Goal: Transaction & Acquisition: Purchase product/service

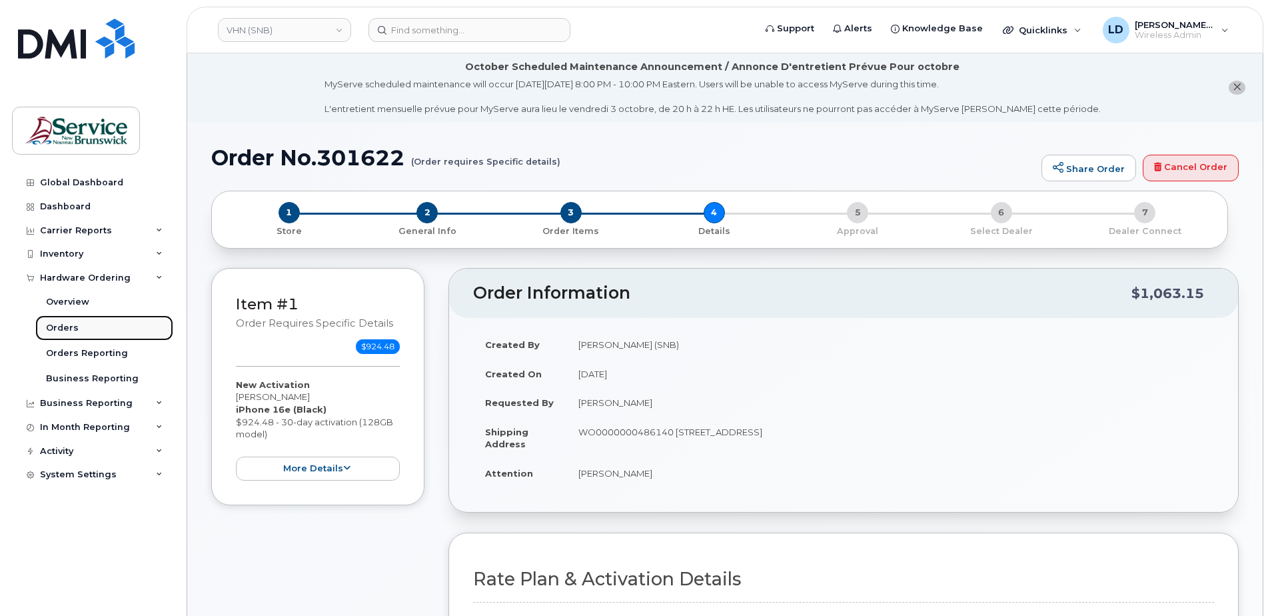
click at [65, 325] on div "Orders" at bounding box center [62, 328] width 33 height 12
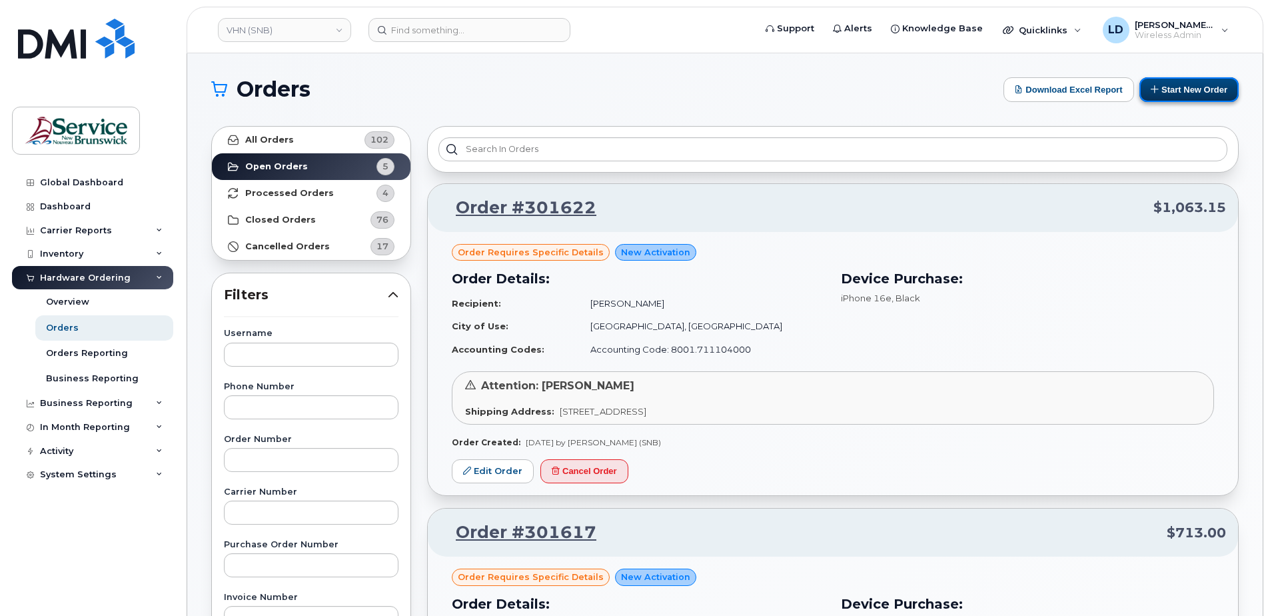
click at [1174, 84] on button "Start New Order" at bounding box center [1189, 89] width 99 height 25
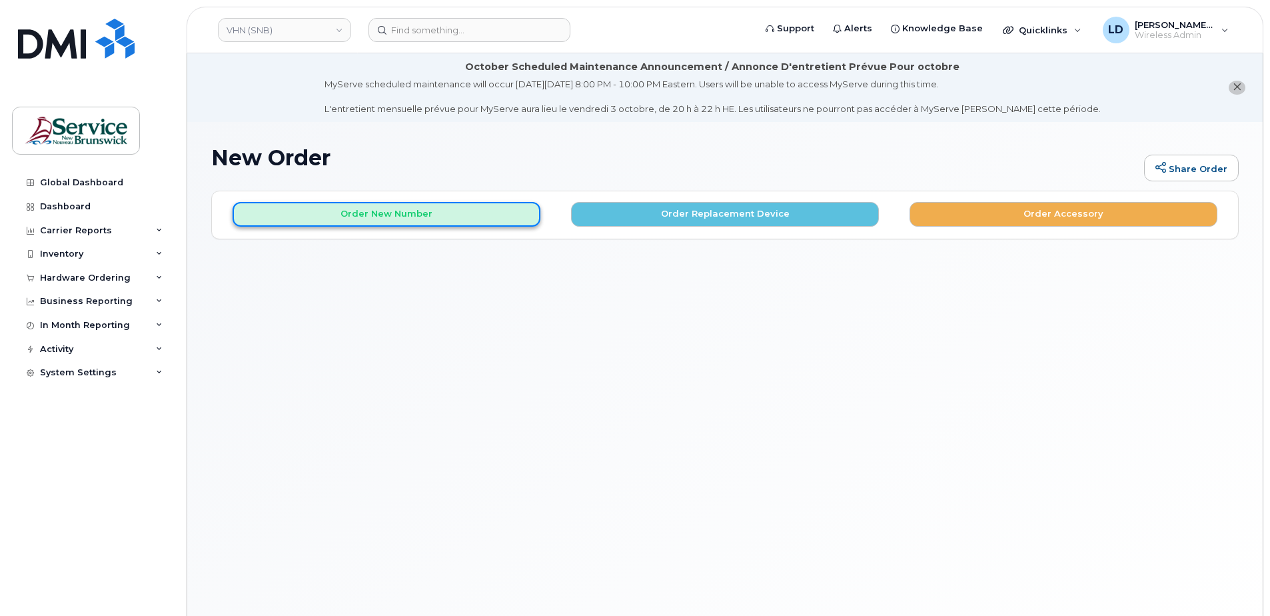
click at [371, 214] on button "Order New Number" at bounding box center [387, 214] width 308 height 25
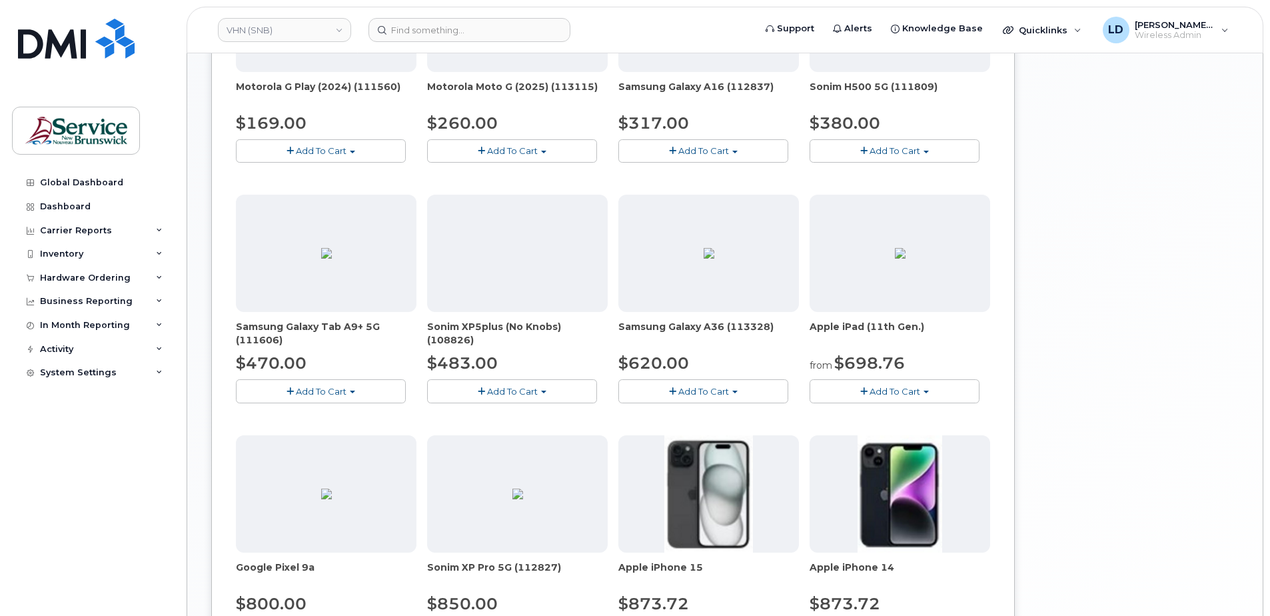
scroll to position [667, 0]
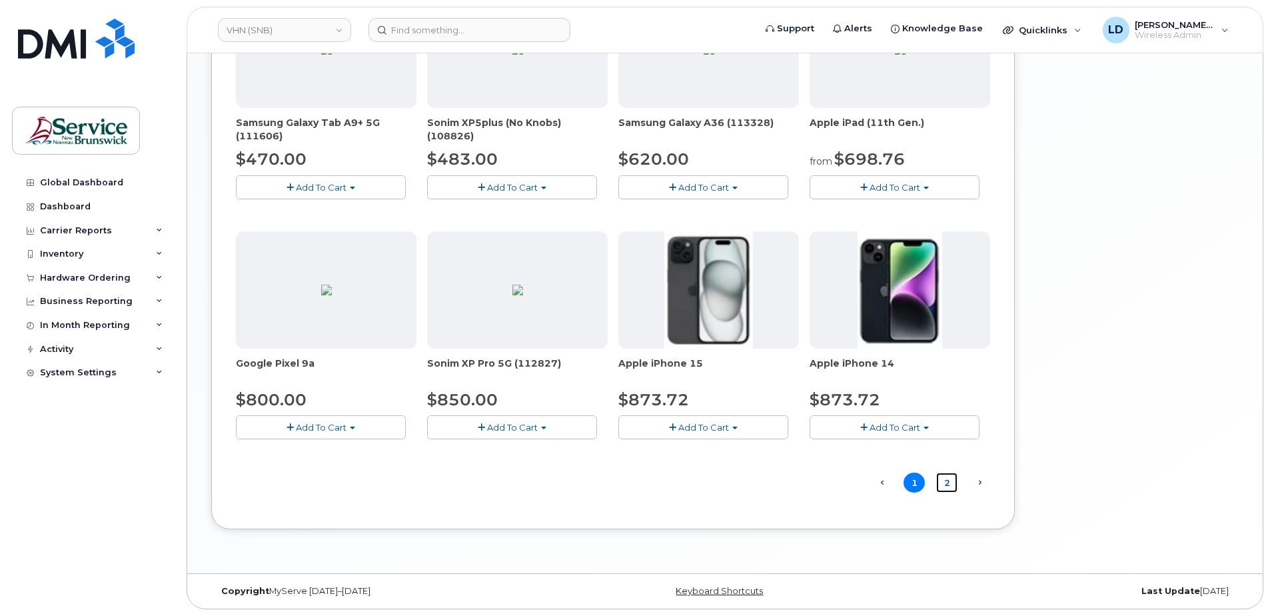
click at [948, 480] on link "2" at bounding box center [946, 483] width 21 height 21
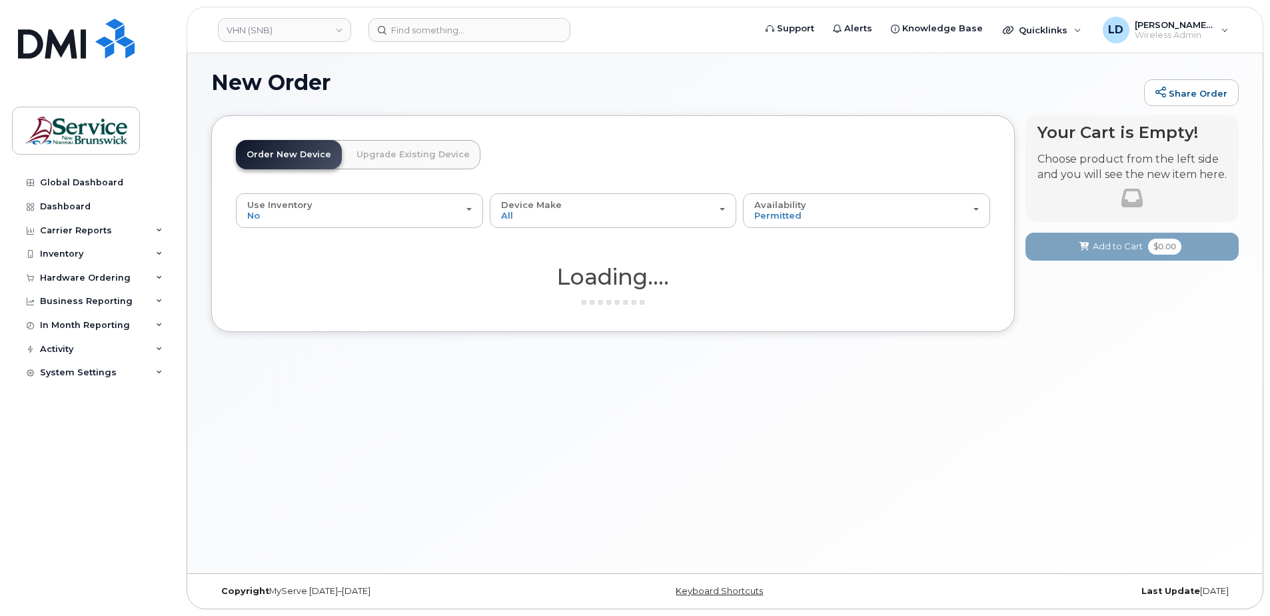
scroll to position [75, 0]
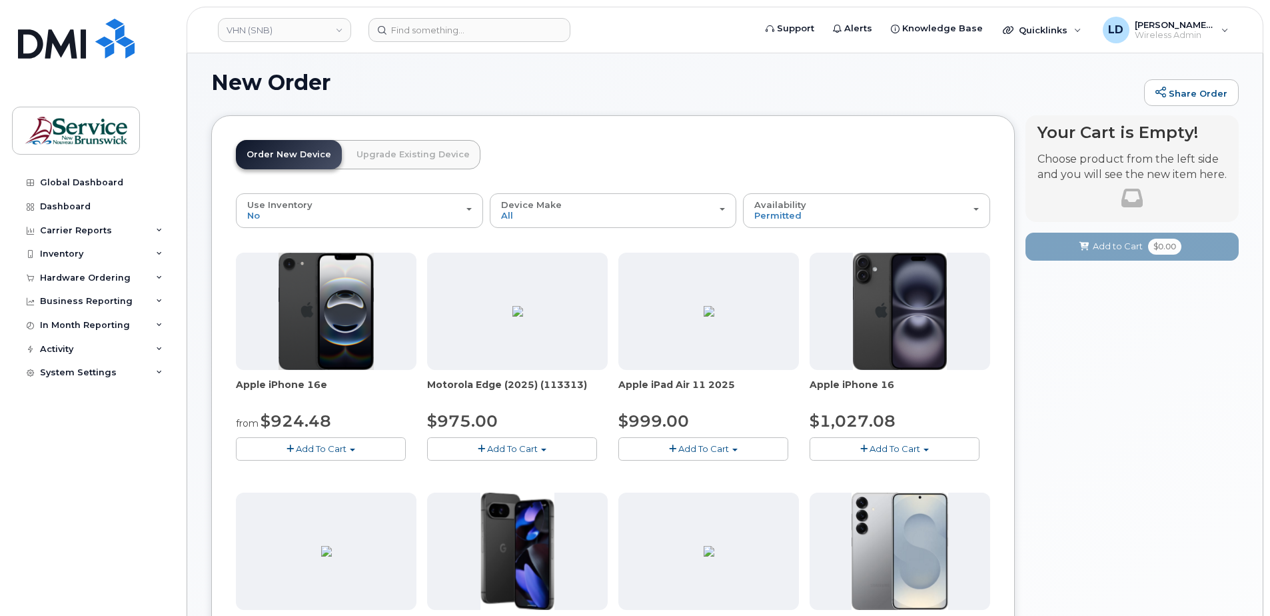
click at [294, 444] on button "Add To Cart" at bounding box center [321, 448] width 170 height 23
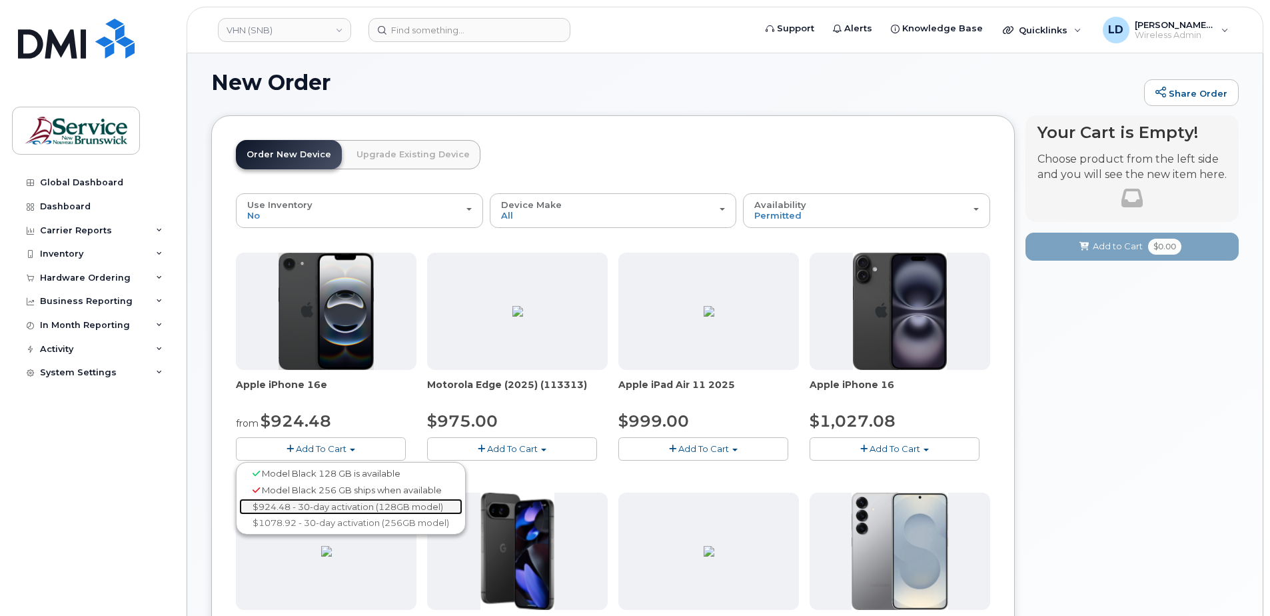
click at [304, 503] on link "$924.48 - 30-day activation (128GB model)" at bounding box center [350, 507] width 223 height 17
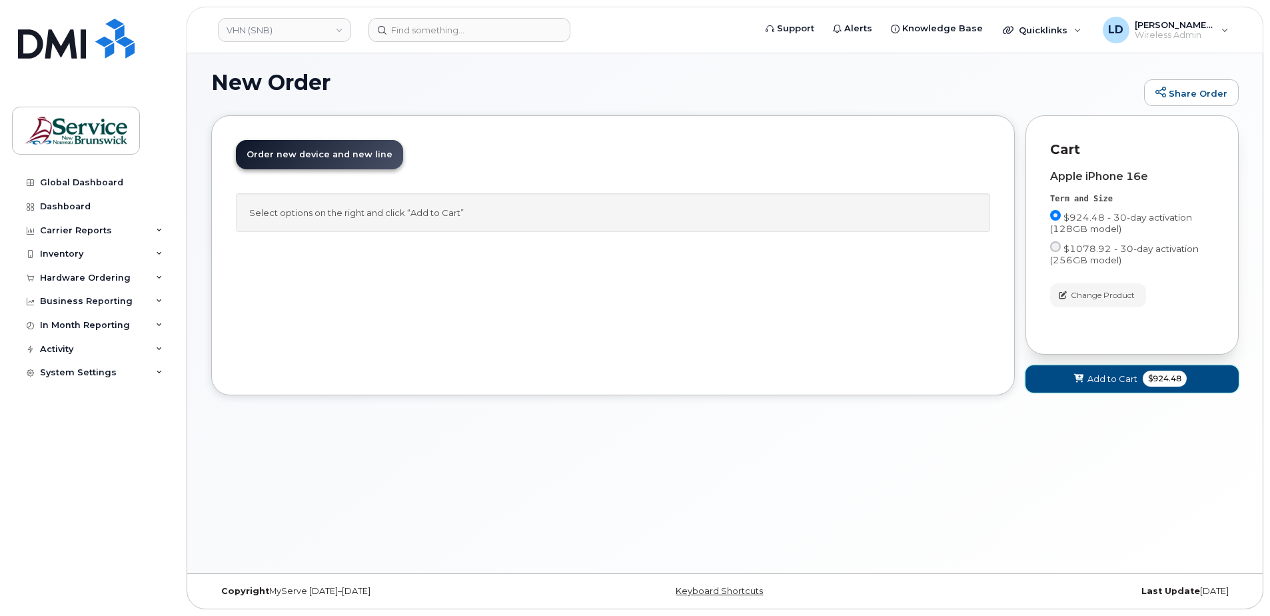
click at [1098, 381] on span "Add to Cart" at bounding box center [1113, 379] width 50 height 13
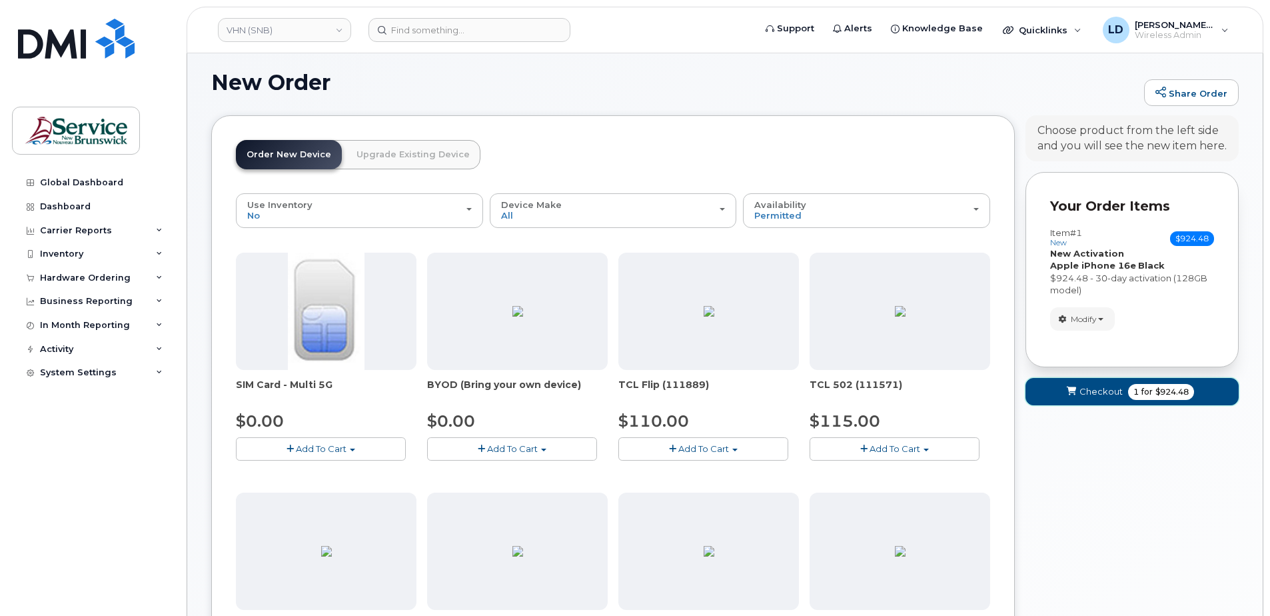
click at [1094, 389] on span "Checkout" at bounding box center [1101, 391] width 43 height 13
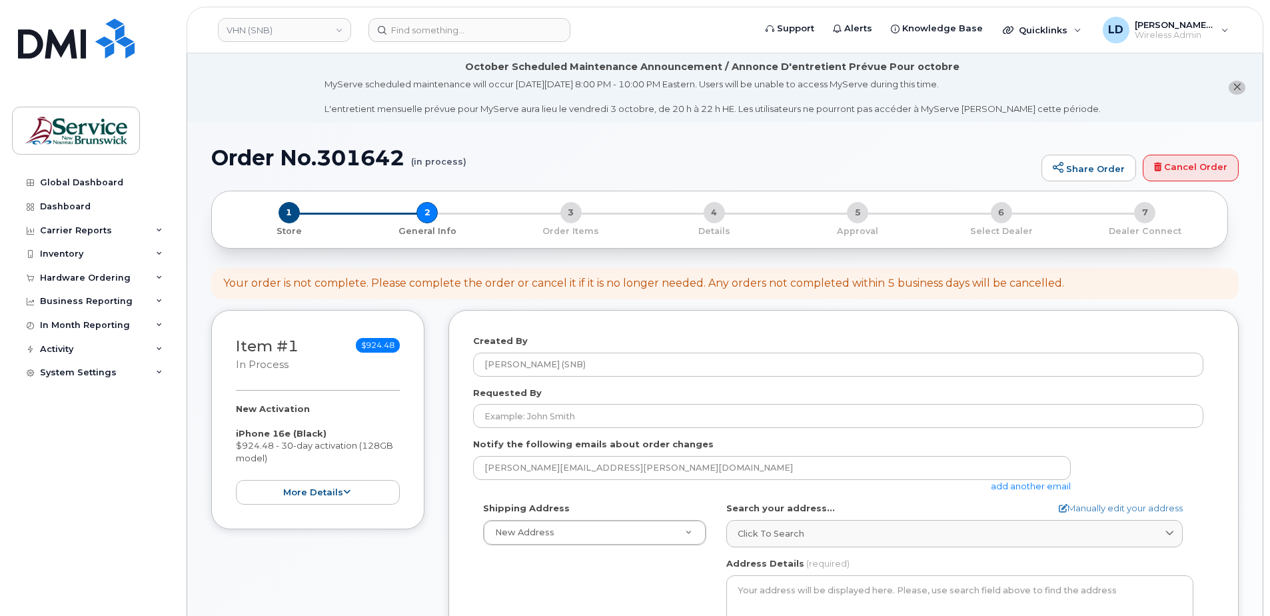
select select
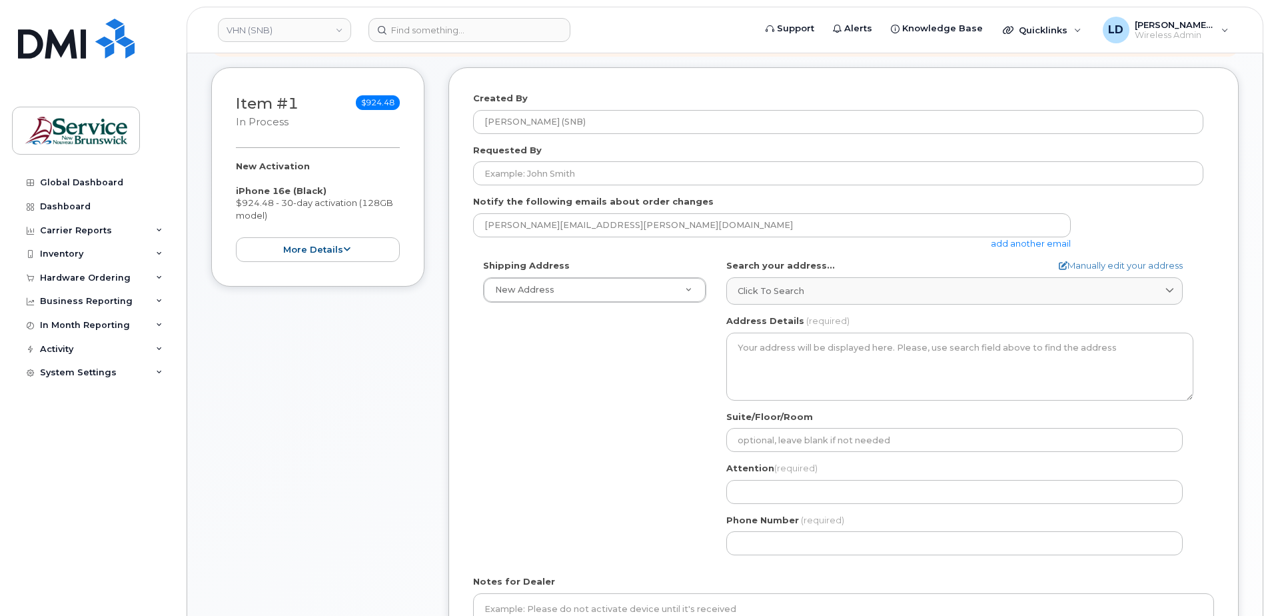
scroll to position [267, 0]
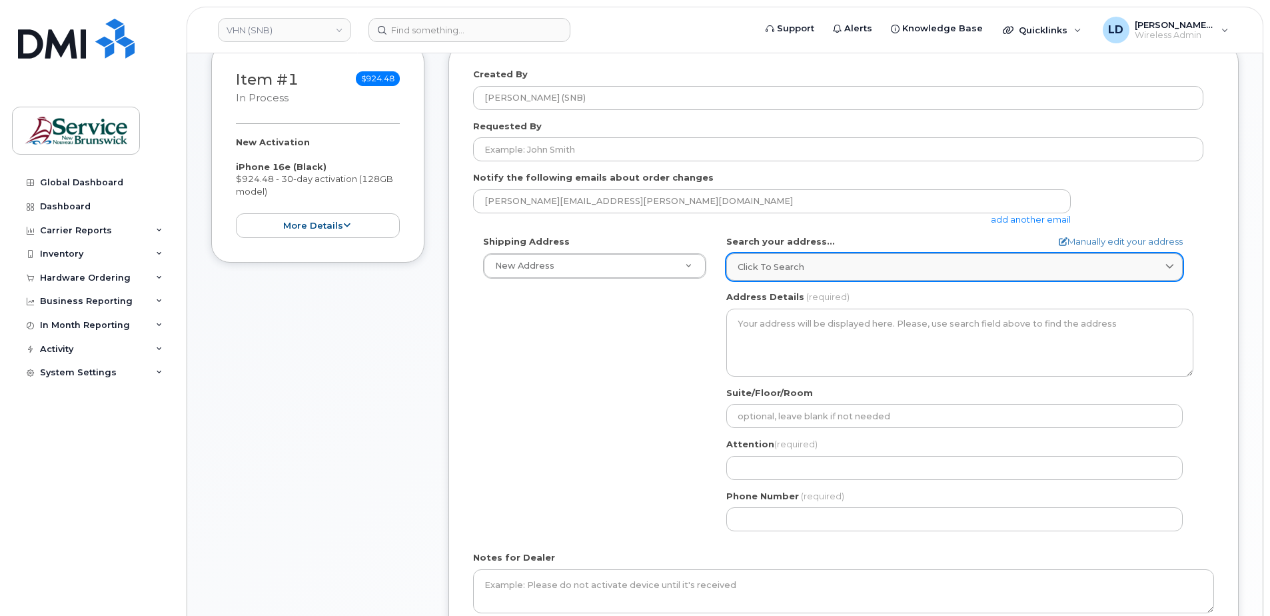
click at [755, 263] on span "Click to search" at bounding box center [771, 267] width 67 height 13
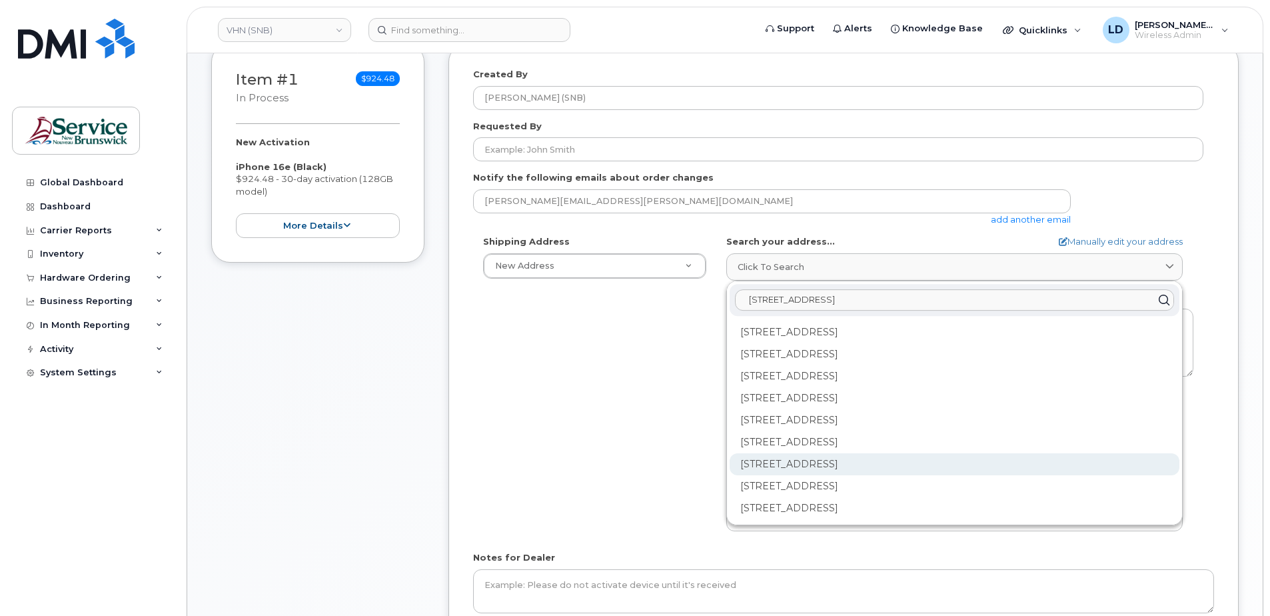
type input "[STREET_ADDRESS]"
click at [755, 465] on div "202-15 Rue De l'Église Edmundston NB E3V 1J3" at bounding box center [955, 464] width 450 height 22
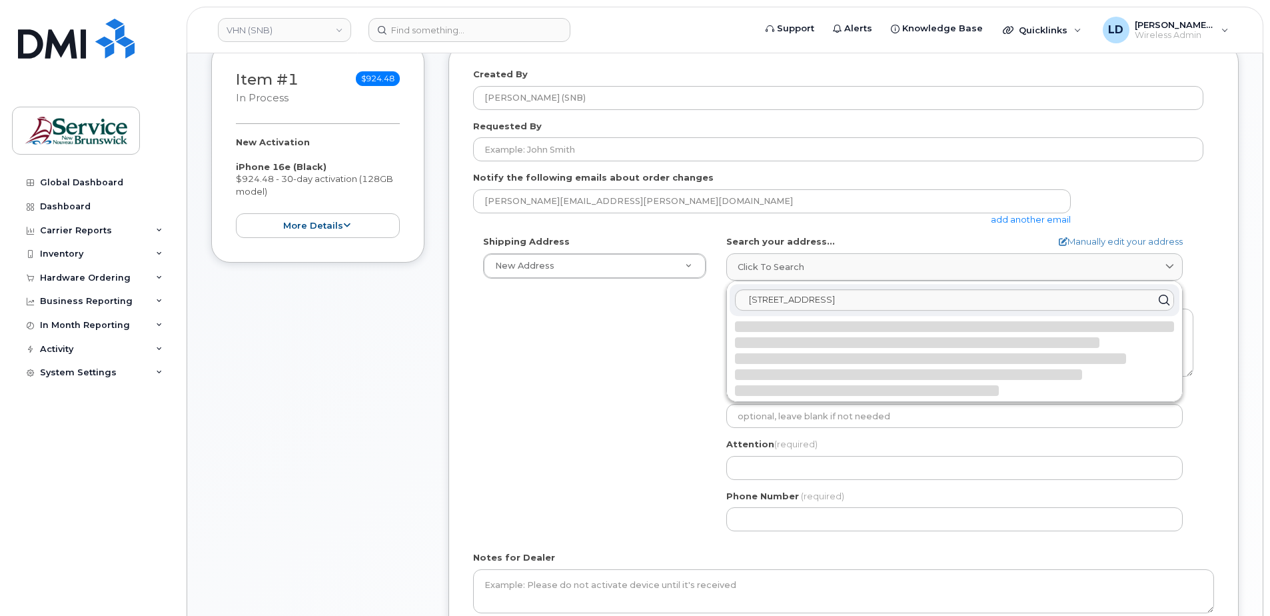
select select
type textarea "202-15 Rue De l'Église EDMUNDSTON NB E3V 1J3 CANADA"
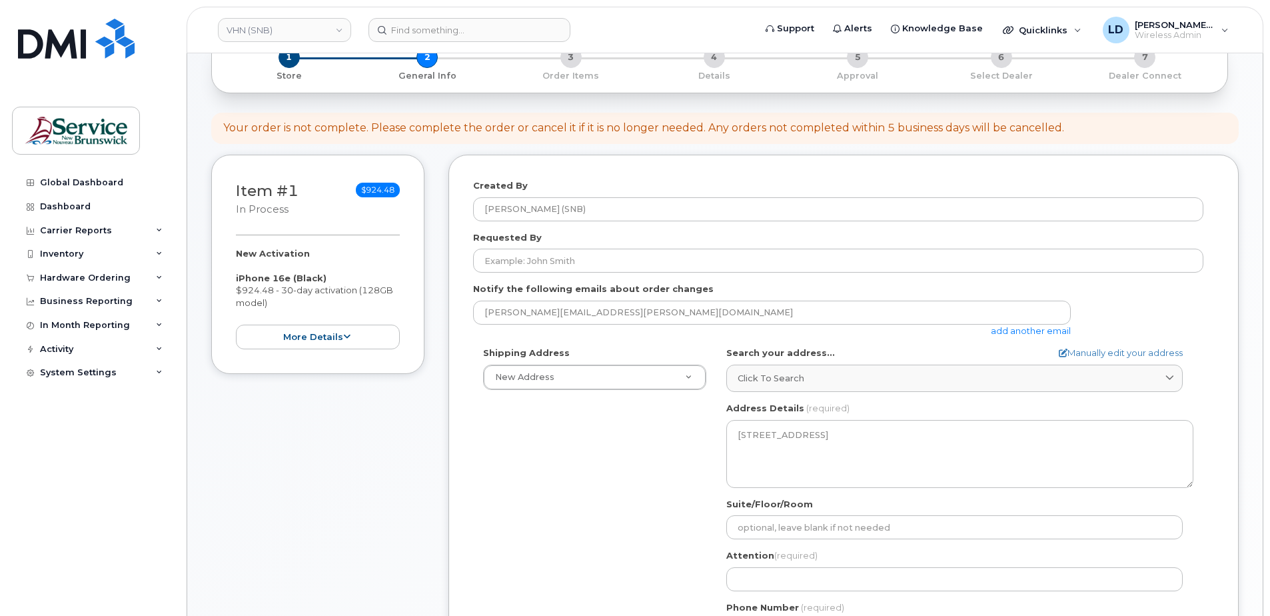
scroll to position [133, 0]
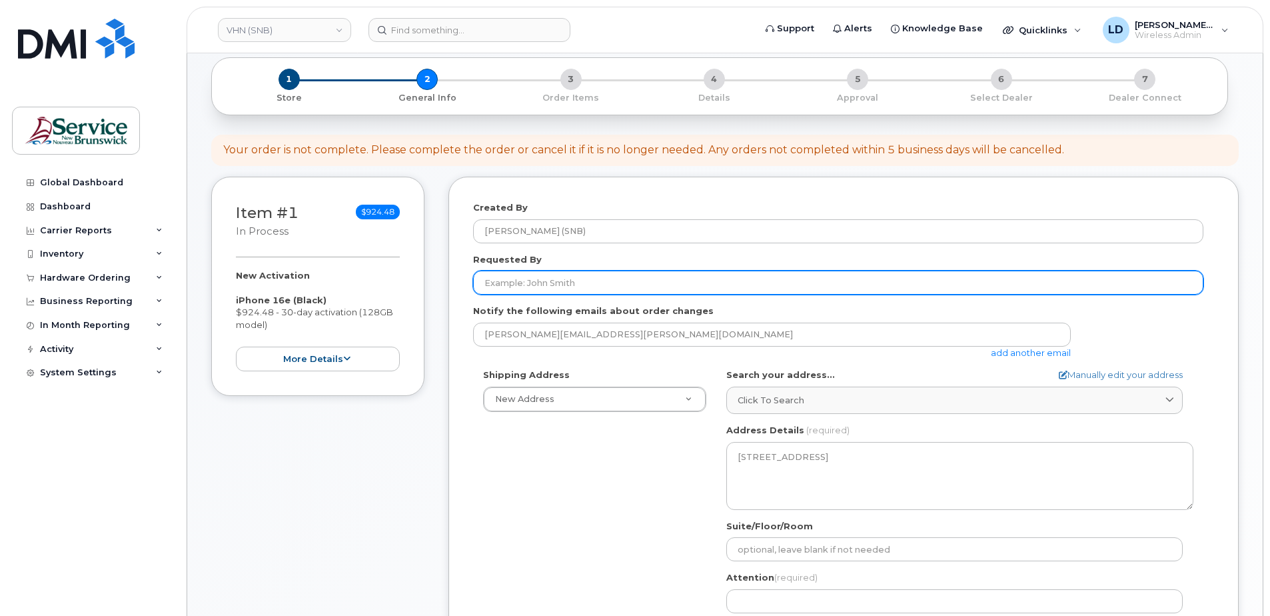
click at [509, 281] on input "Requested By" at bounding box center [838, 283] width 731 height 24
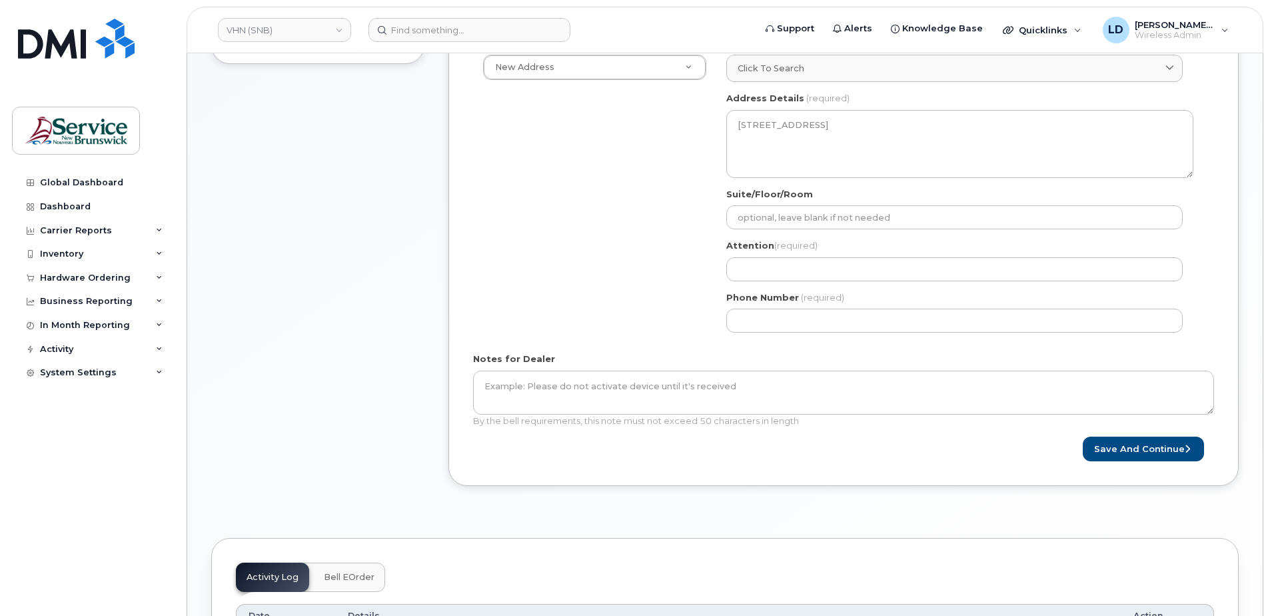
scroll to position [467, 0]
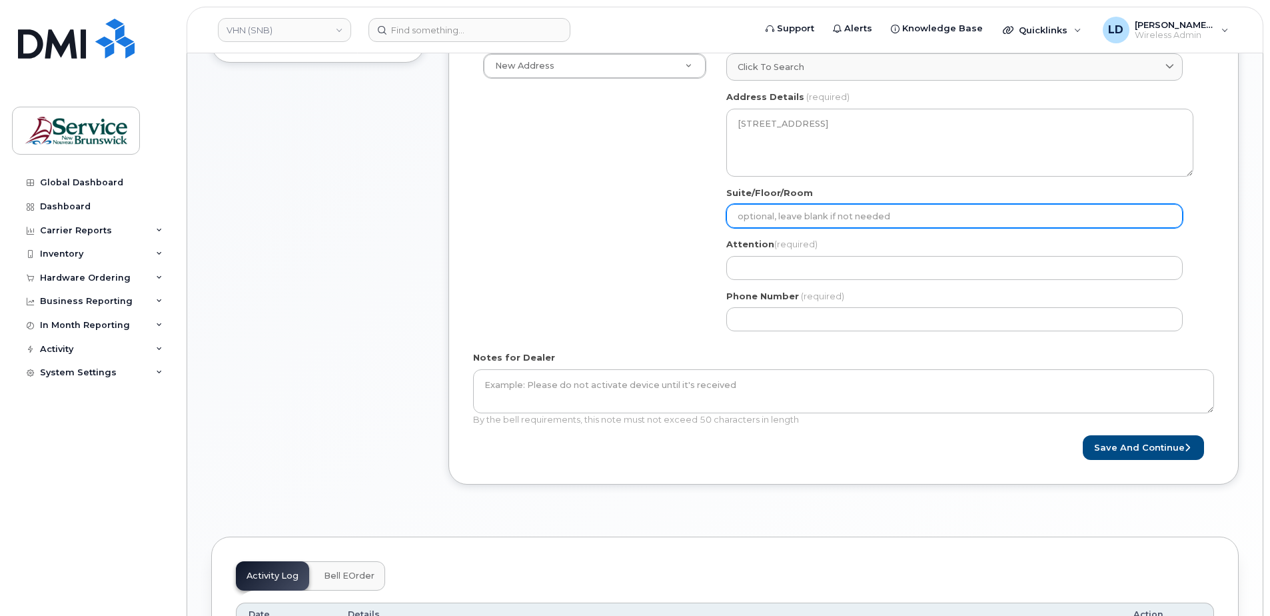
type input "Justin Morris"
click at [742, 213] on input "Suite/Floor/Room" at bounding box center [955, 216] width 457 height 24
click at [737, 211] on input "Suite/Floor/Room" at bounding box center [955, 216] width 457 height 24
paste input "WO0000000486558"
select select
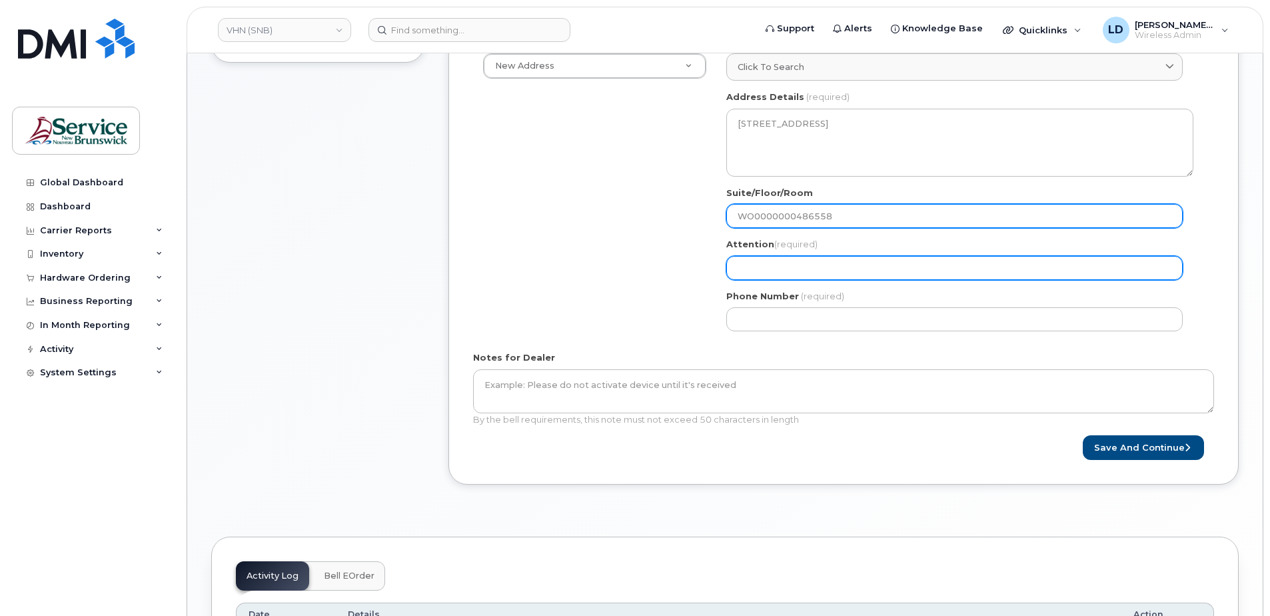
type input "WO0000000486558"
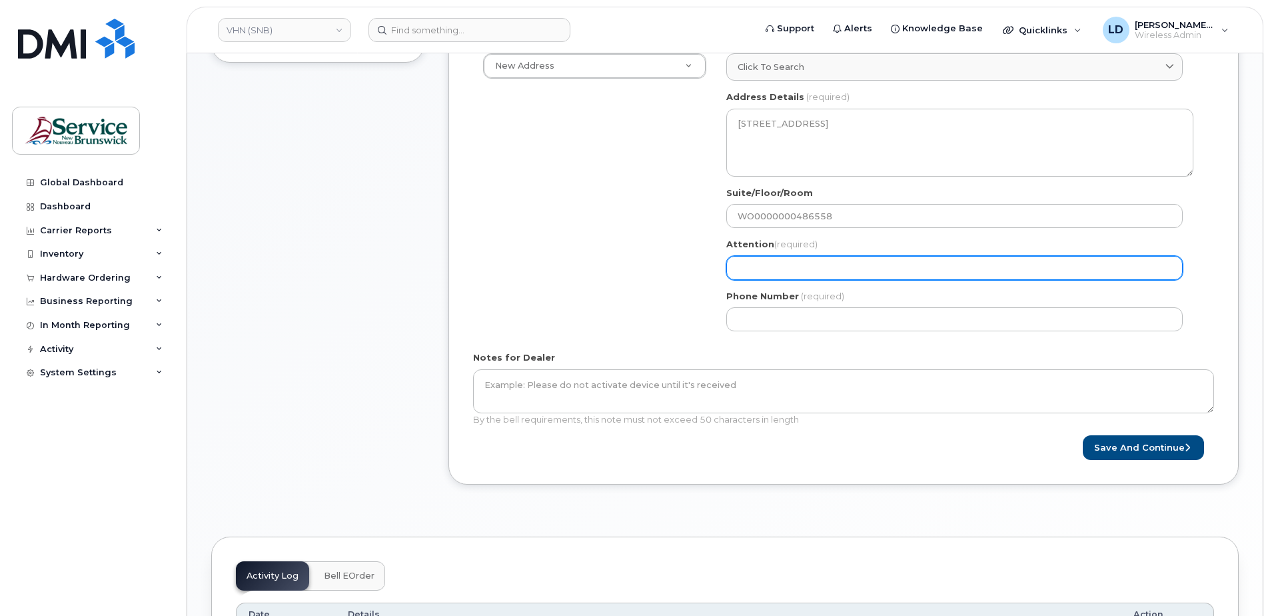
click at [751, 268] on input "Attention (required)" at bounding box center [955, 268] width 457 height 24
select select
type input "D"
select select
type input "Da"
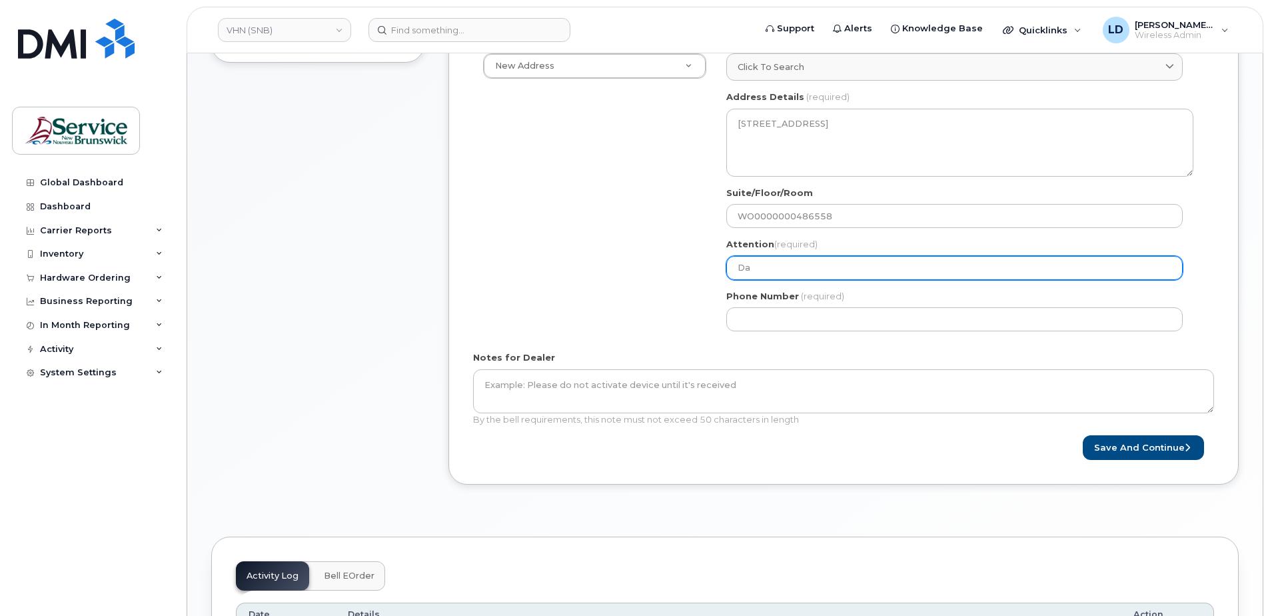
select select
type input "Dan"
select select
type input "Dani"
select select
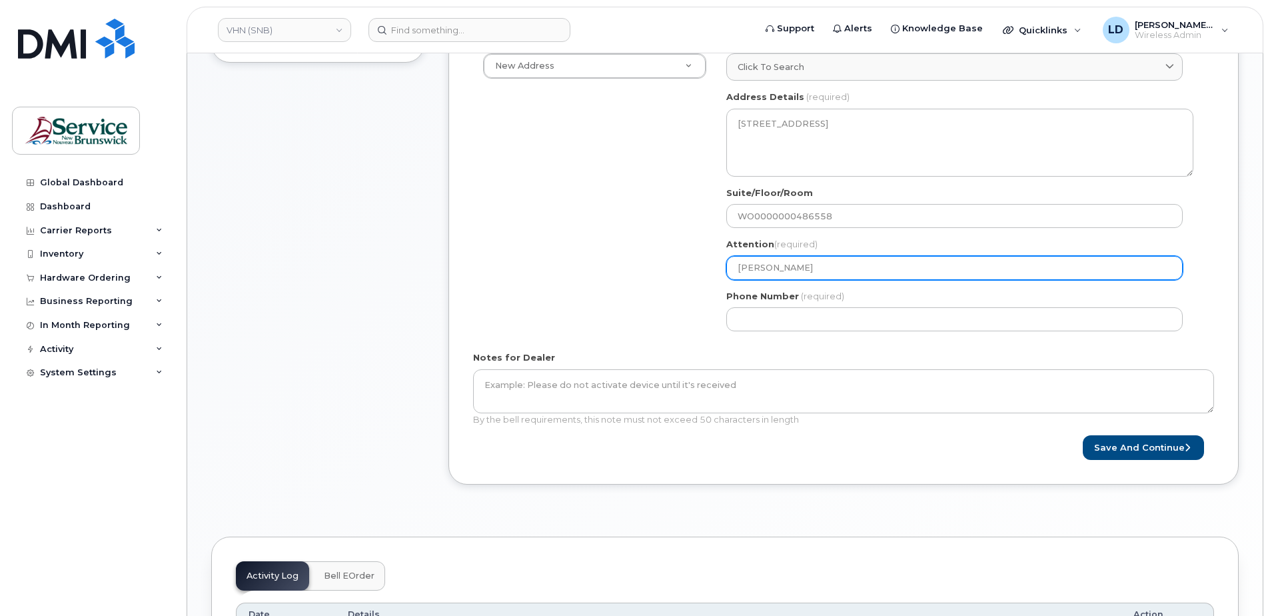
type input "Danie"
select select
type input "Daniel"
select select
type input "Daniel L"
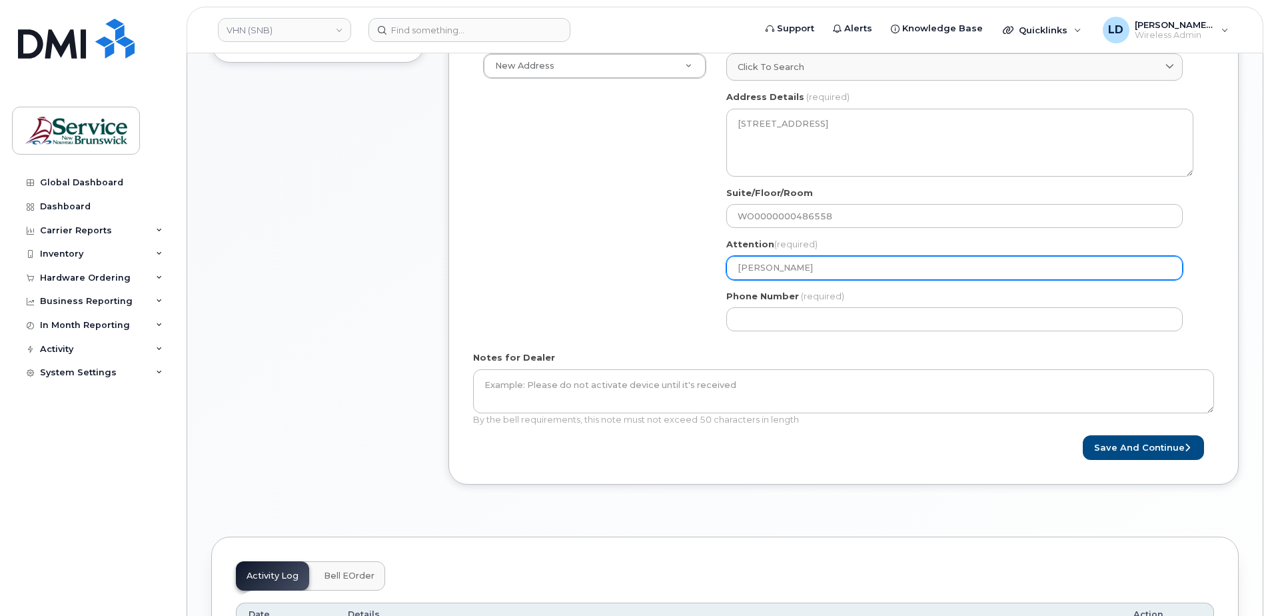
select select
type input "Daniel Le"
select select
type input "Daniel Lev"
select select
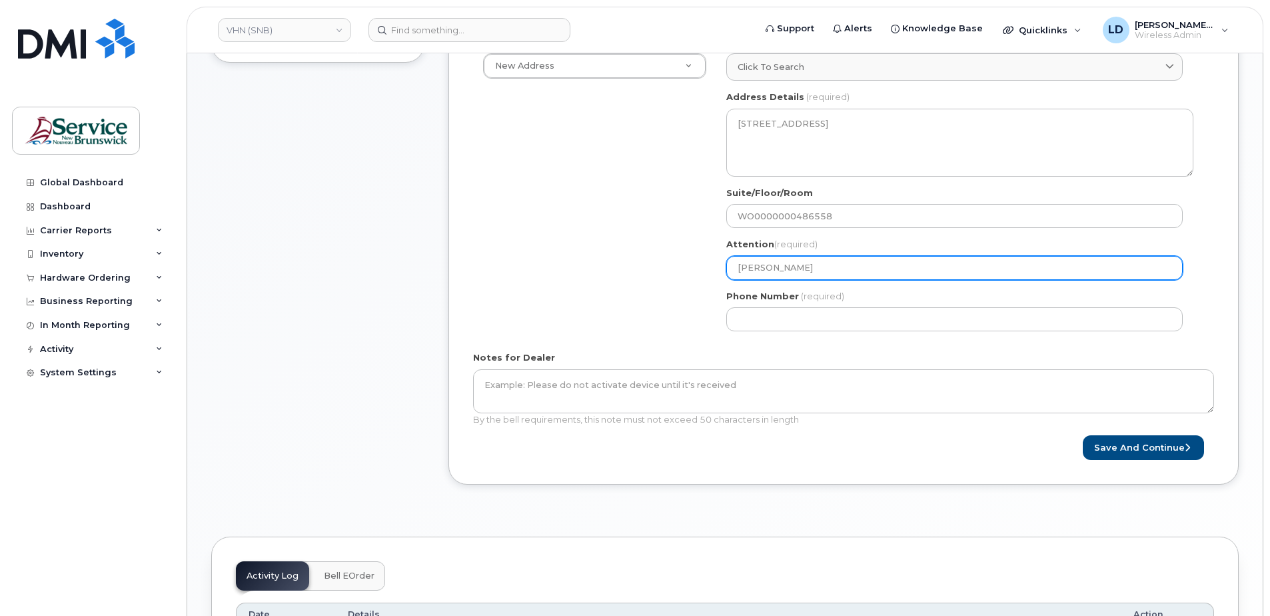
type input "Daniel Leve"
select select
type input "Daniel Leves"
select select
type input "Daniel Levesq"
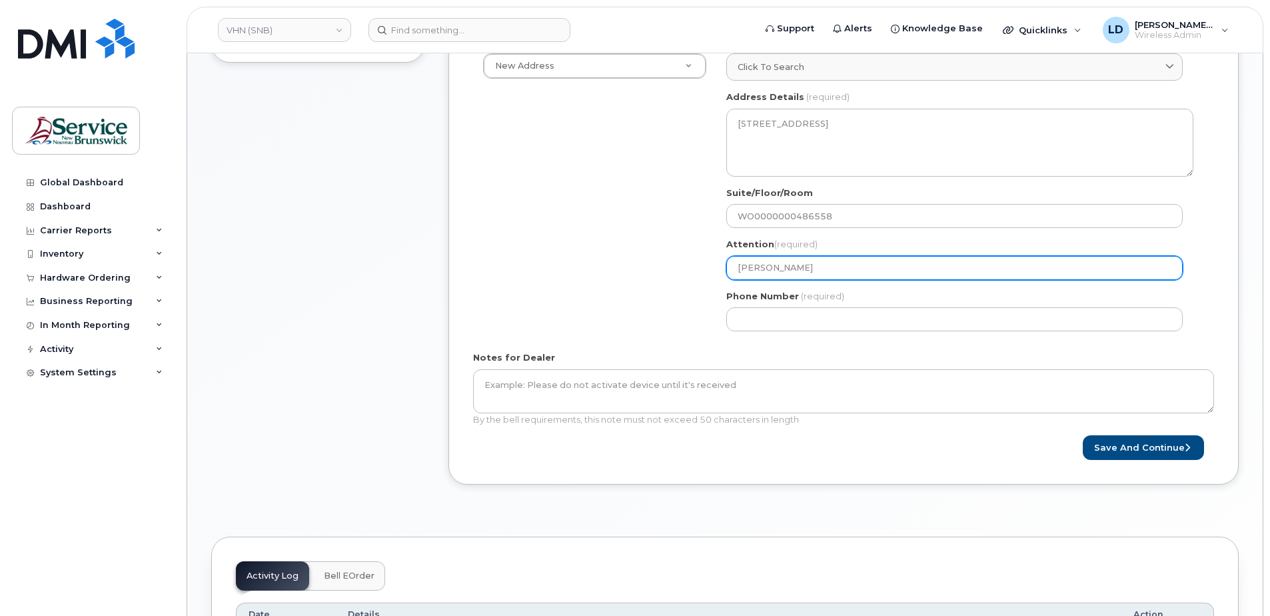
select select
type input "Daniel Levesqu"
select select
type input "[PERSON_NAME]"
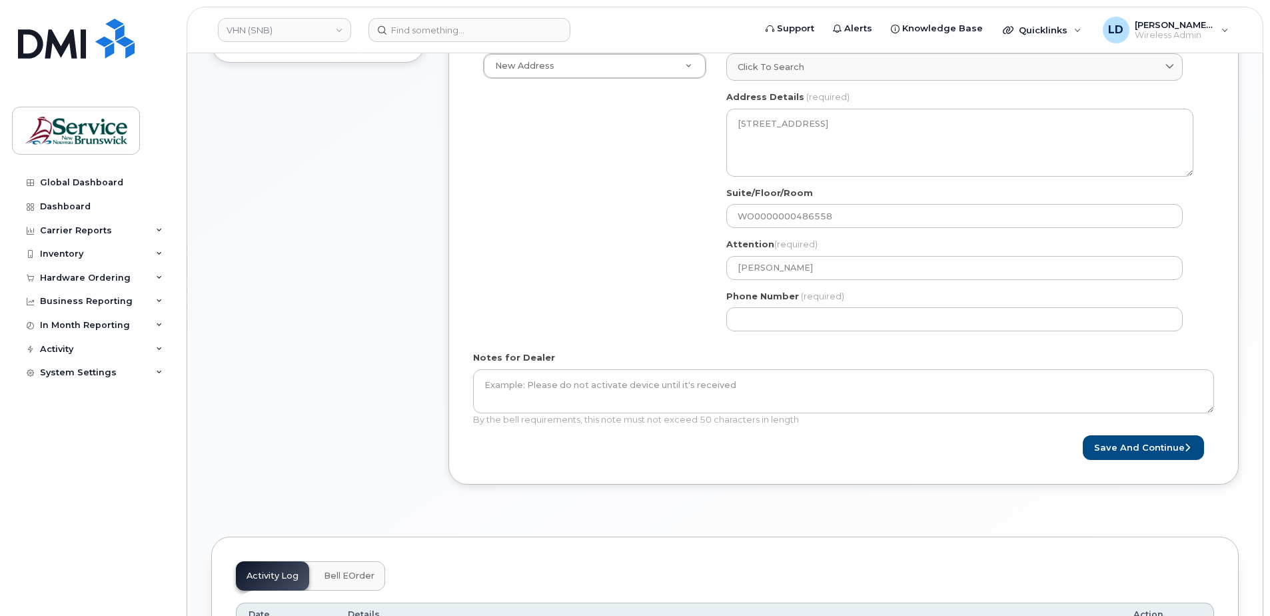
click at [609, 279] on div "Shipping Address New Address New Address 202-15 Rue De l'Église ASD-E Main Offi…" at bounding box center [838, 188] width 731 height 306
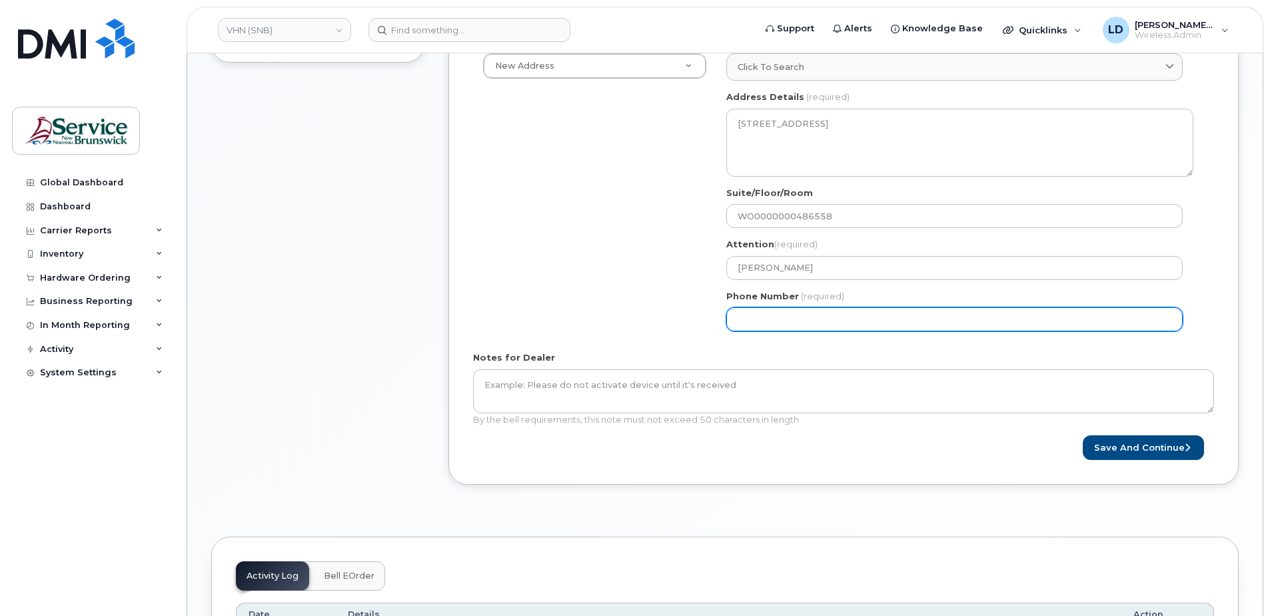
click at [731, 323] on input "Phone Number" at bounding box center [955, 319] width 457 height 24
type input "5068383572"
select select
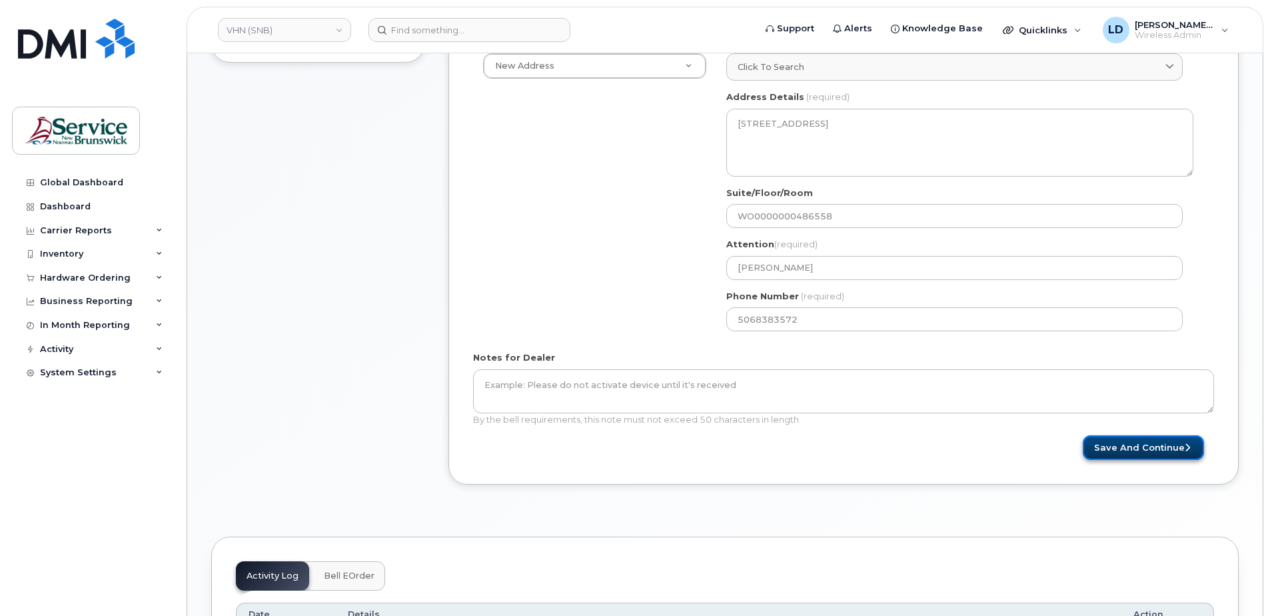
click at [1129, 444] on button "Save and Continue" at bounding box center [1143, 447] width 121 height 25
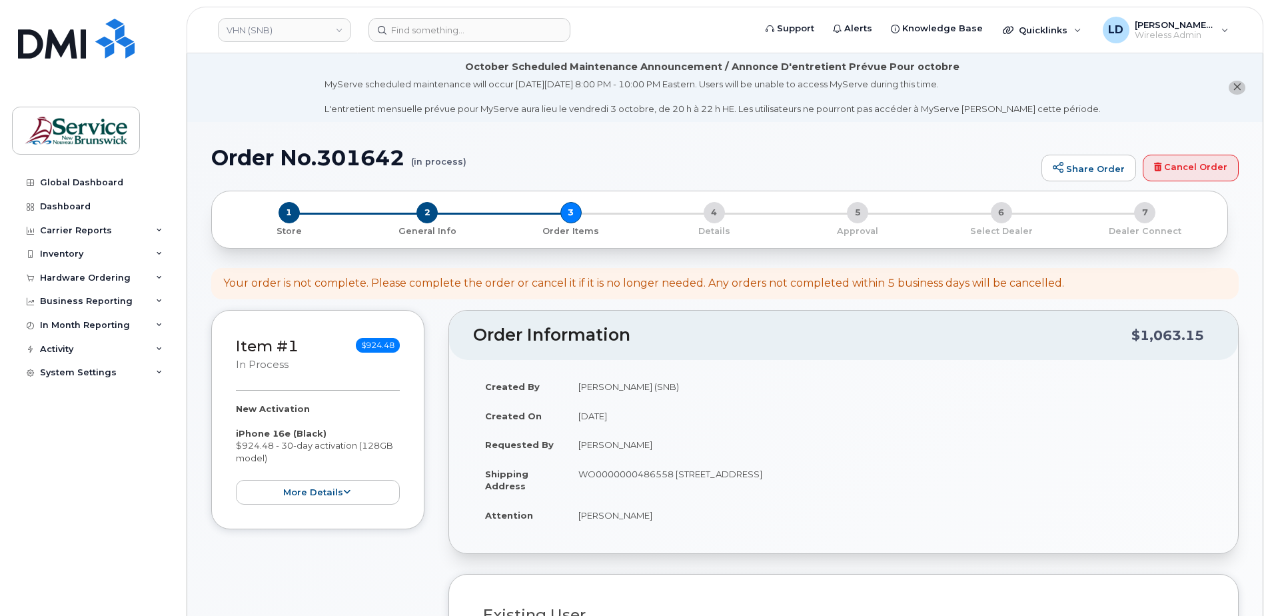
select select
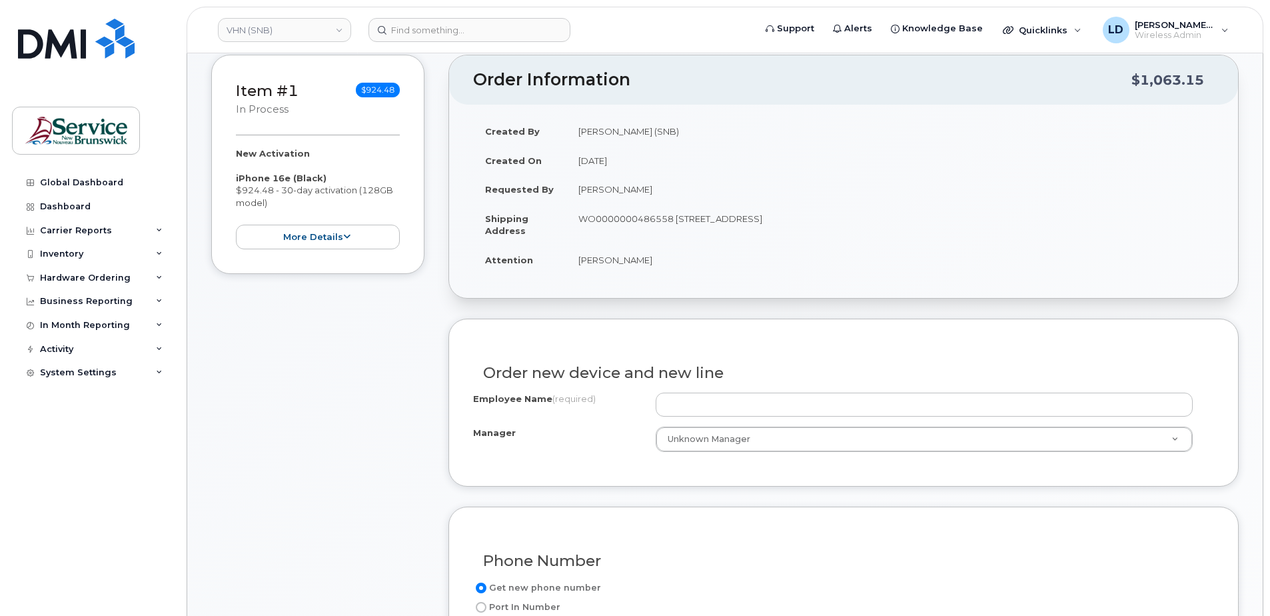
scroll to position [267, 0]
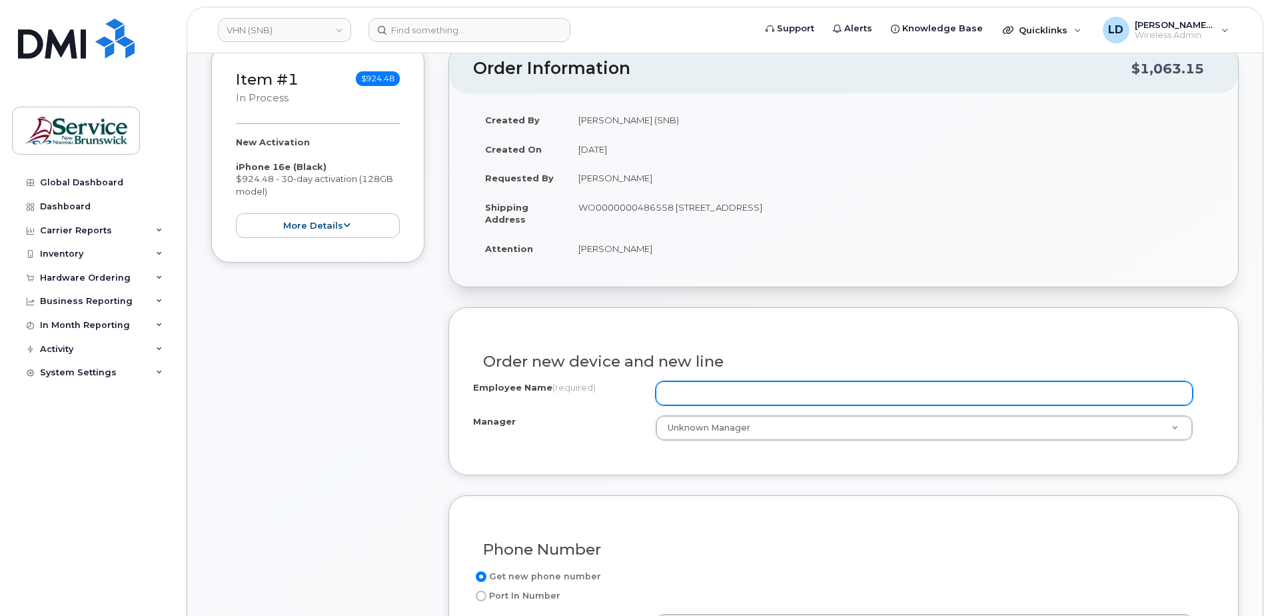
click at [680, 386] on input "Employee Name (required)" at bounding box center [924, 393] width 537 height 24
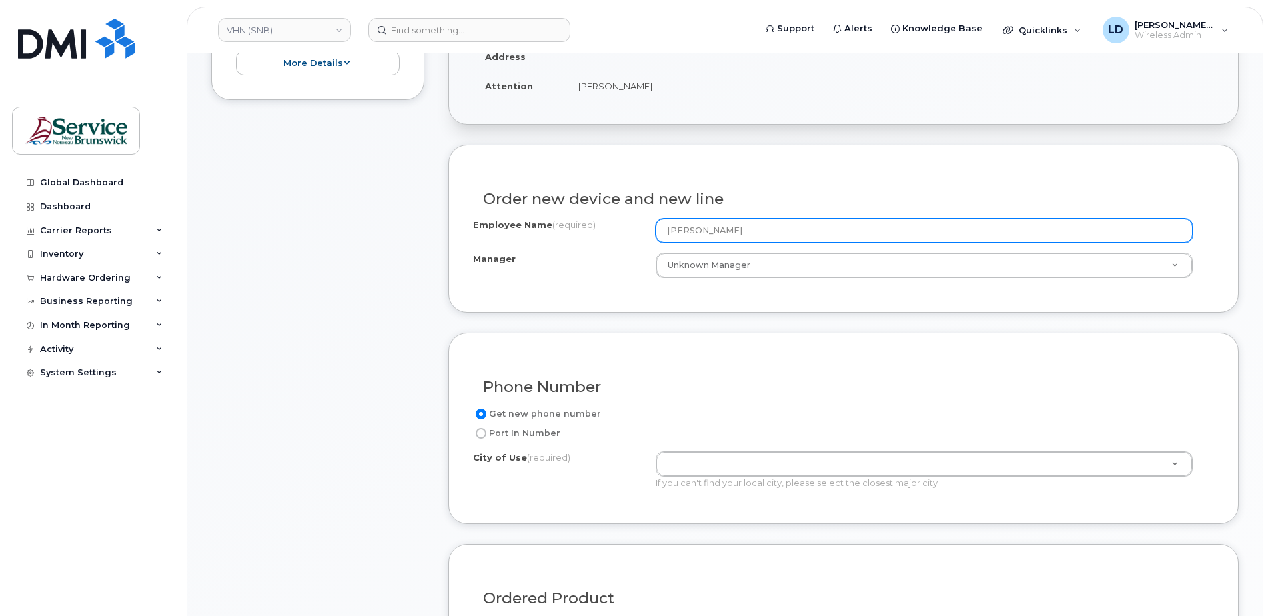
scroll to position [467, 0]
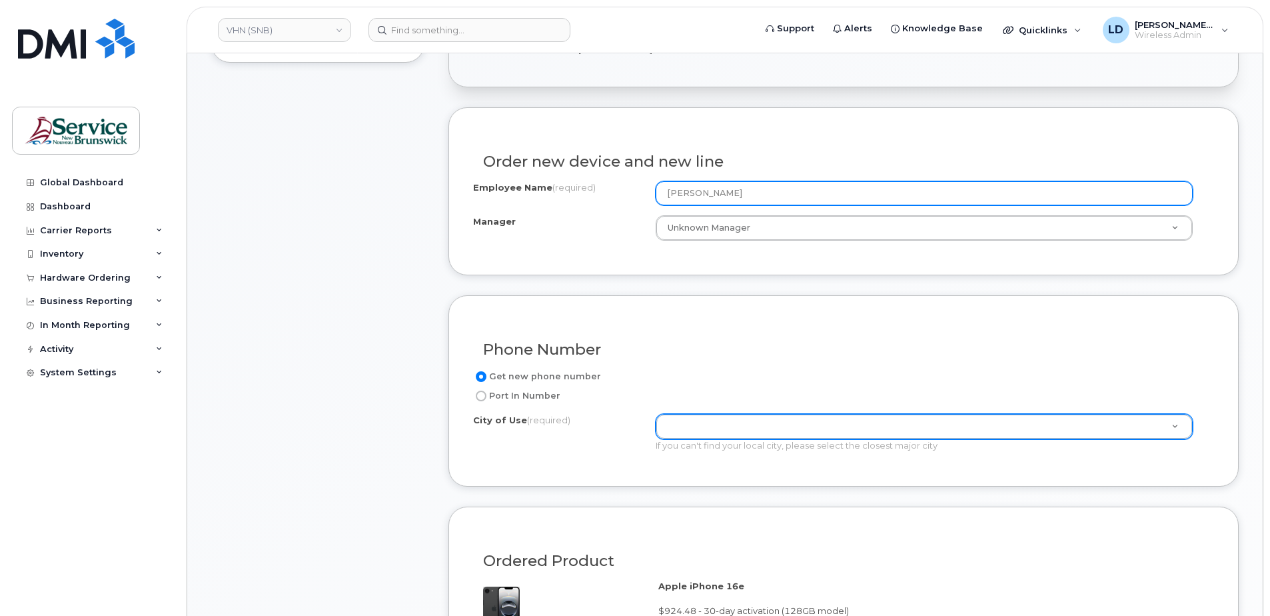
type input "Leila Sahnoun"
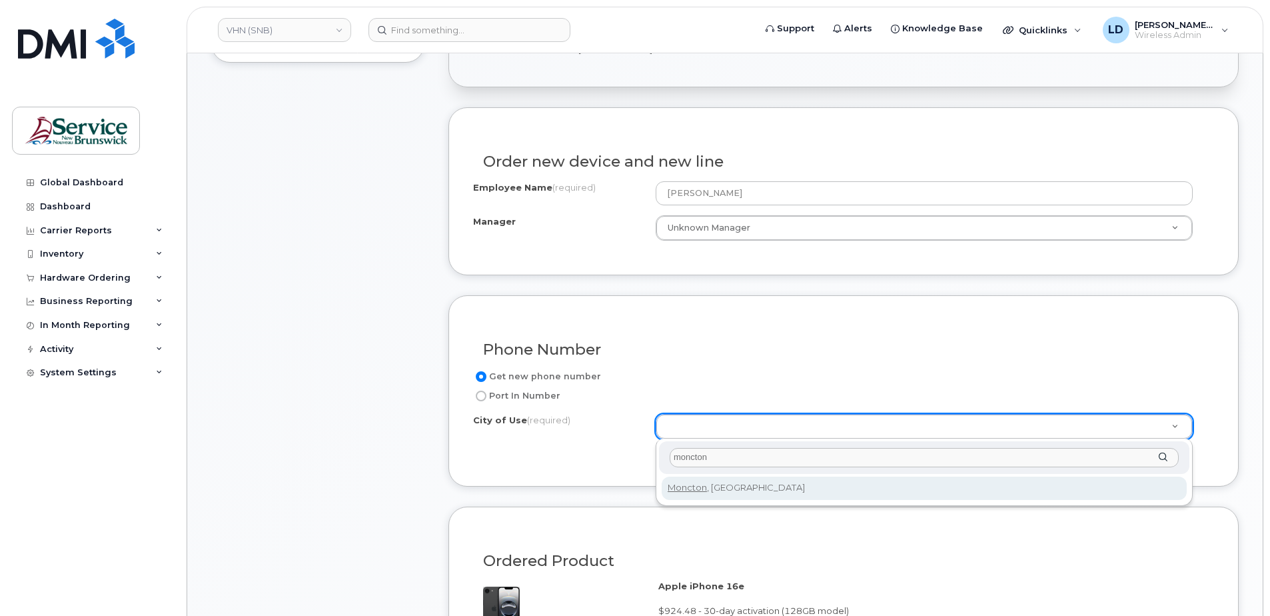
type input "moncton"
type input "1817"
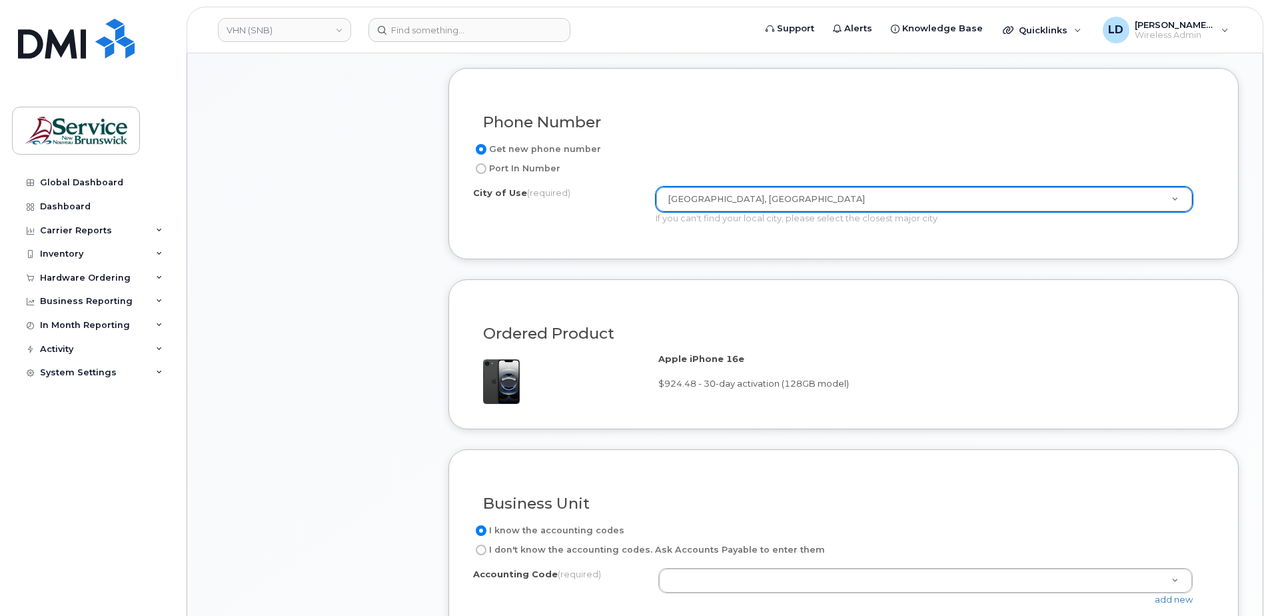
scroll to position [733, 0]
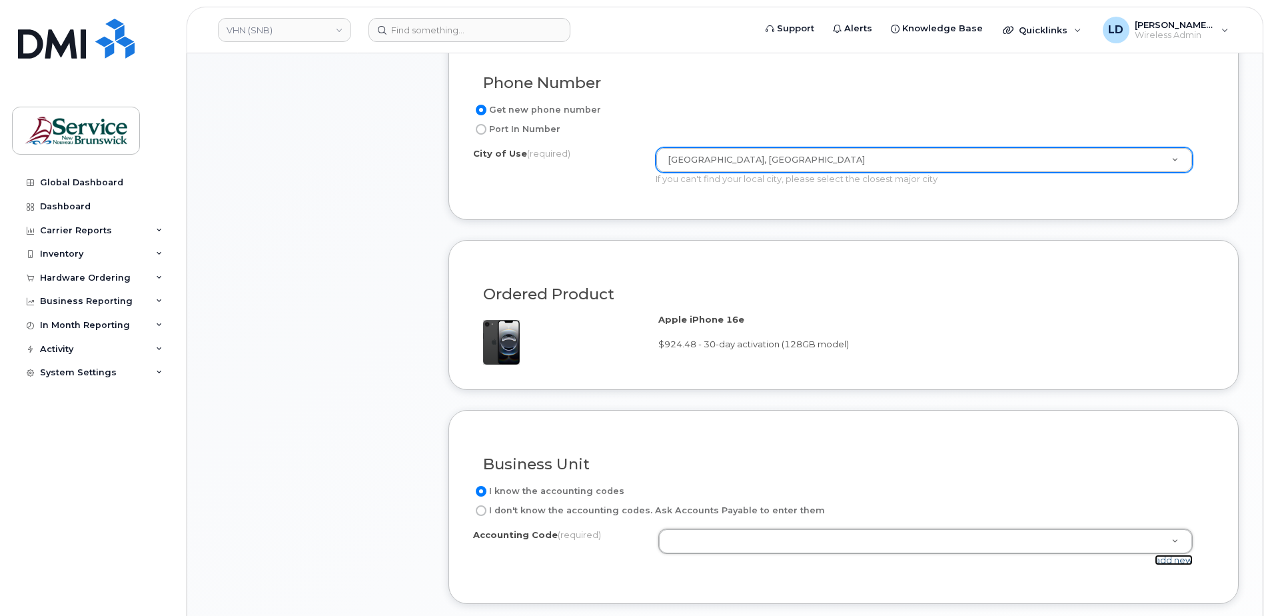
click at [1175, 560] on link "add new" at bounding box center [1174, 560] width 38 height 11
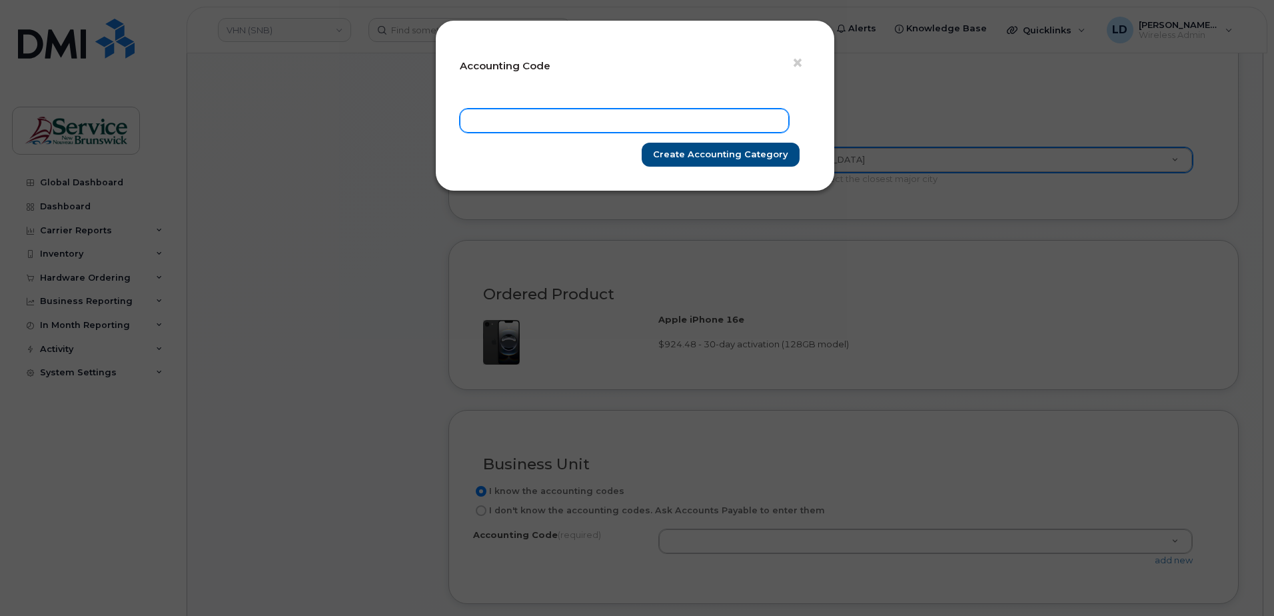
click at [531, 122] on input "text" at bounding box center [624, 121] width 329 height 24
paste input "102.713501035"
click at [489, 120] on input "102.713501035" at bounding box center [624, 121] width 329 height 24
type input "1021.713501035"
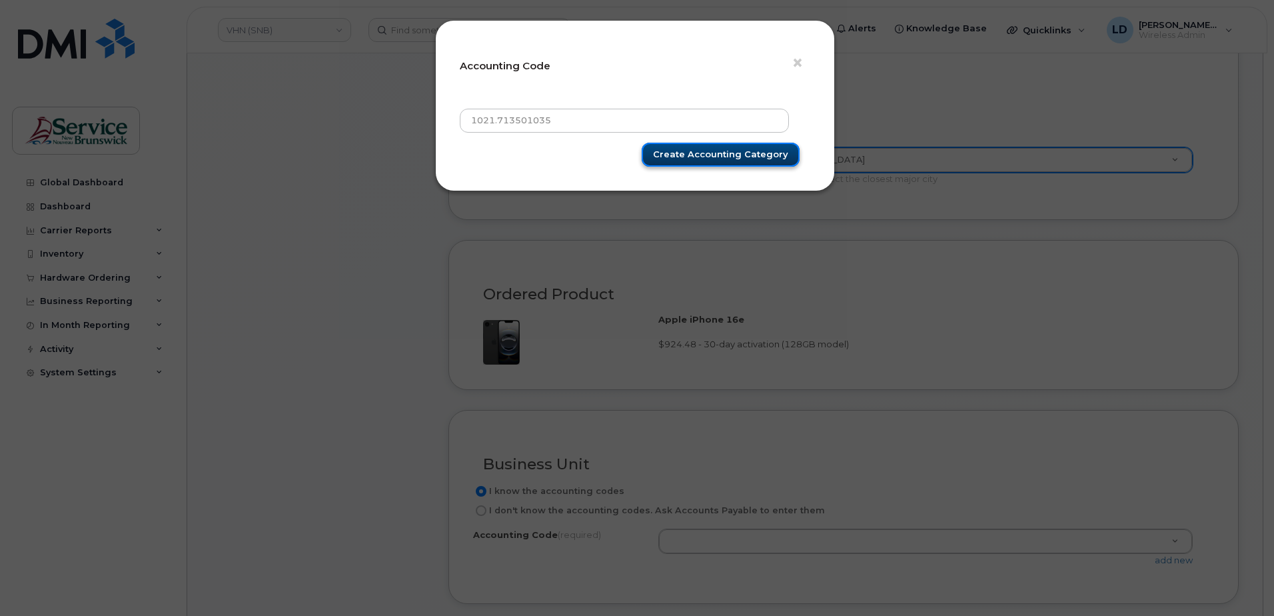
click at [703, 153] on input "Create Accounting category" at bounding box center [721, 155] width 158 height 25
type input "Create Accounting category"
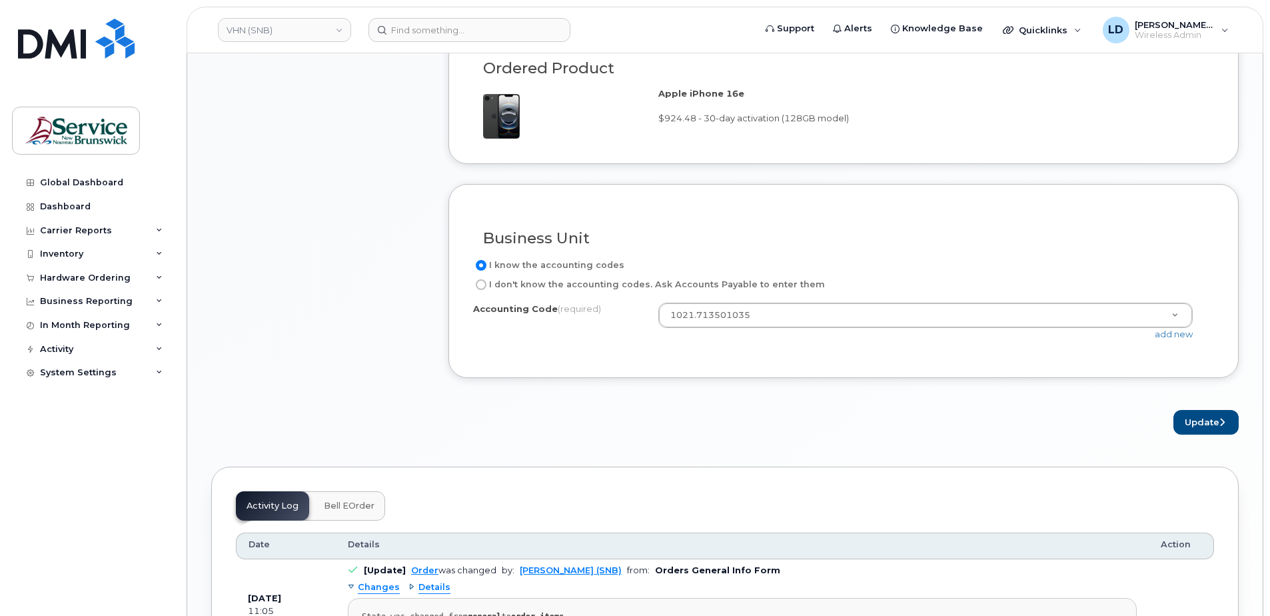
scroll to position [1133, 0]
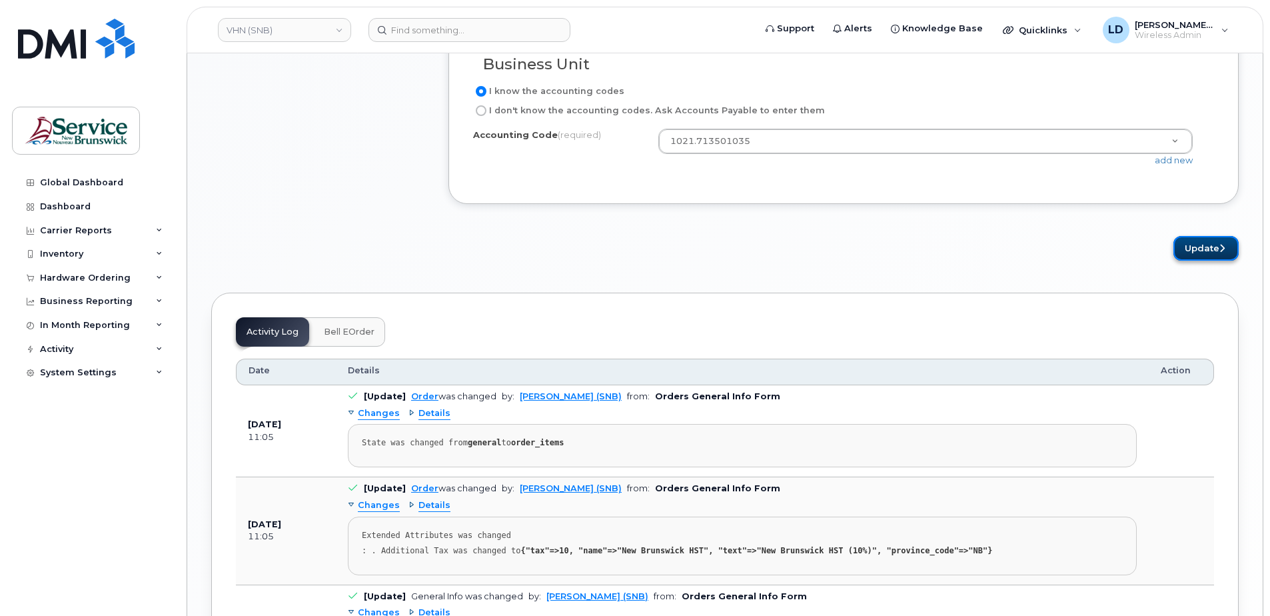
click at [1196, 243] on button "Update" at bounding box center [1206, 248] width 65 height 25
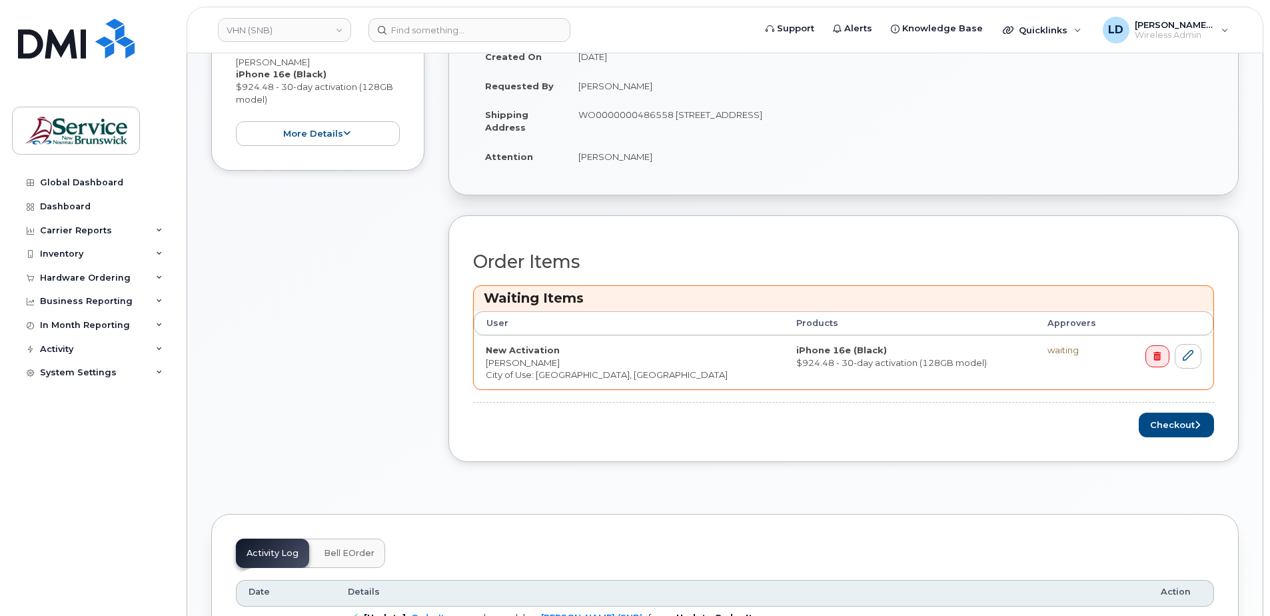
scroll to position [533, 0]
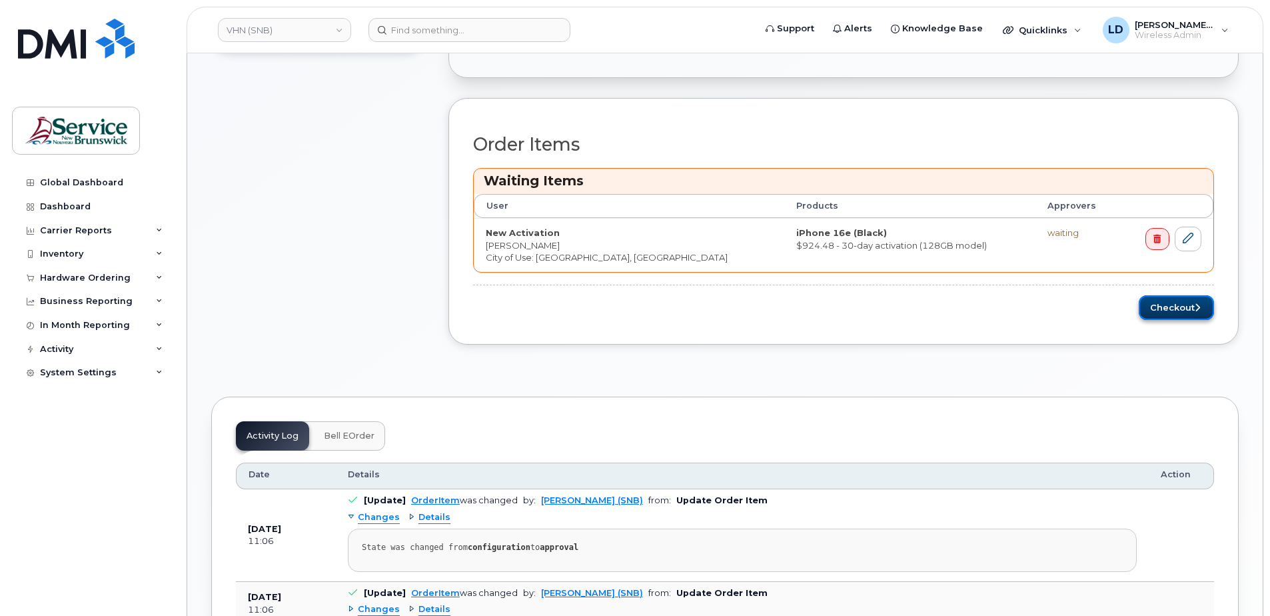
click at [1171, 311] on button "Checkout" at bounding box center [1176, 307] width 75 height 25
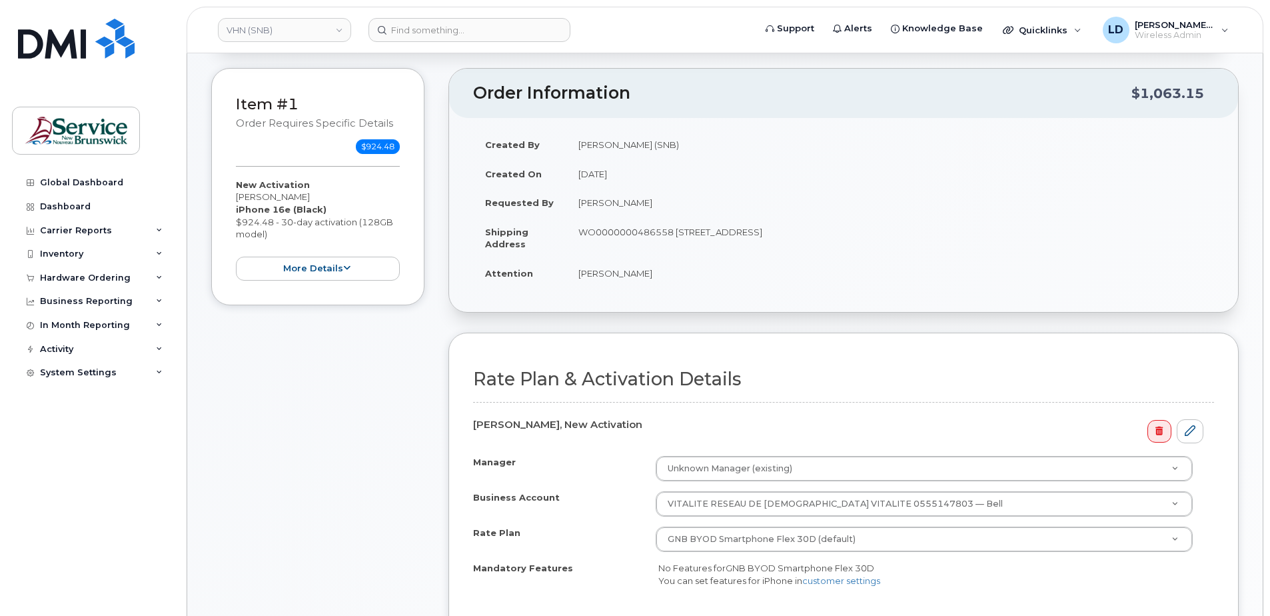
scroll to position [467, 0]
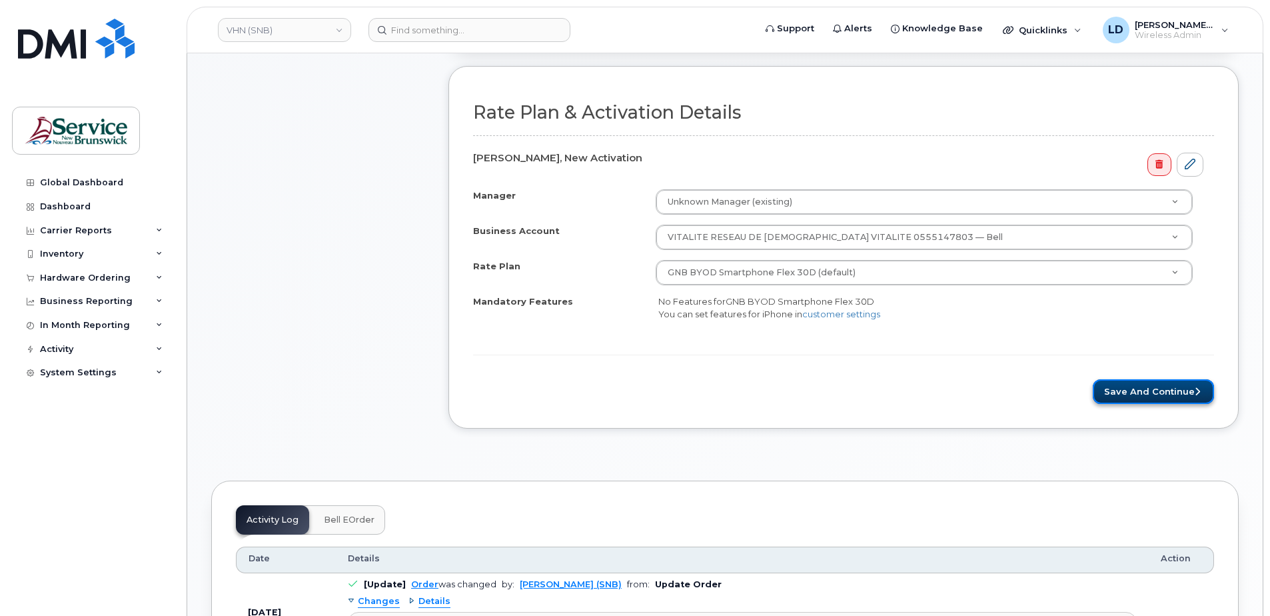
click at [1161, 392] on button "Save and Continue" at bounding box center [1153, 391] width 121 height 25
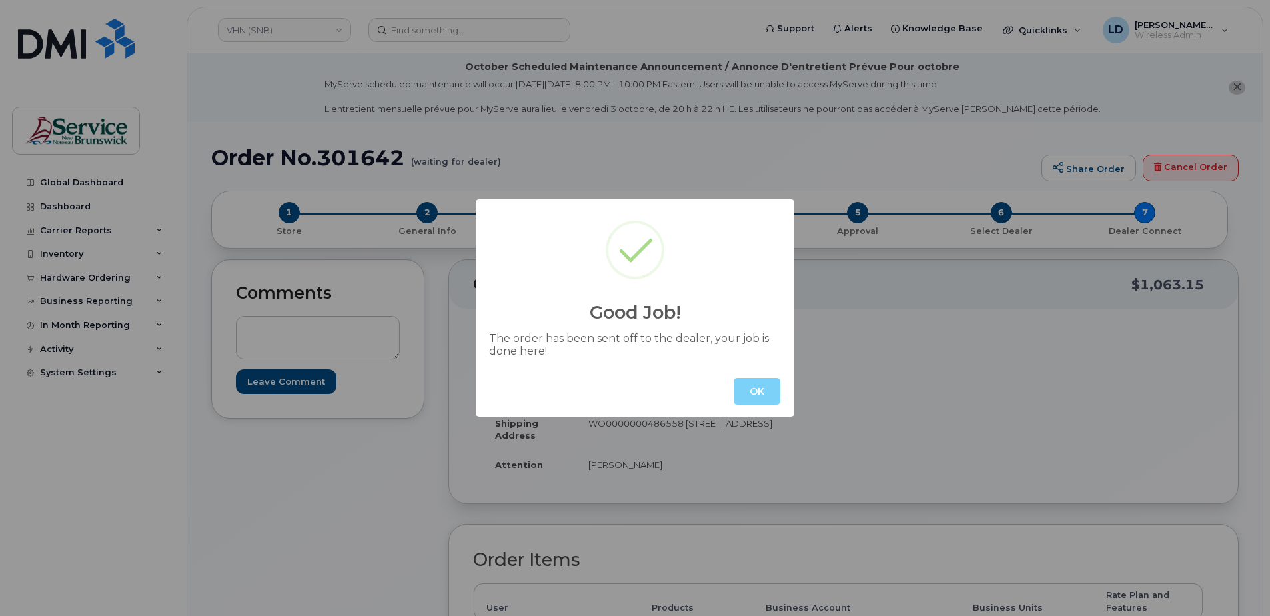
drag, startPoint x: 215, startPoint y: 157, endPoint x: 313, endPoint y: 159, distance: 98.0
click at [313, 159] on div "Good Job! The order has been sent off to the dealer, your job is done here! OK" at bounding box center [635, 308] width 1270 height 616
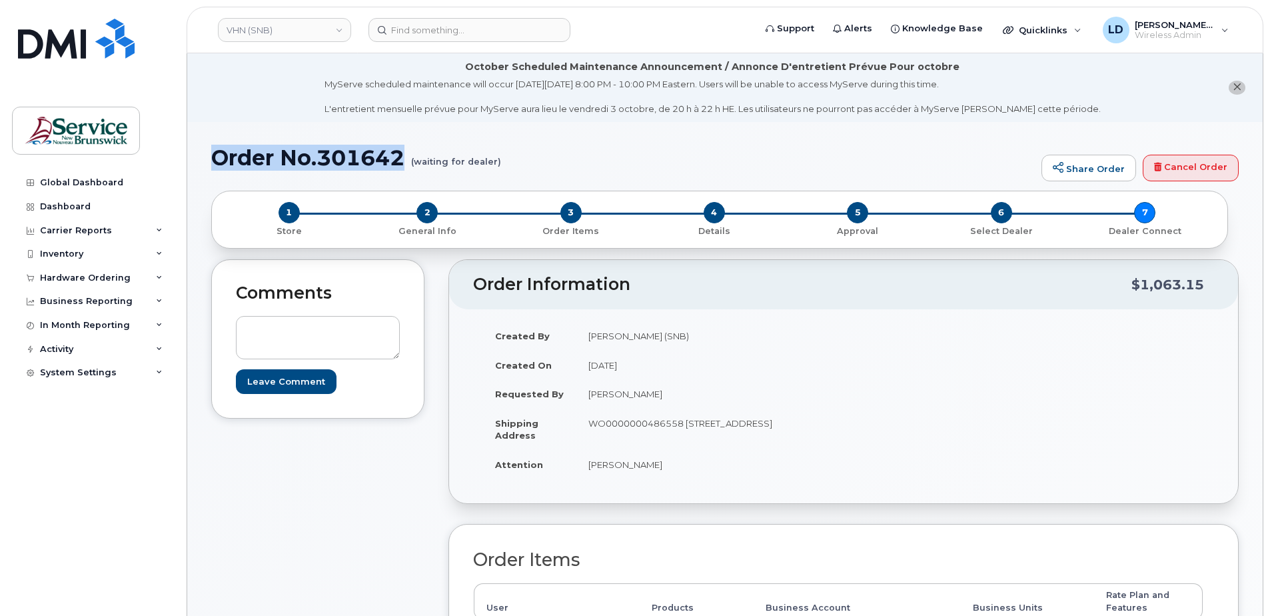
drag, startPoint x: 214, startPoint y: 159, endPoint x: 411, endPoint y: 155, distance: 197.3
click at [411, 155] on h1 "Order No.301642 (waiting for dealer)" at bounding box center [623, 157] width 824 height 23
drag, startPoint x: 411, startPoint y: 155, endPoint x: 394, endPoint y: 156, distance: 17.3
copy h1 "Order No.301642"
click at [55, 274] on div "Hardware Ordering" at bounding box center [85, 278] width 91 height 11
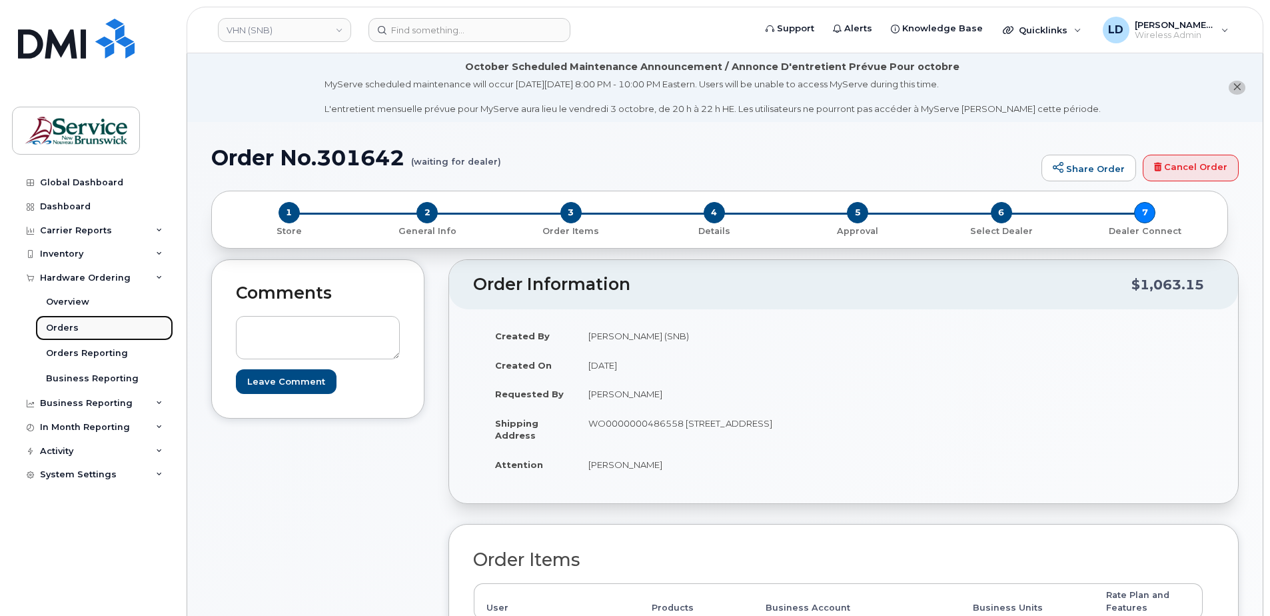
click at [49, 322] on div "Orders" at bounding box center [62, 328] width 33 height 12
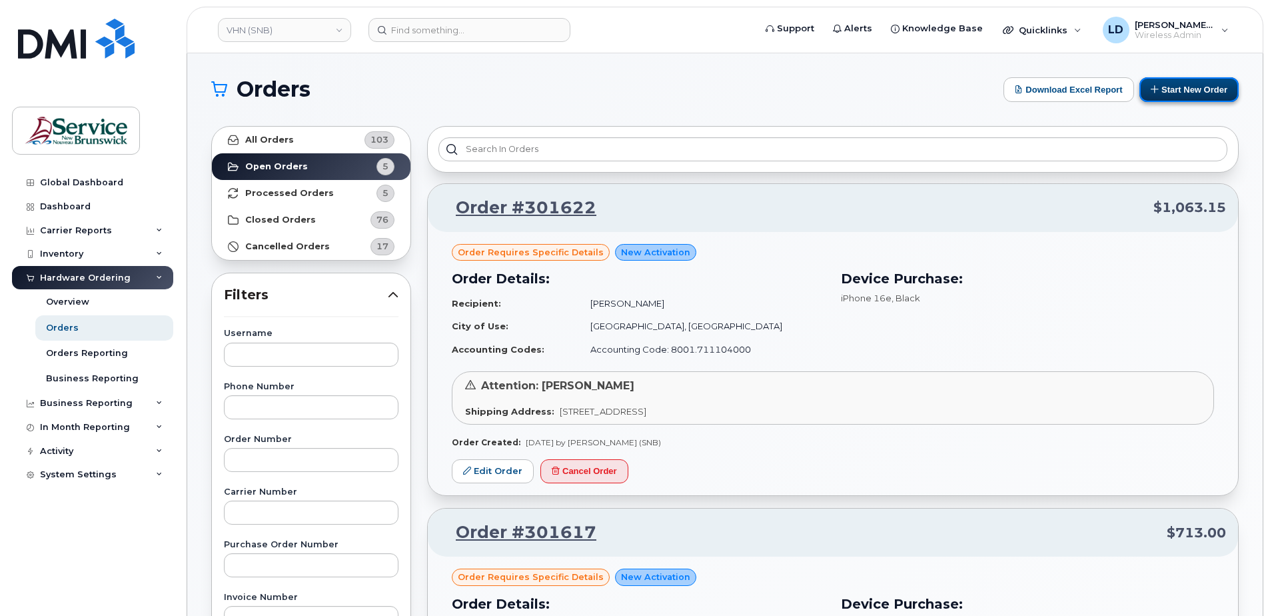
click at [1199, 87] on button "Start New Order" at bounding box center [1189, 89] width 99 height 25
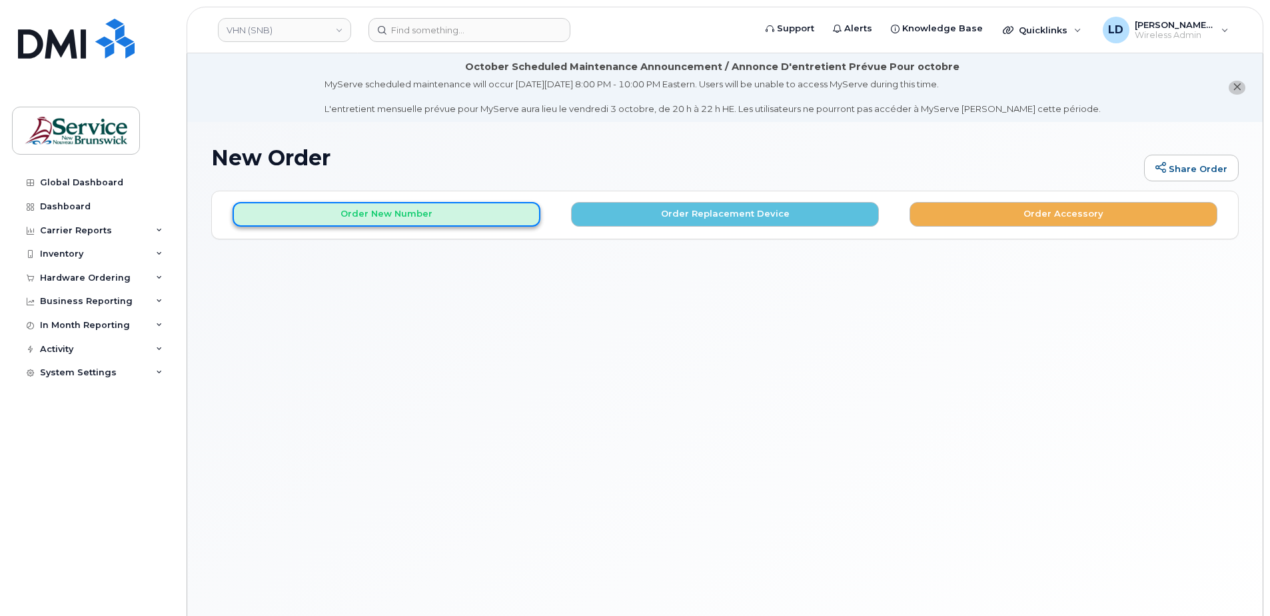
click at [397, 219] on button "Order New Number" at bounding box center [387, 214] width 308 height 25
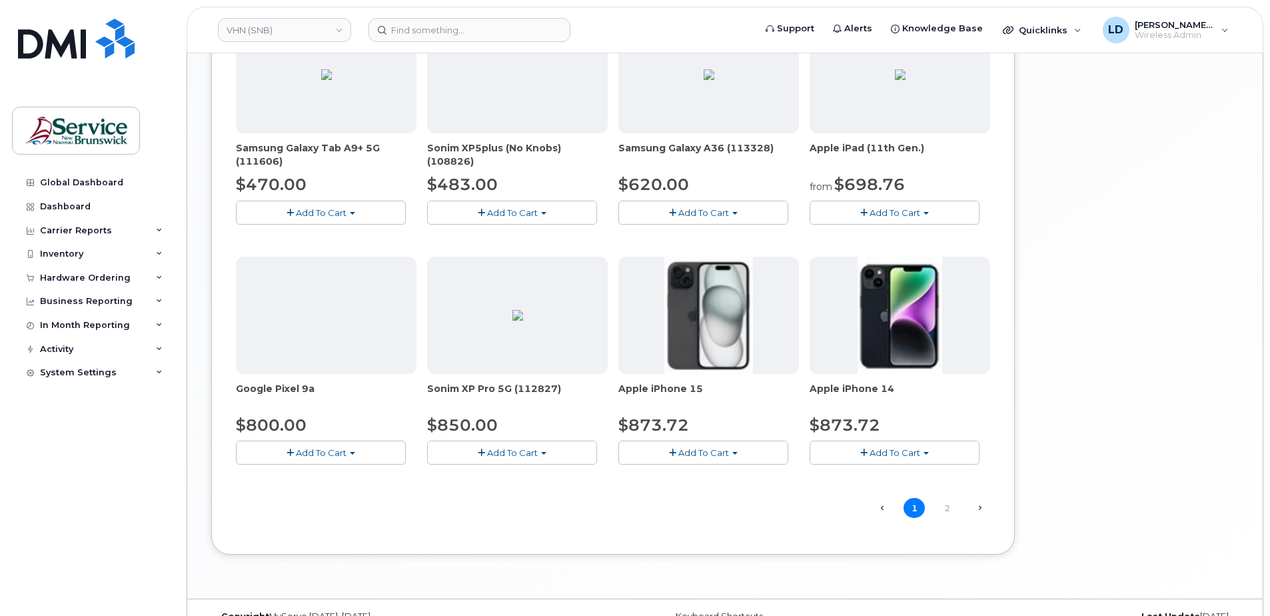
scroll to position [800, 0]
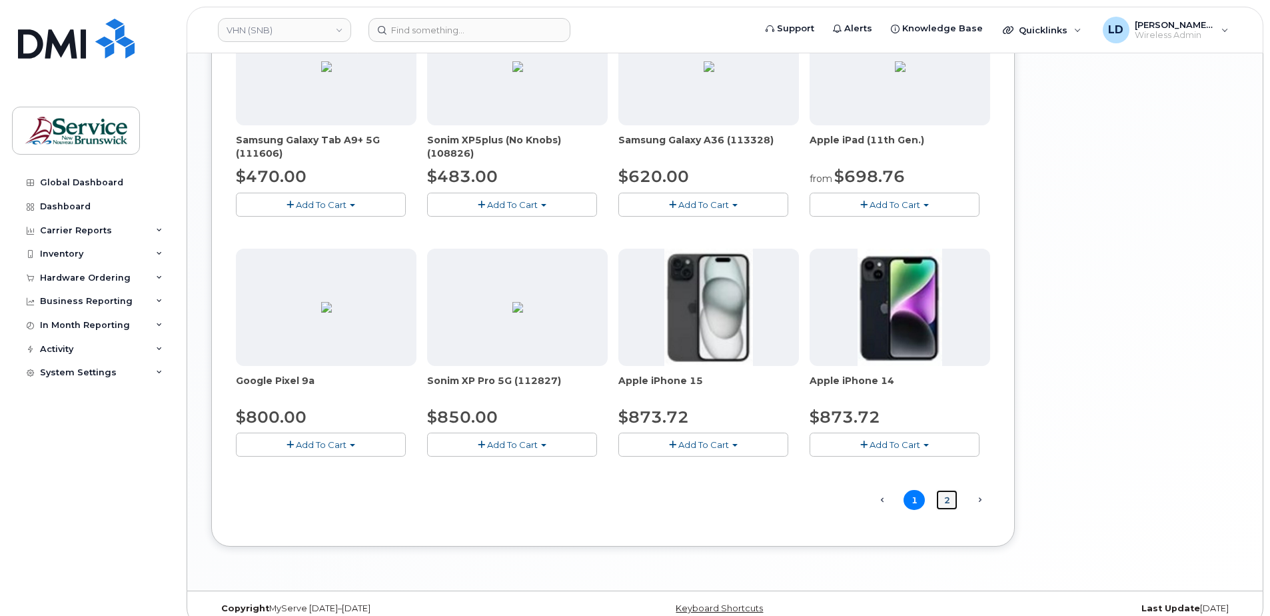
click at [950, 497] on link "2" at bounding box center [946, 500] width 21 height 21
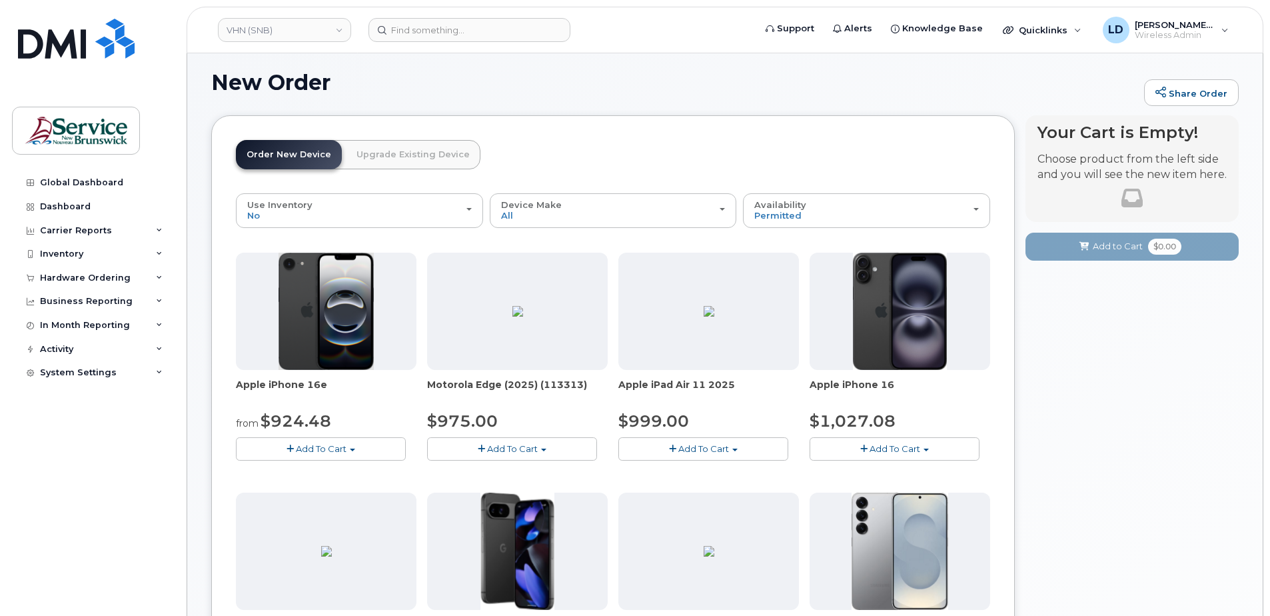
click at [310, 447] on span "Add To Cart" at bounding box center [321, 448] width 51 height 11
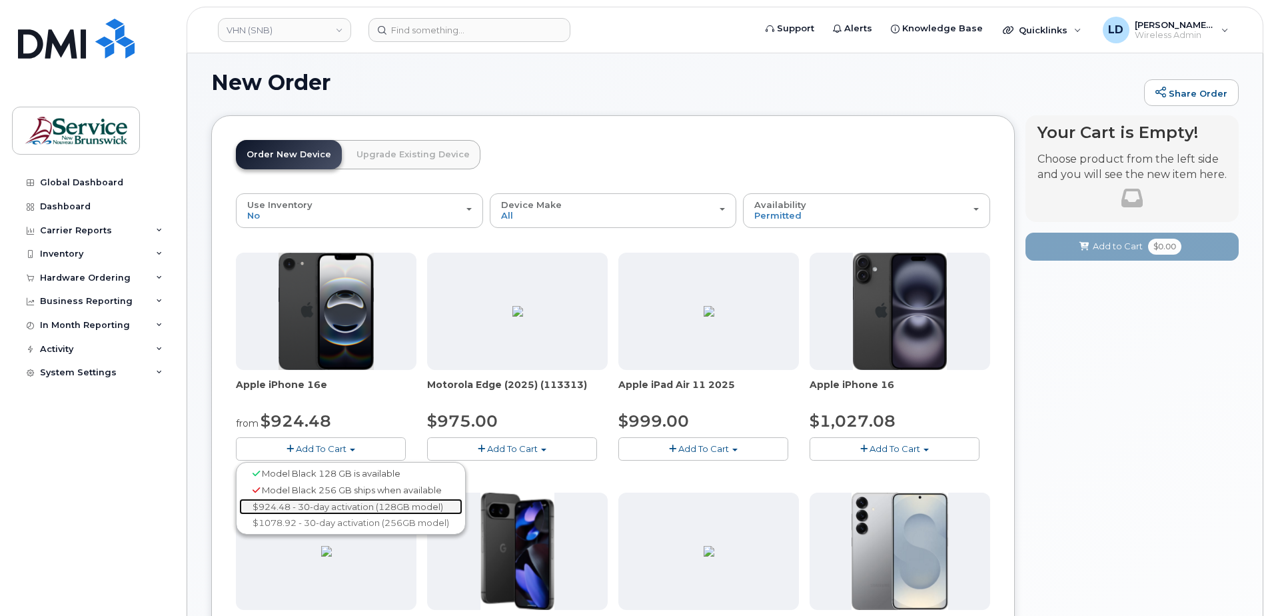
click at [315, 503] on link "$924.48 - 30-day activation (128GB model)" at bounding box center [350, 507] width 223 height 17
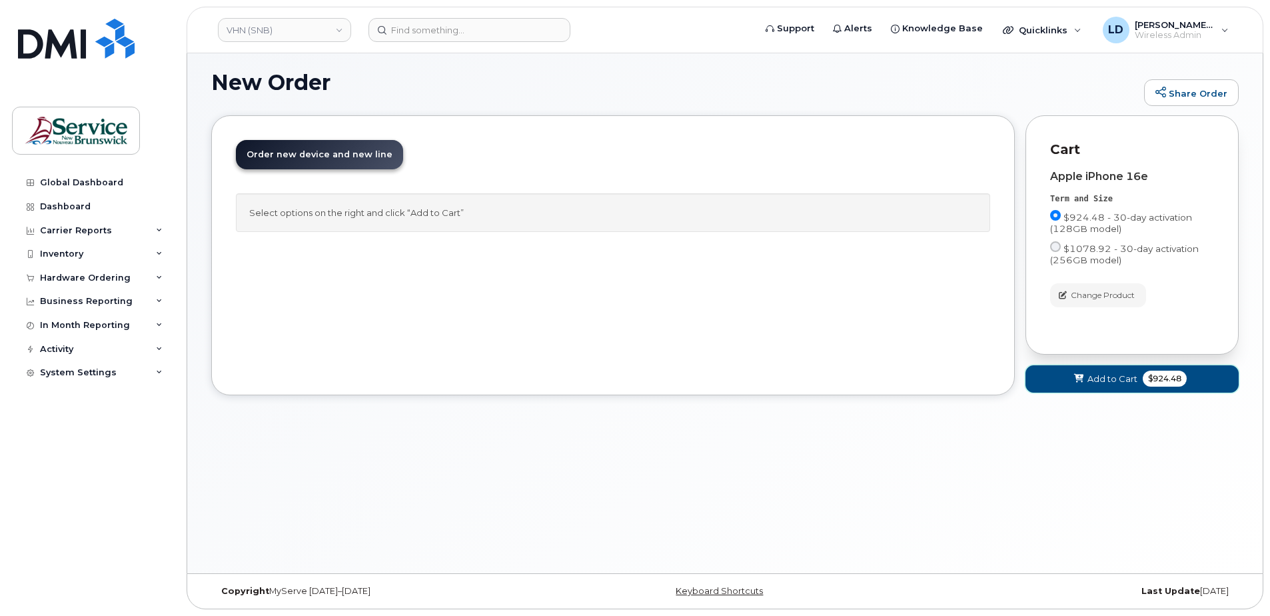
click at [1100, 379] on span "Add to Cart" at bounding box center [1113, 379] width 50 height 13
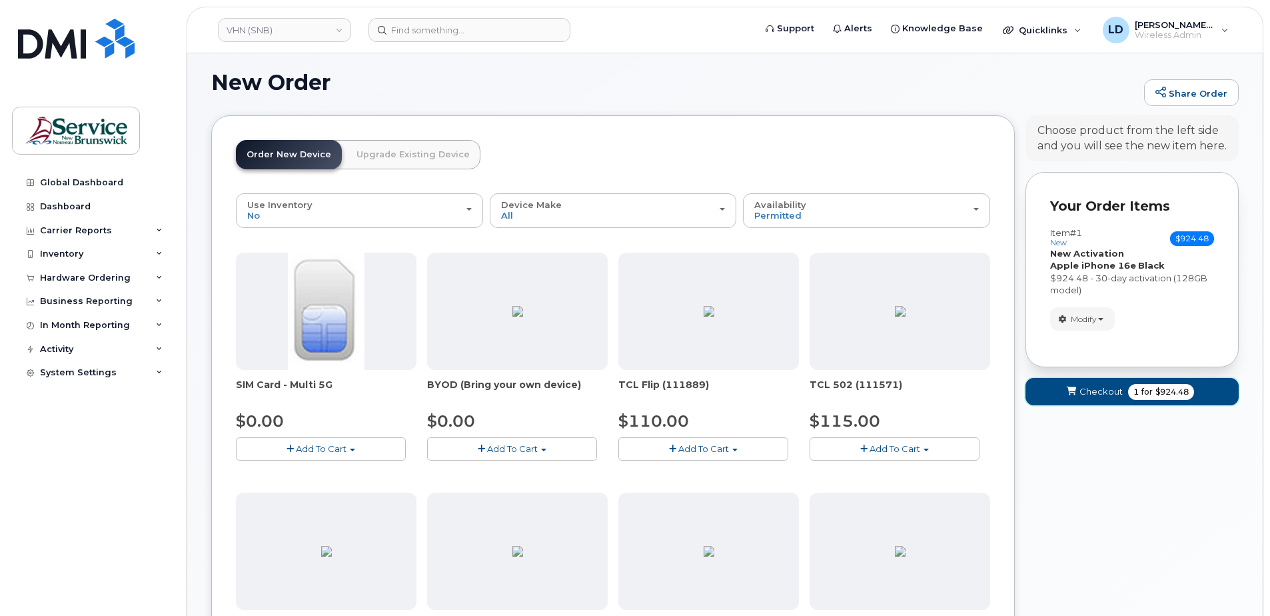
click at [1090, 392] on span "Checkout" at bounding box center [1101, 391] width 43 height 13
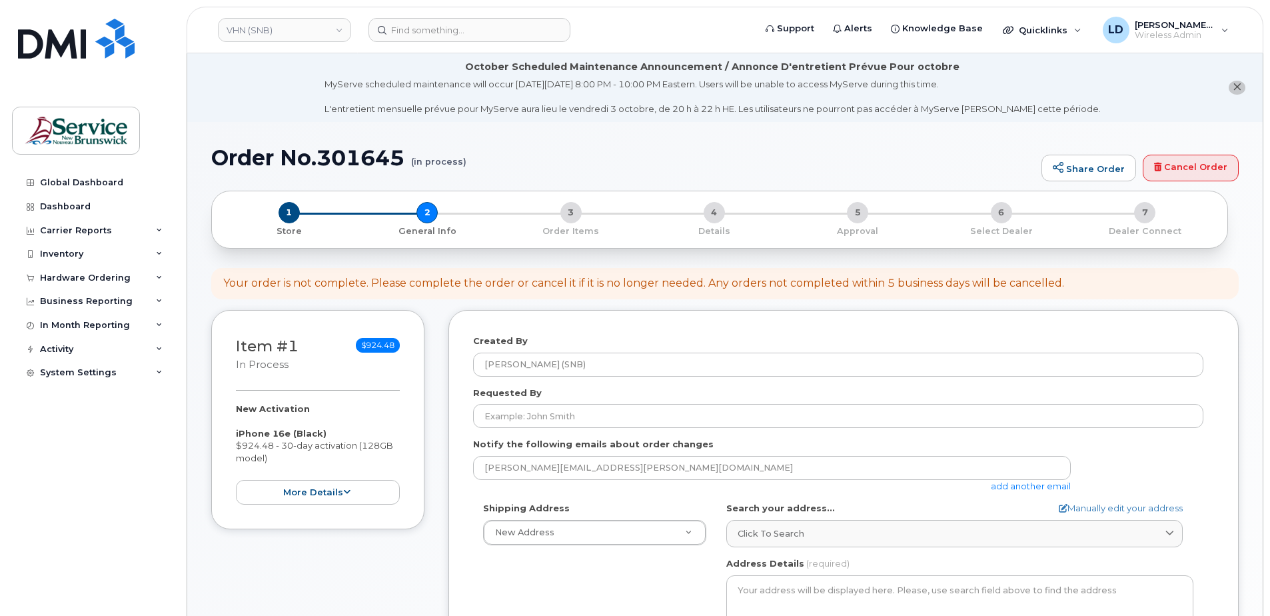
select select
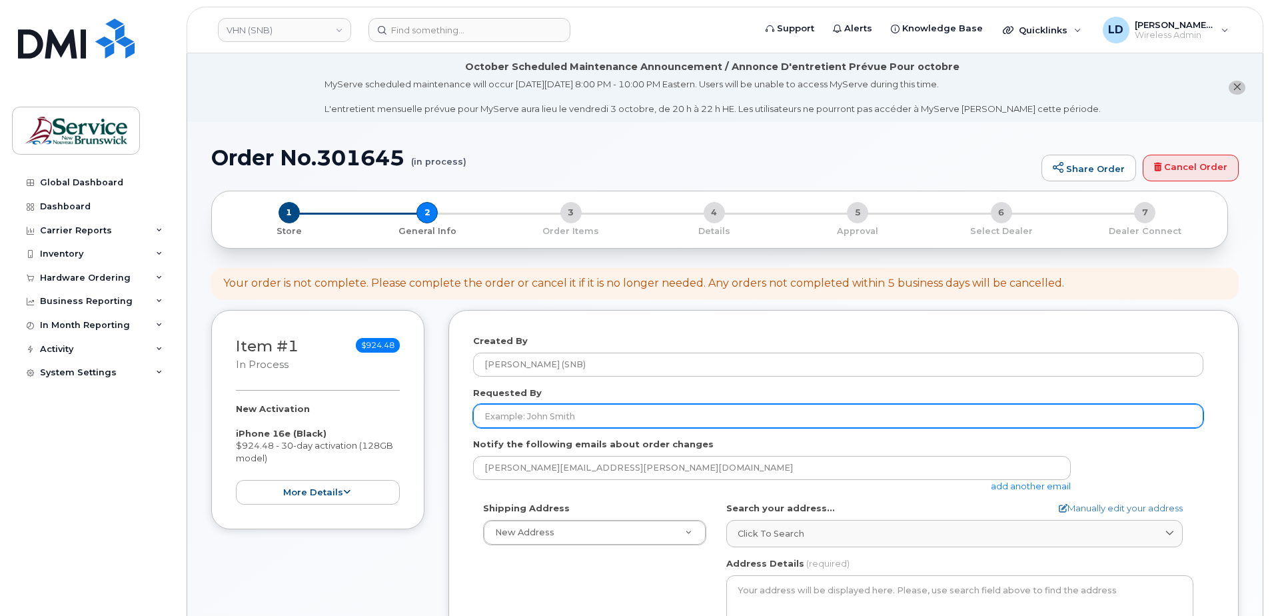
click at [555, 417] on input "Requested By" at bounding box center [838, 416] width 731 height 24
click at [547, 421] on input "Requested By" at bounding box center [838, 416] width 731 height 24
paste input "[PERSON_NAME]"
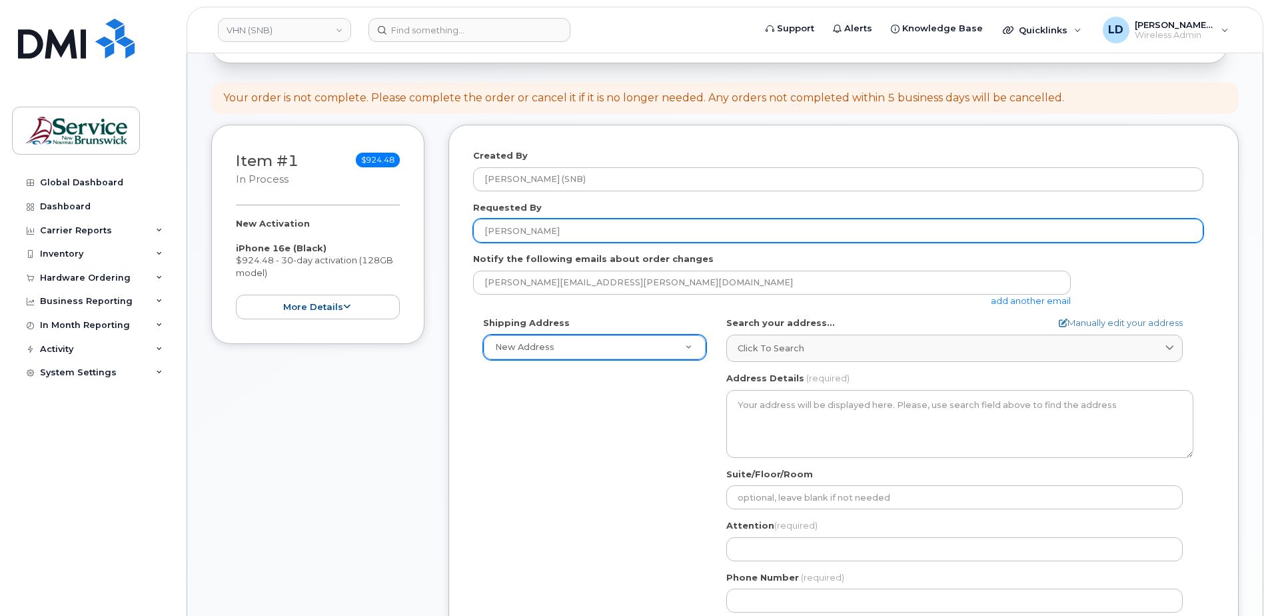
scroll to position [200, 0]
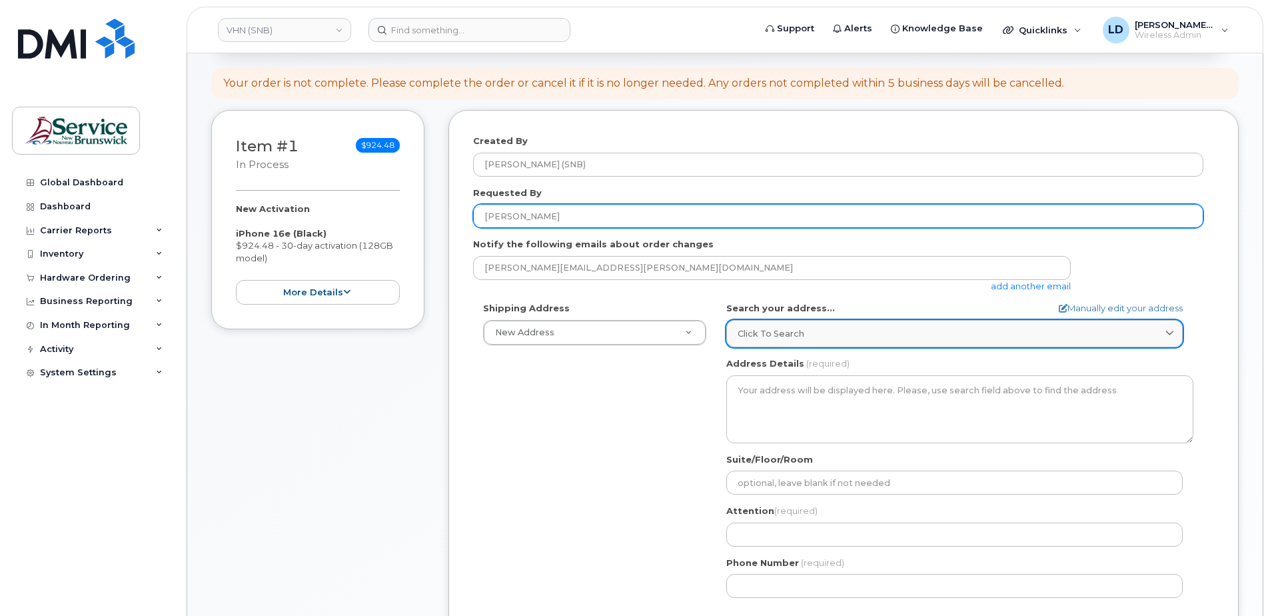
type input "[PERSON_NAME]"
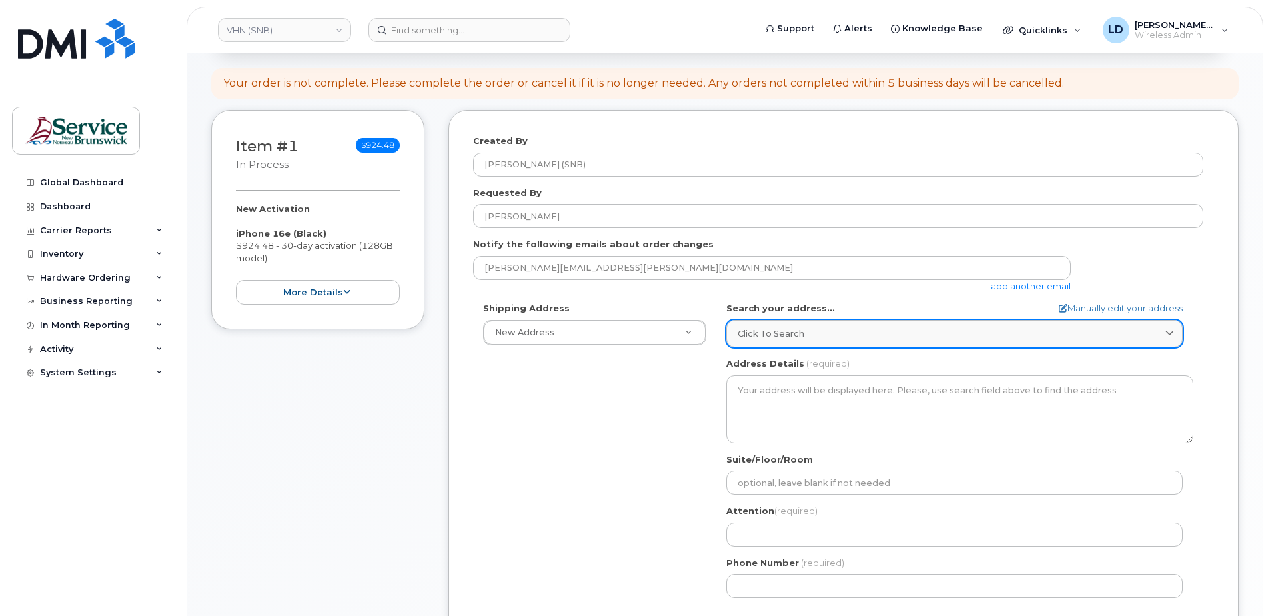
click at [762, 333] on span "Click to search" at bounding box center [771, 333] width 67 height 13
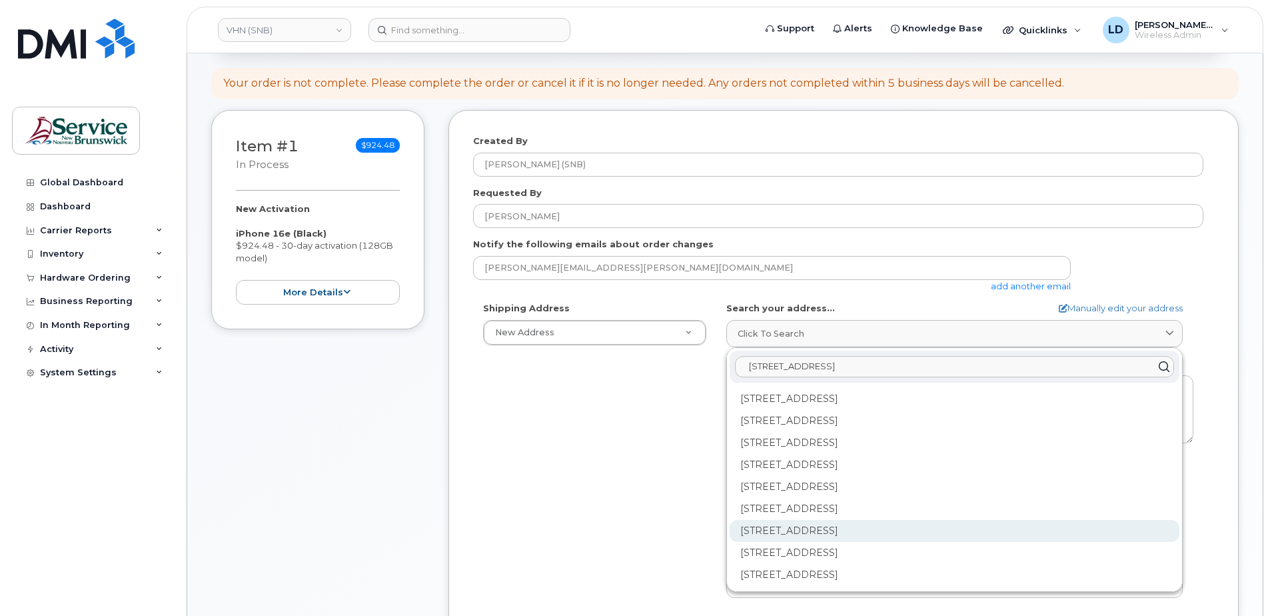
type input "15 rue de l'eglise edmundston"
click at [765, 528] on div "202-15 Rue De l'Église Edmundston NB E3V 1J3" at bounding box center [955, 531] width 450 height 22
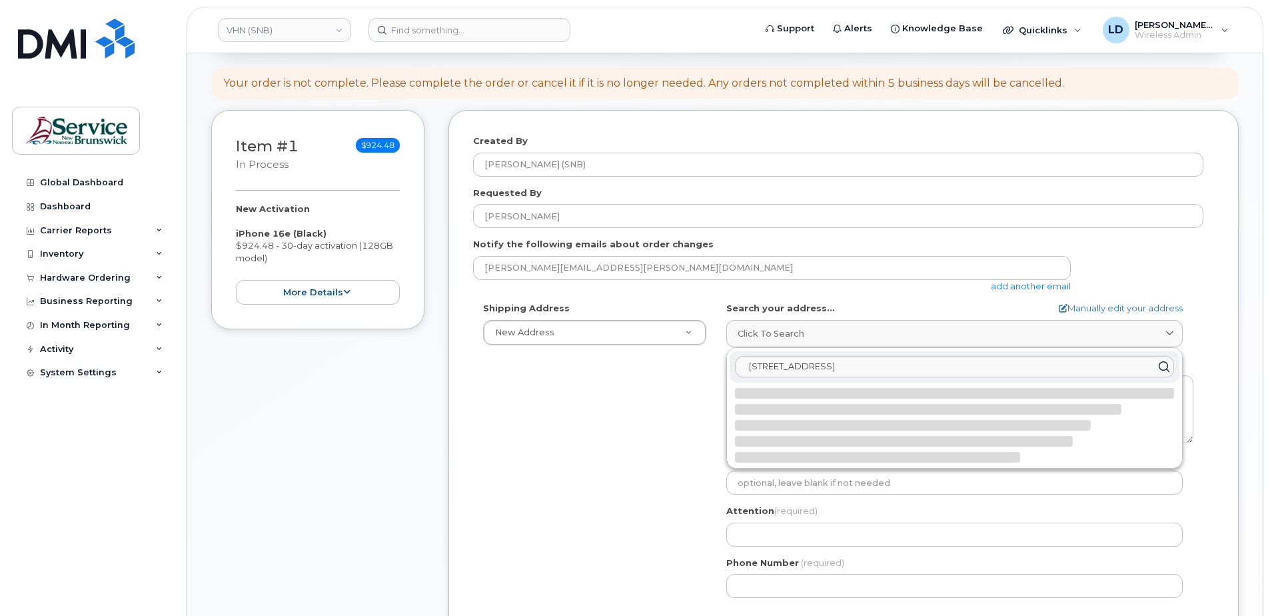
select select
type textarea "202-15 Rue De l'Église EDMUNDSTON NB E3V 1J3 CANADA"
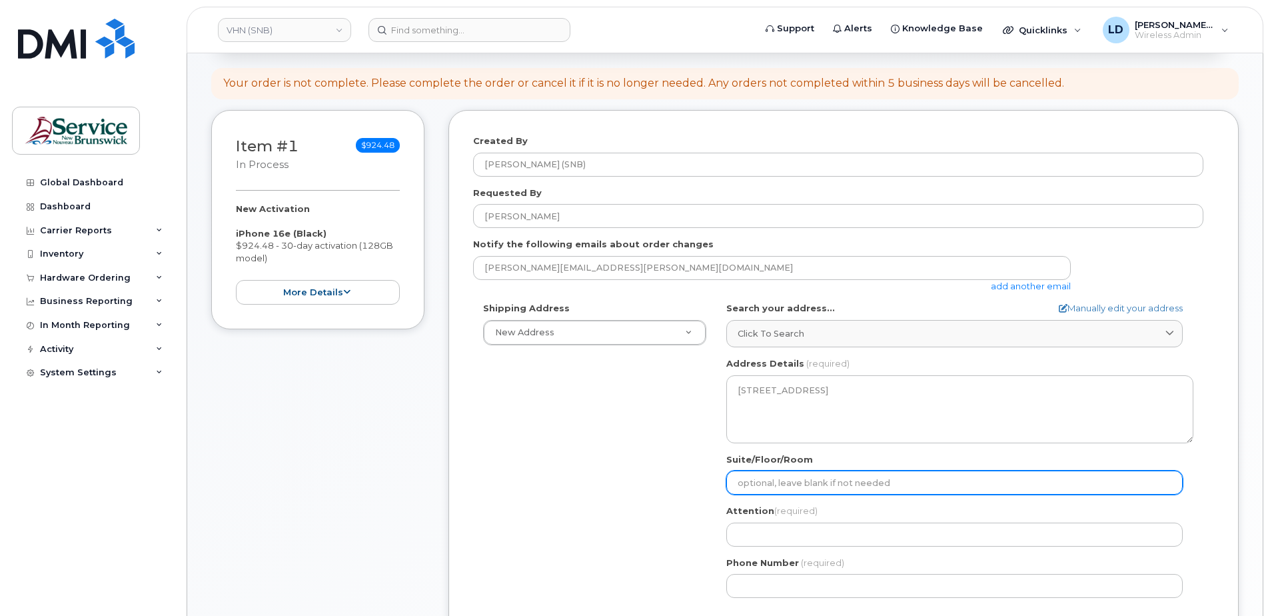
drag, startPoint x: 768, startPoint y: 488, endPoint x: 792, endPoint y: 478, distance: 26.0
click at [768, 488] on input "Suite/Floor/Room" at bounding box center [955, 483] width 457 height 24
click at [735, 475] on input "Suite/Floor/Room" at bounding box center [955, 483] width 457 height 24
paste input "WO0000000489057"
select select
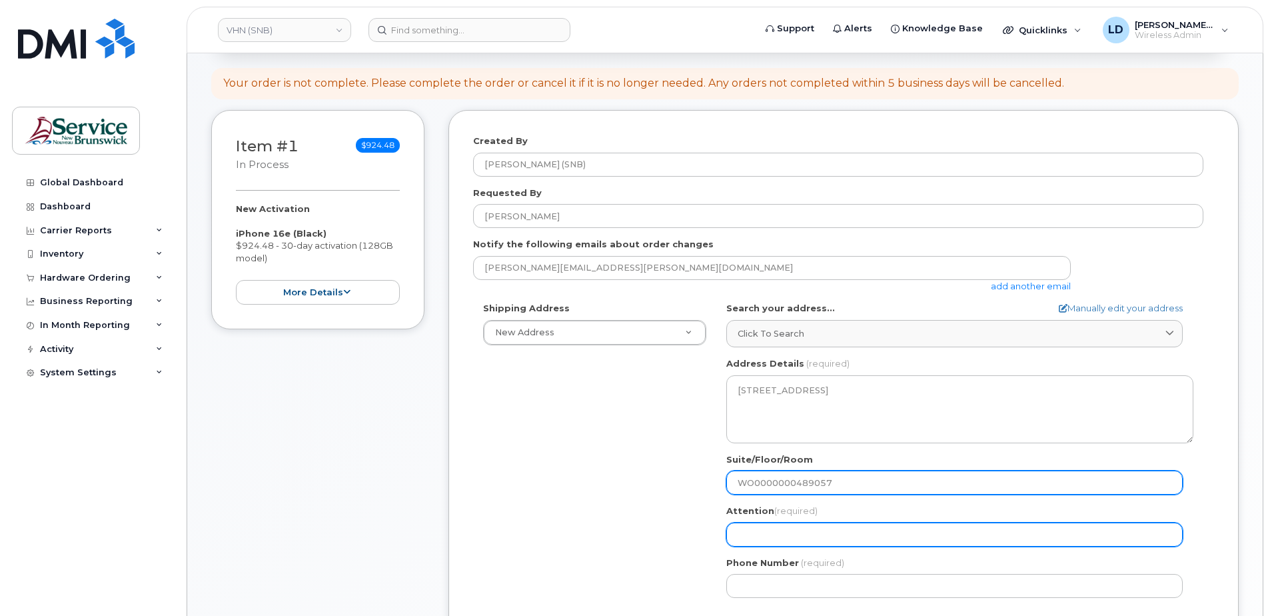
type input "WO0000000489057"
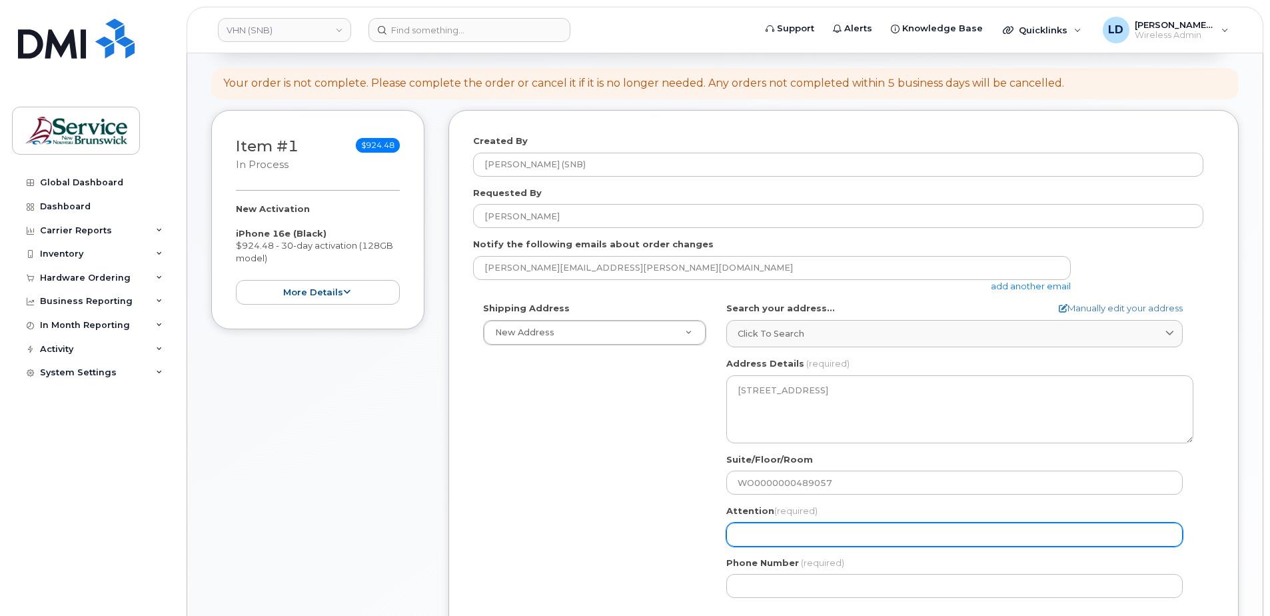
click at [747, 540] on input "Attention (required)" at bounding box center [955, 535] width 457 height 24
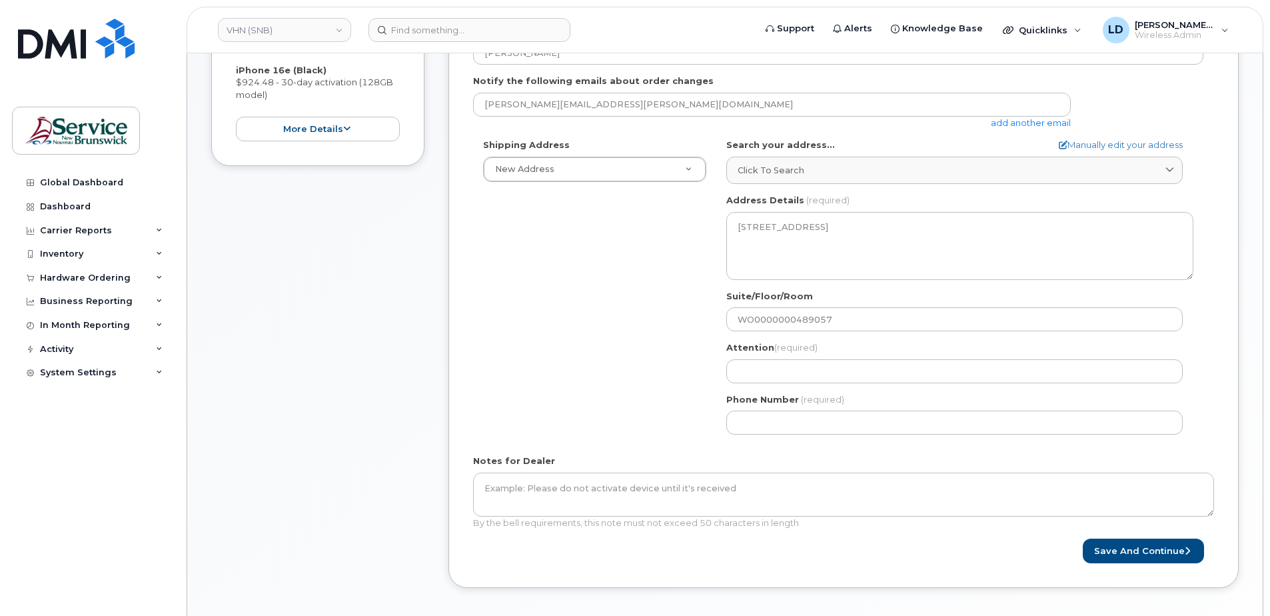
scroll to position [400, 0]
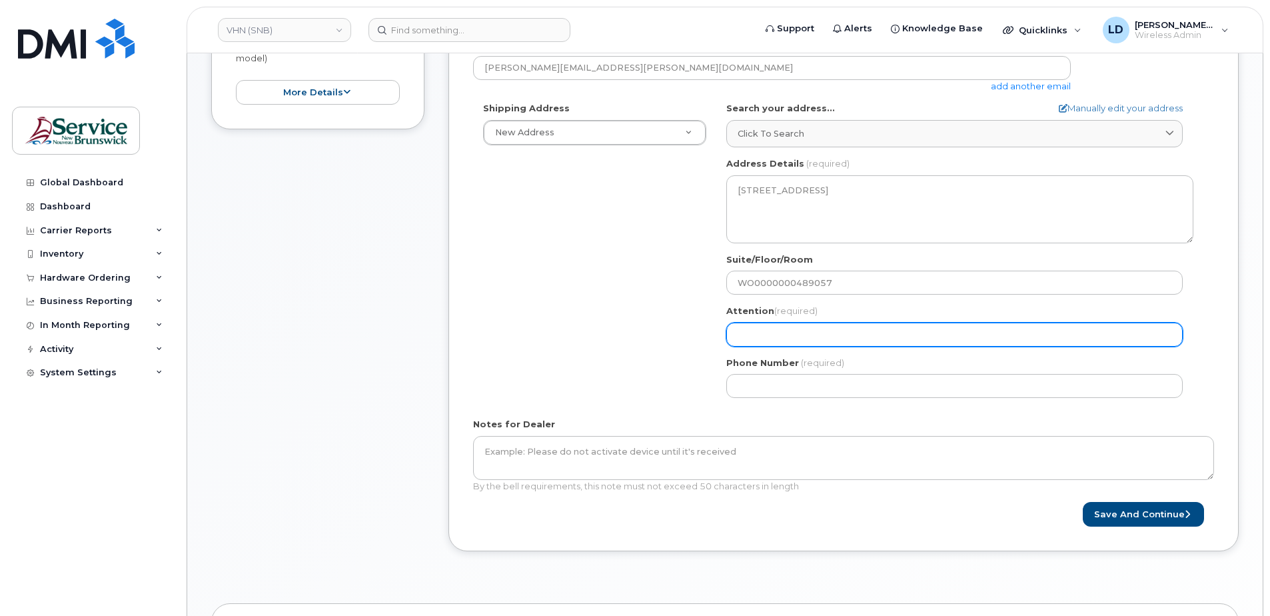
click at [751, 333] on input "Attention (required)" at bounding box center [955, 335] width 457 height 24
select select
type input "D"
select select
type input "Da"
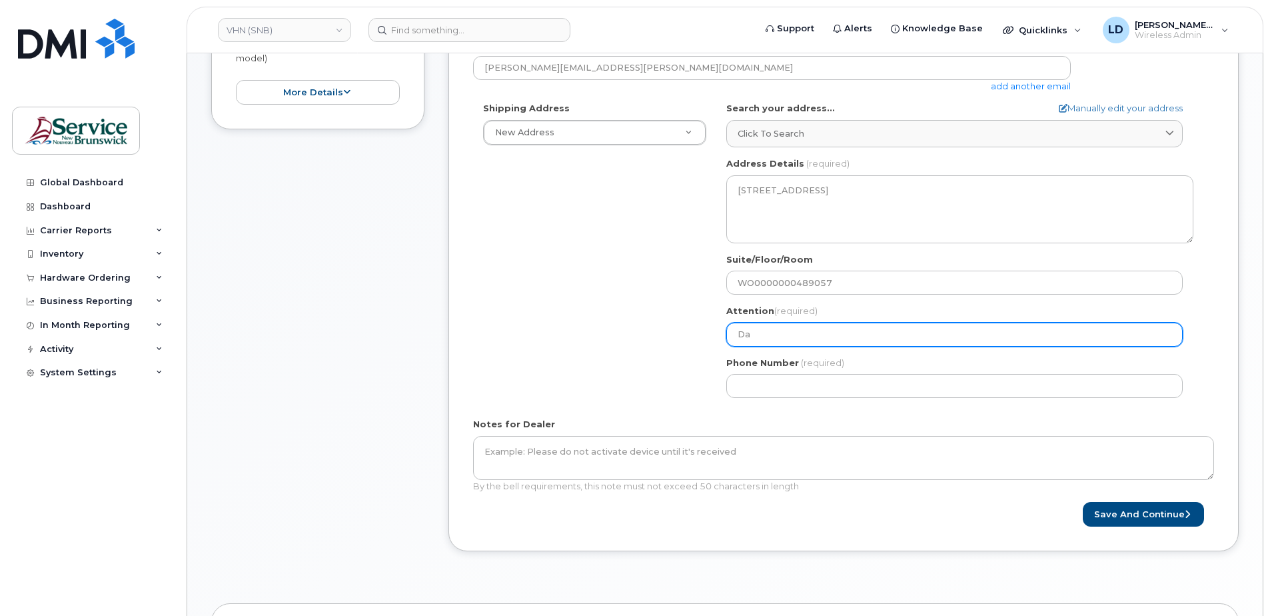
select select
type input "Dan"
select select
type input "Dani"
select select
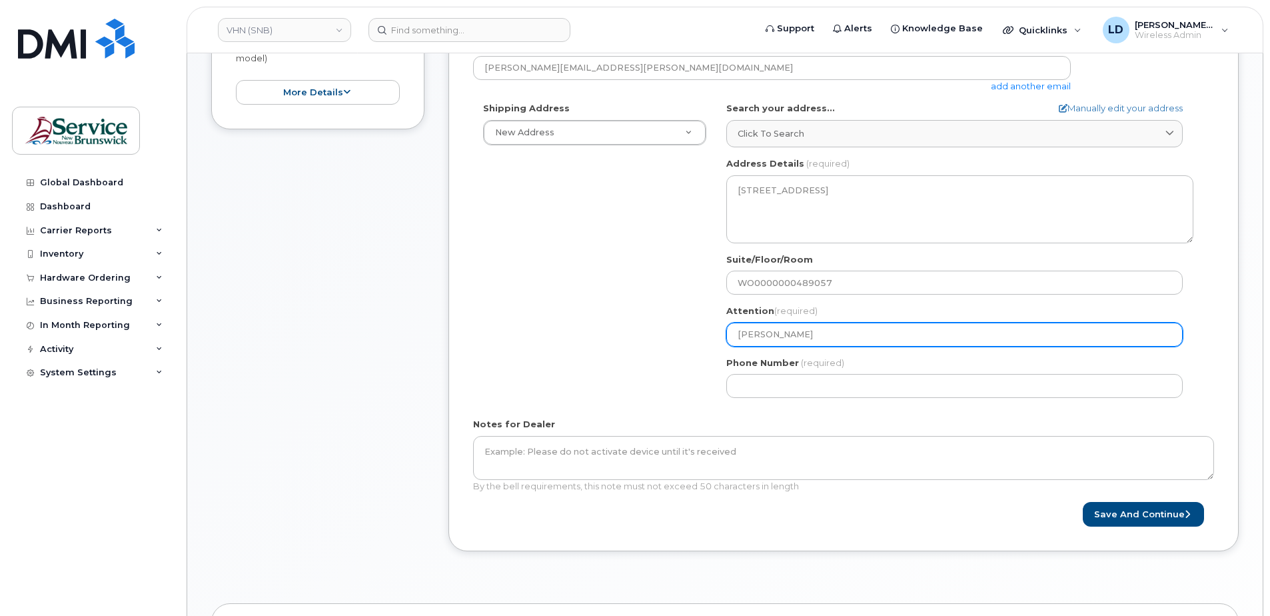
type input "Danie"
select select
type input "Daniel"
select select
type input "Daniel L"
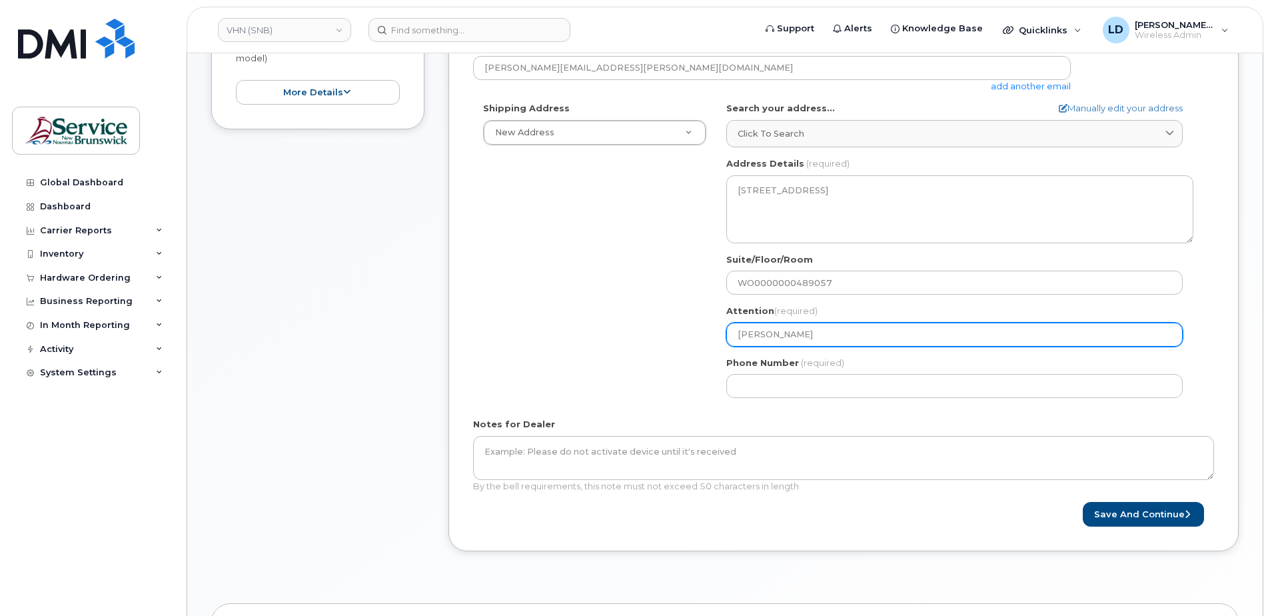
select select
type input "Daniel Le"
select select
type input "Daniel Lev"
select select
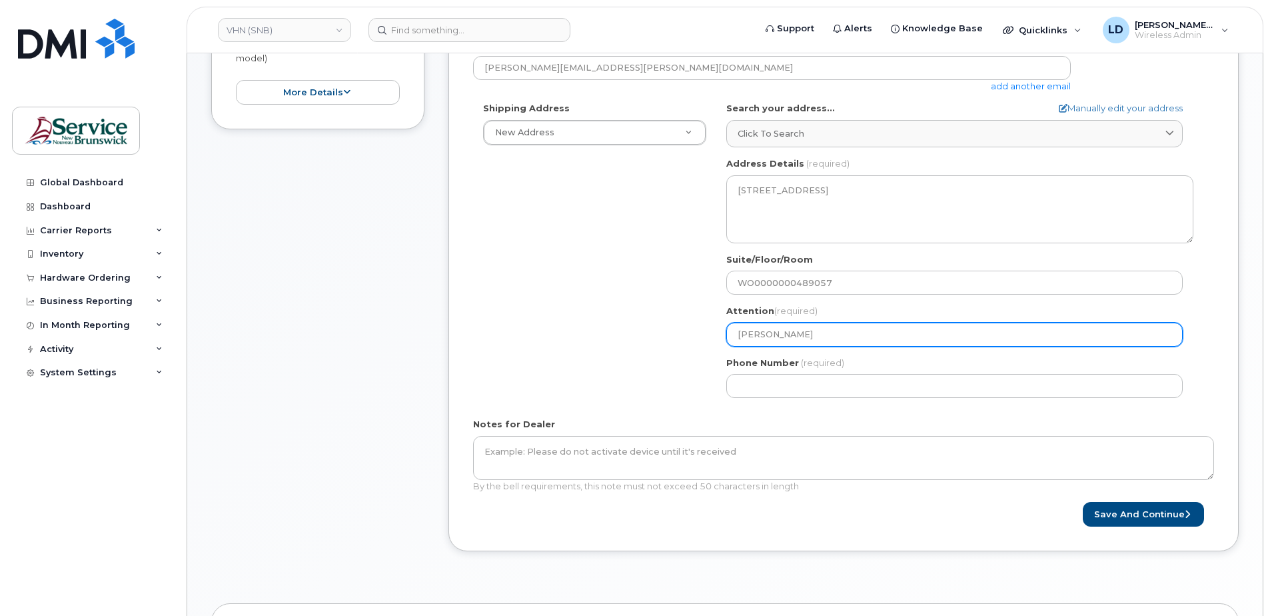
type input "Daniel Leve"
select select
type input "Daniel Leves"
select select
type input "Daniel Levesq"
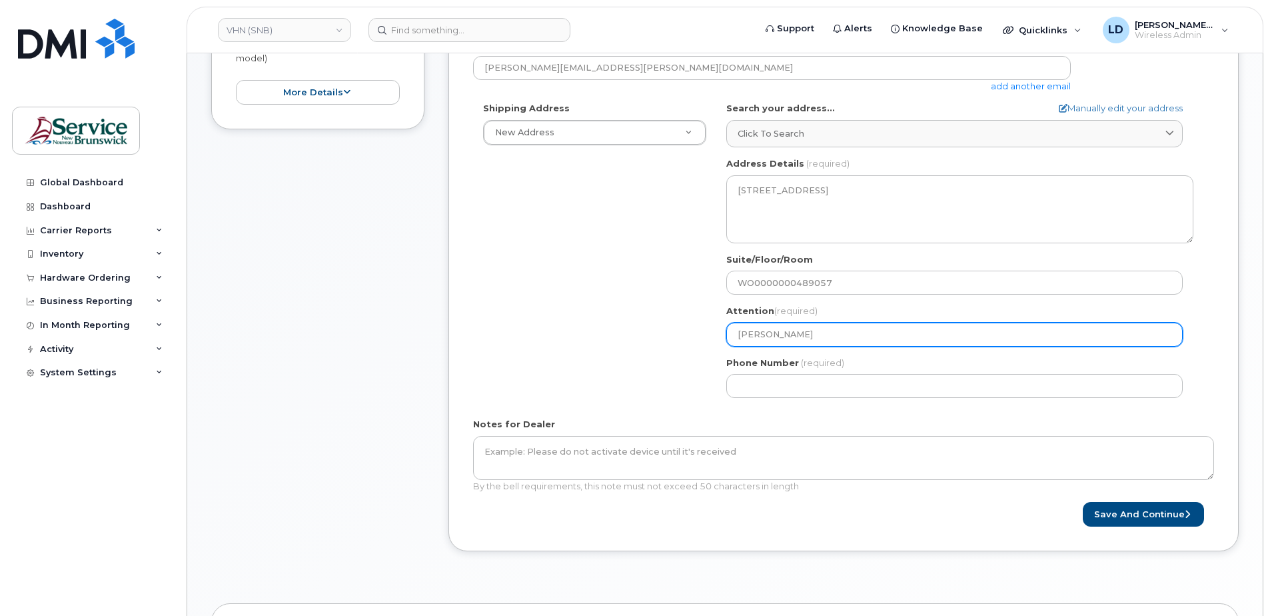
select select
type input "Daniel Levesqu"
select select
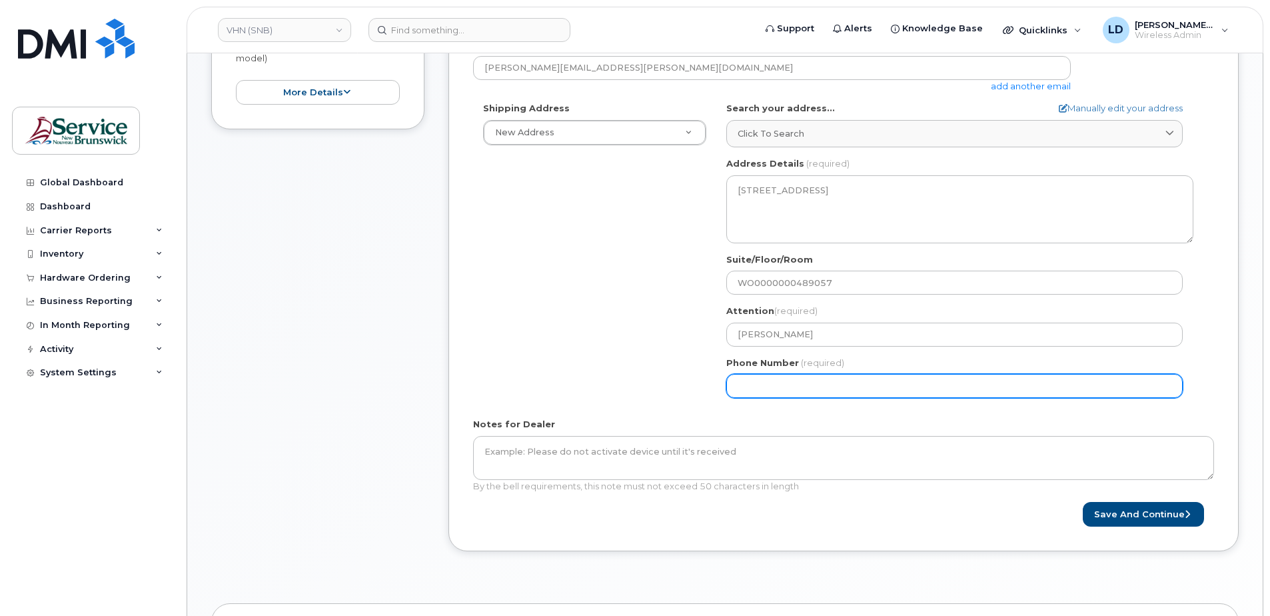
type input "[PERSON_NAME]"
type input "5068383572"
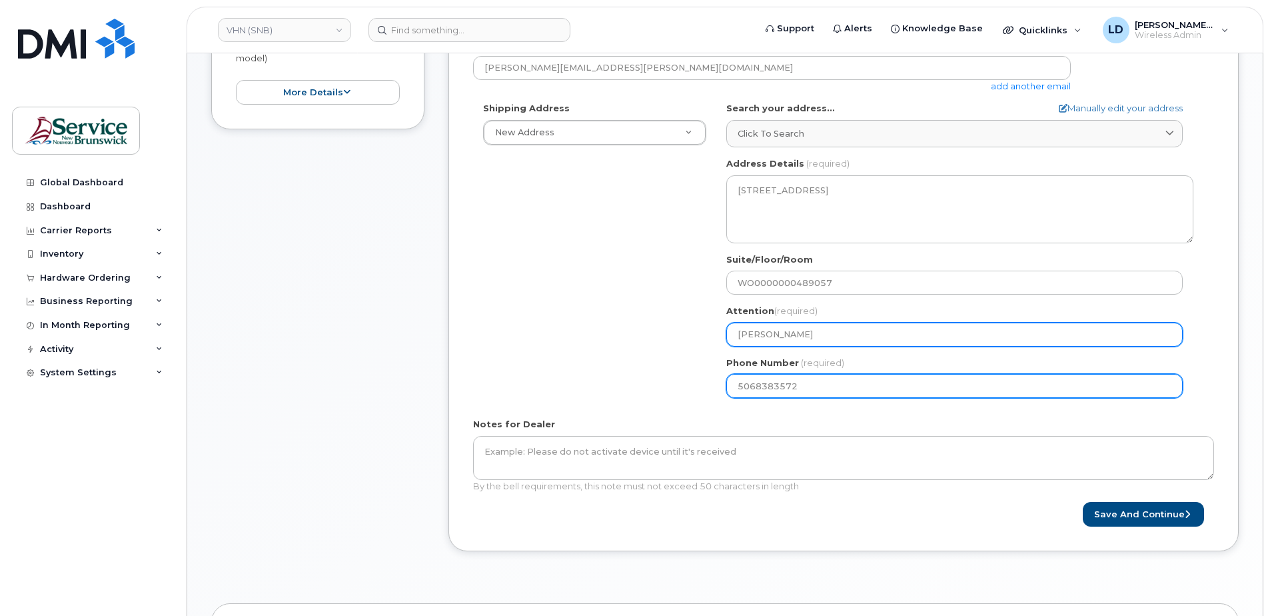
select select
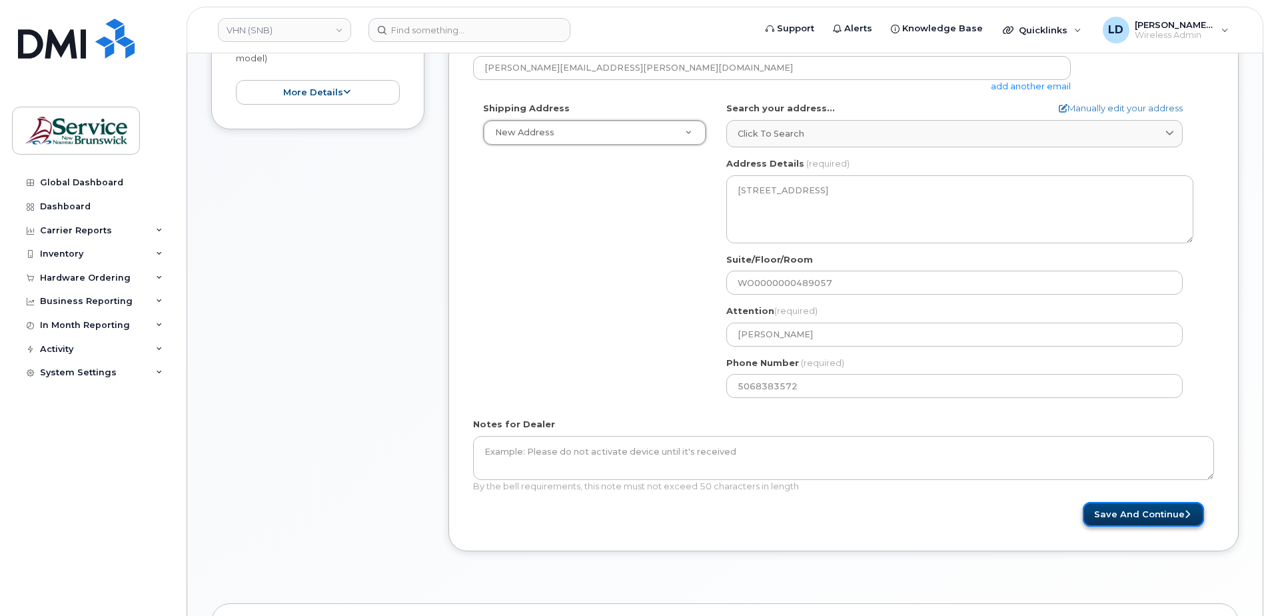
click at [1117, 513] on button "Save and Continue" at bounding box center [1143, 514] width 121 height 25
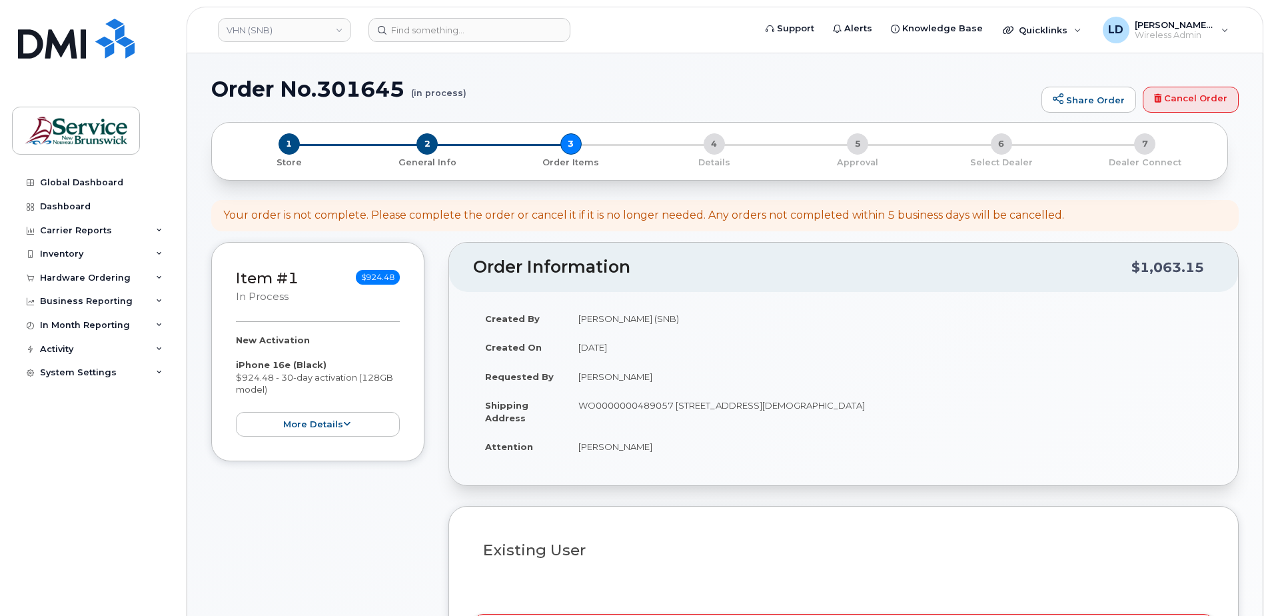
select select
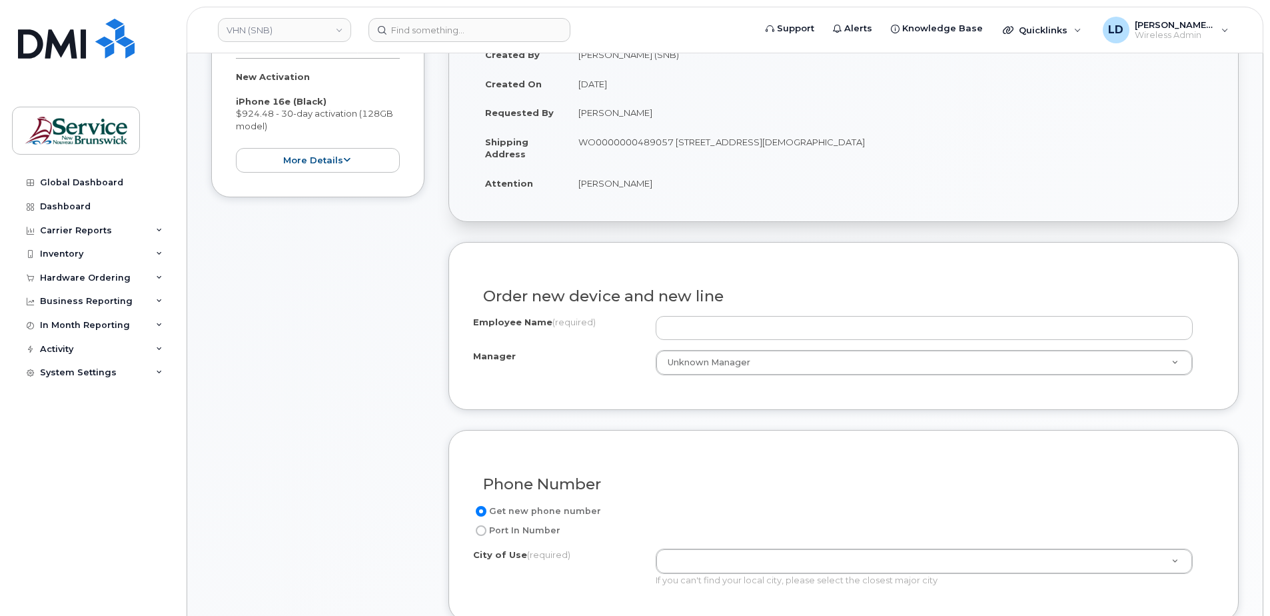
scroll to position [333, 0]
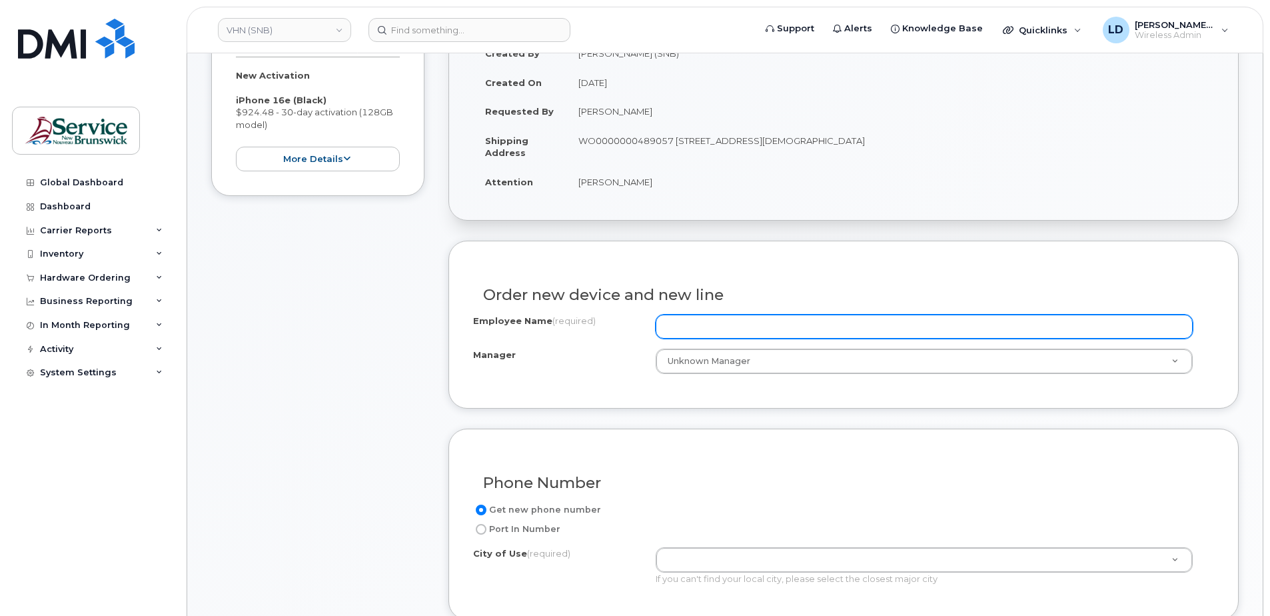
click at [710, 327] on input "Employee Name (required)" at bounding box center [924, 327] width 537 height 24
click at [701, 315] on input "Employee Name (required)" at bounding box center [924, 327] width 537 height 24
paste input "[PERSON_NAME]"
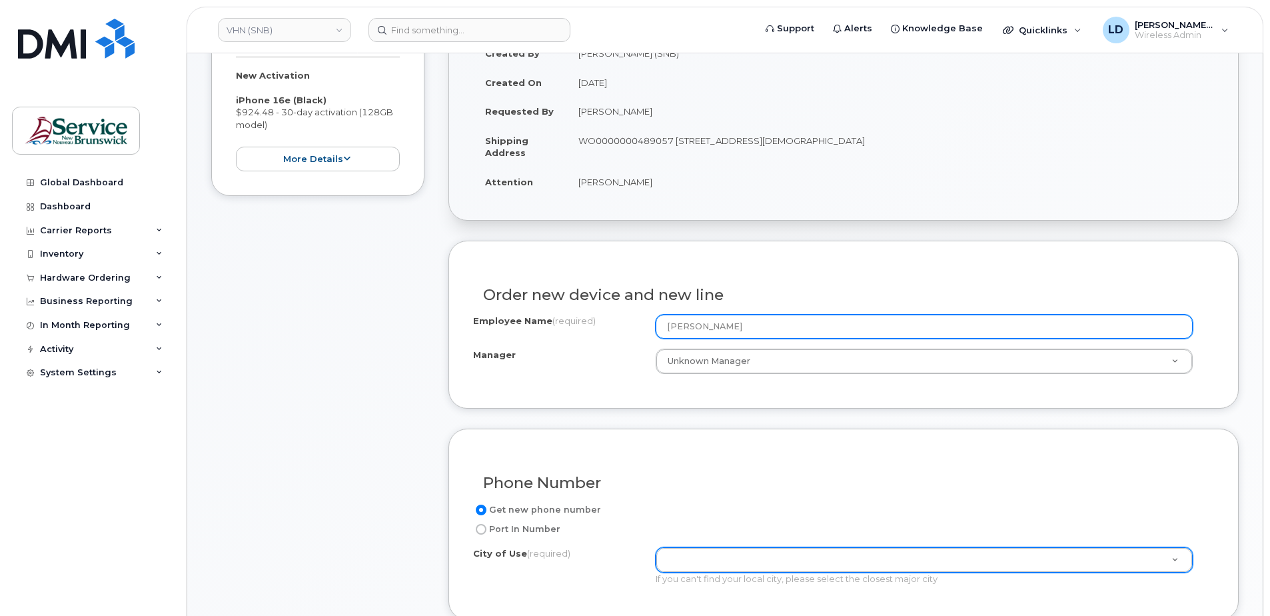
type input "[PERSON_NAME]"
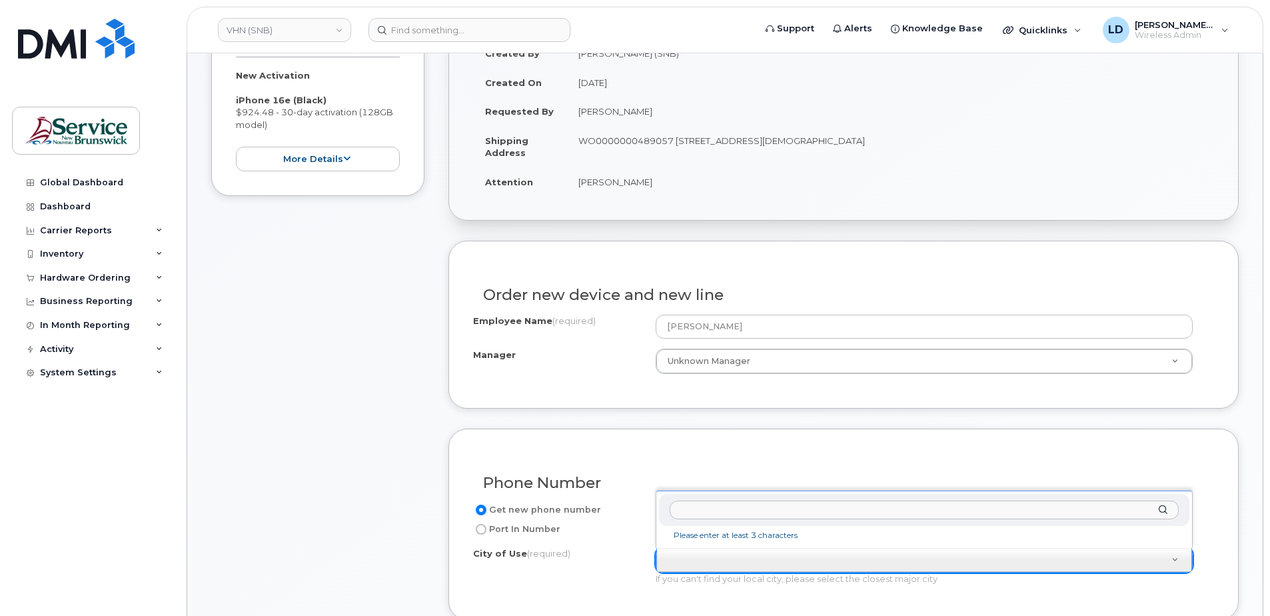
click at [687, 515] on input "text" at bounding box center [924, 510] width 509 height 19
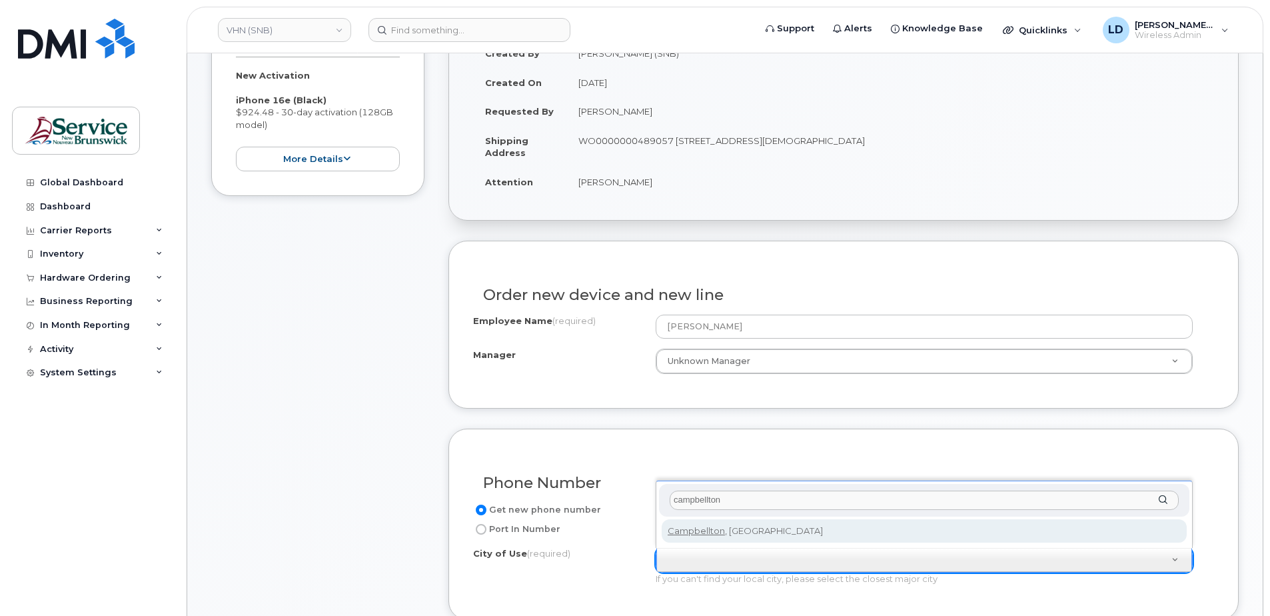
type input "campbellton"
type input "1446"
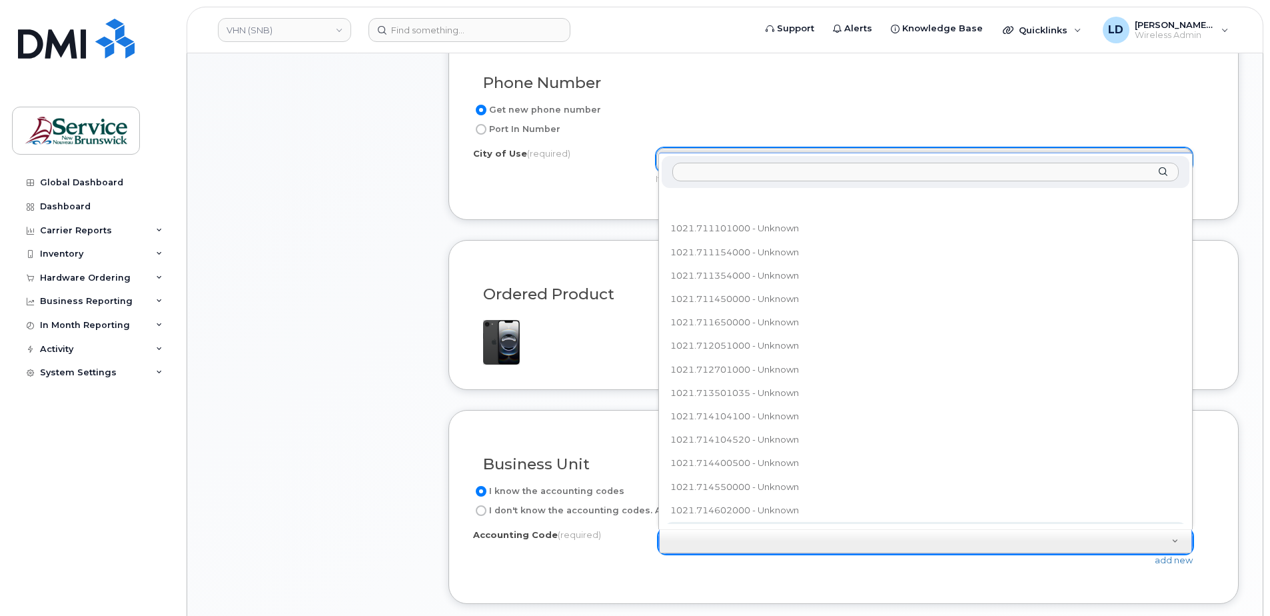
scroll to position [15, 0]
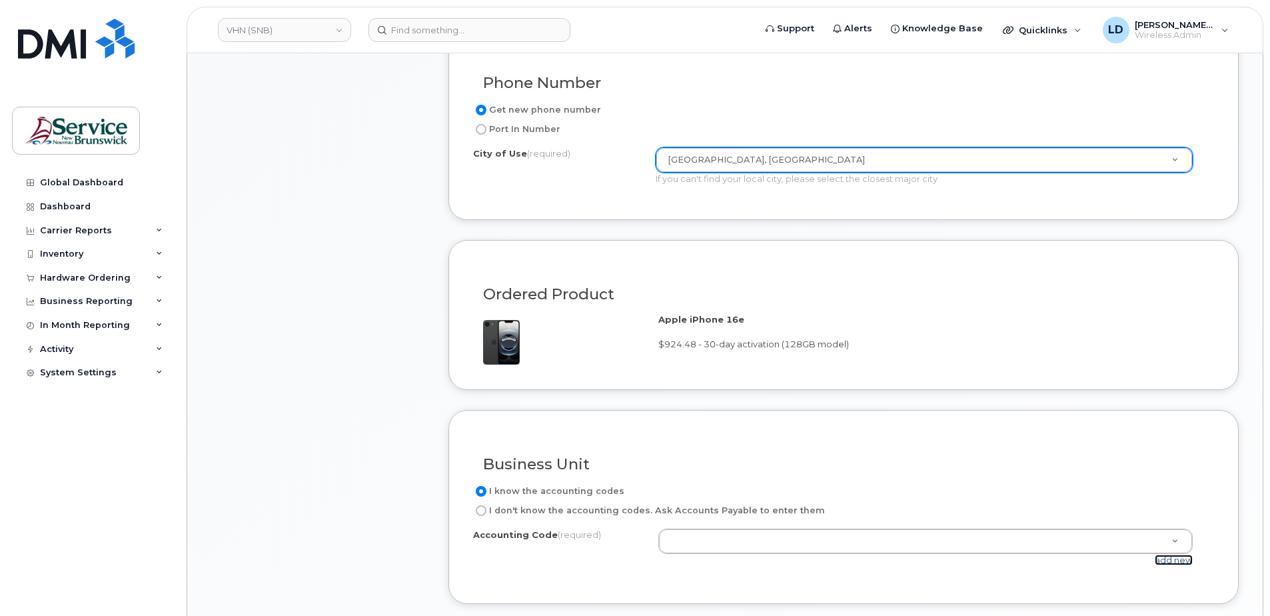
click at [1182, 560] on link "add new" at bounding box center [1174, 560] width 38 height 11
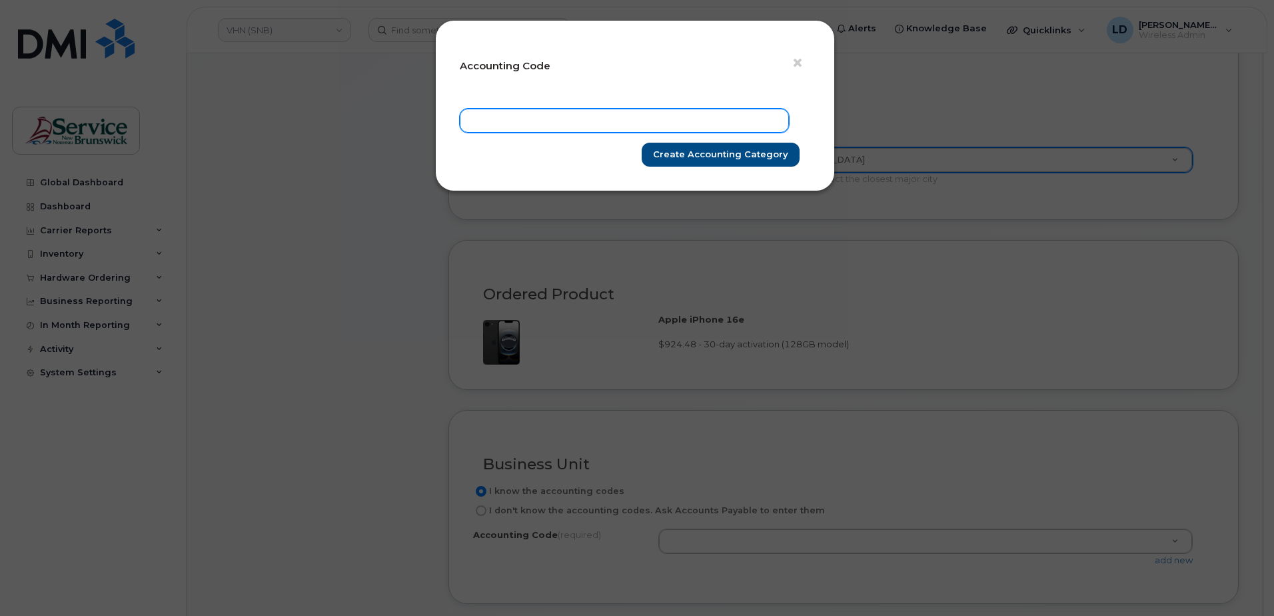
click at [512, 125] on input "text" at bounding box center [624, 121] width 329 height 24
paste input "502.712101010"
click at [490, 121] on input "502.712101010" at bounding box center [624, 121] width 329 height 24
type input "5021.712101010"
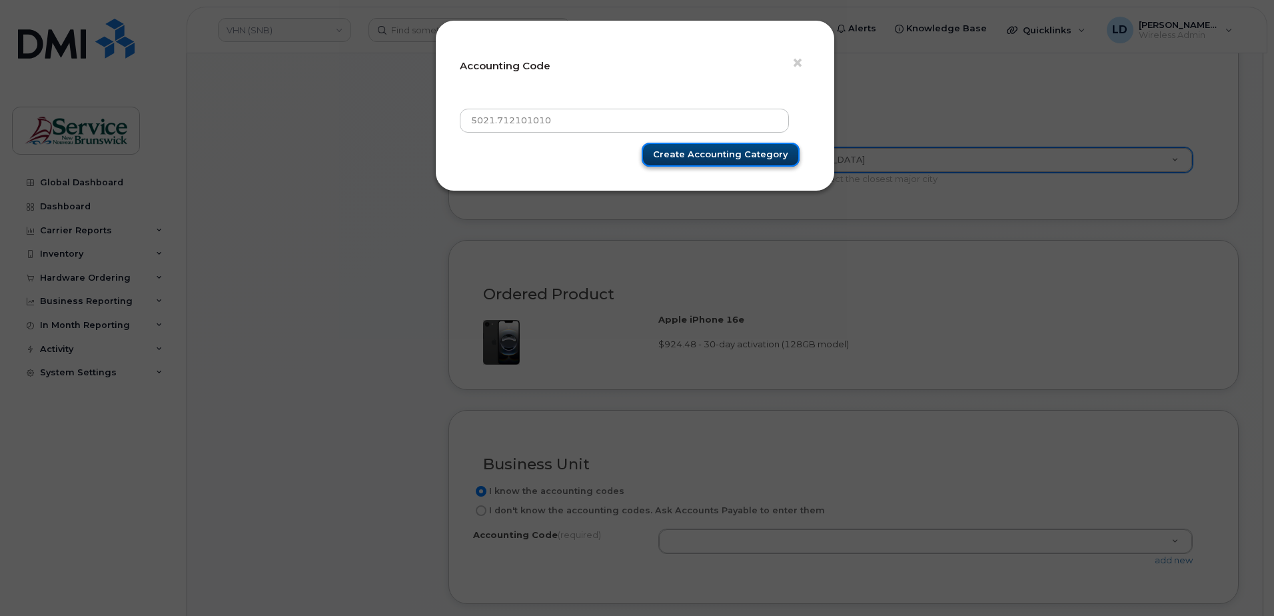
click at [695, 155] on input "Create Accounting category" at bounding box center [721, 155] width 158 height 25
type input "Create Accounting category"
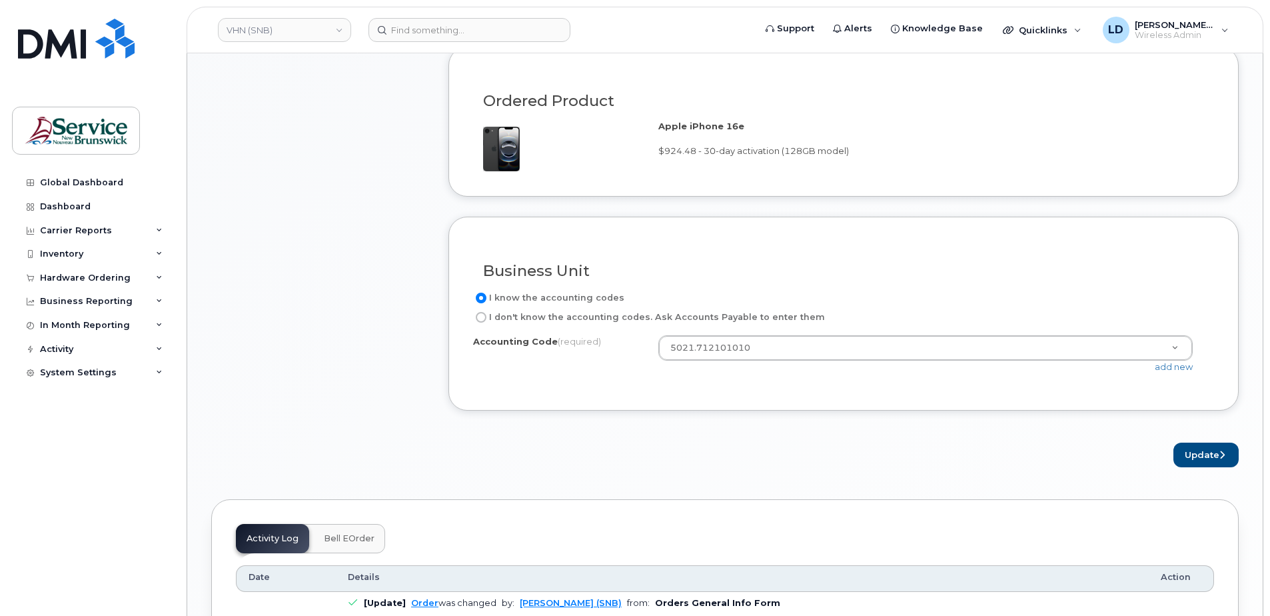
scroll to position [933, 0]
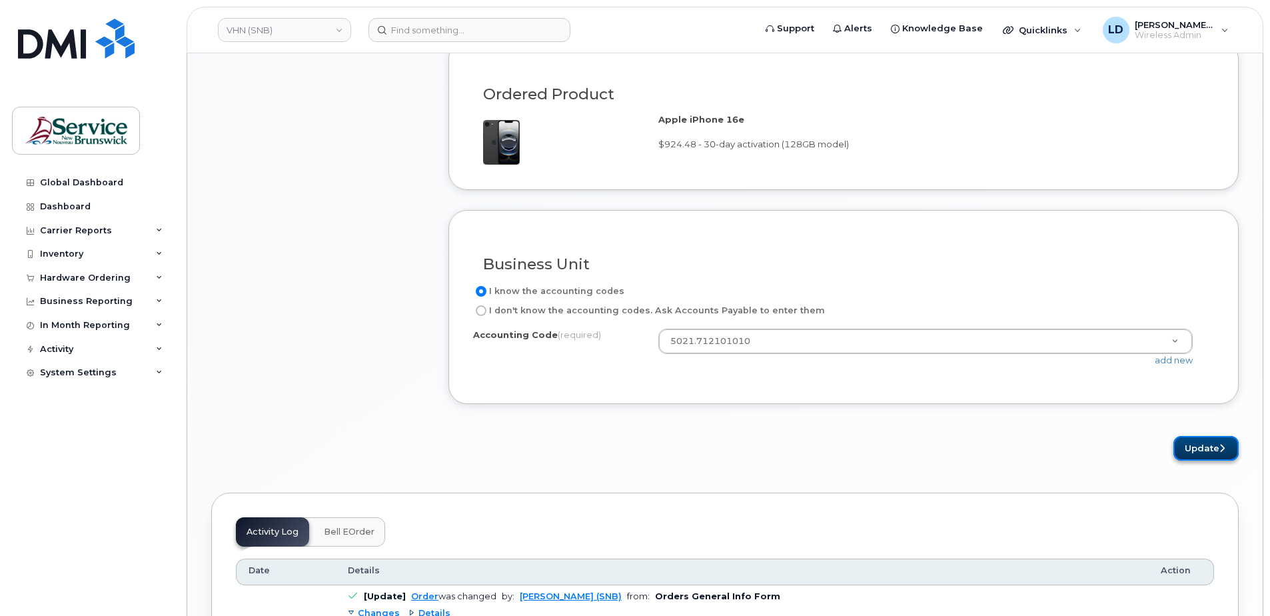
click at [1204, 450] on button "Update" at bounding box center [1206, 448] width 65 height 25
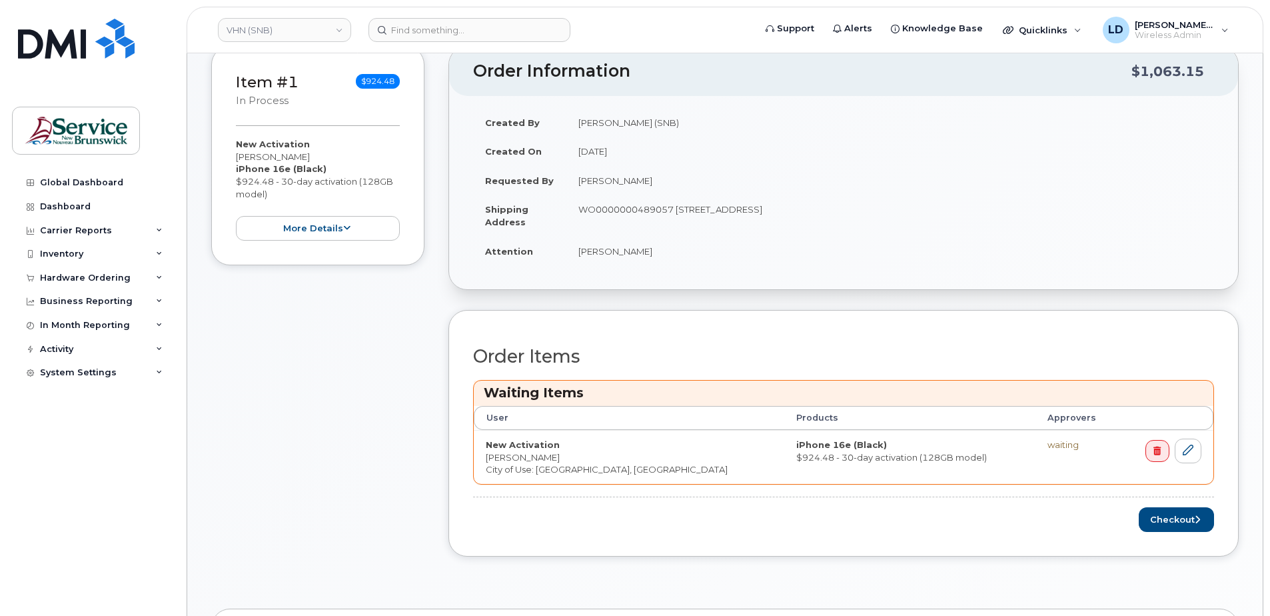
scroll to position [467, 0]
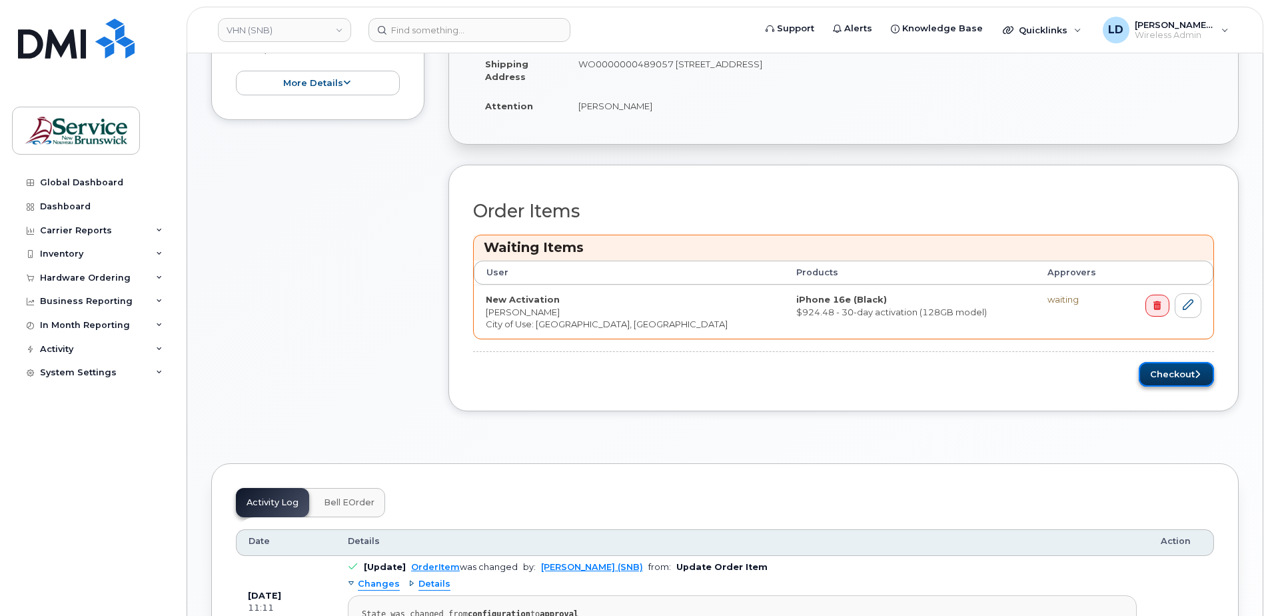
click at [1163, 375] on button "Checkout" at bounding box center [1176, 374] width 75 height 25
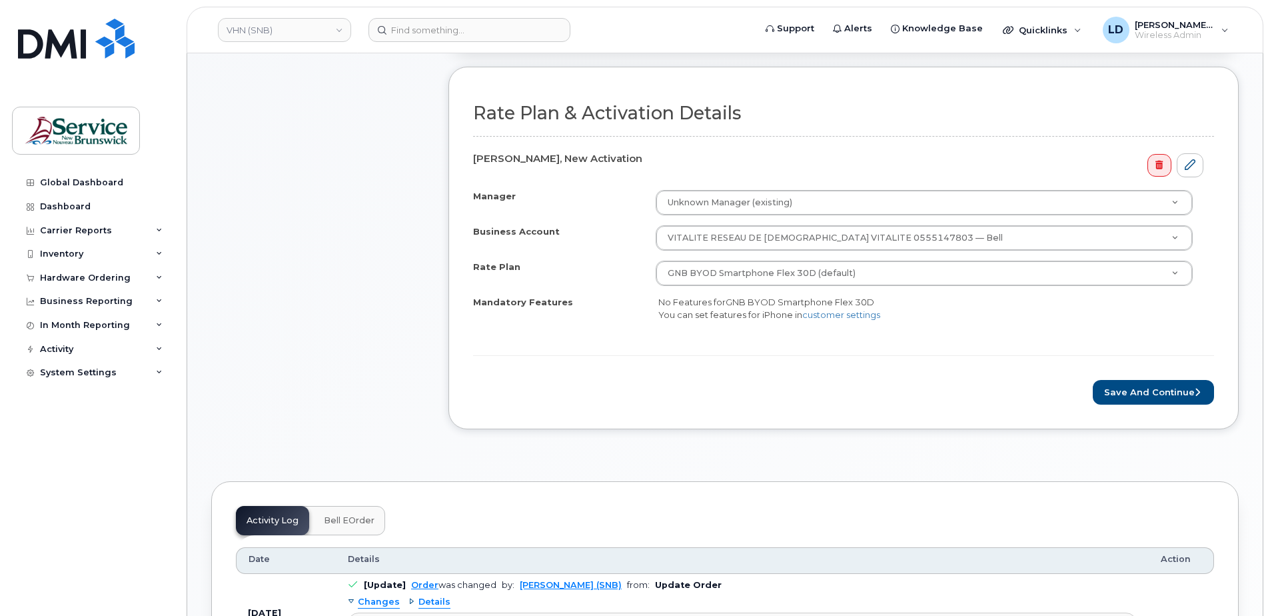
scroll to position [467, 0]
click at [1141, 390] on button "Save and Continue" at bounding box center [1153, 391] width 121 height 25
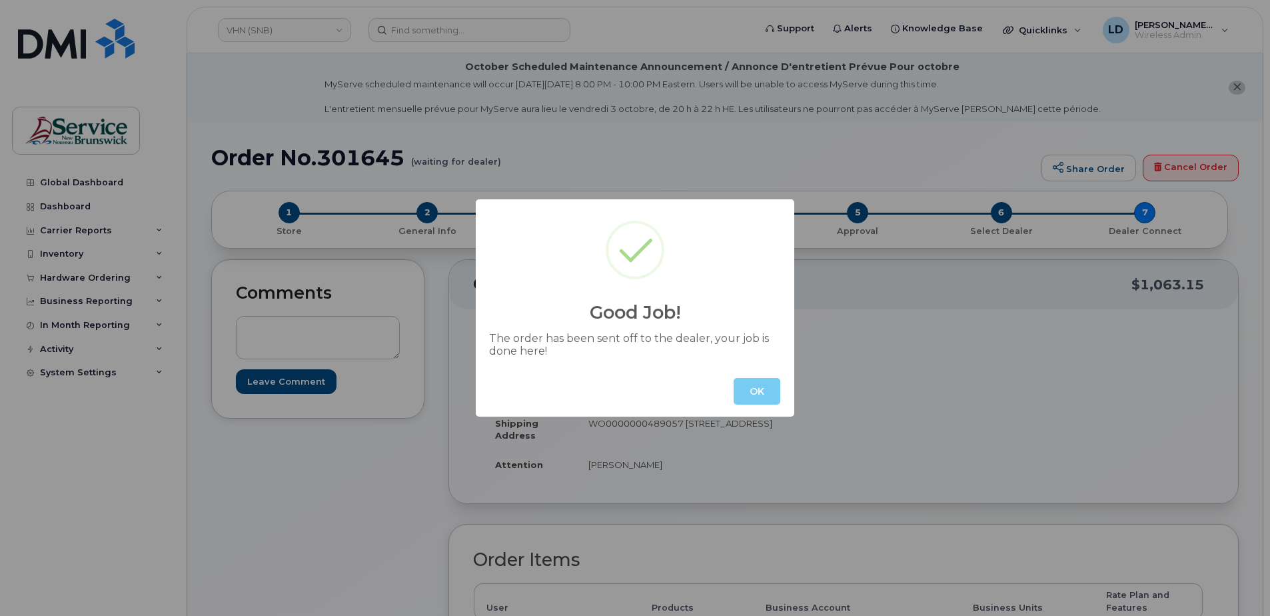
click at [764, 391] on button "OK" at bounding box center [757, 391] width 47 height 27
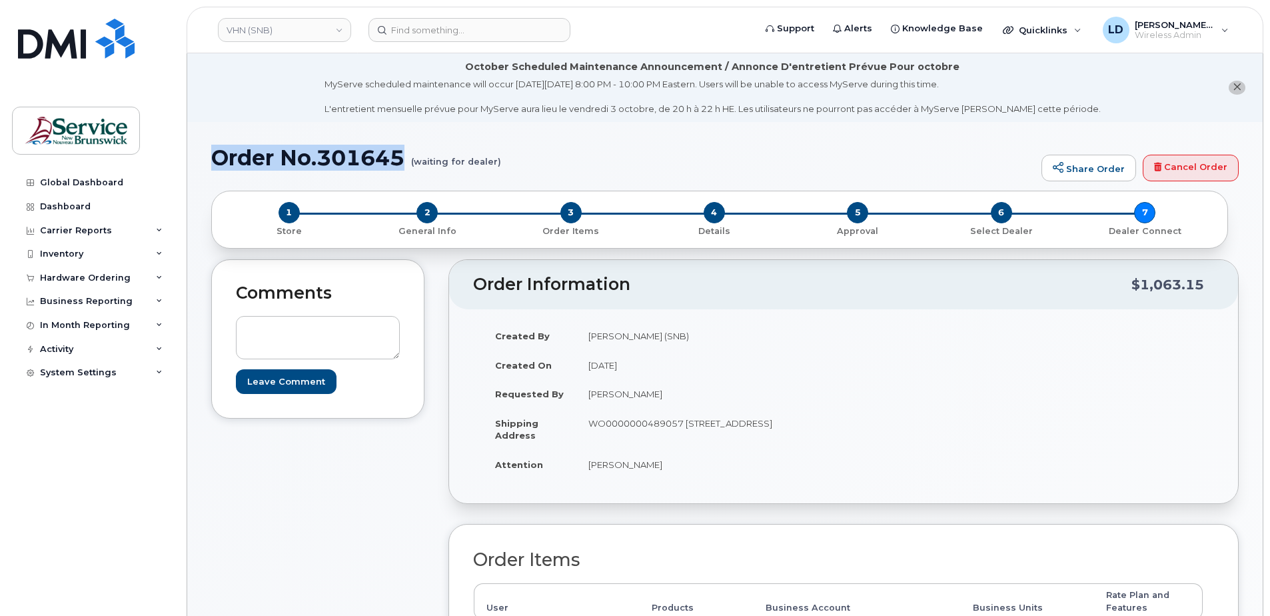
drag, startPoint x: 216, startPoint y: 155, endPoint x: 411, endPoint y: 155, distance: 195.3
click at [411, 155] on h1 "Order No.301645 (waiting for dealer)" at bounding box center [623, 157] width 824 height 23
drag, startPoint x: 411, startPoint y: 155, endPoint x: 381, endPoint y: 157, distance: 30.7
copy h1 "Order No.301645"
click at [51, 274] on div "Hardware Ordering" at bounding box center [85, 278] width 91 height 11
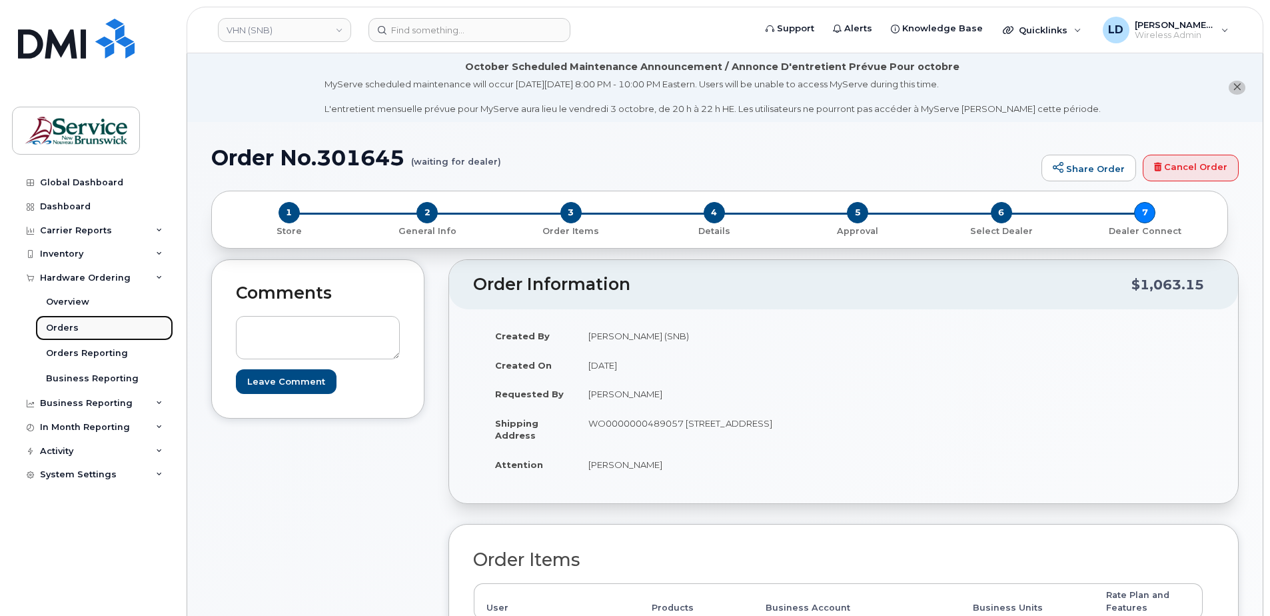
click at [56, 327] on div "Orders" at bounding box center [62, 328] width 33 height 12
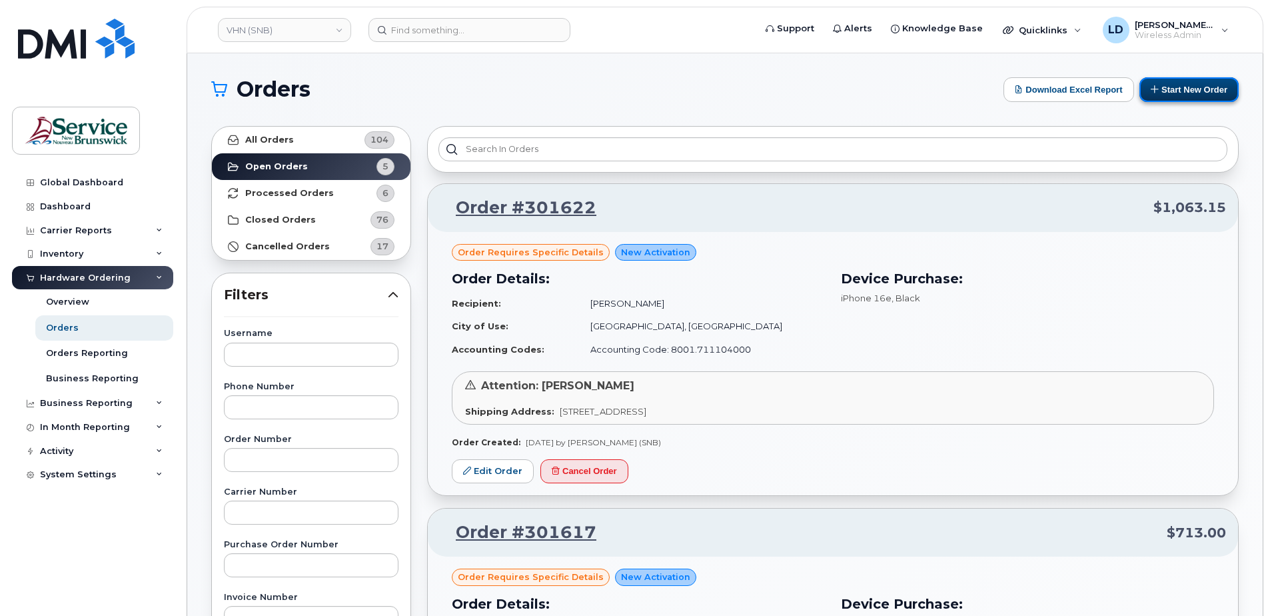
click at [1200, 86] on button "Start New Order" at bounding box center [1189, 89] width 99 height 25
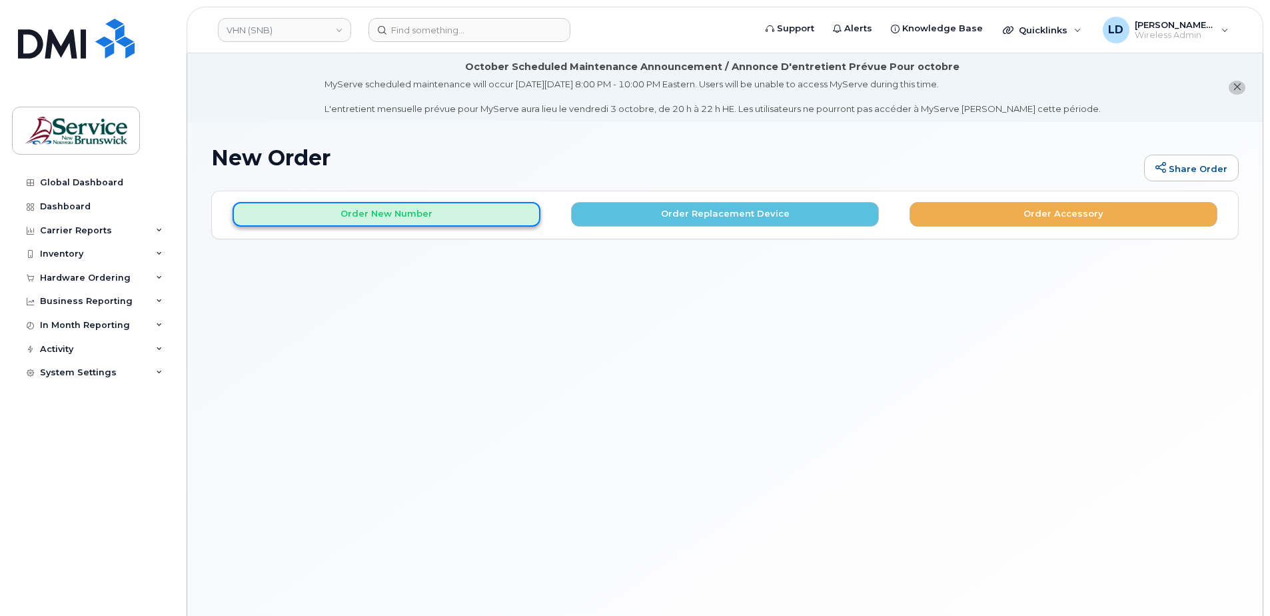
click at [381, 218] on button "Order New Number" at bounding box center [387, 214] width 308 height 25
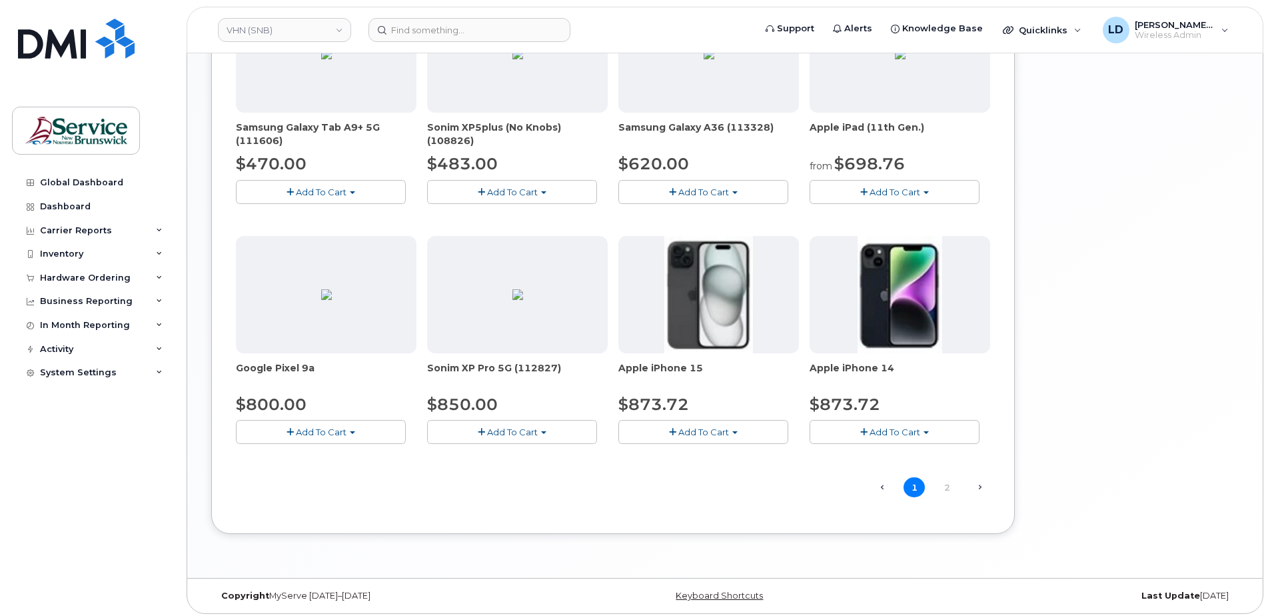
scroll to position [817, 0]
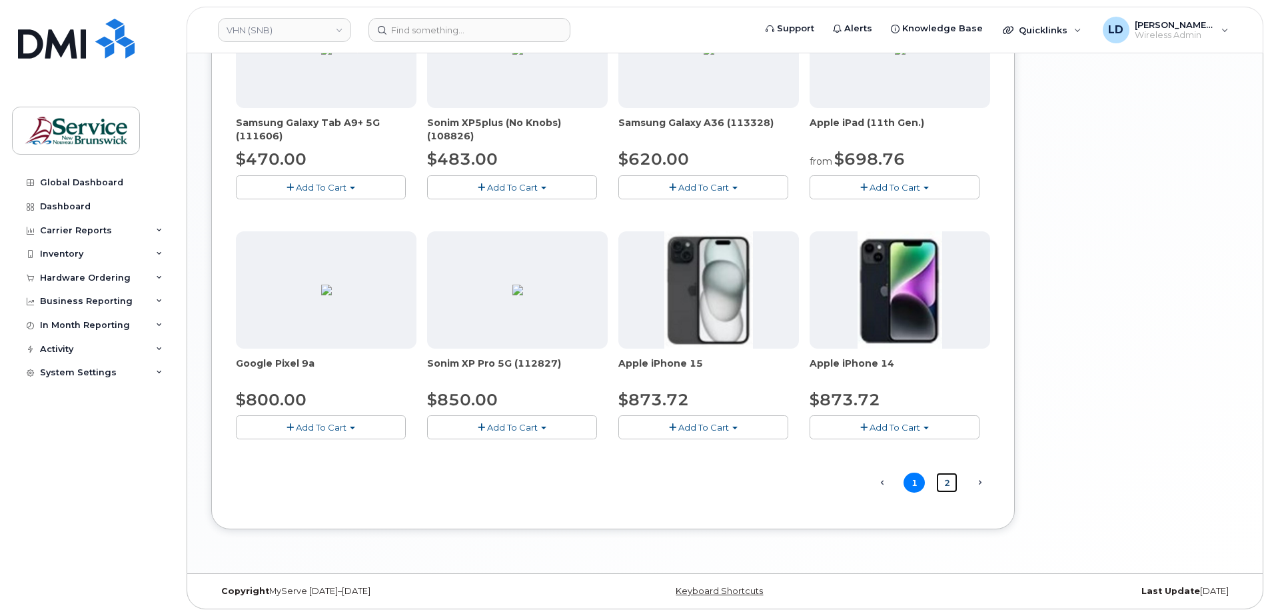
click at [948, 477] on link "2" at bounding box center [946, 483] width 21 height 21
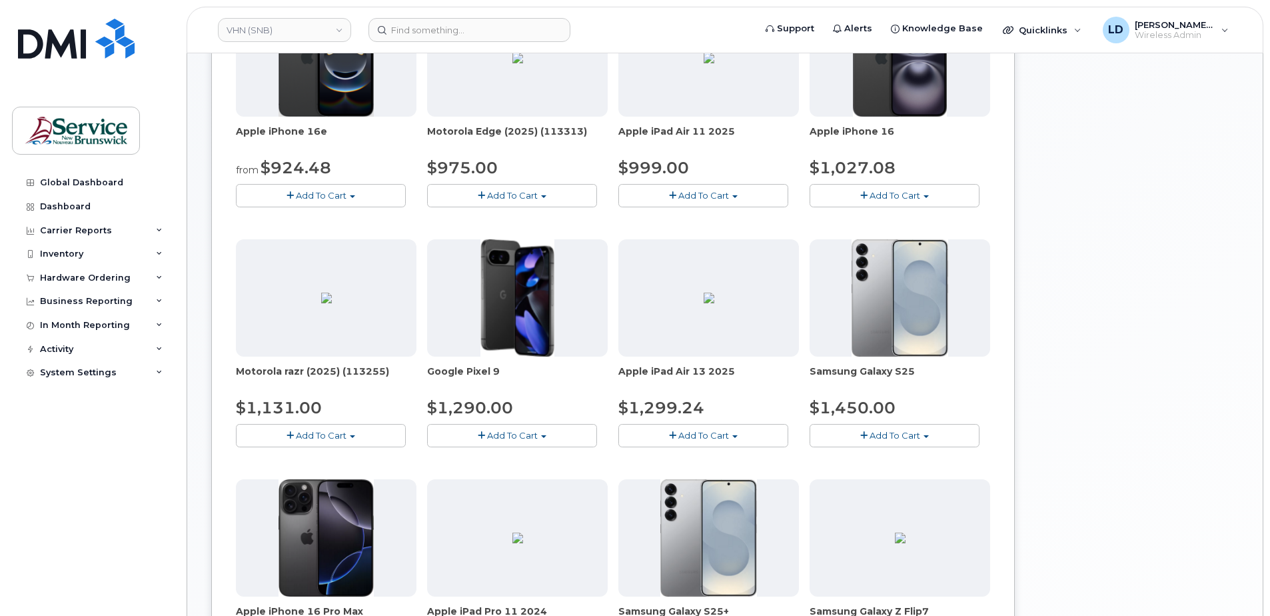
scroll to position [209, 0]
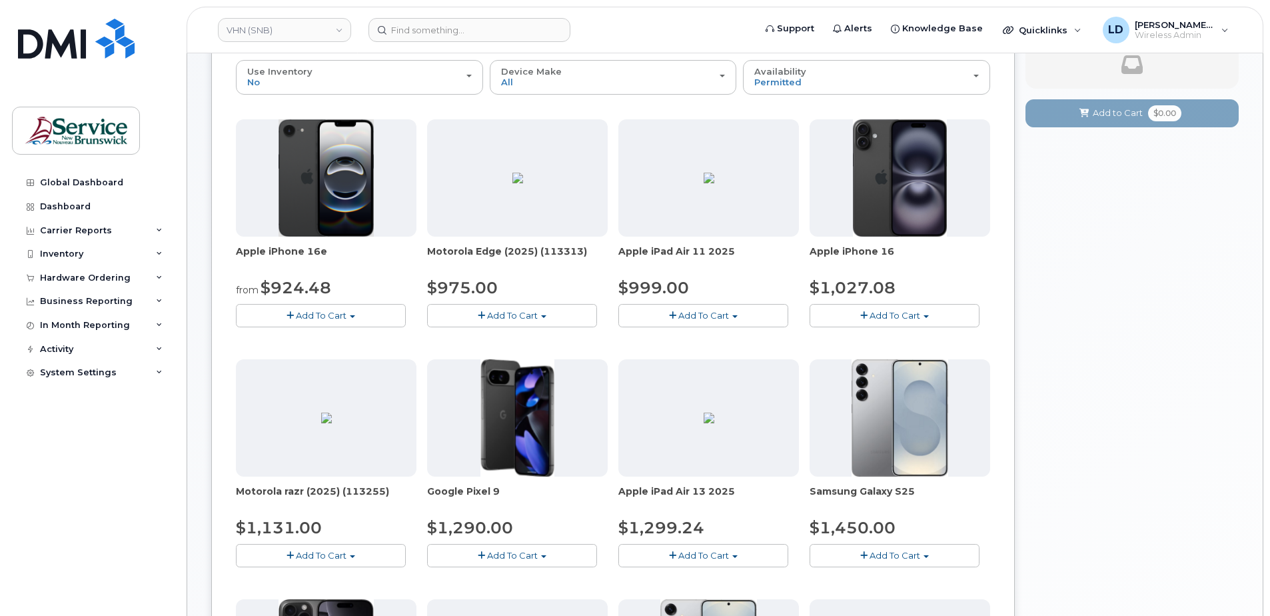
click at [305, 313] on span "Add To Cart" at bounding box center [321, 315] width 51 height 11
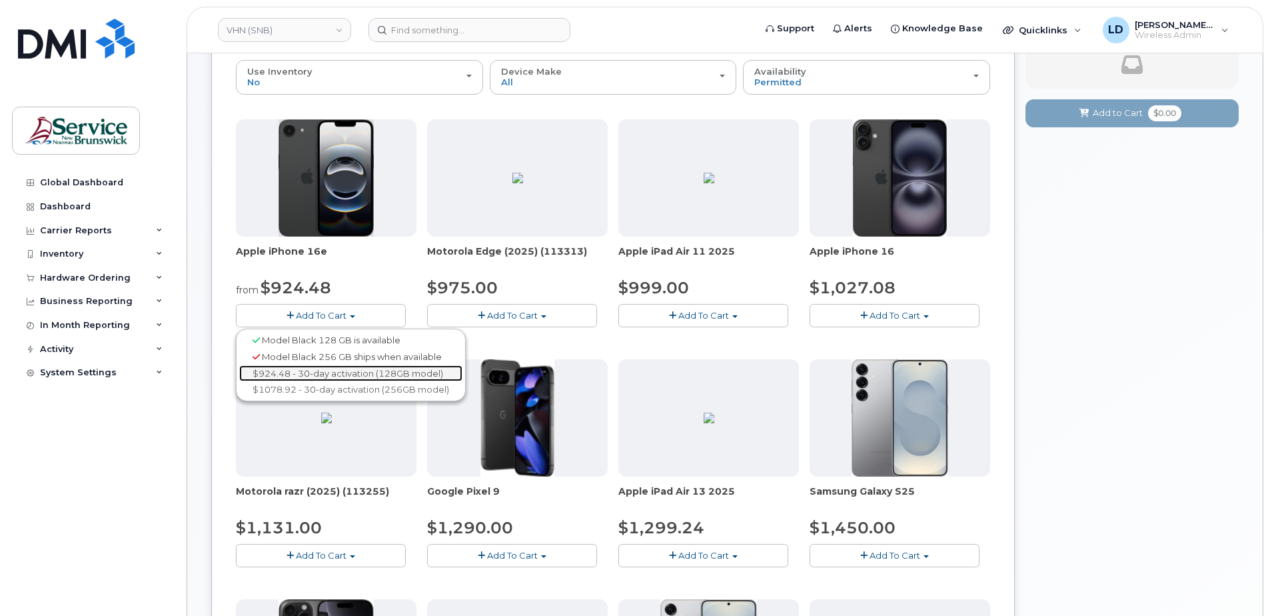
click at [283, 371] on link "$924.48 - 30-day activation (128GB model)" at bounding box center [350, 373] width 223 height 17
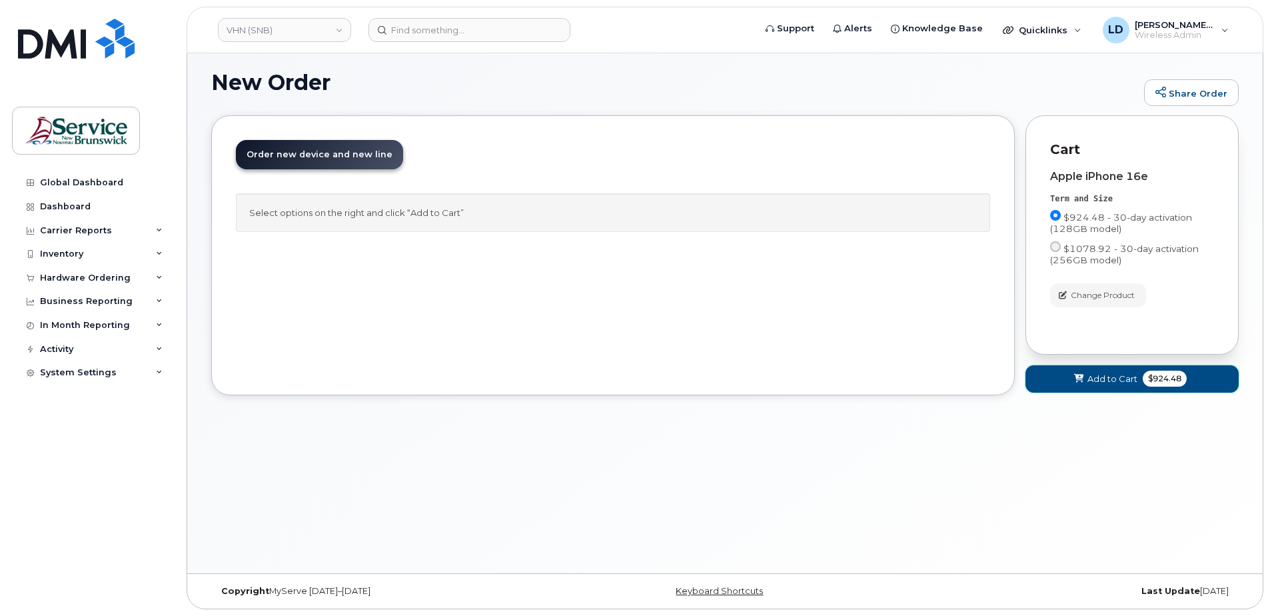
click at [1108, 369] on button "Add to Cart $924.48" at bounding box center [1132, 378] width 213 height 27
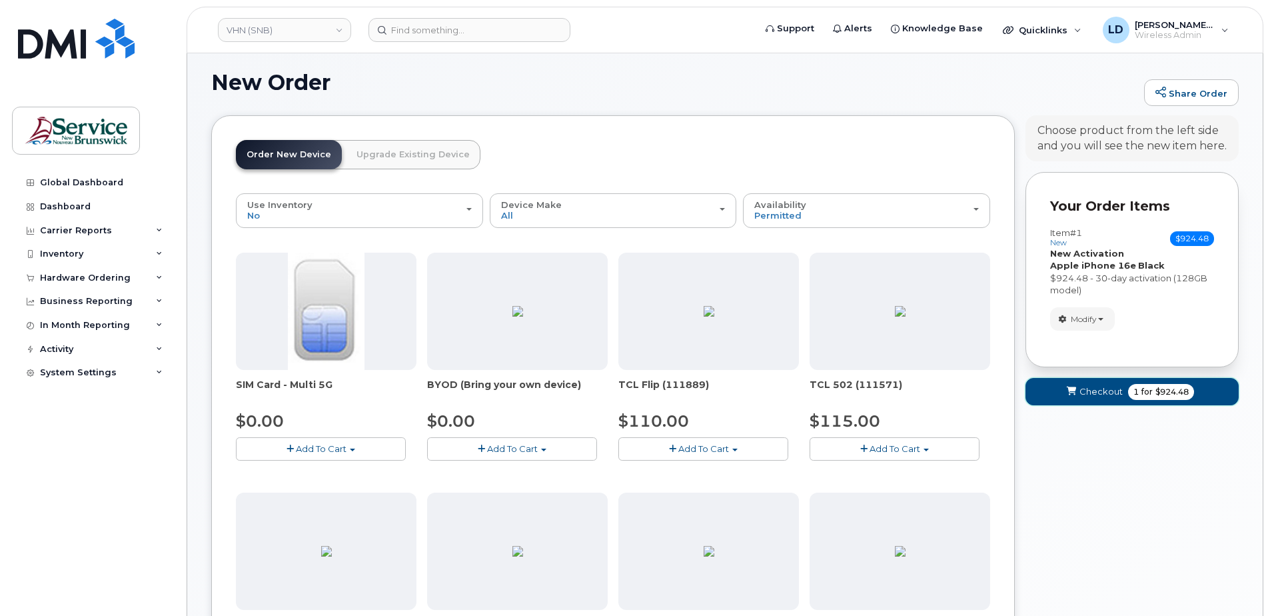
click at [1101, 387] on span "Checkout" at bounding box center [1101, 391] width 43 height 13
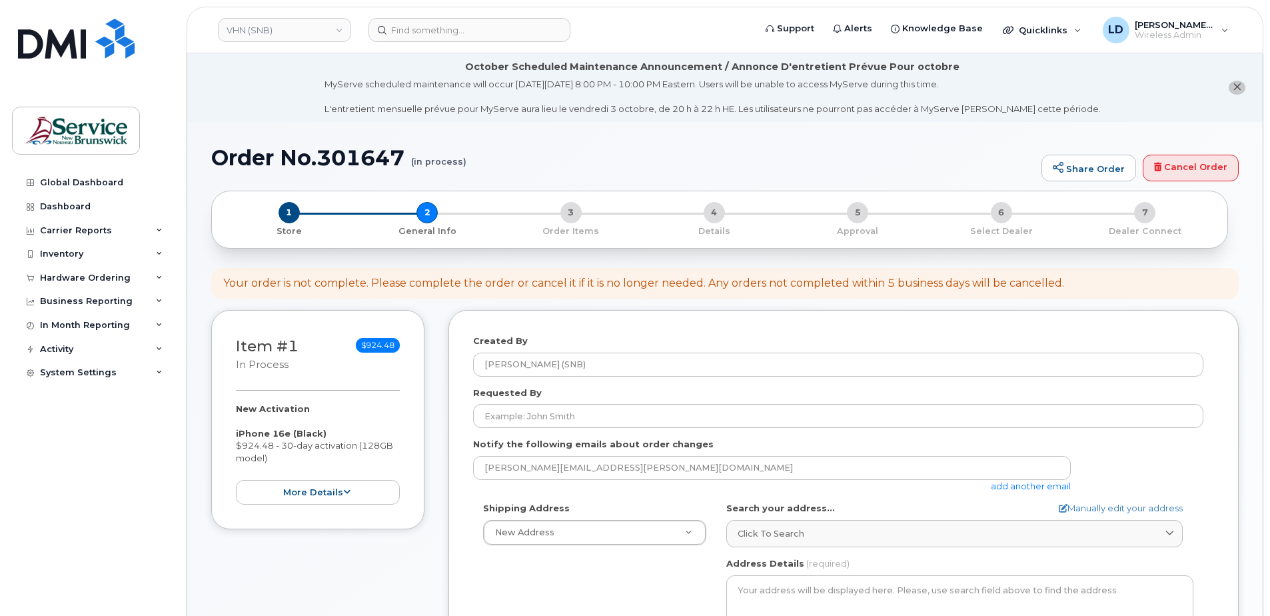
select select
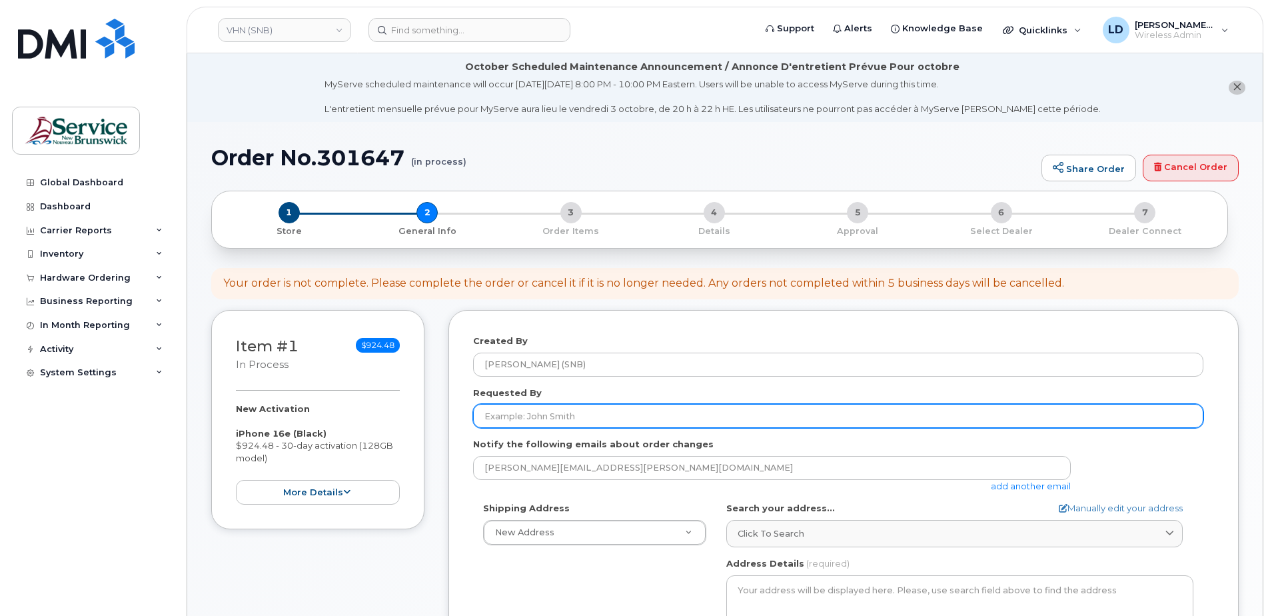
click at [523, 416] on input "Requested By" at bounding box center [838, 416] width 731 height 24
paste input "[PERSON_NAME]"
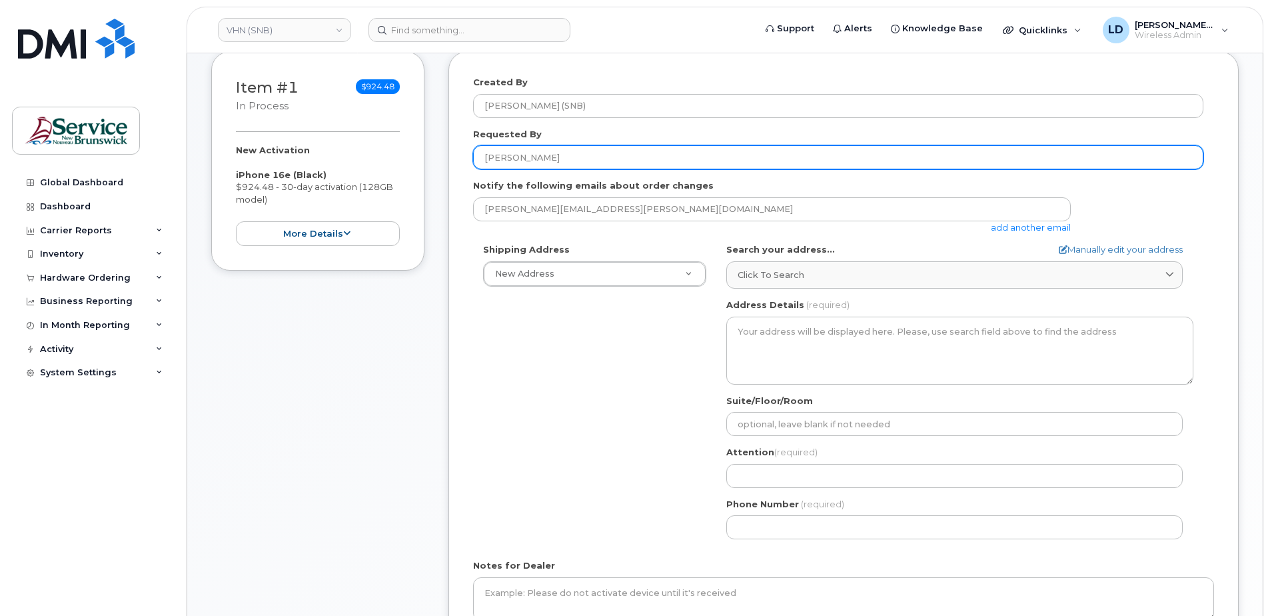
scroll to position [267, 0]
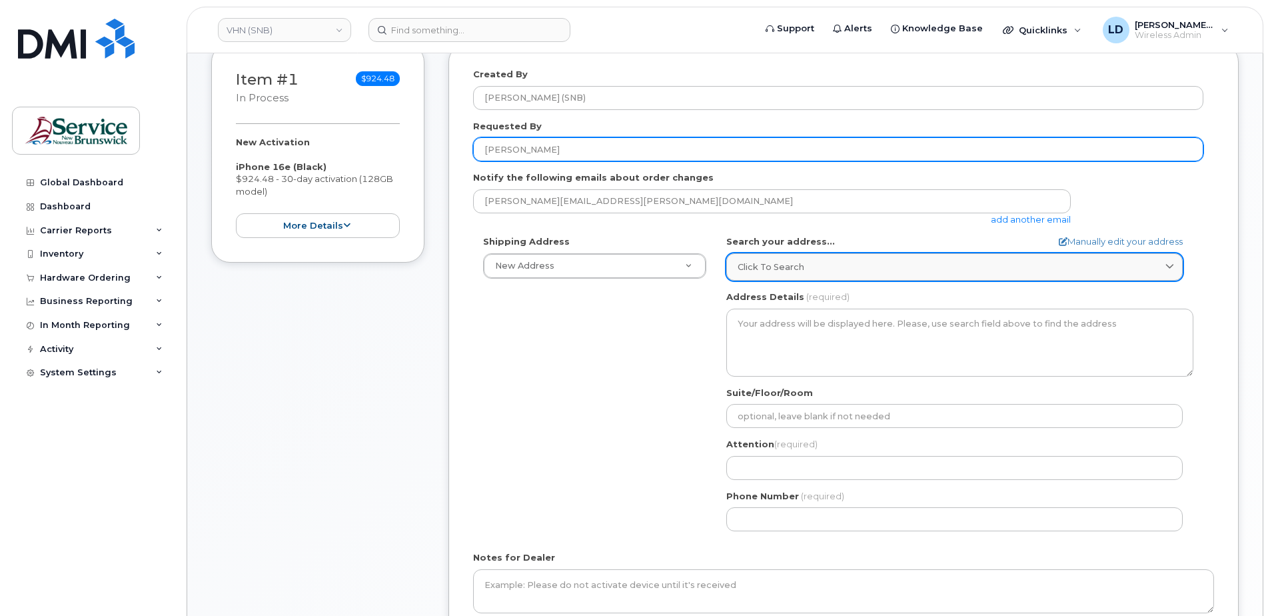
type input "[PERSON_NAME]"
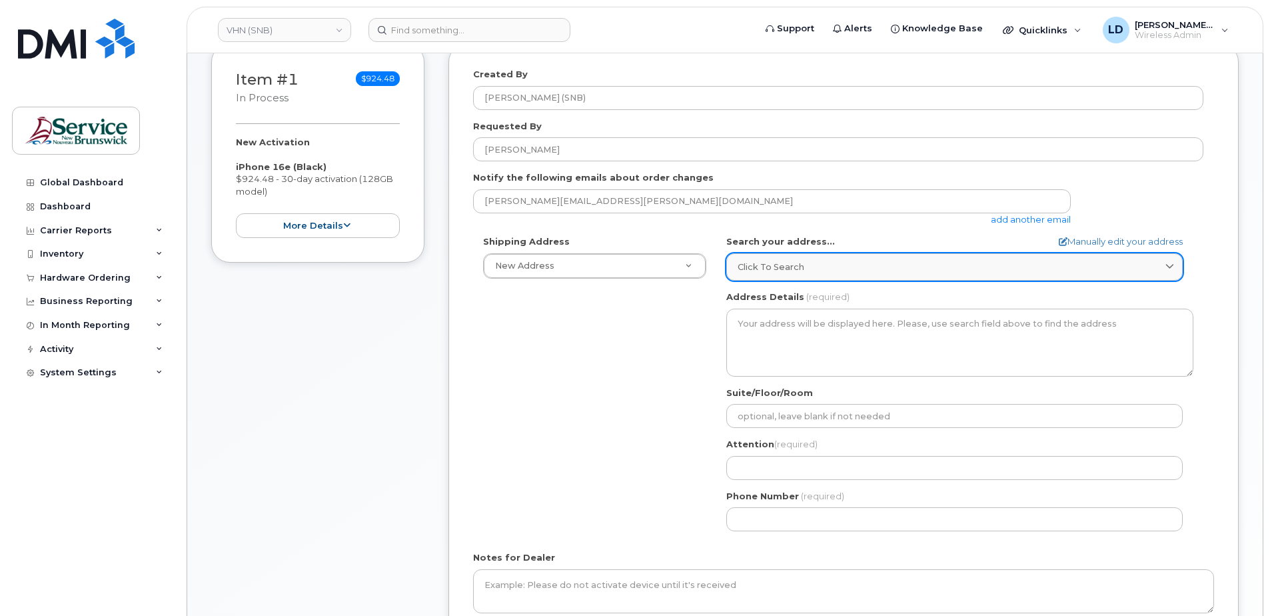
click at [783, 267] on span "Click to search" at bounding box center [771, 267] width 67 height 13
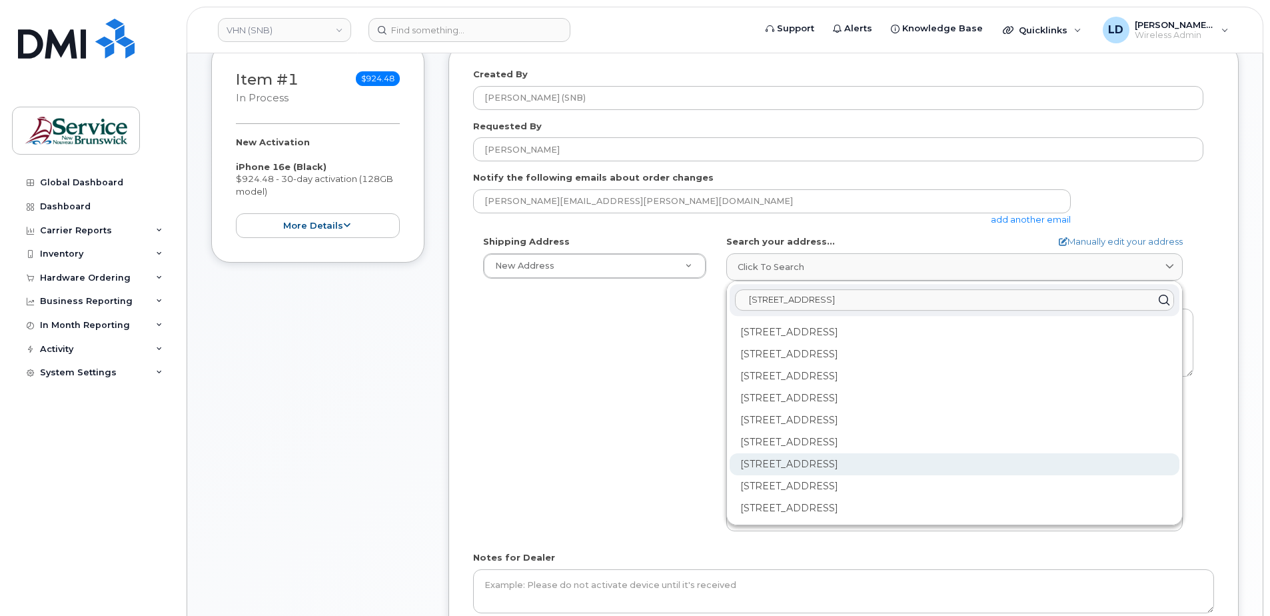
type input "15 rue de l'eglise Edmundston"
click at [757, 465] on div "202-15 Rue De l'Église Edmundston NB E3V 1J3" at bounding box center [955, 464] width 450 height 22
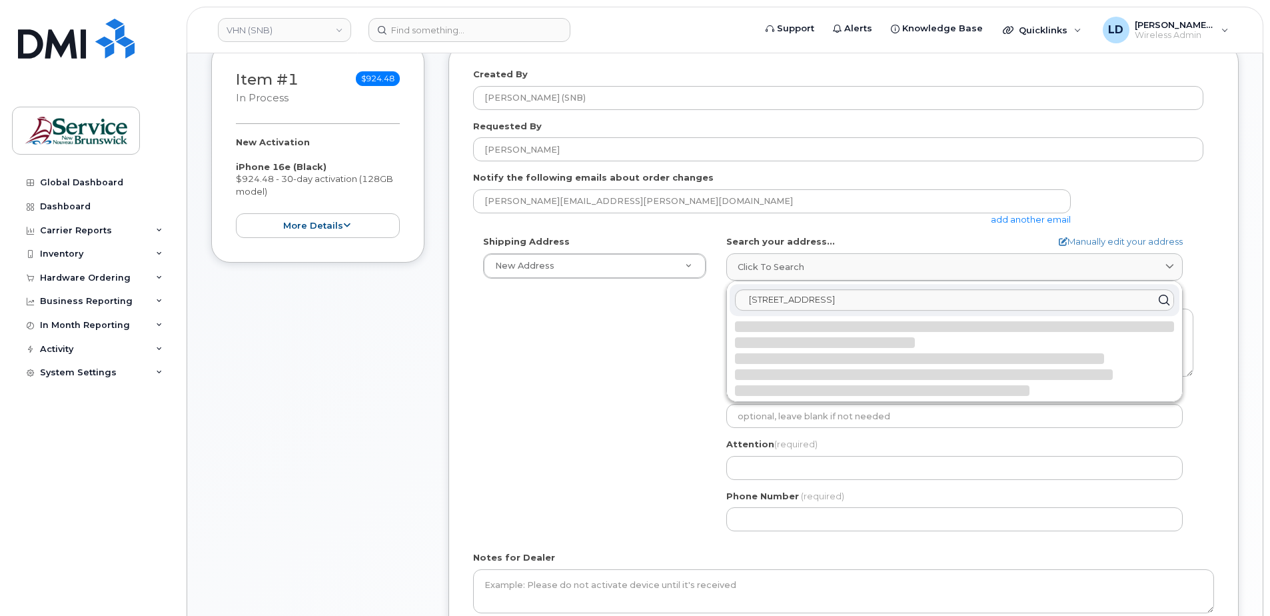
select select
type textarea "202-15 Rue De l'Église EDMUNDSTON NB E3V 1J3 CANADA"
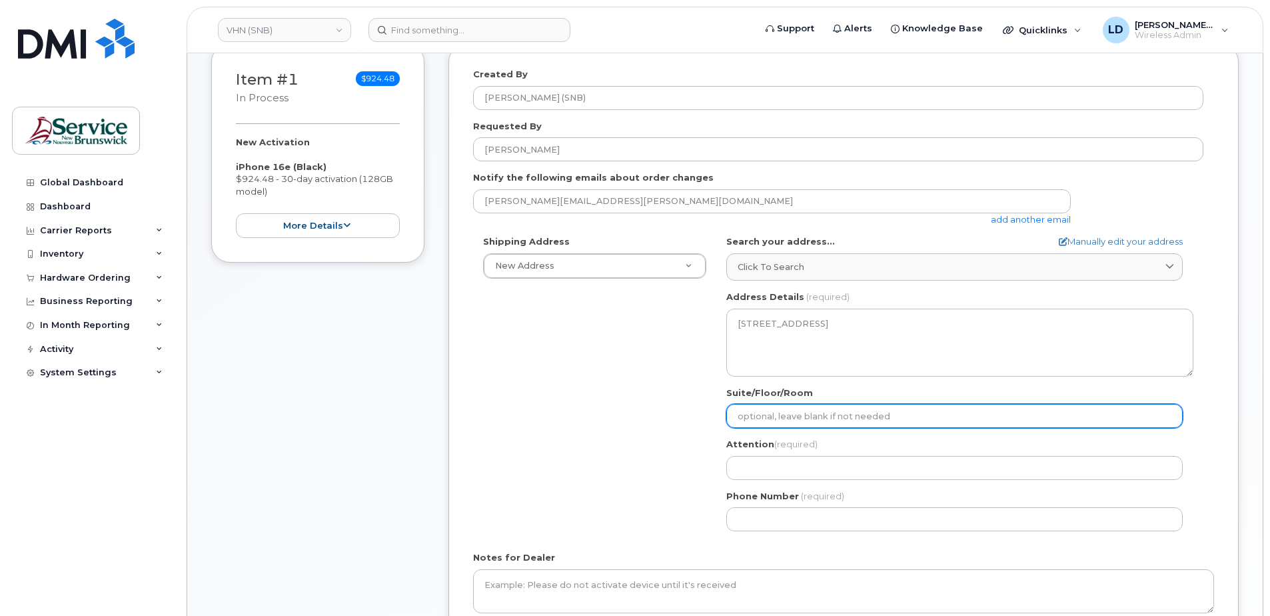
drag, startPoint x: 749, startPoint y: 420, endPoint x: 769, endPoint y: 415, distance: 21.3
click at [749, 420] on input "Suite/Floor/Room" at bounding box center [955, 416] width 457 height 24
click at [757, 408] on input "Suite/Floor/Room" at bounding box center [955, 416] width 457 height 24
paste input "WO0000000488925"
select select
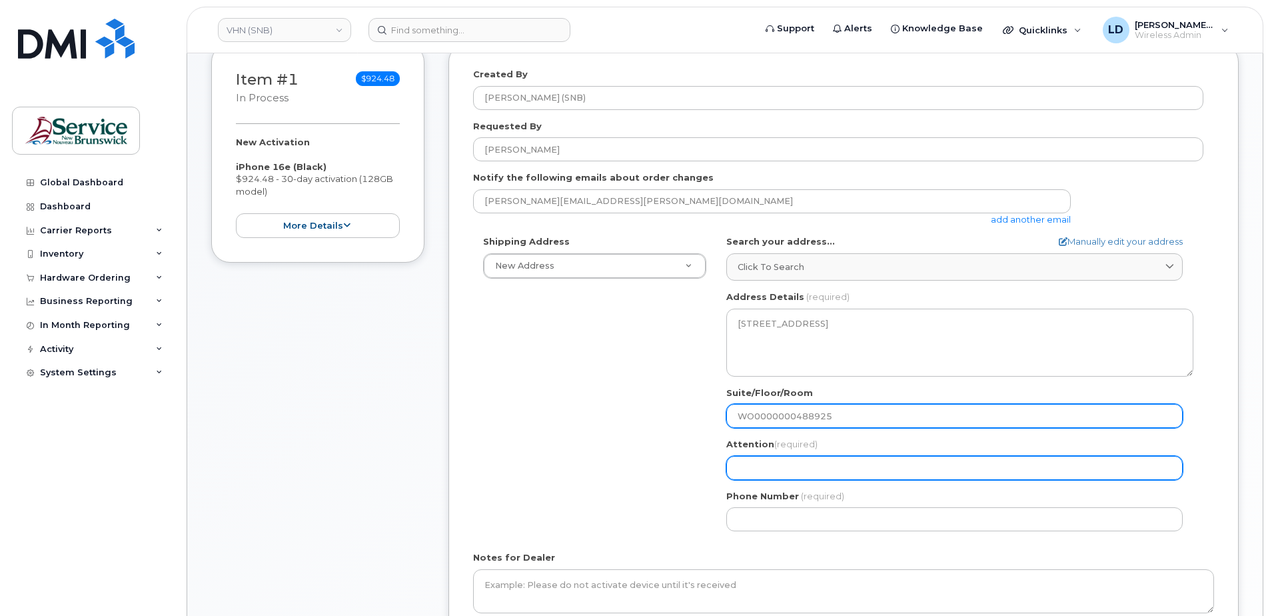
type input "WO0000000488925"
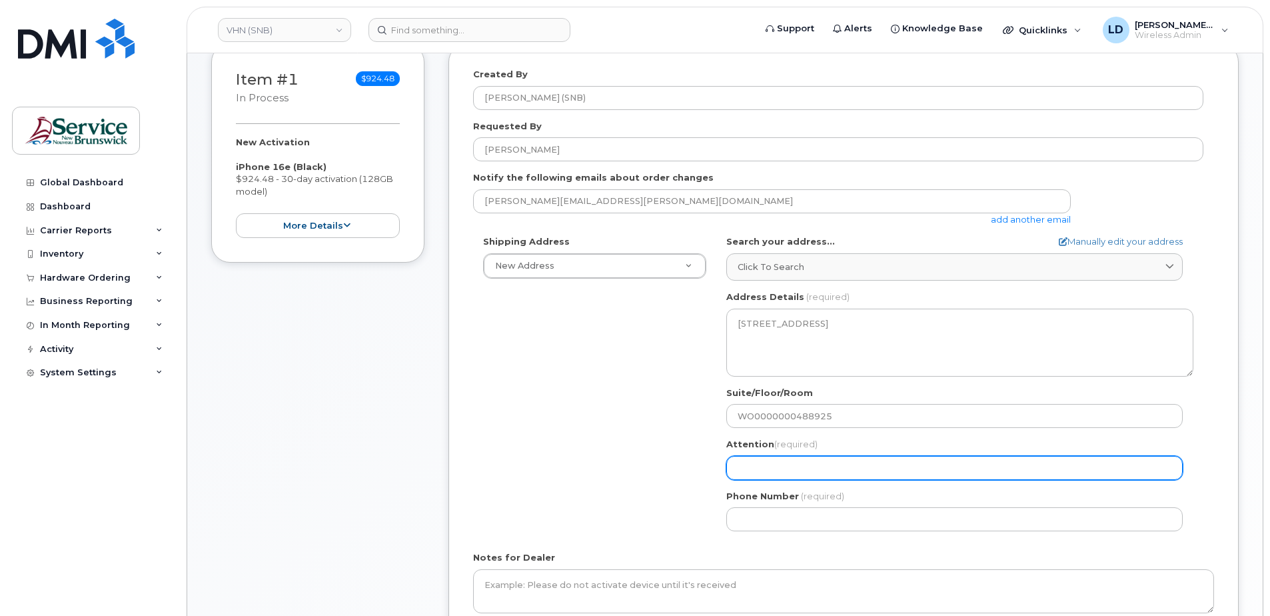
click at [739, 471] on input "Attention (required)" at bounding box center [955, 468] width 457 height 24
select select
type input "D"
select select
type input "Da"
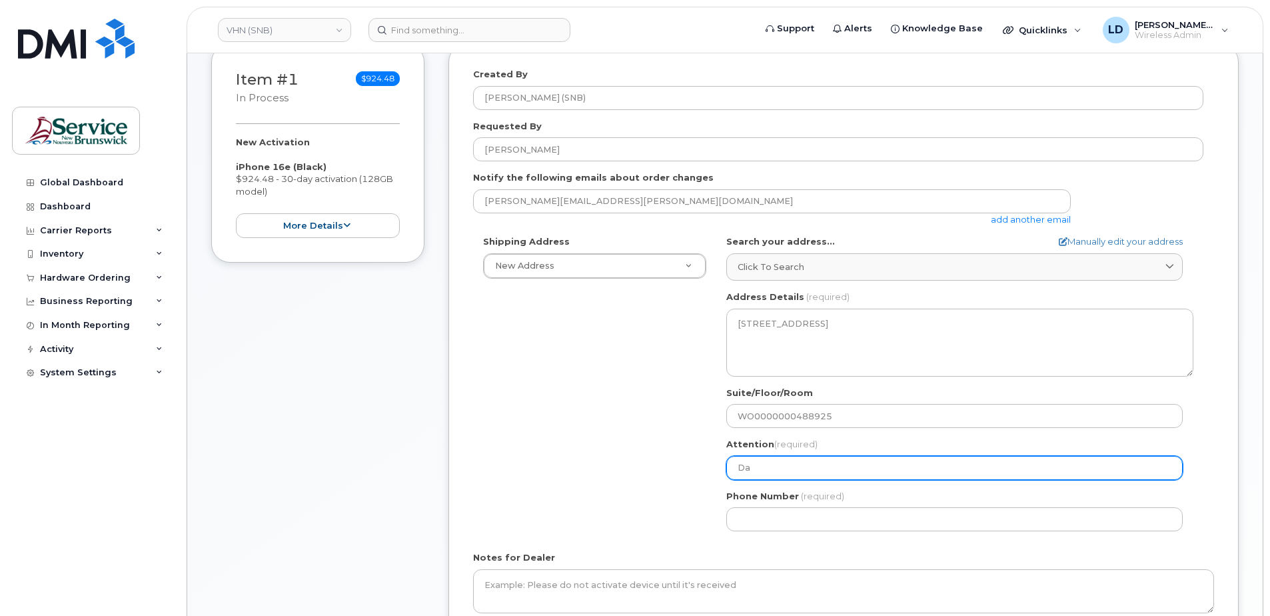
select select
type input "Dan"
select select
type input "Dani"
select select
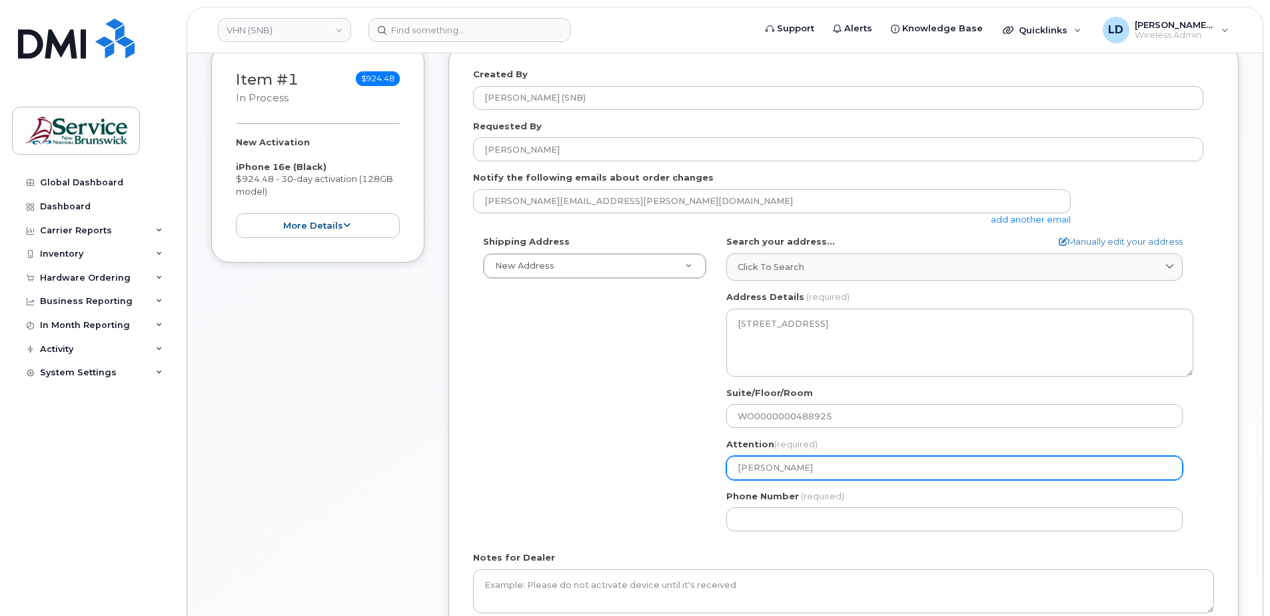
type input "Danie"
select select
type input "Daniel"
select select
type input "Daniel L"
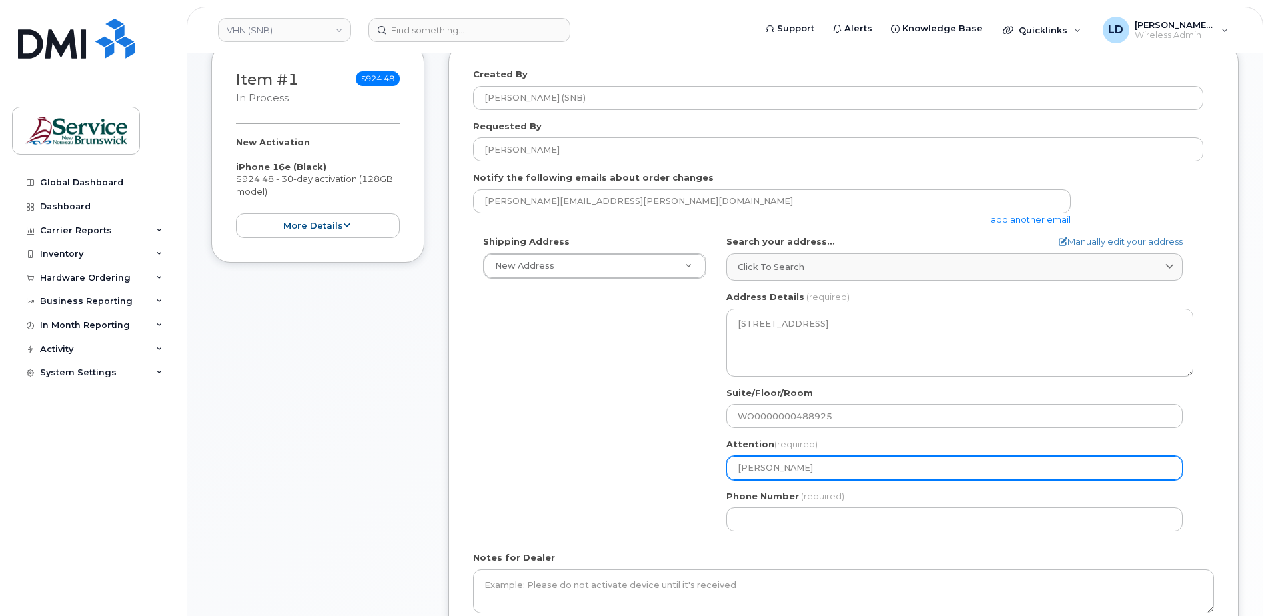
select select
type input "Daniel Le"
select select
type input "Daniel Lev"
select select
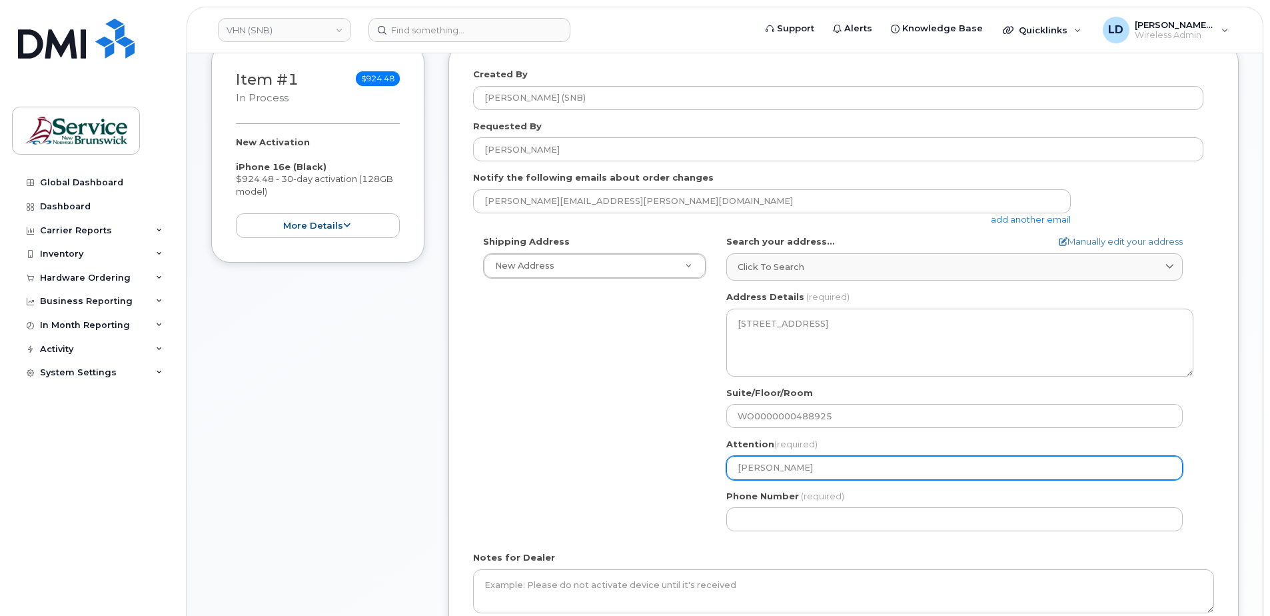
type input "Daniel Leve"
select select
type input "Daniel Leves"
select select
type input "Daniel Levesq"
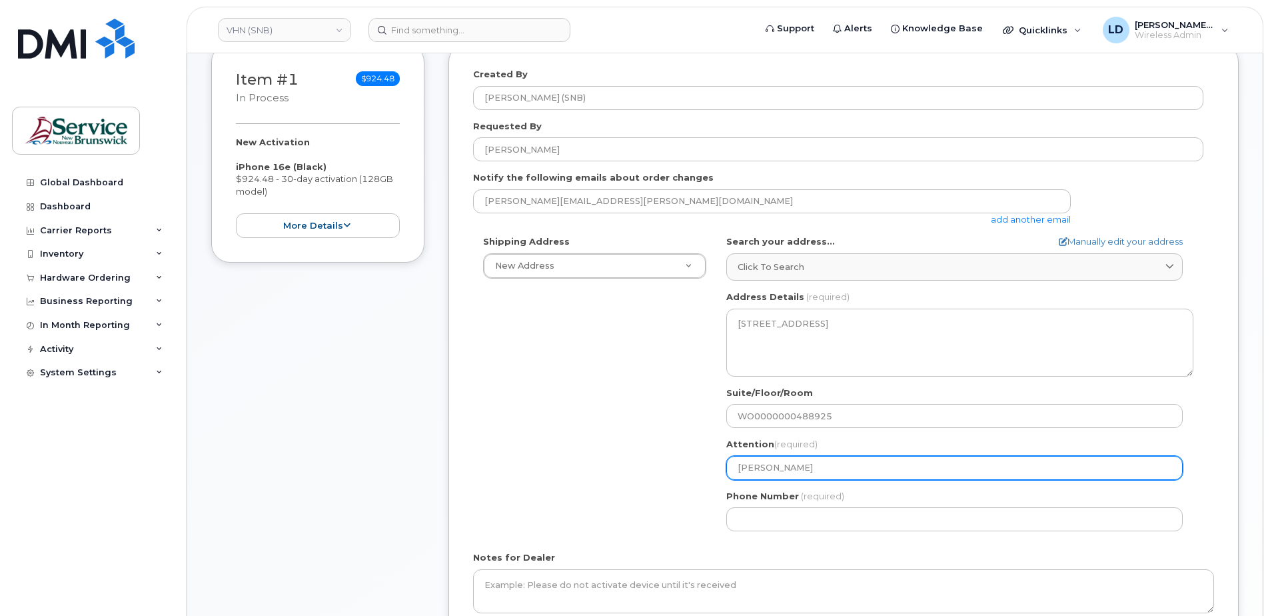
select select
type input "Daniel Levesqu"
select select
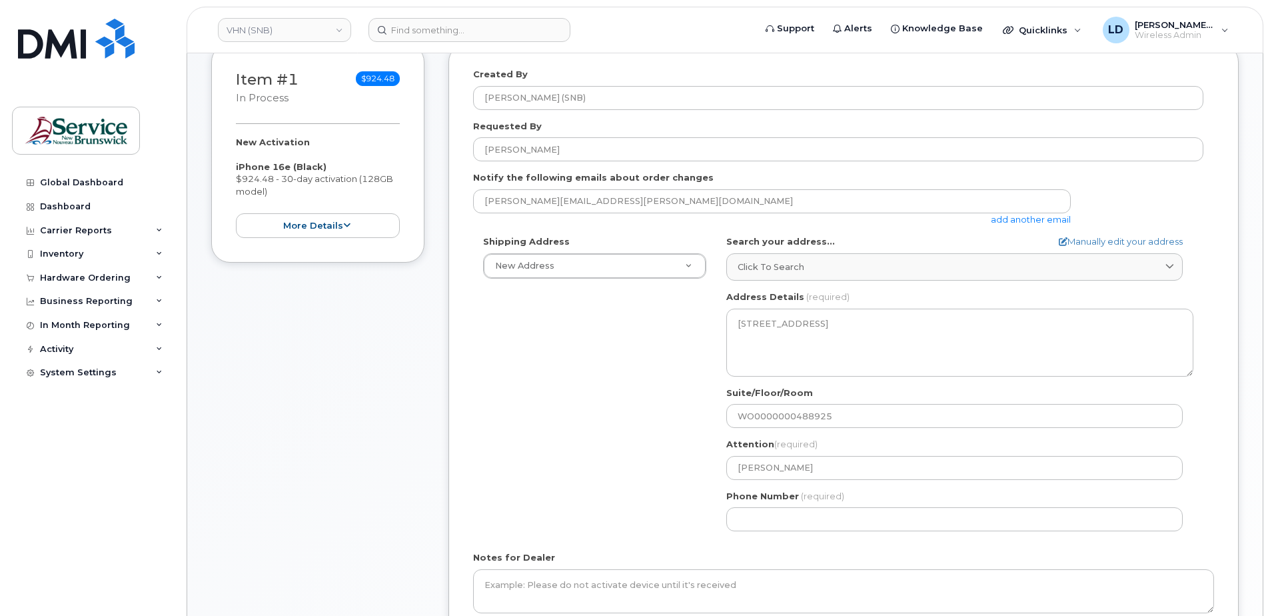
type input "[PERSON_NAME]"
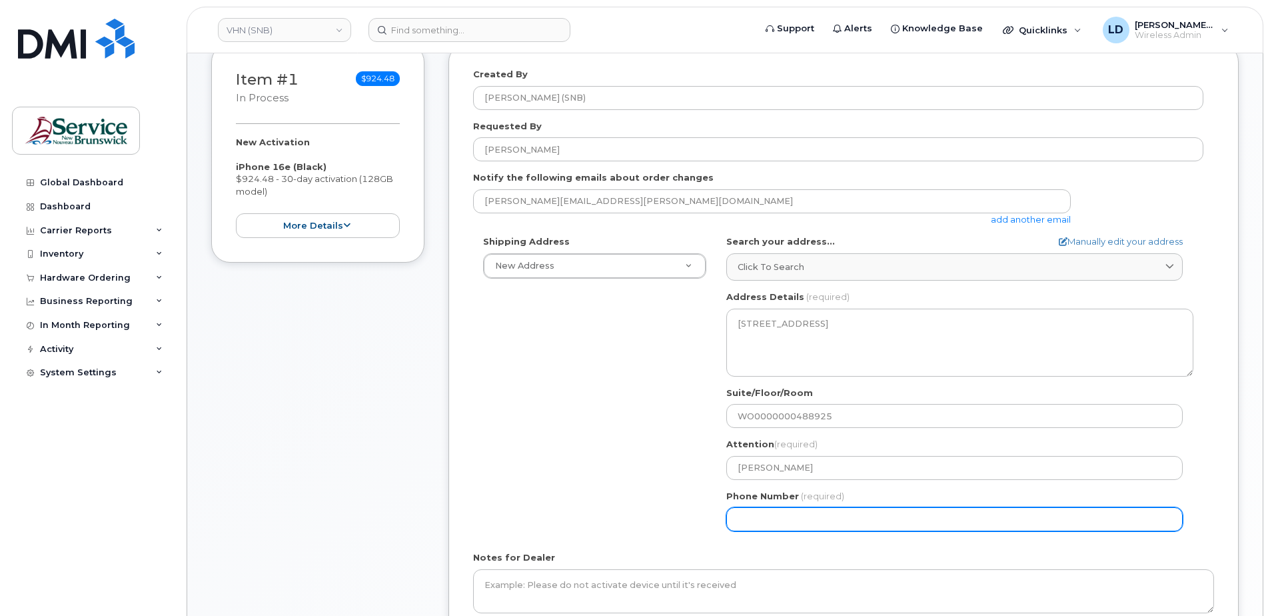
type input "5068383572"
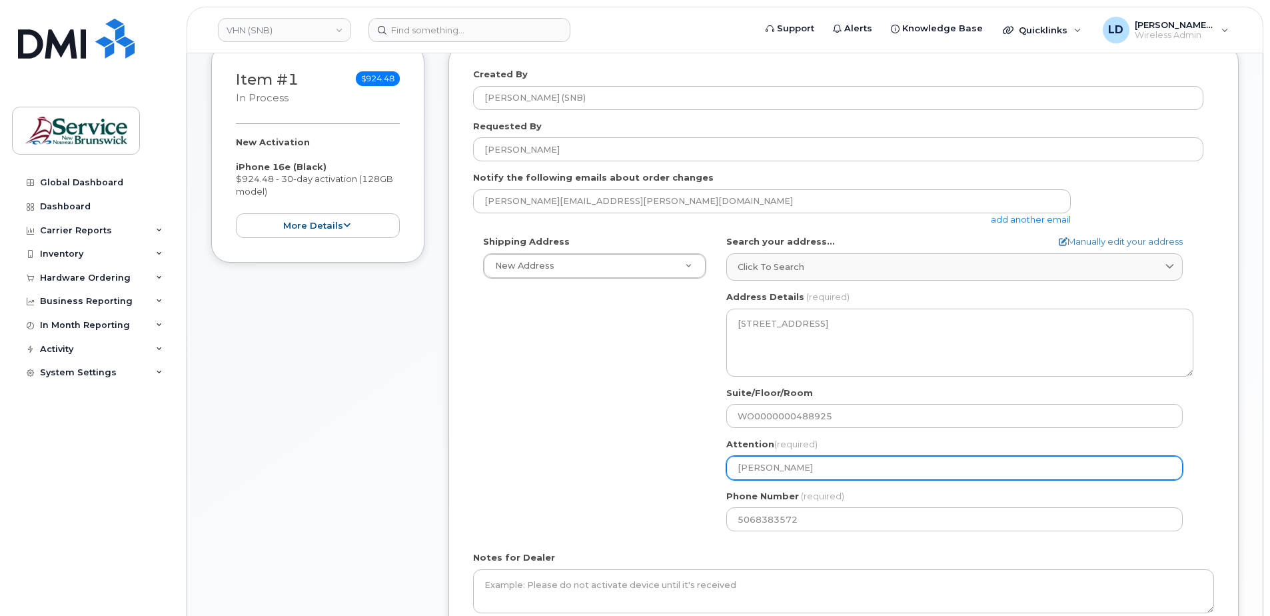
select select
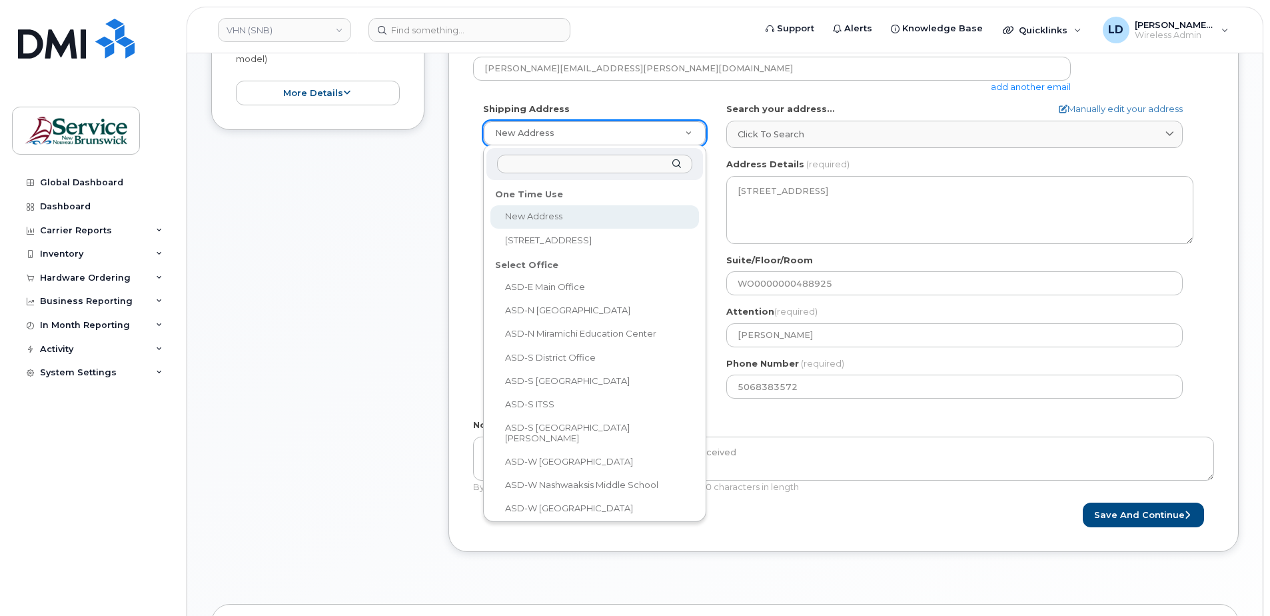
scroll to position [400, 0]
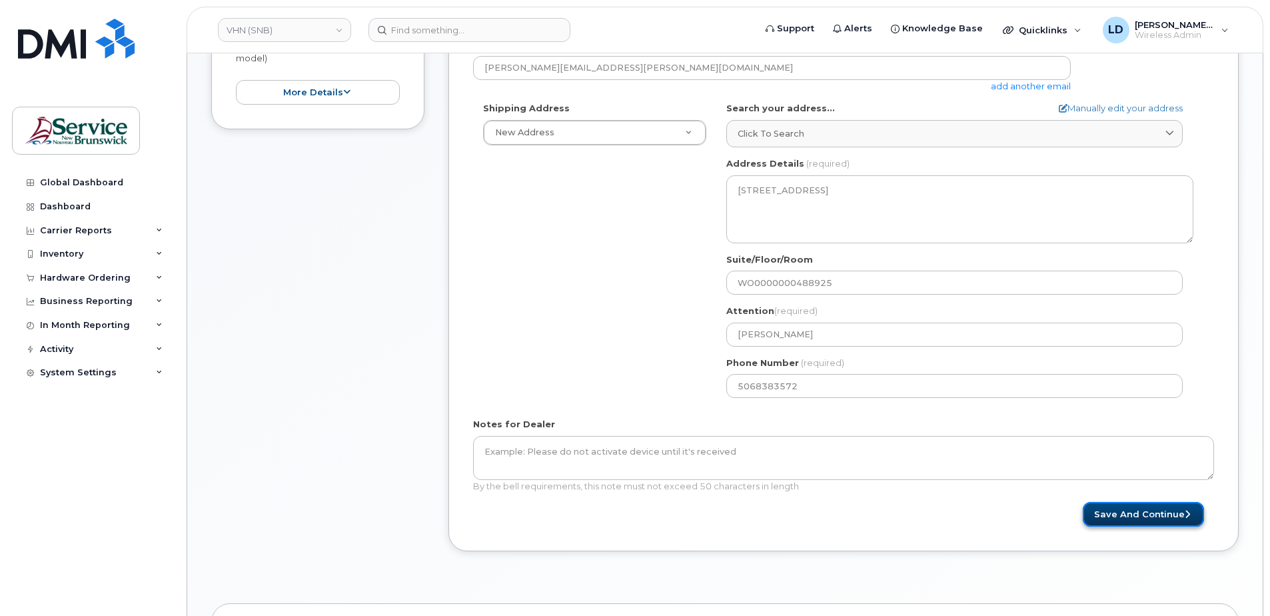
click at [1127, 513] on button "Save and Continue" at bounding box center [1143, 514] width 121 height 25
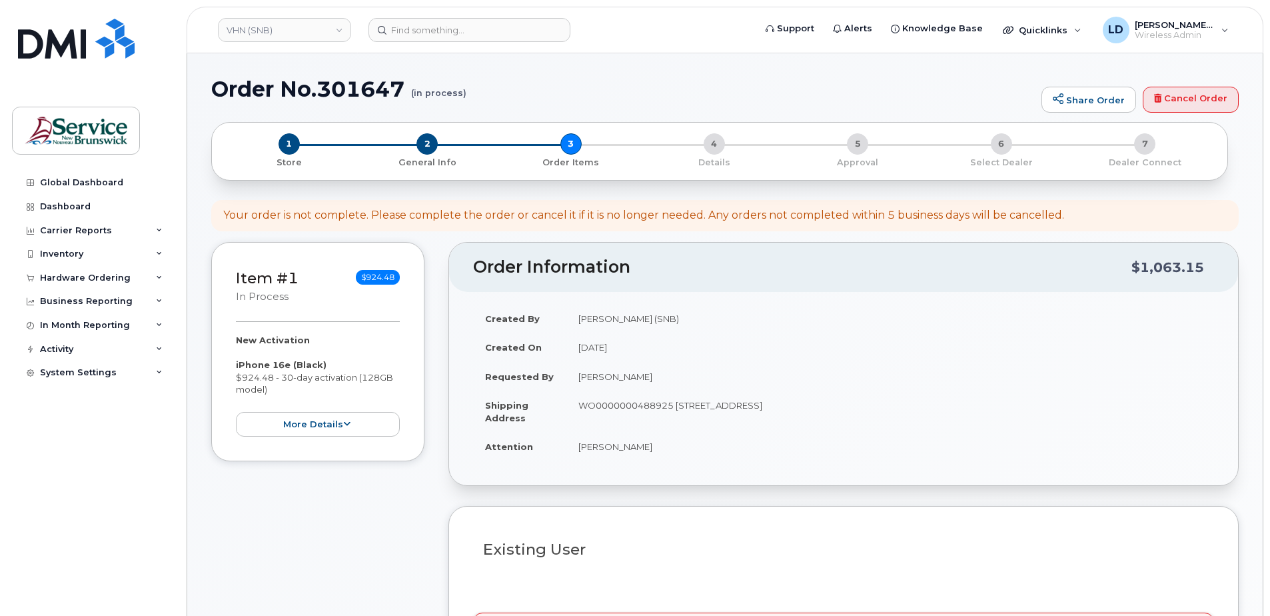
select select
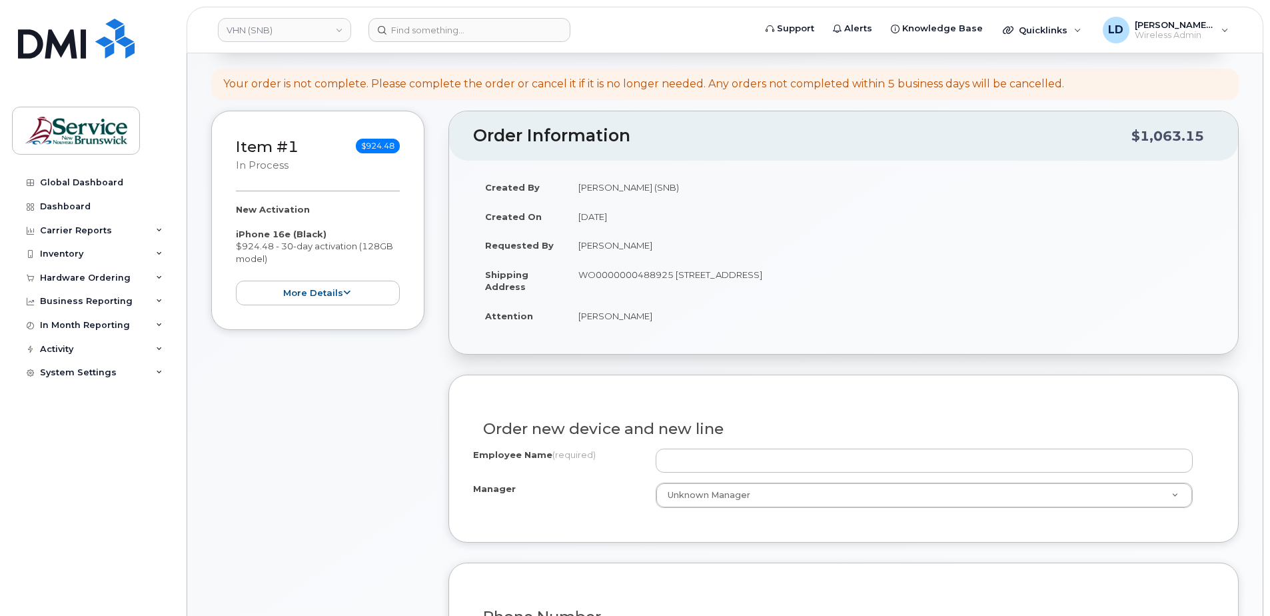
scroll to position [200, 0]
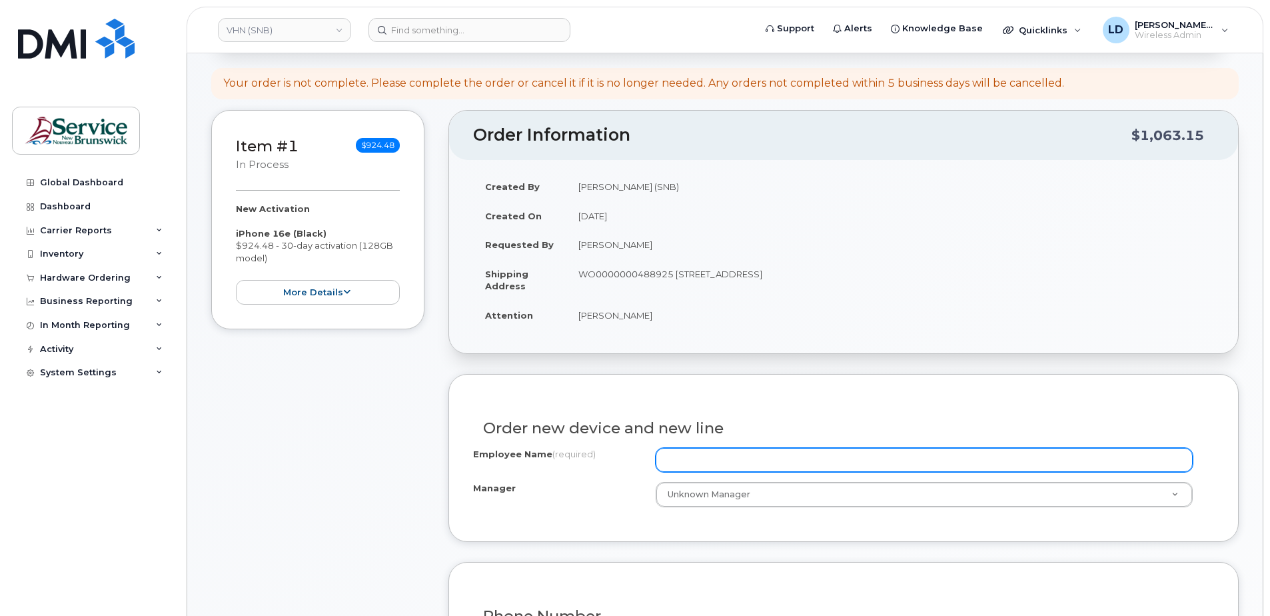
click at [685, 455] on input "Employee Name (required)" at bounding box center [924, 460] width 537 height 24
paste input "Katie Court"
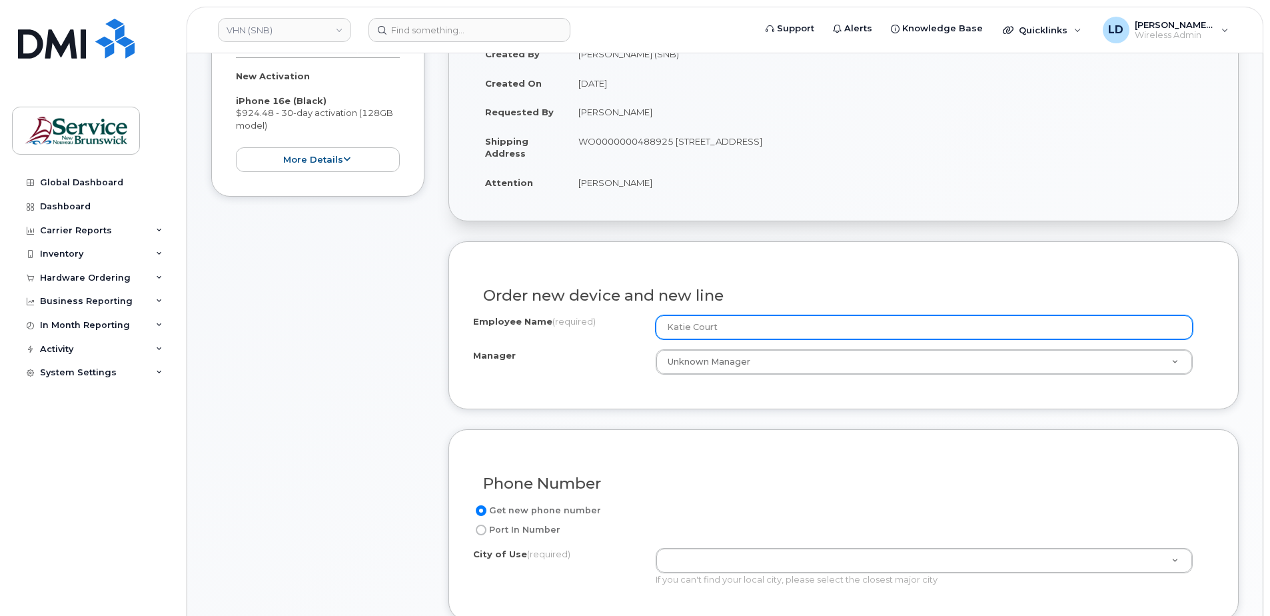
scroll to position [333, 0]
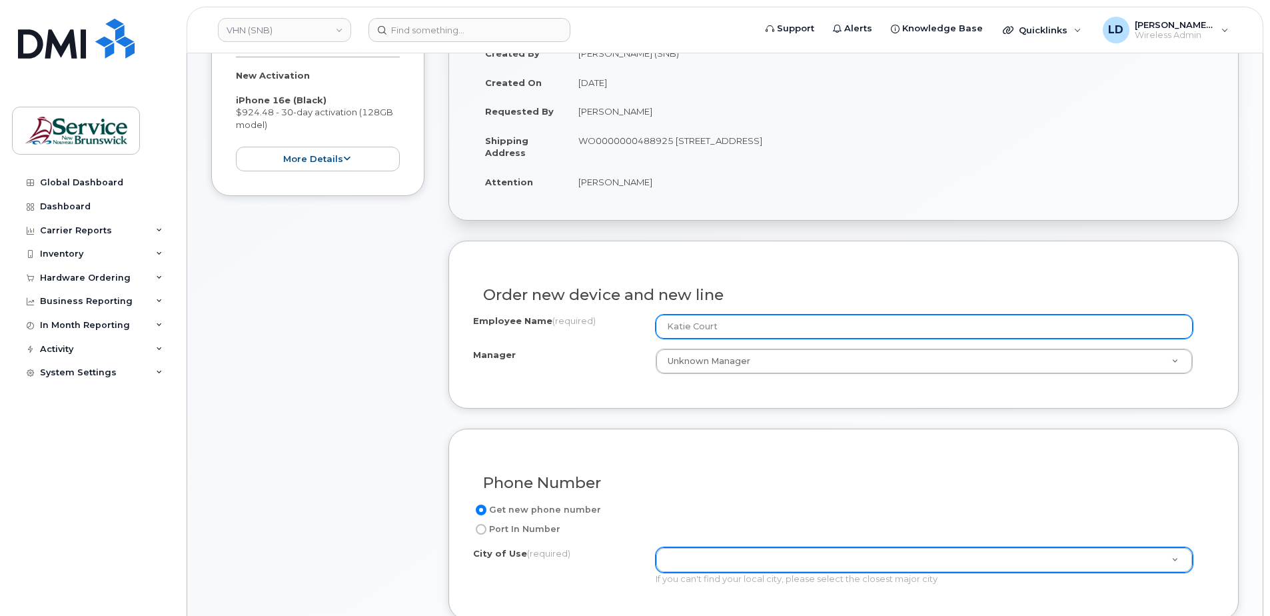
type input "Katie Court"
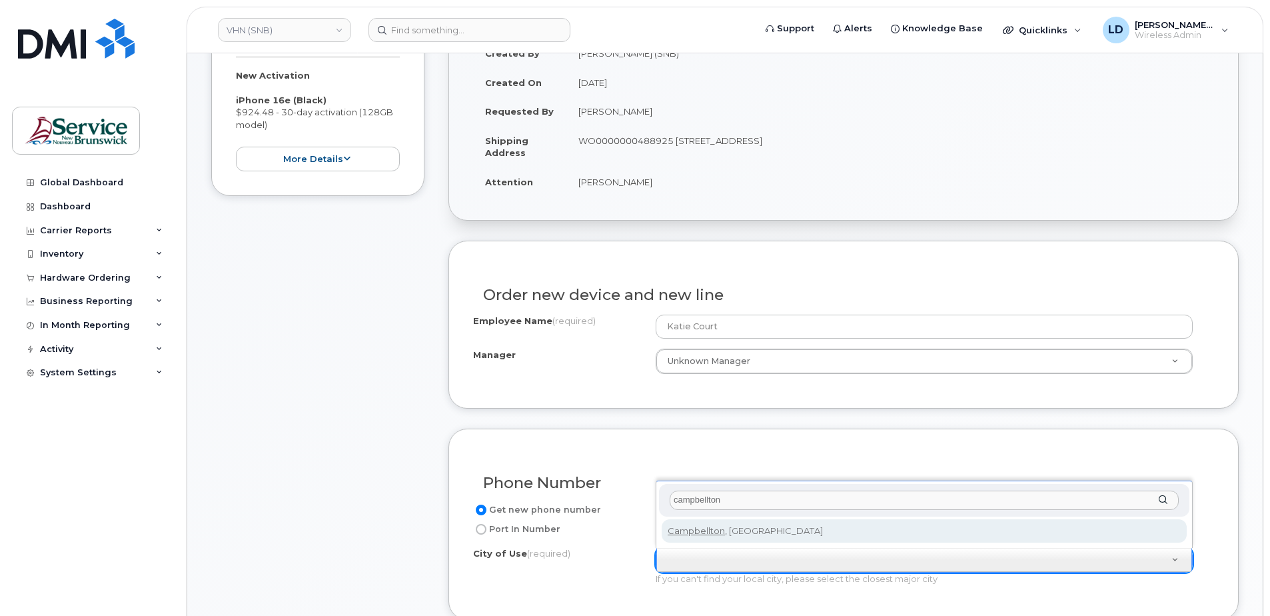
type input "campbellton"
type input "1446"
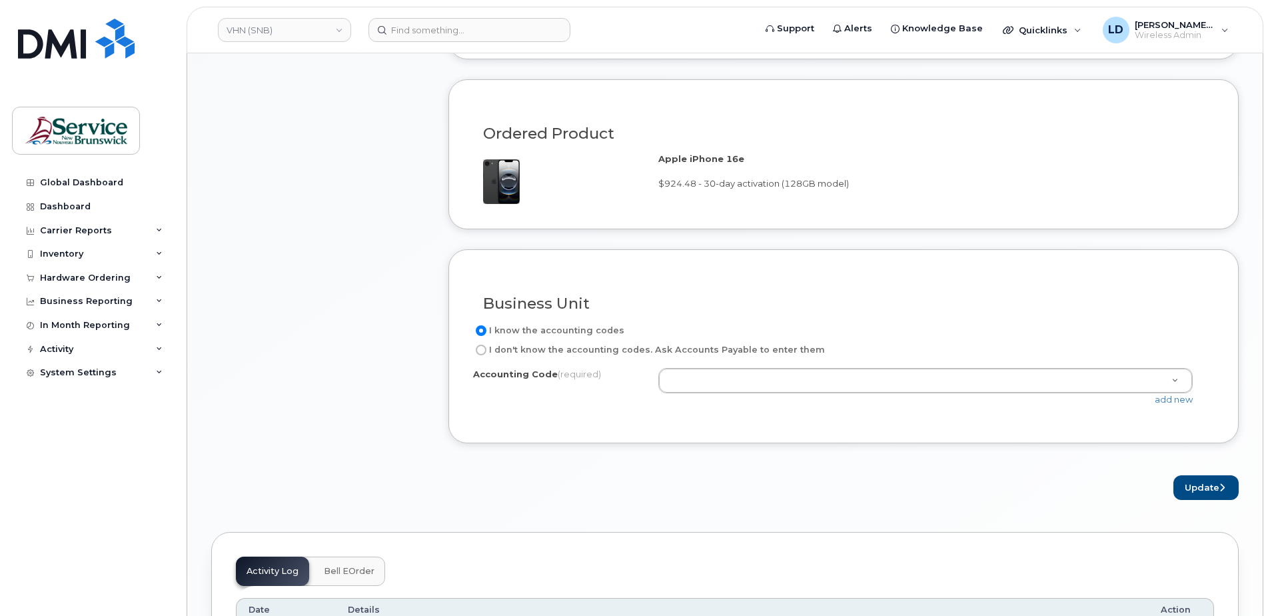
scroll to position [933, 0]
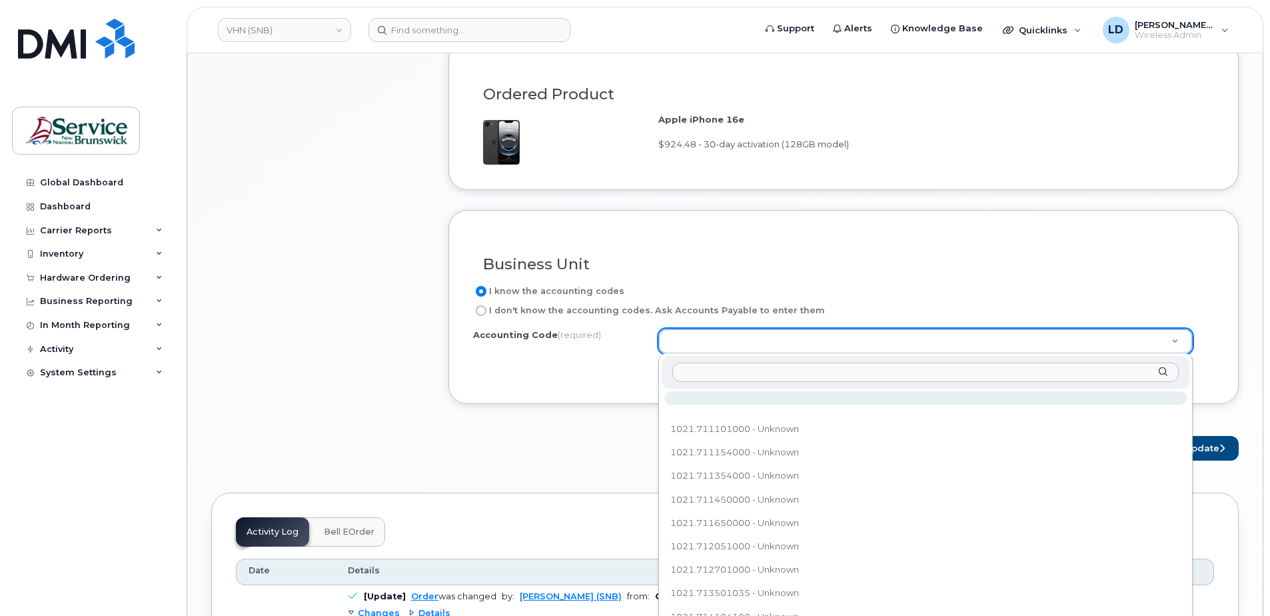
drag, startPoint x: 680, startPoint y: 343, endPoint x: 724, endPoint y: 338, distance: 44.3
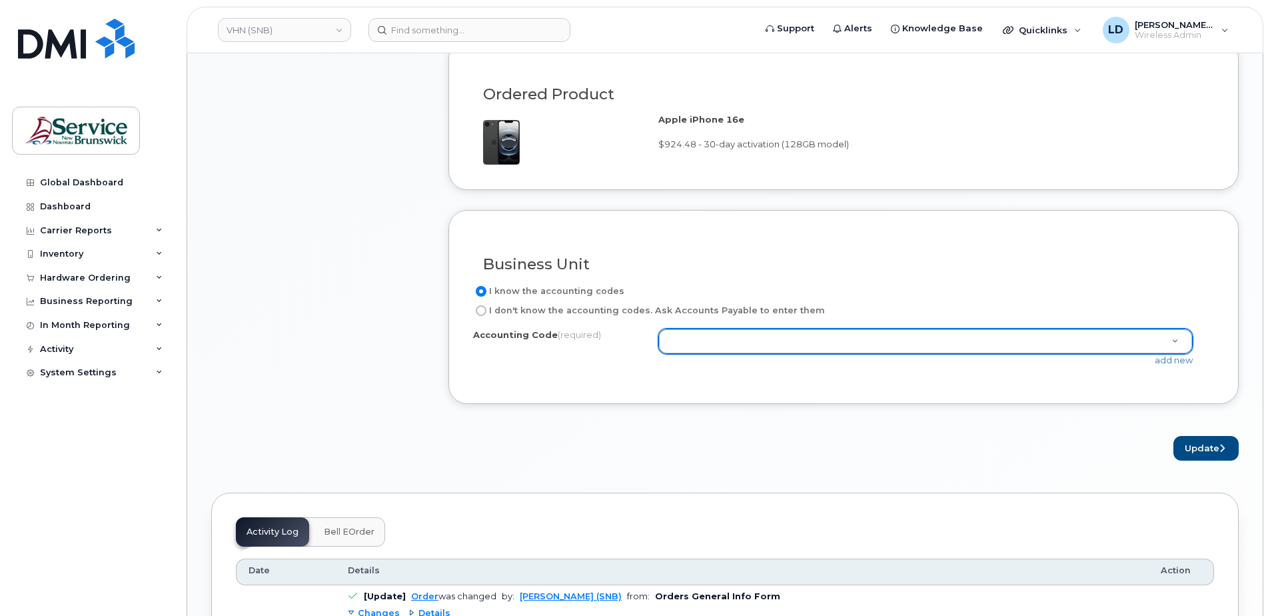
paste input "502.712101010"
type input "502.712101010"
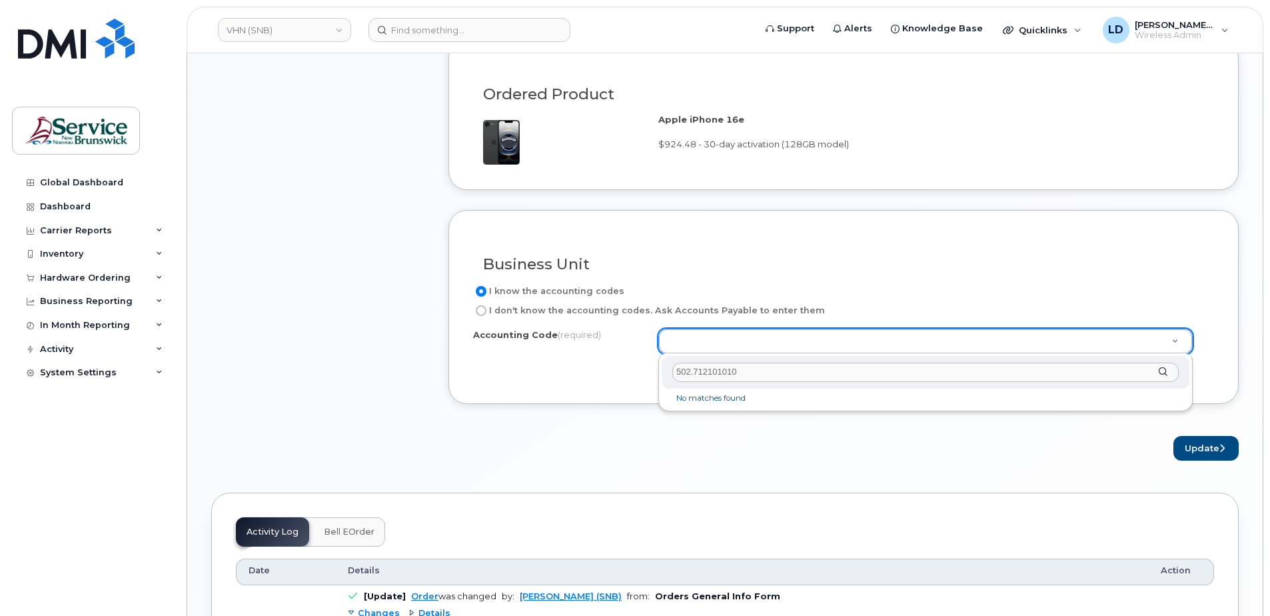
click at [691, 371] on input "502.712101010" at bounding box center [926, 372] width 507 height 19
type input "5021.712101010"
select select "5021.712101010"
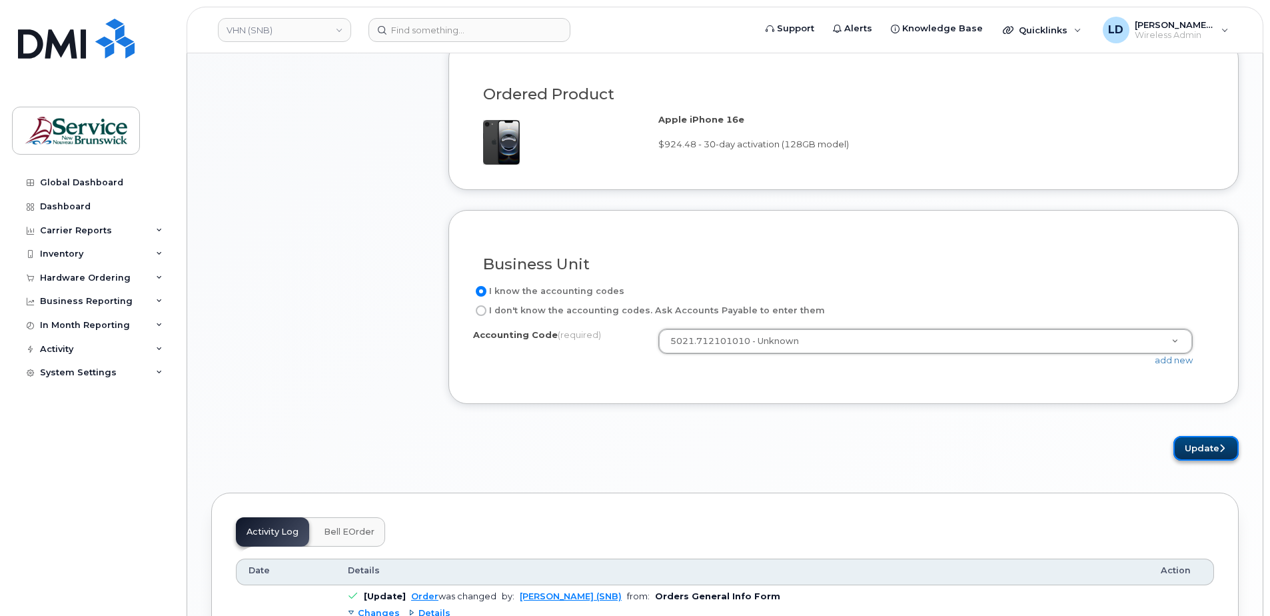
click at [1189, 451] on button "Update" at bounding box center [1206, 448] width 65 height 25
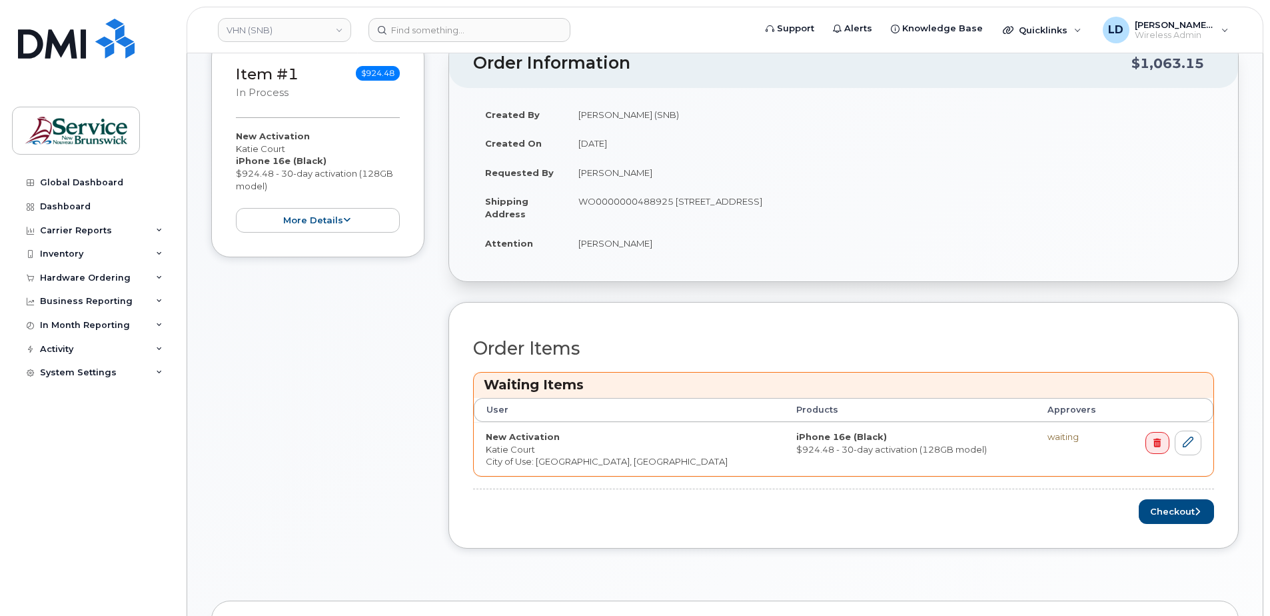
scroll to position [400, 0]
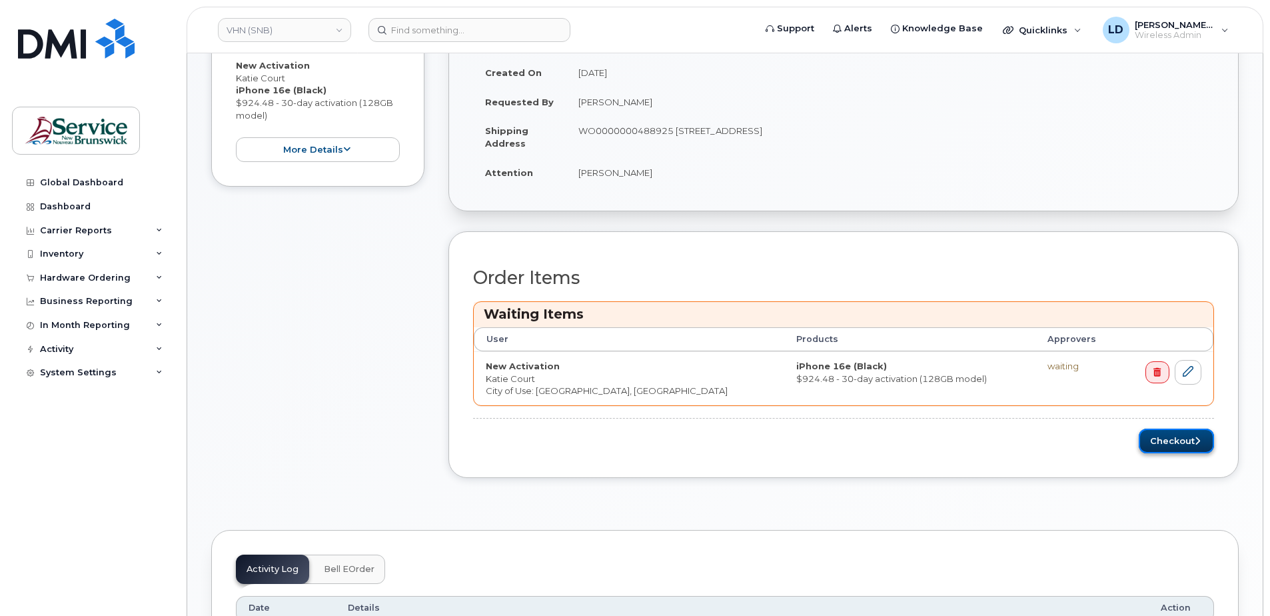
click at [1169, 442] on button "Checkout" at bounding box center [1176, 441] width 75 height 25
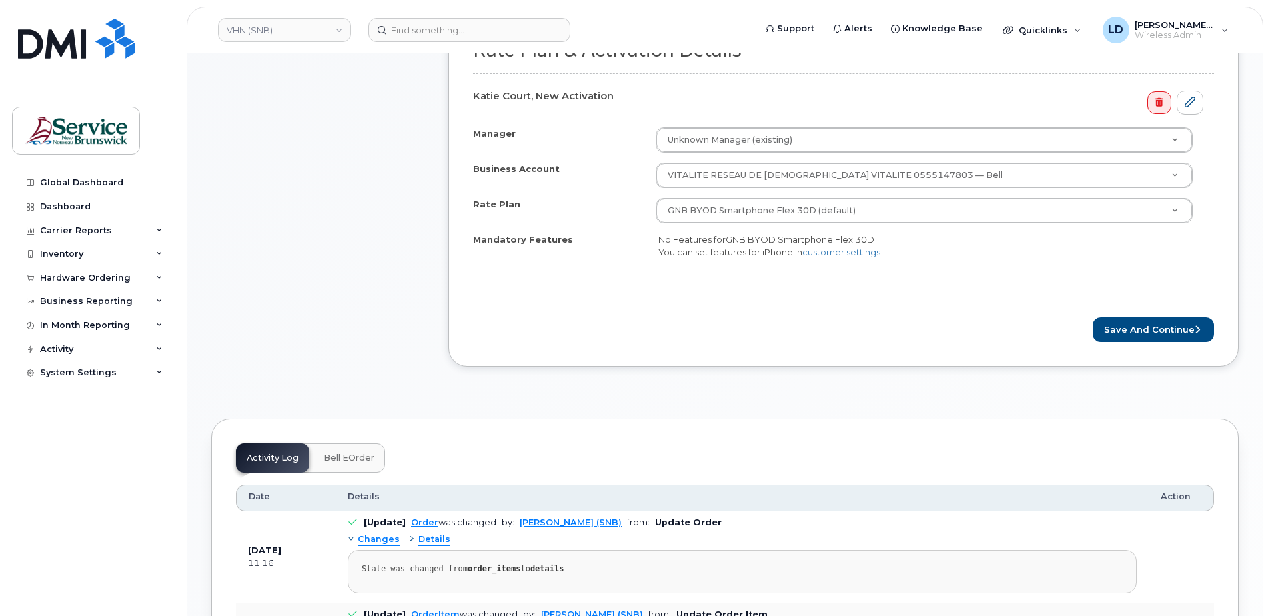
scroll to position [533, 0]
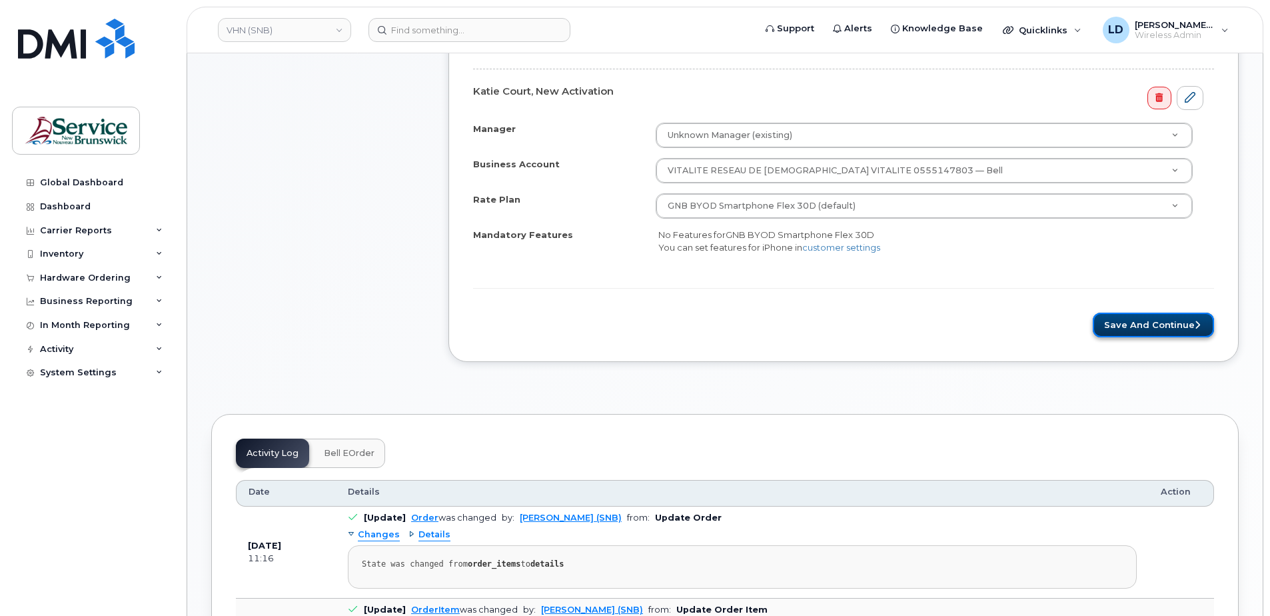
click at [1129, 322] on button "Save and Continue" at bounding box center [1153, 325] width 121 height 25
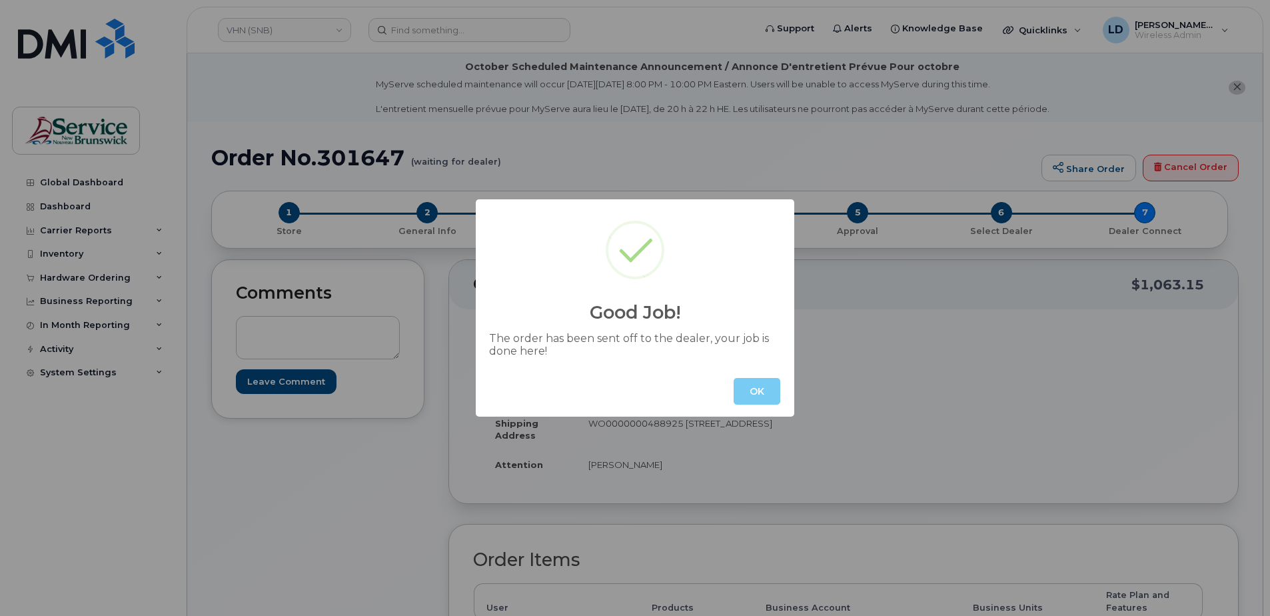
click at [745, 378] on button "OK" at bounding box center [757, 391] width 47 height 27
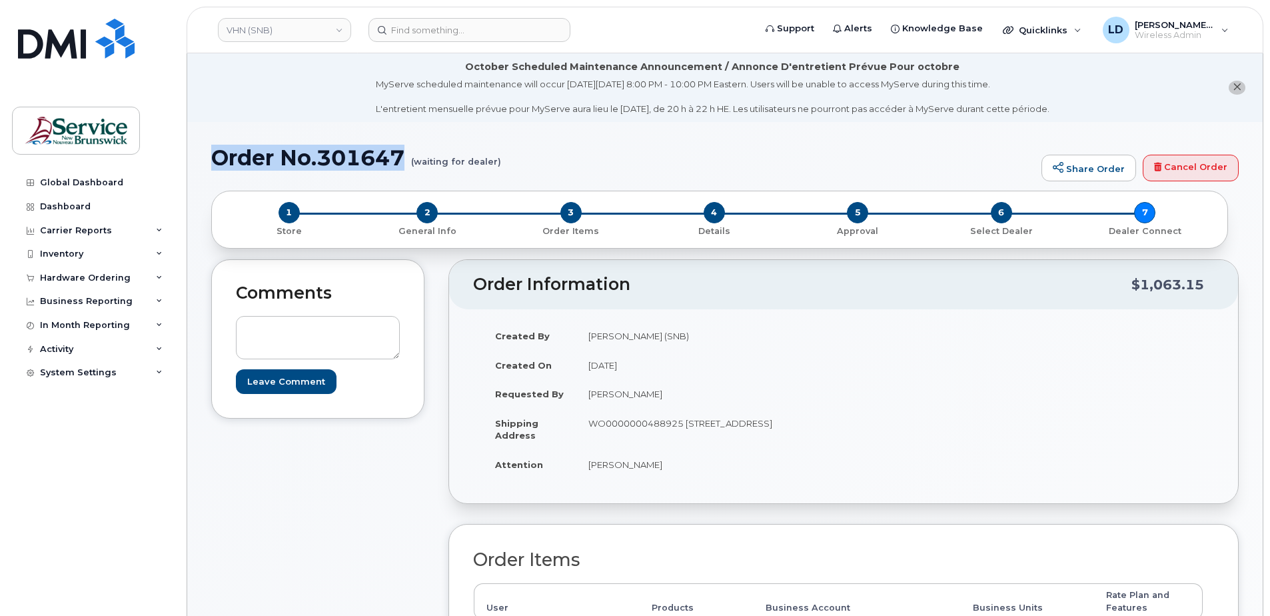
drag, startPoint x: 215, startPoint y: 159, endPoint x: 406, endPoint y: 159, distance: 190.6
click at [406, 159] on h1 "Order No.301647 (waiting for dealer)" at bounding box center [623, 157] width 824 height 23
drag, startPoint x: 406, startPoint y: 159, endPoint x: 396, endPoint y: 159, distance: 10.0
copy h1 "Order No.301647"
click at [54, 275] on div "Hardware Ordering" at bounding box center [85, 278] width 91 height 11
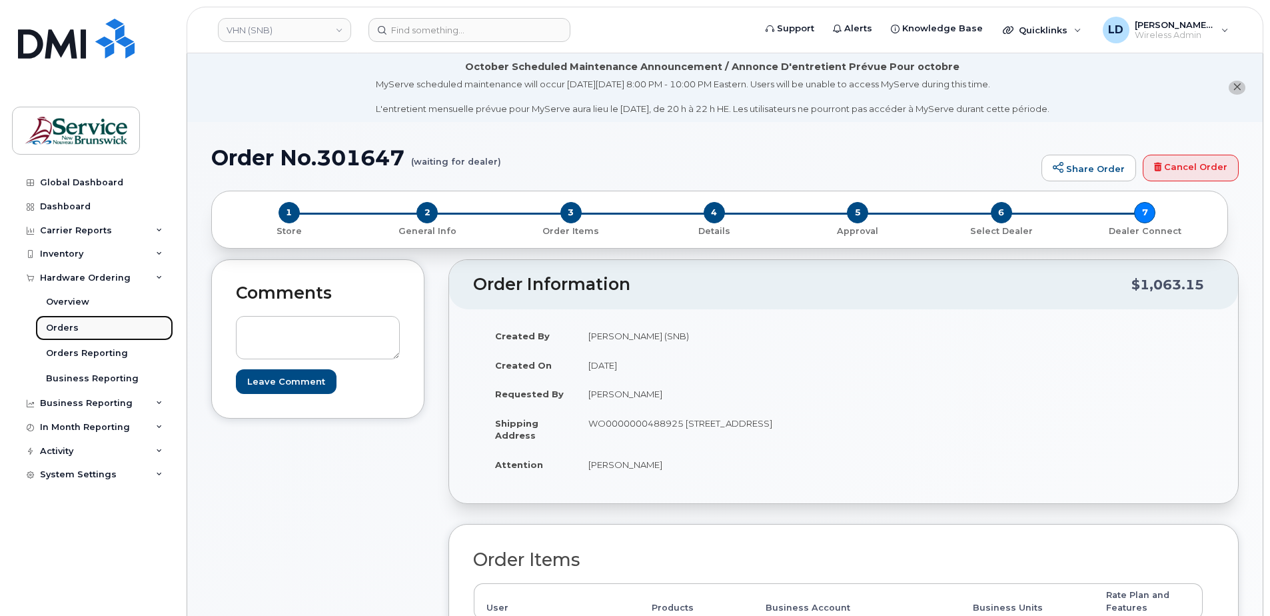
click at [59, 327] on div "Orders" at bounding box center [62, 328] width 33 height 12
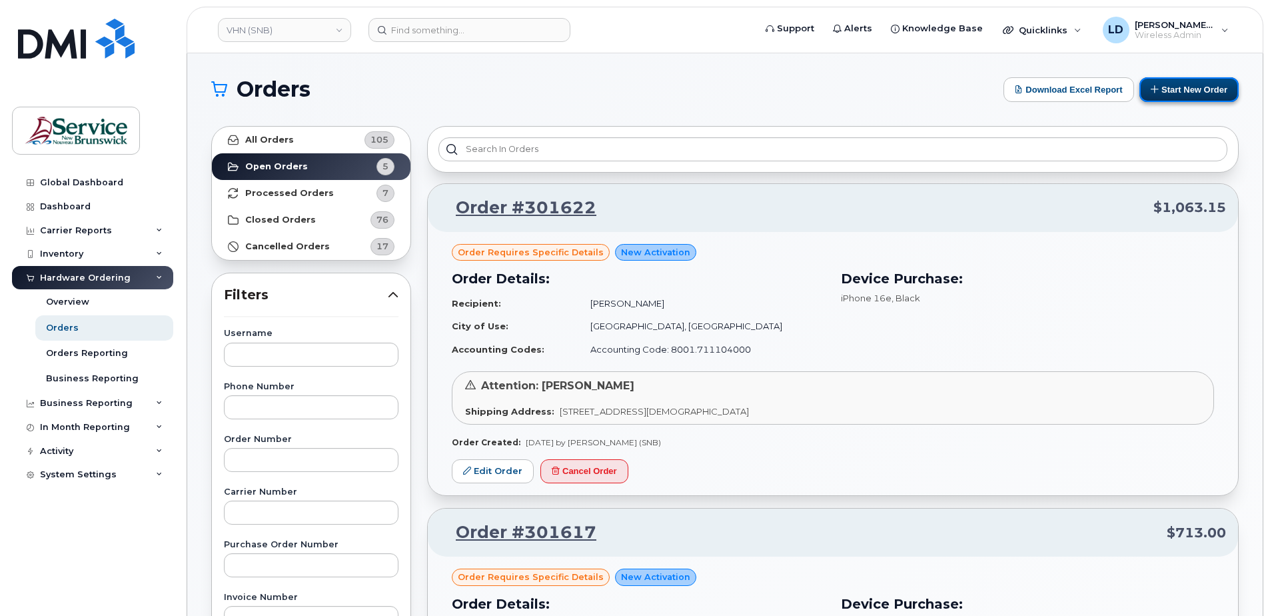
click at [1186, 89] on button "Start New Order" at bounding box center [1189, 89] width 99 height 25
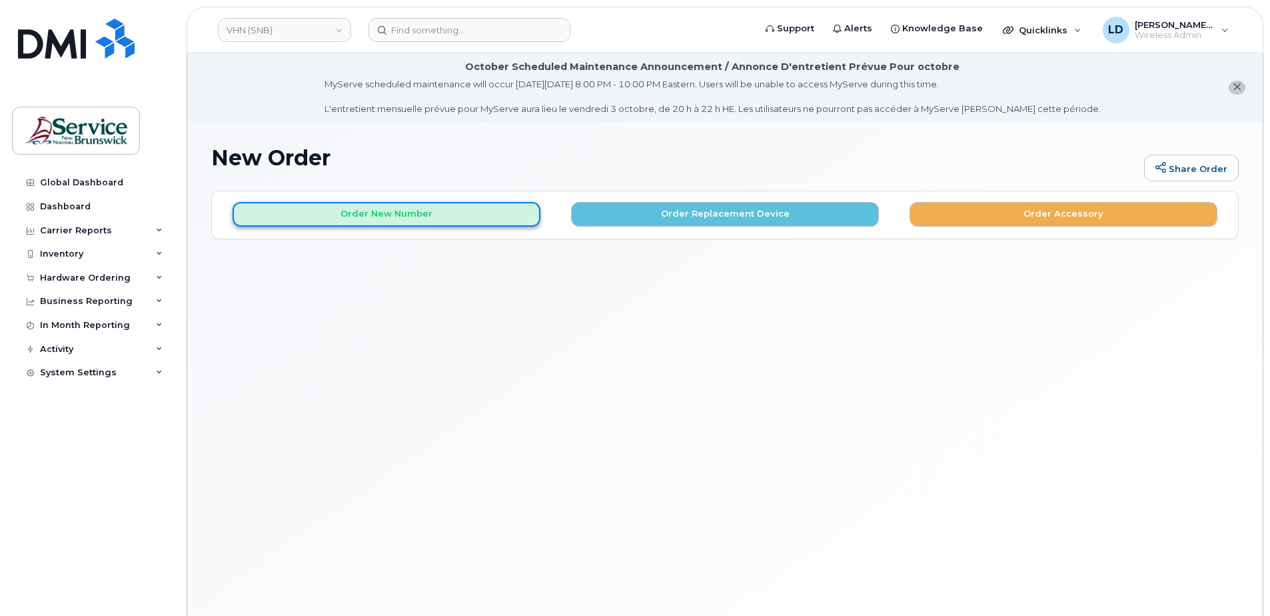
click at [398, 220] on button "Order New Number" at bounding box center [387, 214] width 308 height 25
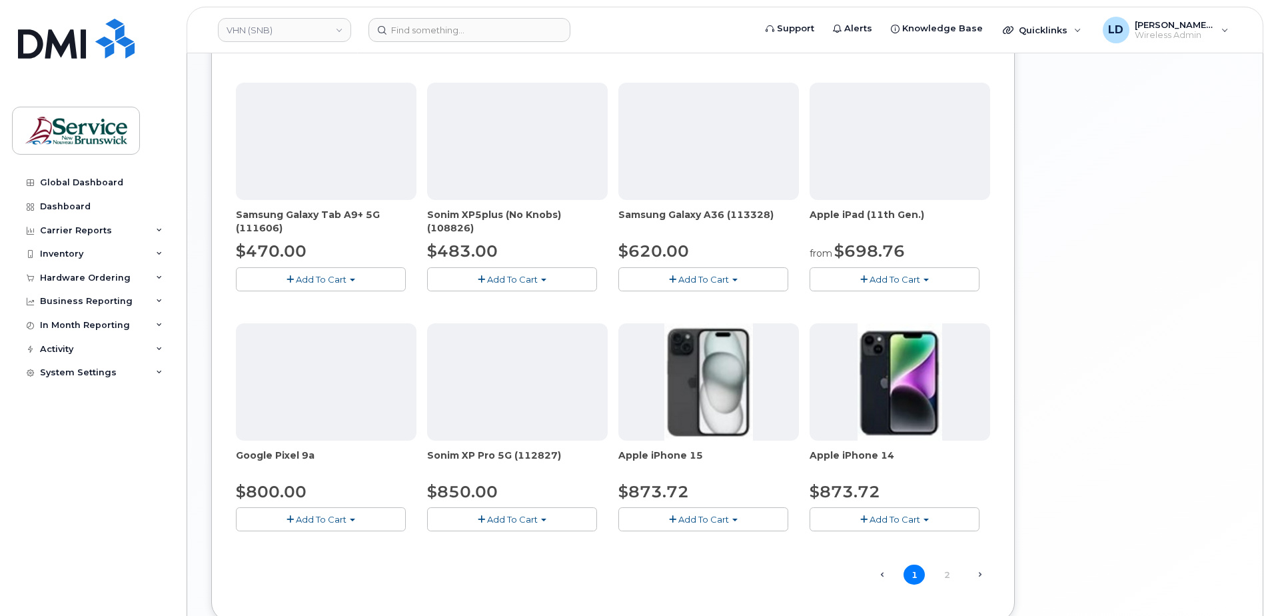
scroll to position [817, 0]
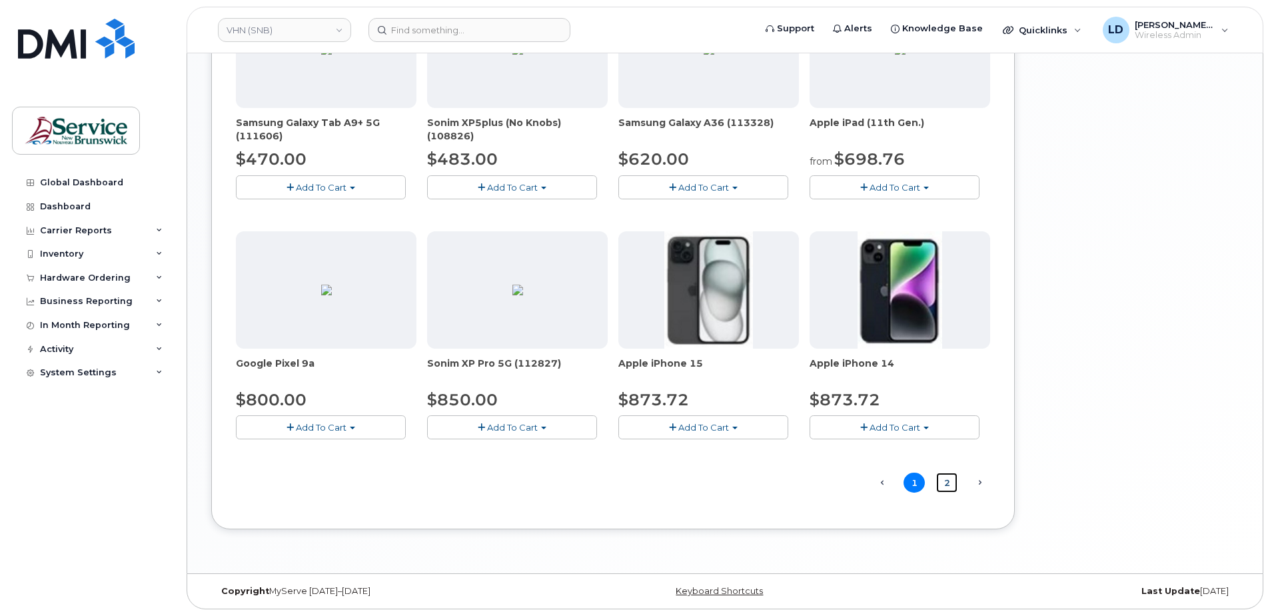
click at [945, 485] on link "2" at bounding box center [946, 483] width 21 height 21
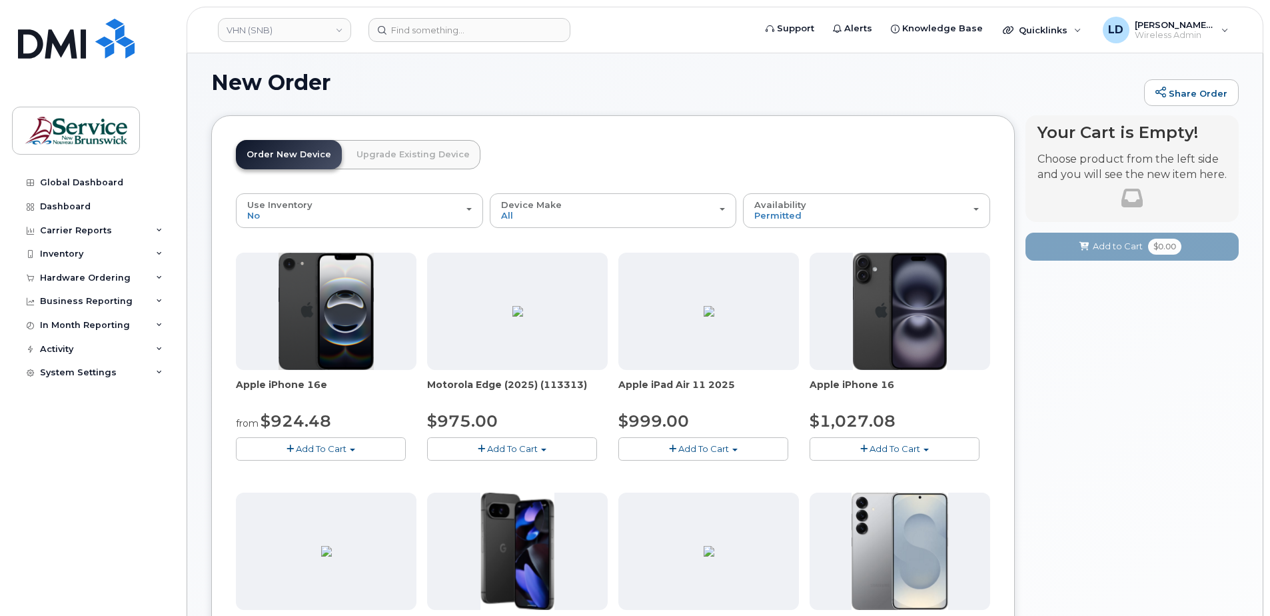
click at [291, 442] on button "Add To Cart" at bounding box center [321, 448] width 170 height 23
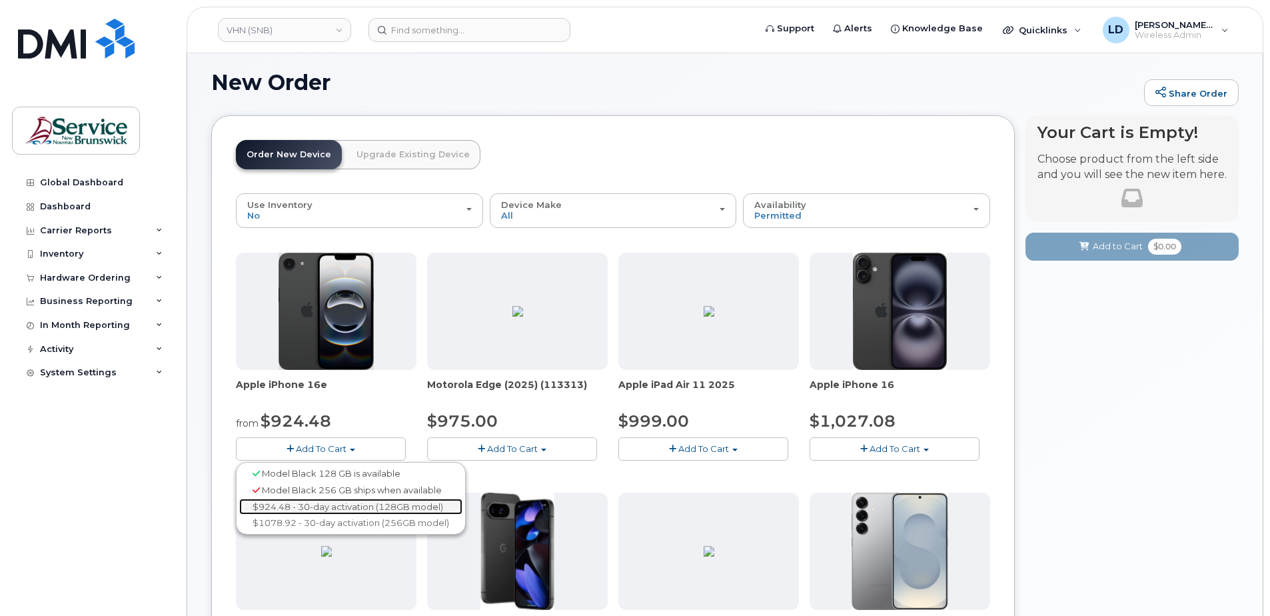
click at [291, 503] on link "$924.48 - 30-day activation (128GB model)" at bounding box center [350, 507] width 223 height 17
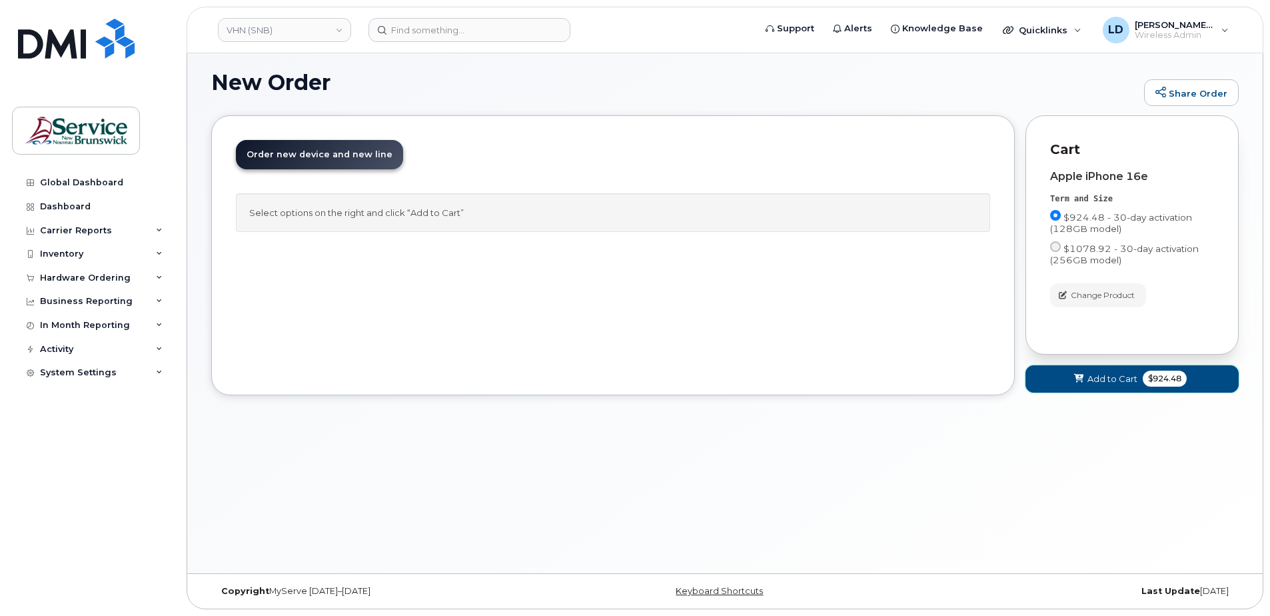
click at [1099, 377] on span "Add to Cart" at bounding box center [1113, 379] width 50 height 13
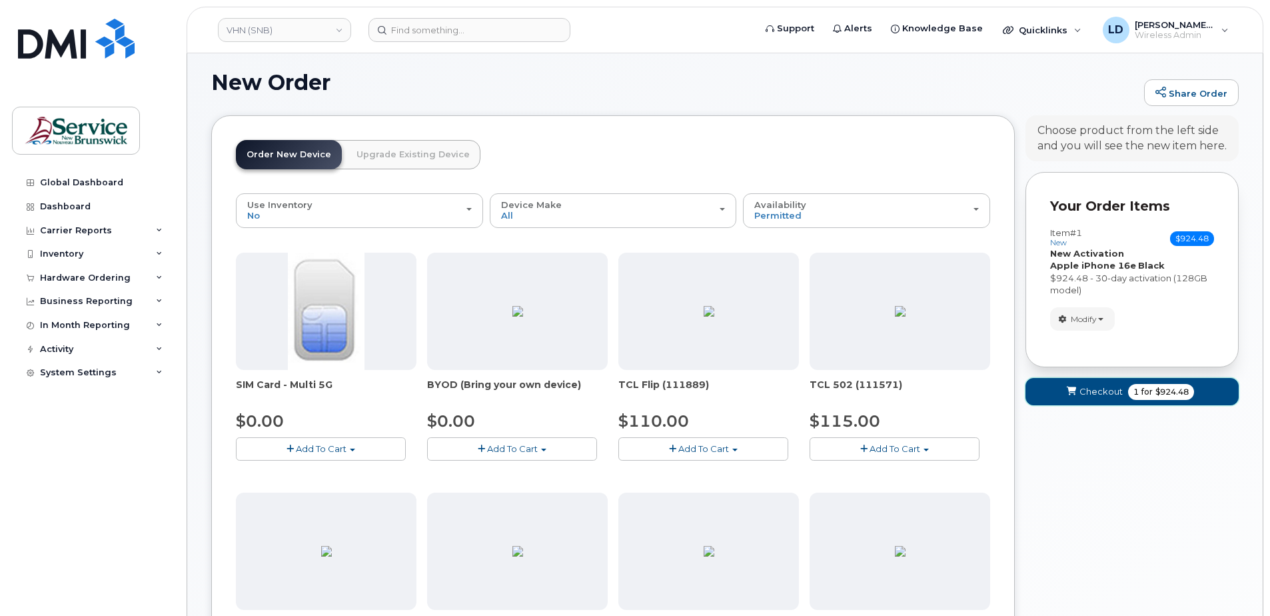
click at [1100, 387] on span "Checkout" at bounding box center [1101, 391] width 43 height 13
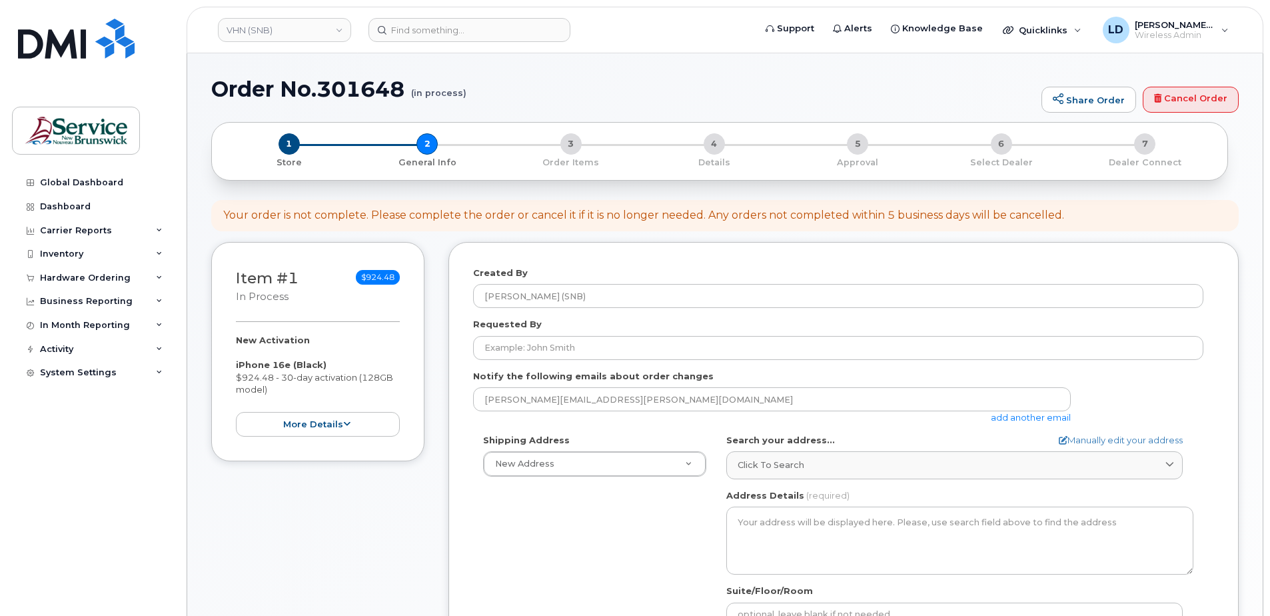
select select
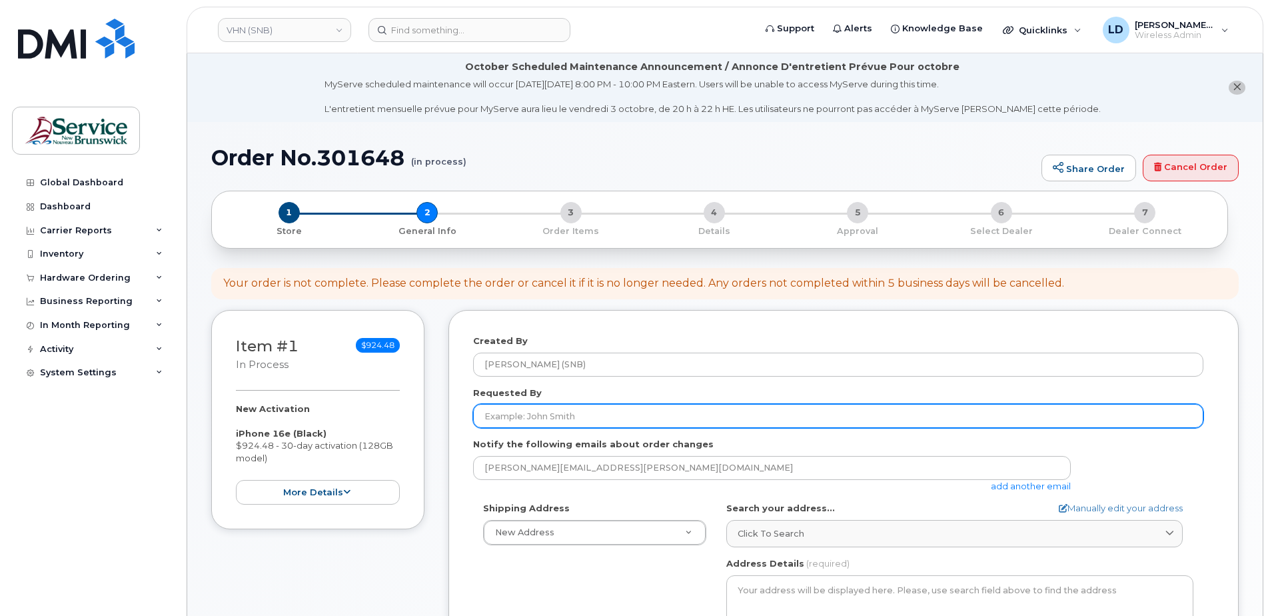
click at [525, 419] on input "Requested By" at bounding box center [838, 416] width 731 height 24
paste input "Justin Morris"
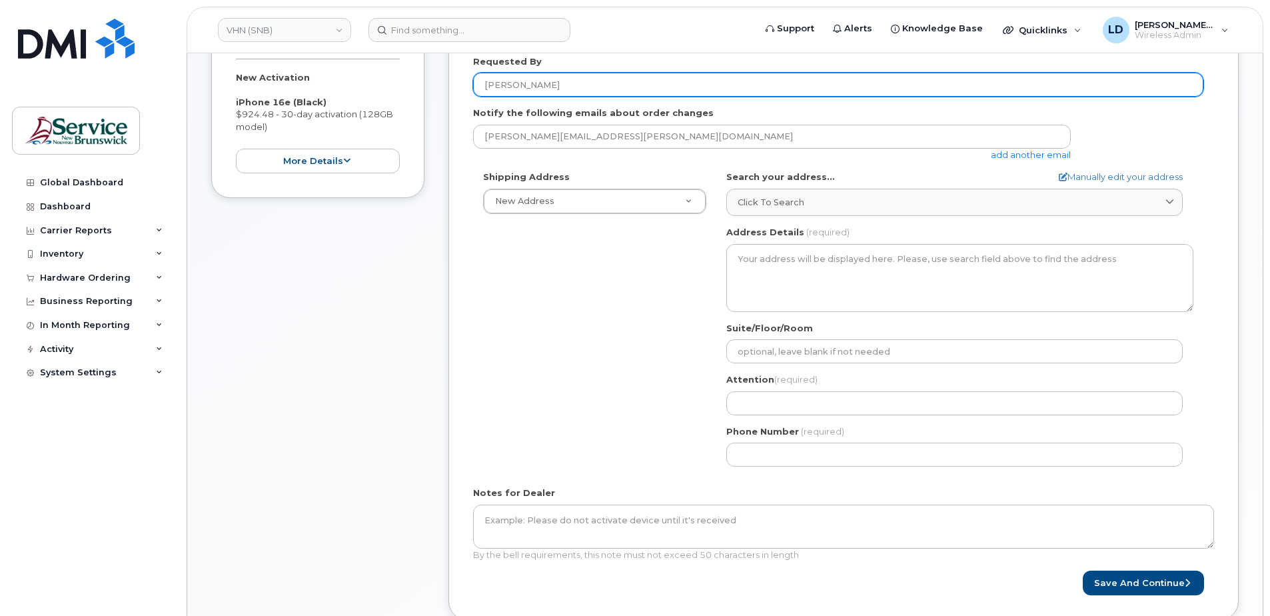
scroll to position [333, 0]
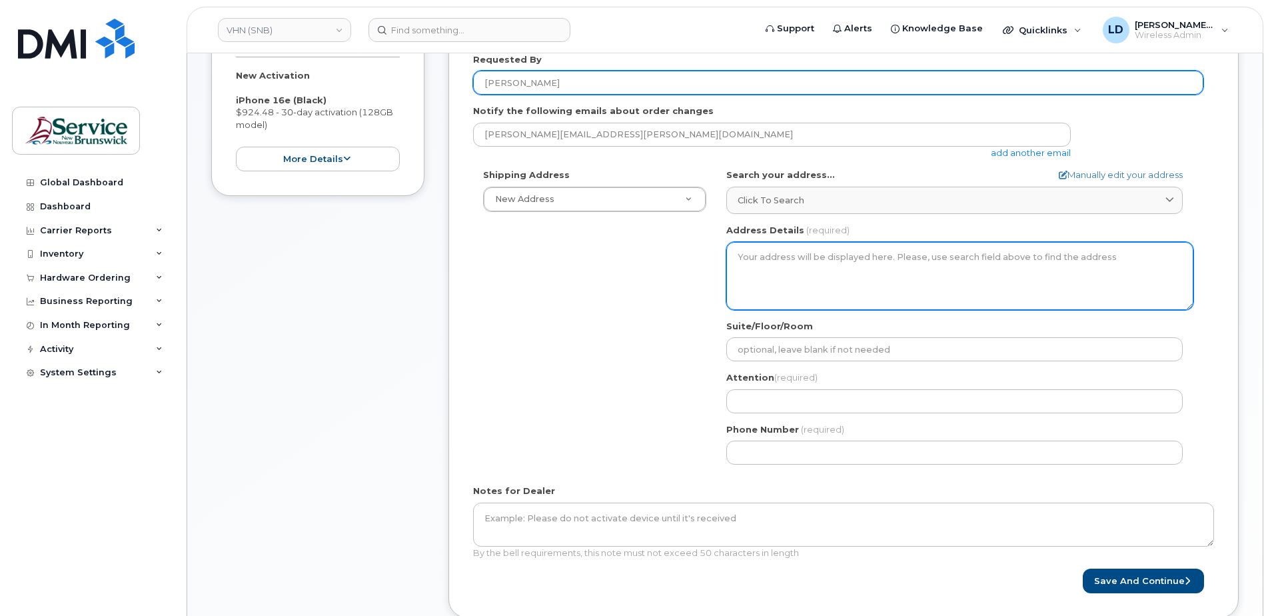
type input "Justin Morris"
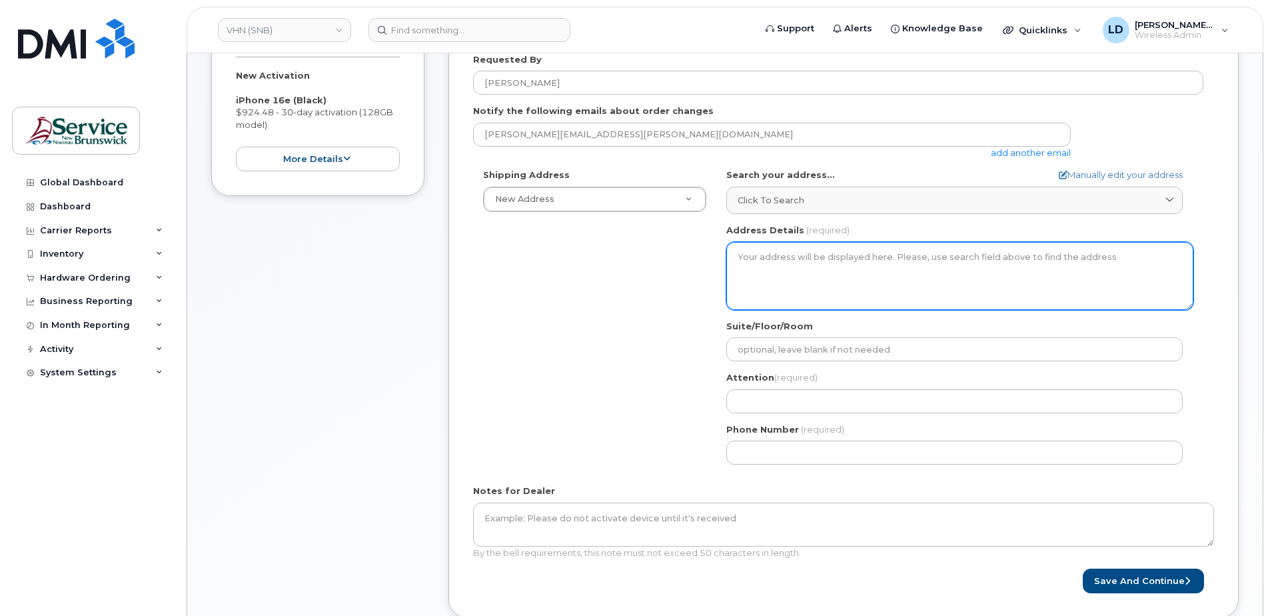
click at [795, 259] on textarea "Address Details" at bounding box center [960, 276] width 467 height 68
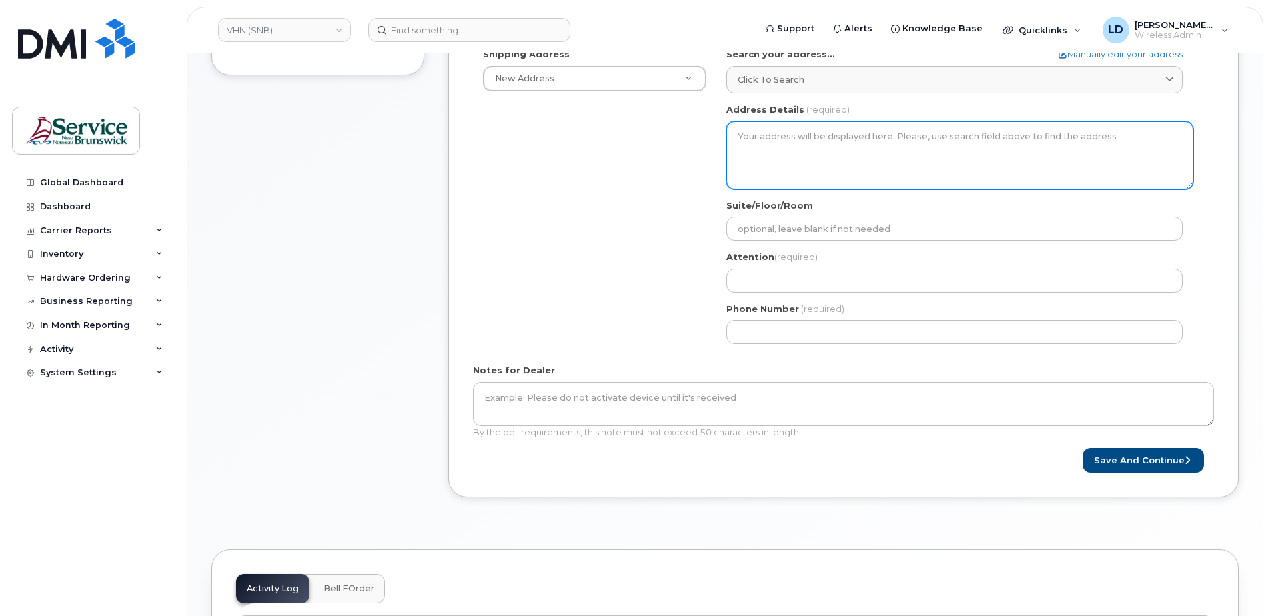
scroll to position [395, 0]
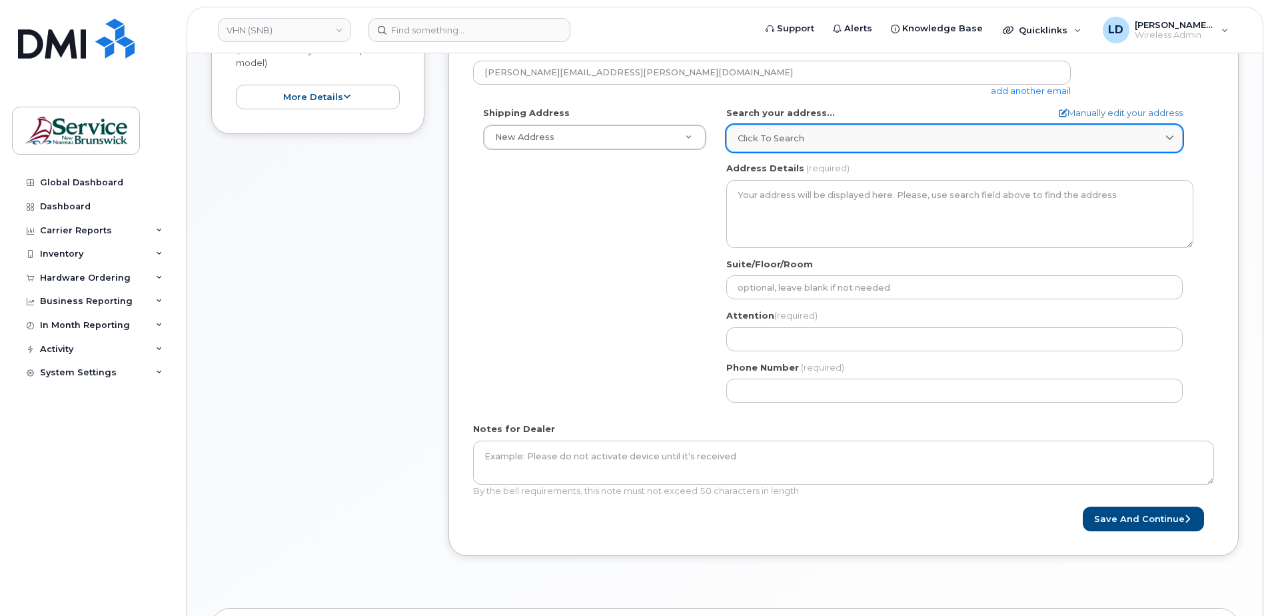
click at [745, 137] on span "Click to search" at bounding box center [771, 138] width 67 height 13
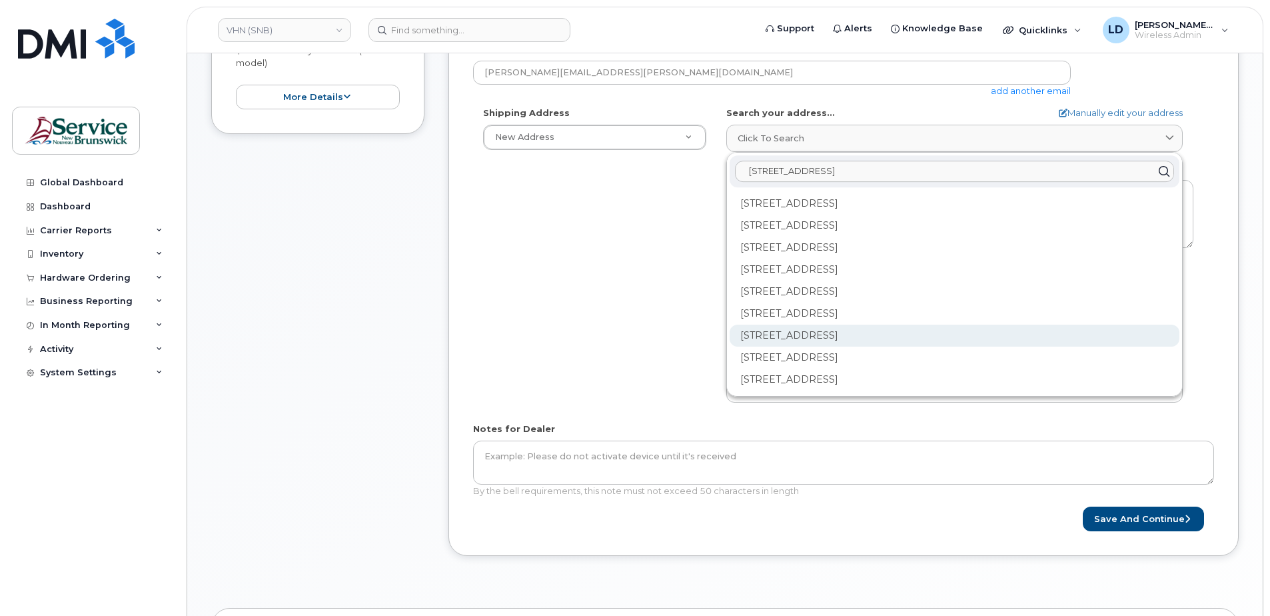
type input "15 rue de l'eglise Edmunston"
click at [753, 330] on div "202-15 Rue De l'Église Edmundston NB E3V 1J3" at bounding box center [955, 336] width 450 height 22
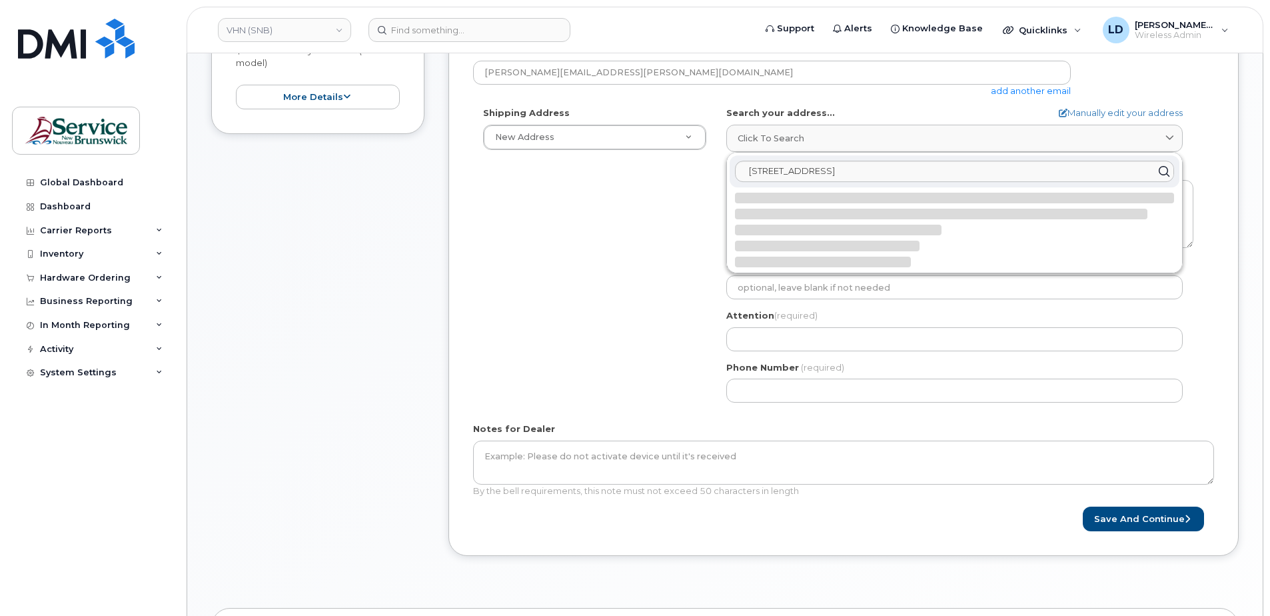
select select
type textarea "202-15 Rue De l'Église EDMUNDSTON NB E3V 1J3 CANADA"
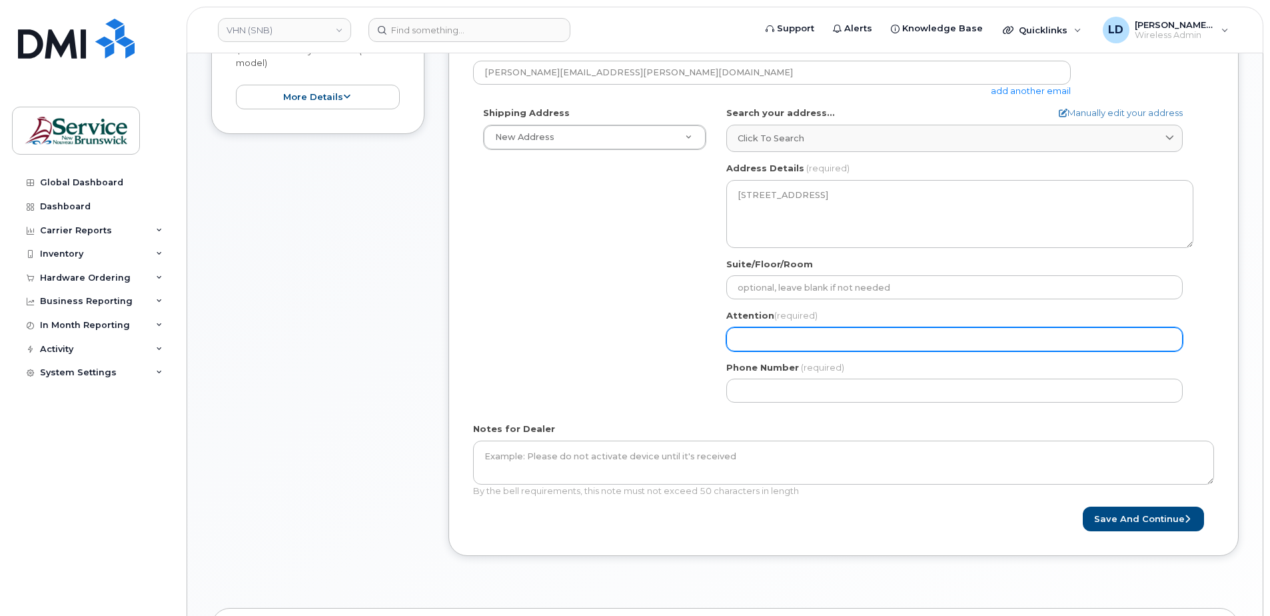
drag, startPoint x: 753, startPoint y: 333, endPoint x: 759, endPoint y: 329, distance: 7.6
click at [753, 333] on input "Attention (required)" at bounding box center [955, 339] width 457 height 24
select select
type input "D"
select select
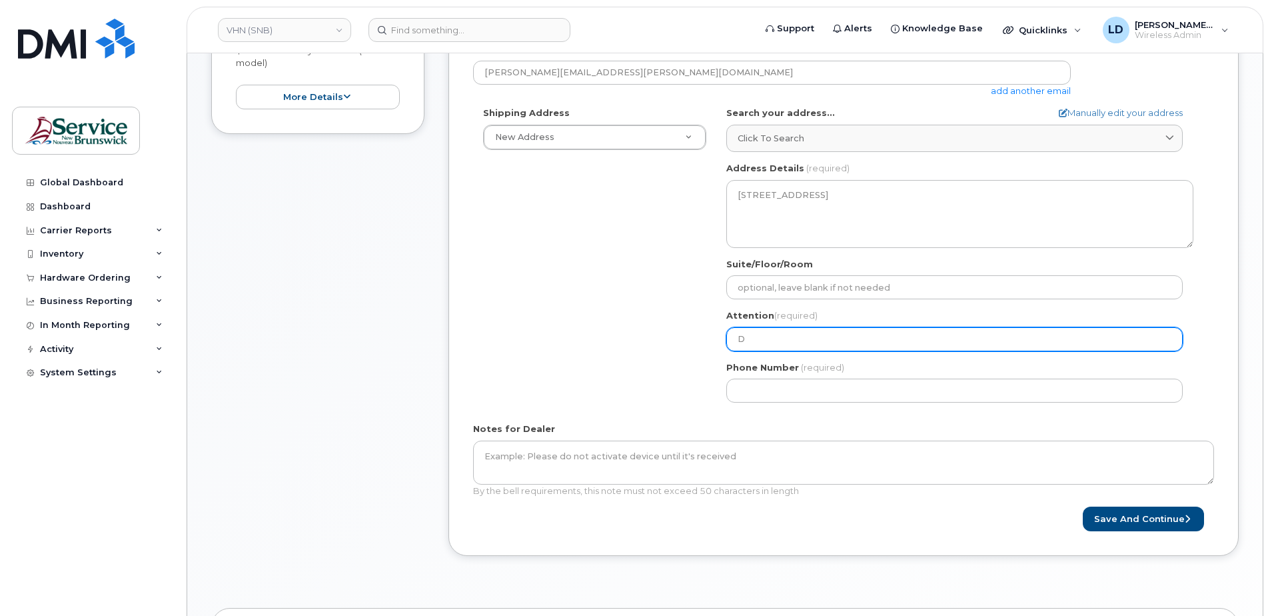
type input "Da"
select select
type input "Dan"
select select
type input "Dani"
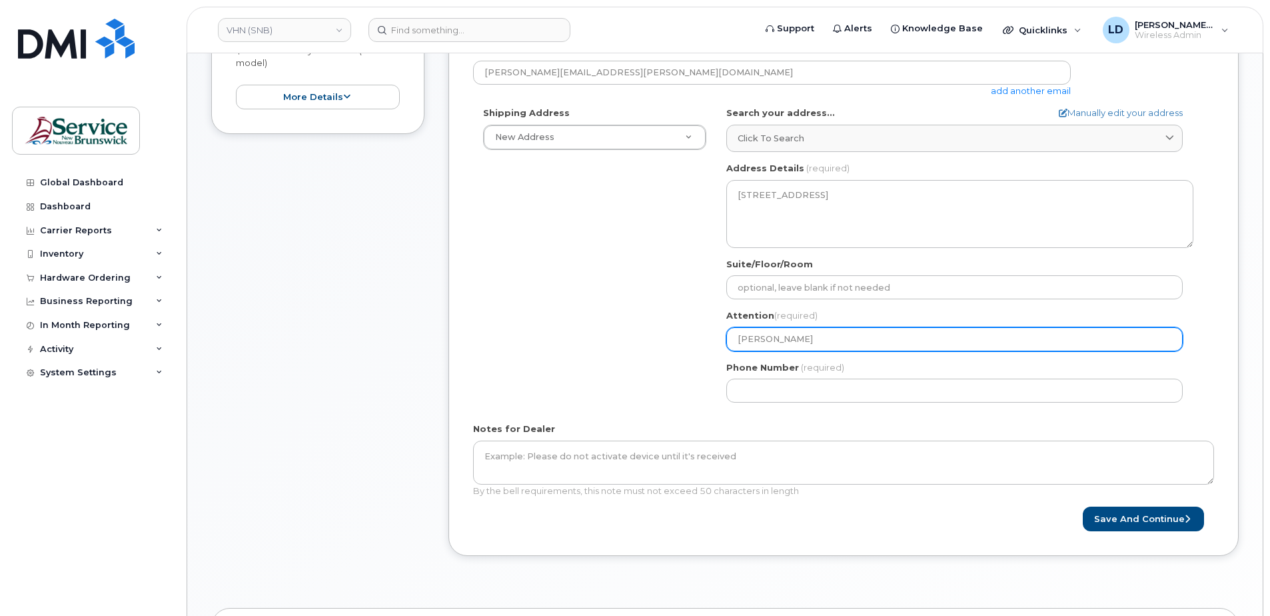
select select
type input "Danie"
select select
type input "Daniel"
select select
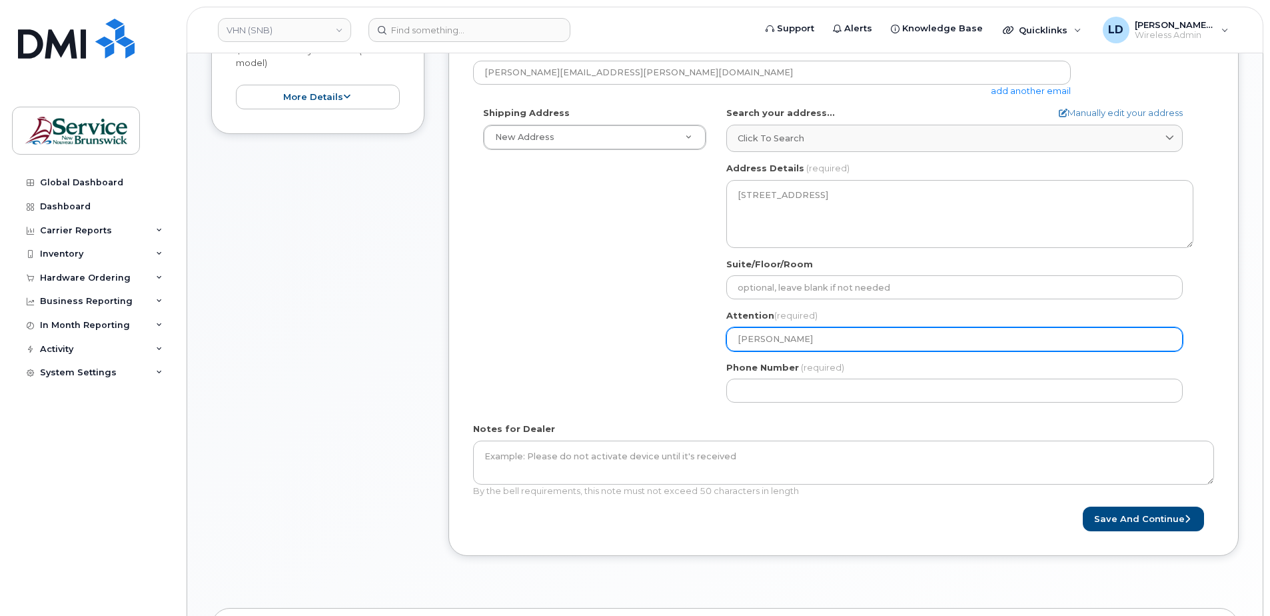
type input "Daniel L"
select select
type input "Daniel Le"
select select
type input "Daniel Lev"
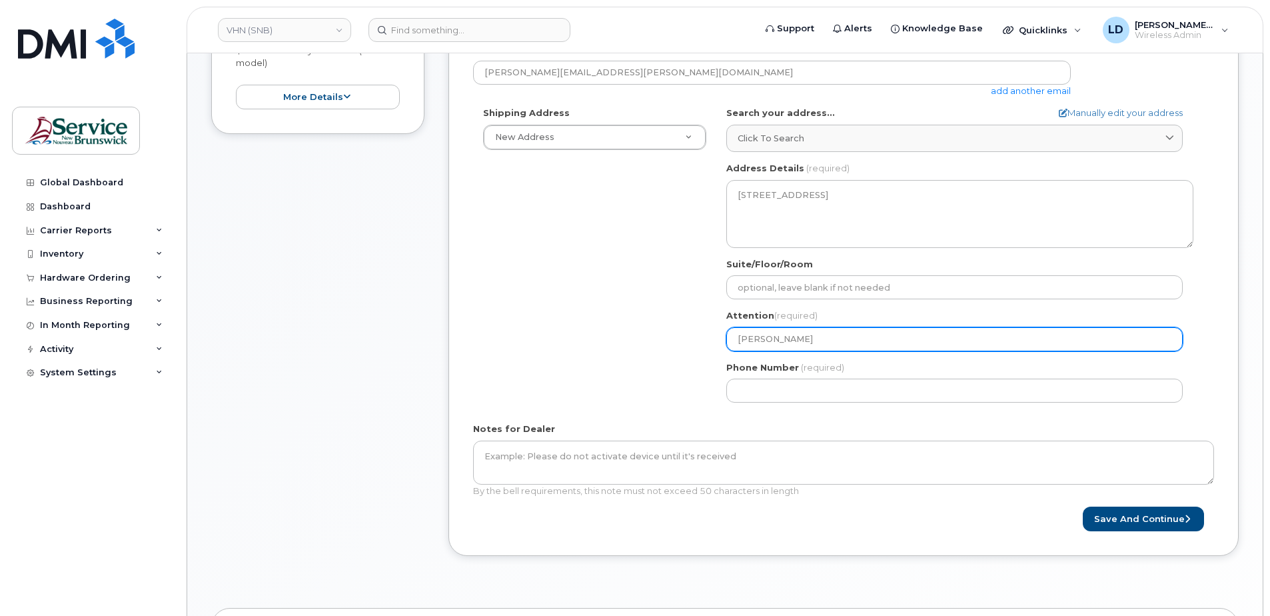
select select
type input "Daniel Leve"
select select
type input "Daniel Leves"
select select
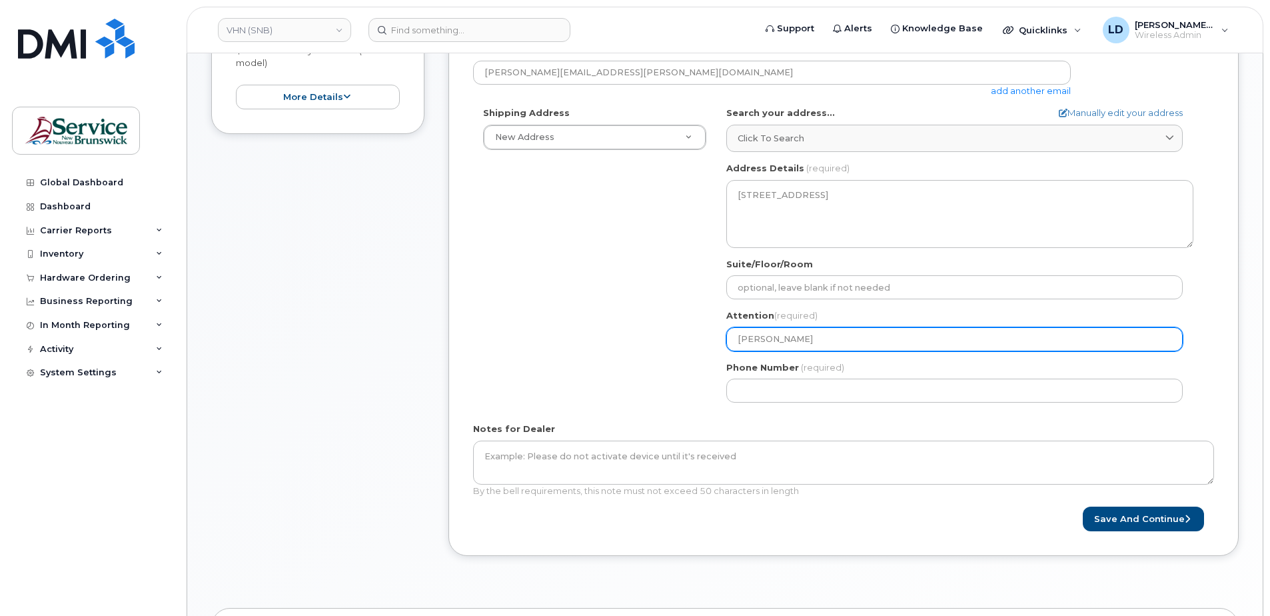
type input "Daniel Levesq"
select select
type input "Daniel Levesqu"
select select
type input "Daniel Levesque"
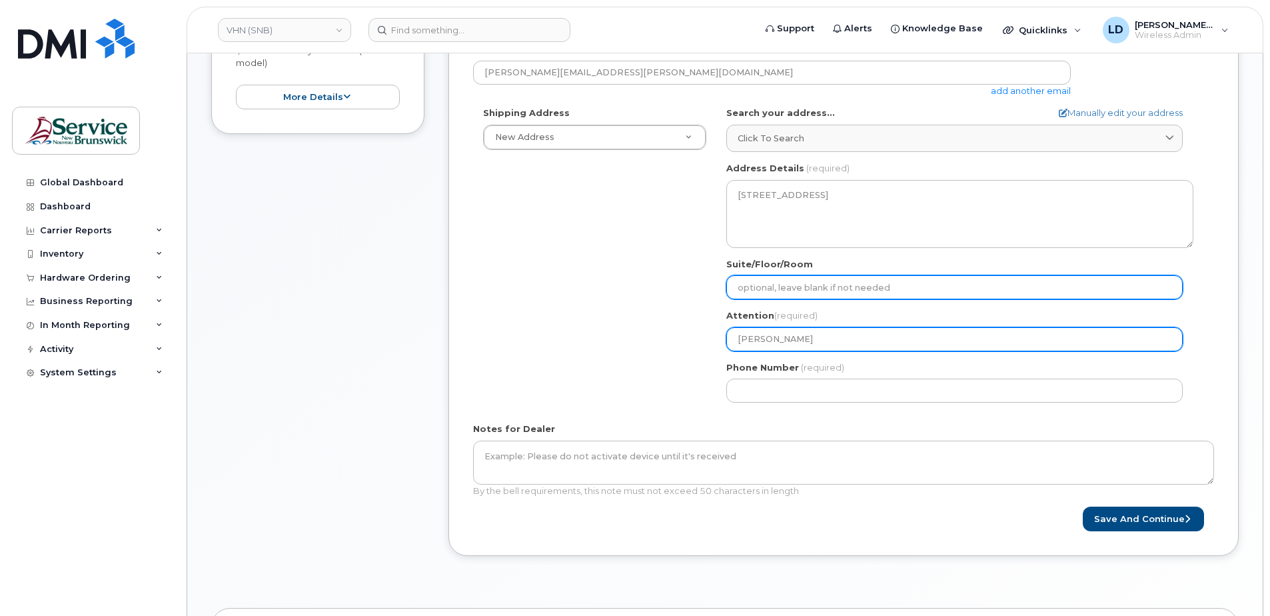
type input "WO0000000488925"
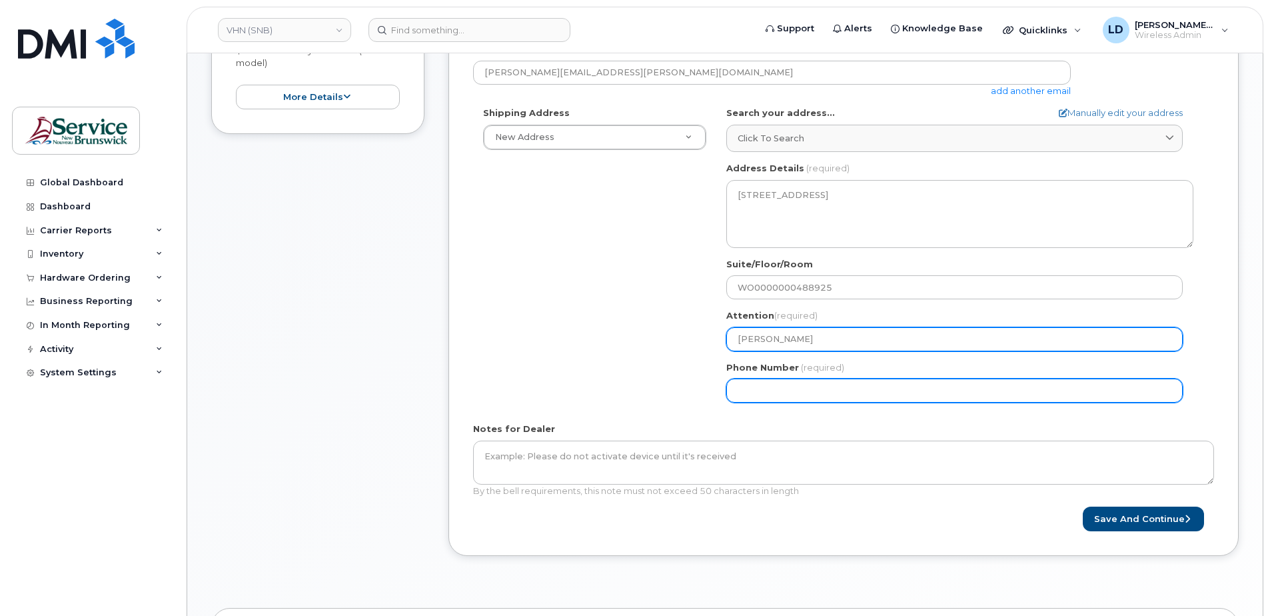
type input "5068383572"
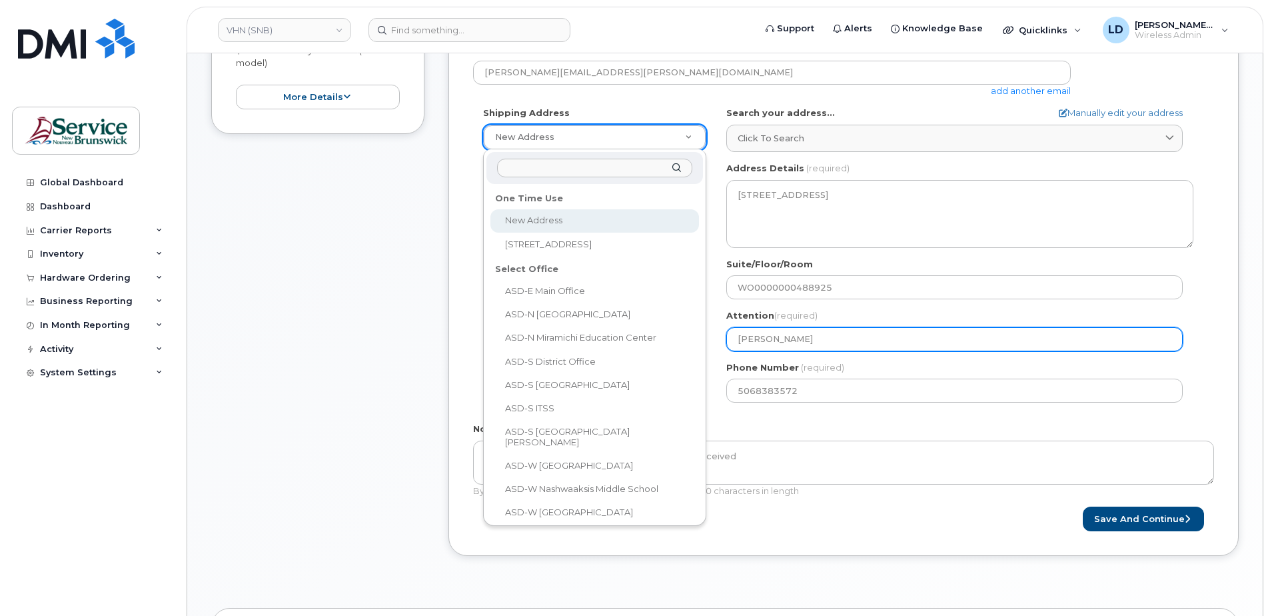
select select
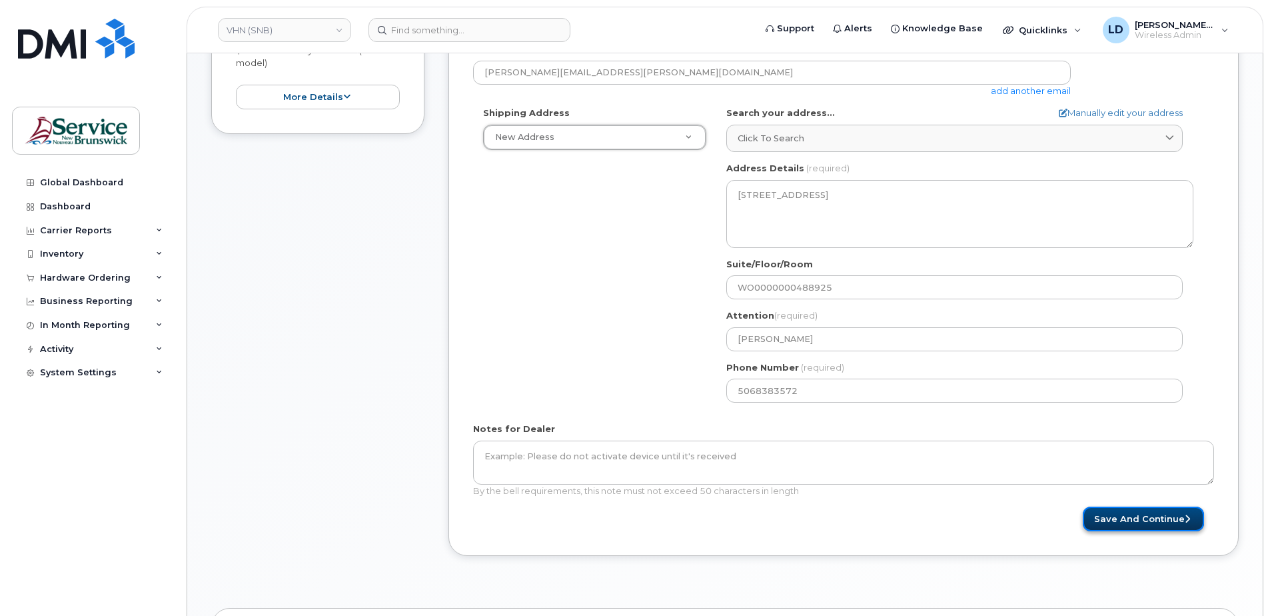
click at [1122, 514] on button "Save and Continue" at bounding box center [1143, 519] width 121 height 25
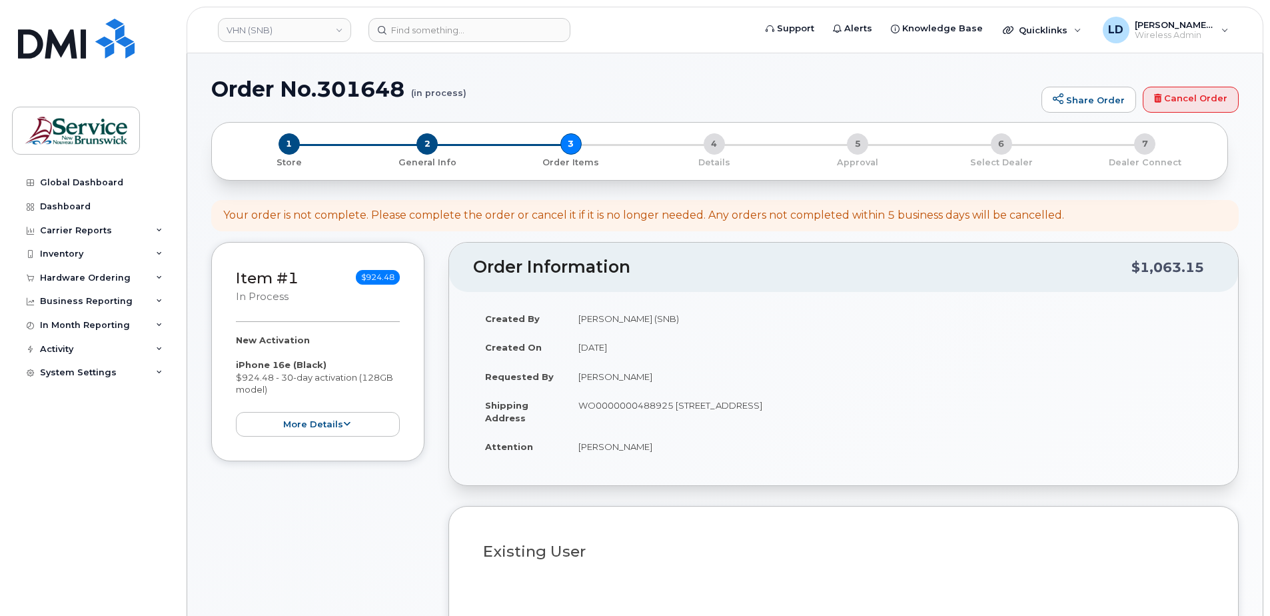
select select
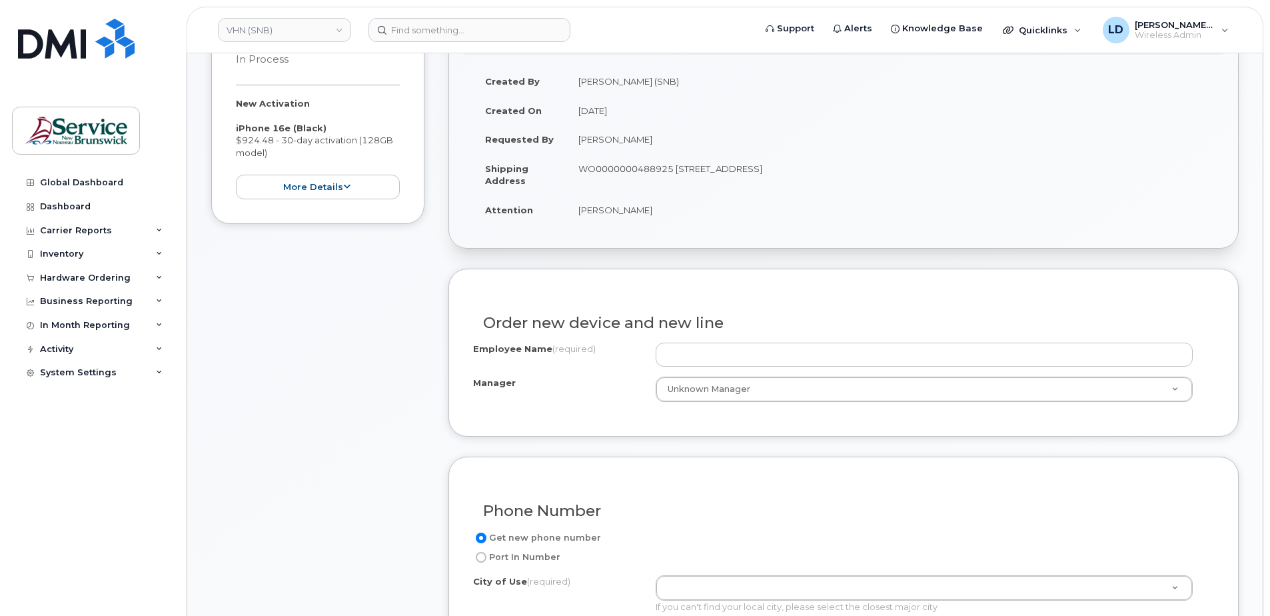
scroll to position [333, 0]
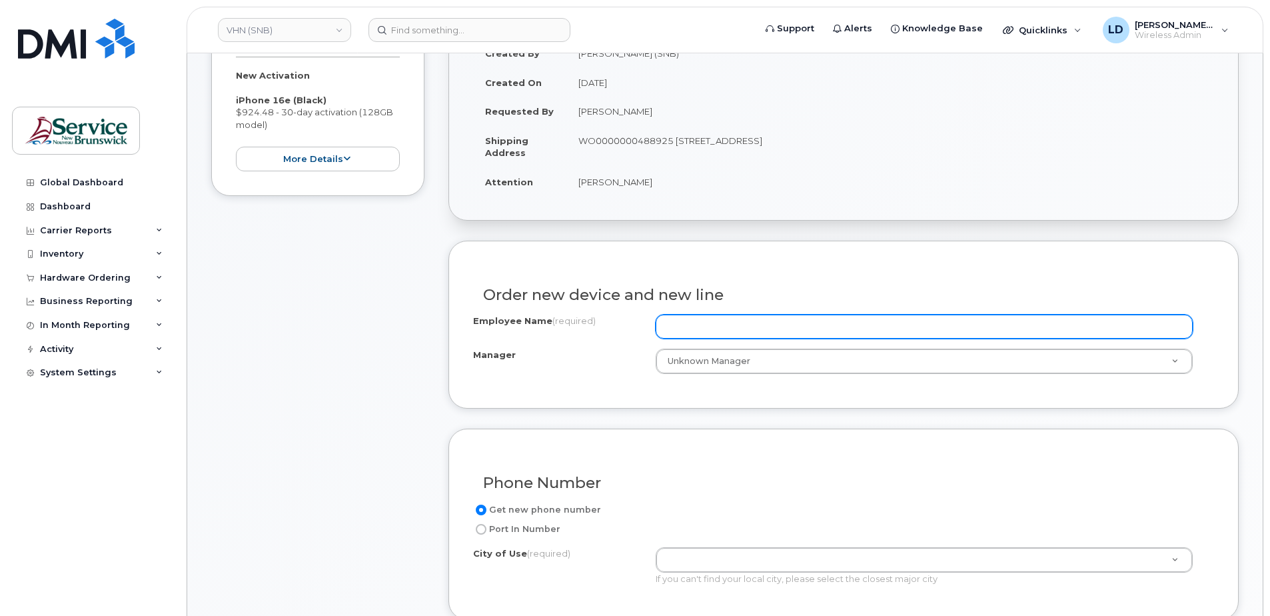
click at [685, 329] on input "Employee Name (required)" at bounding box center [924, 327] width 537 height 24
paste input "[PERSON_NAME]"
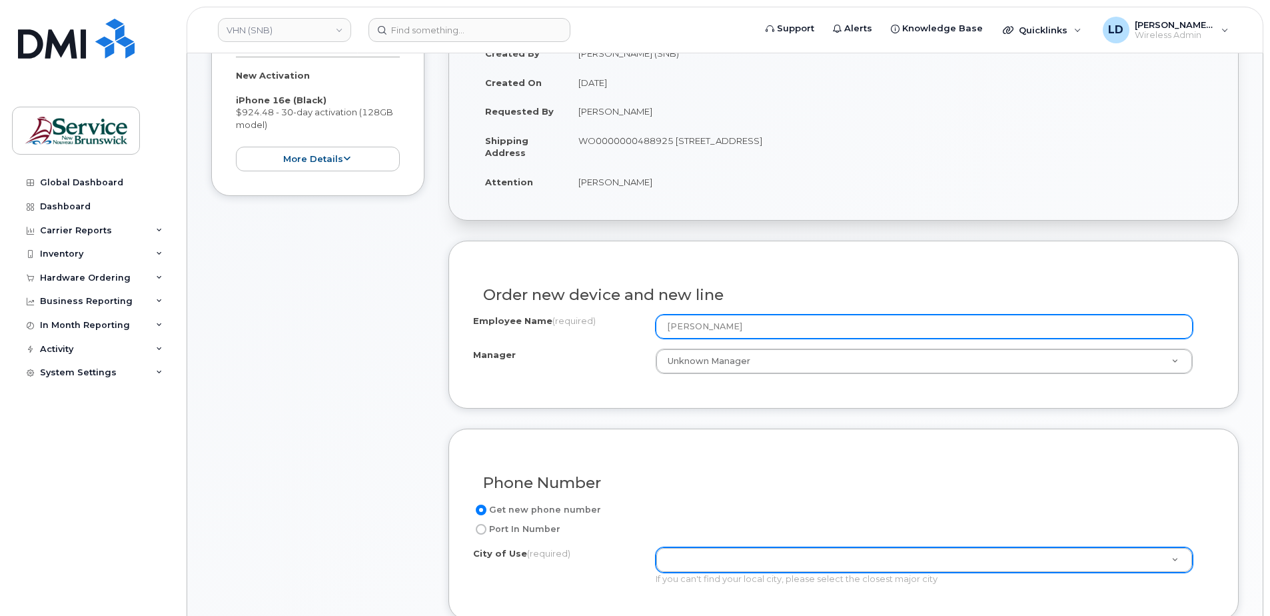
type input "[PERSON_NAME]"
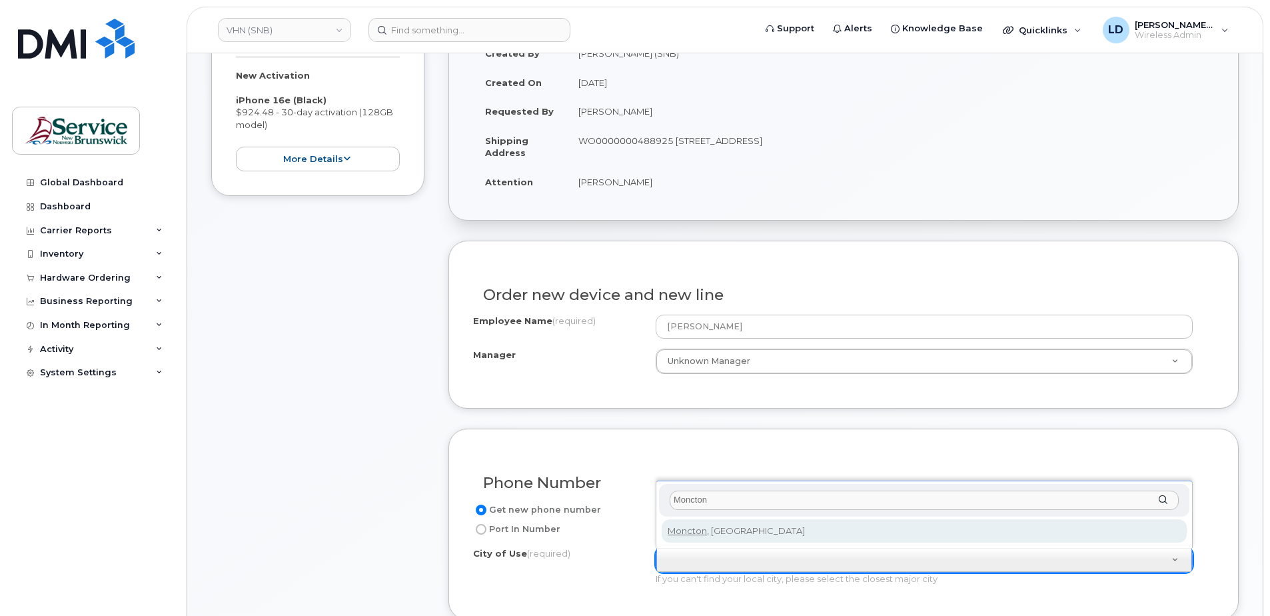
type input "Moncton"
type input "1817"
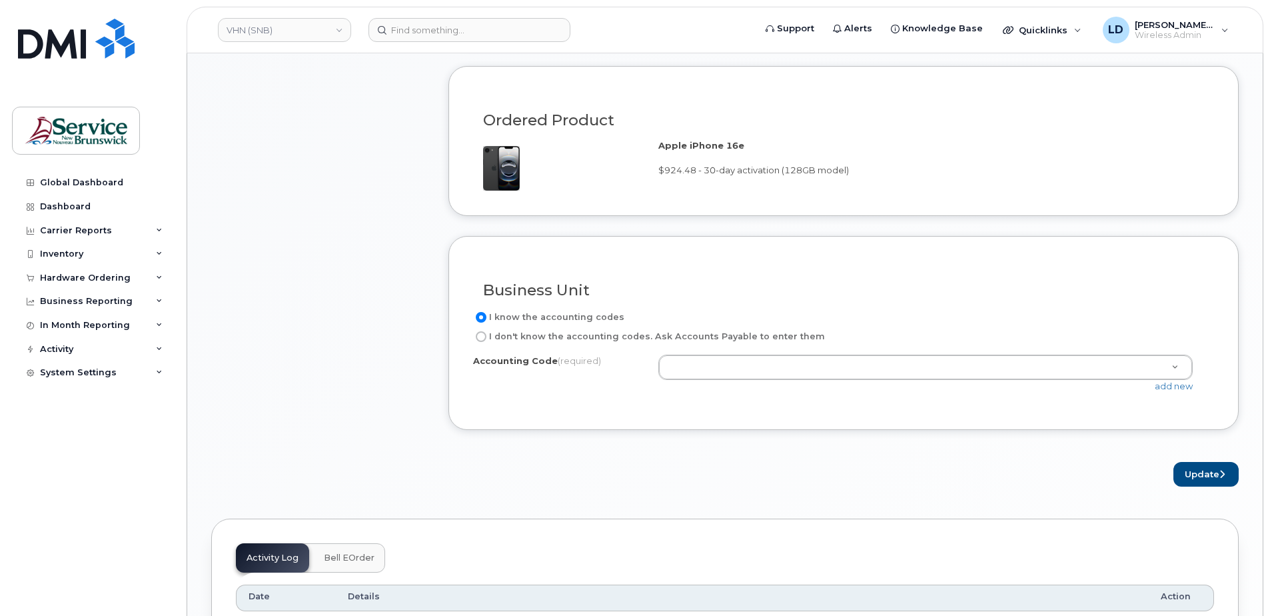
scroll to position [933, 0]
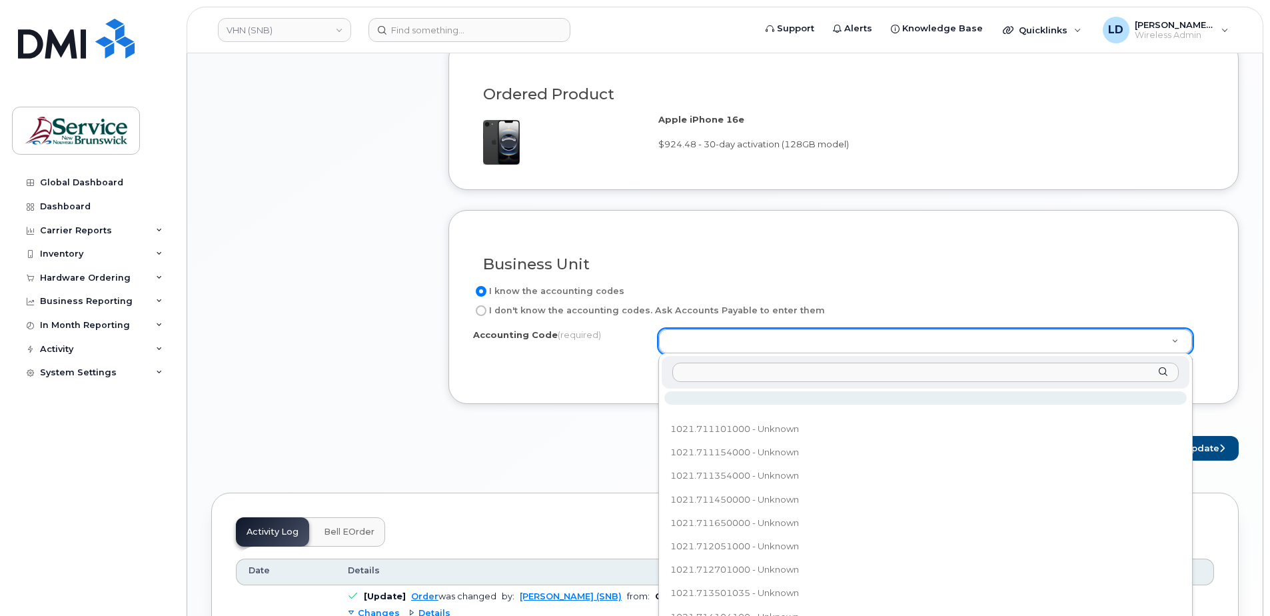
click at [707, 370] on input "text" at bounding box center [926, 372] width 507 height 19
paste input "102.713501035"
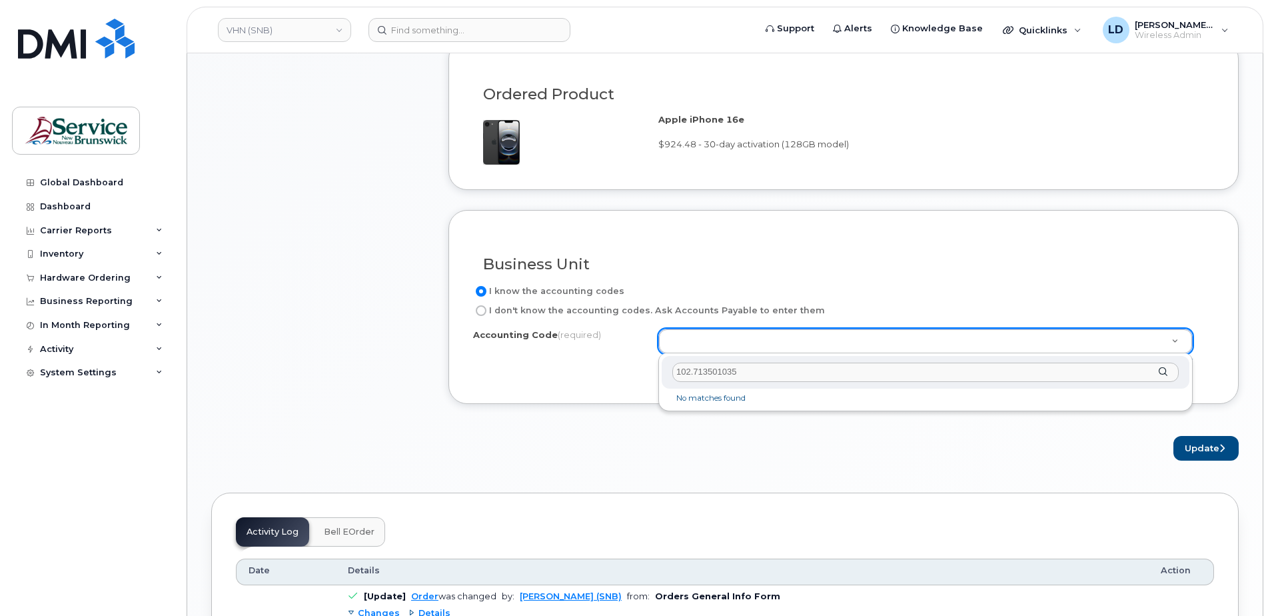
click at [693, 372] on input "102.713501035" at bounding box center [926, 372] width 507 height 19
click at [691, 371] on input "102.713501035" at bounding box center [926, 372] width 507 height 19
type input "1021.713501035"
select select "1021.713501035"
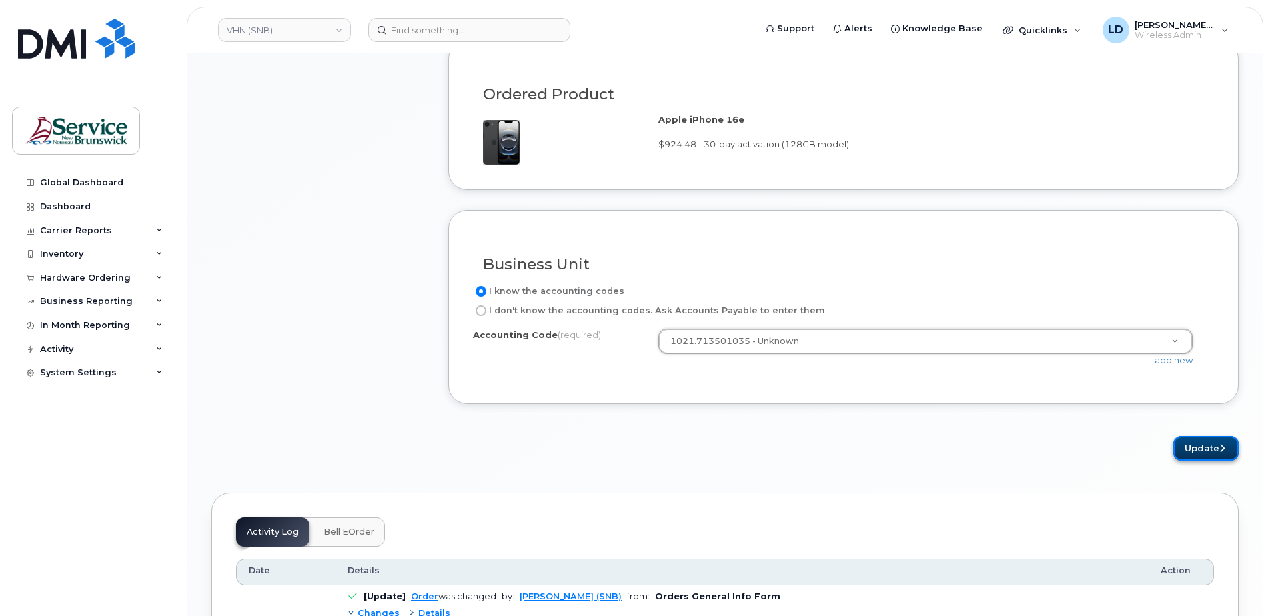
click at [1192, 447] on button "Update" at bounding box center [1206, 448] width 65 height 25
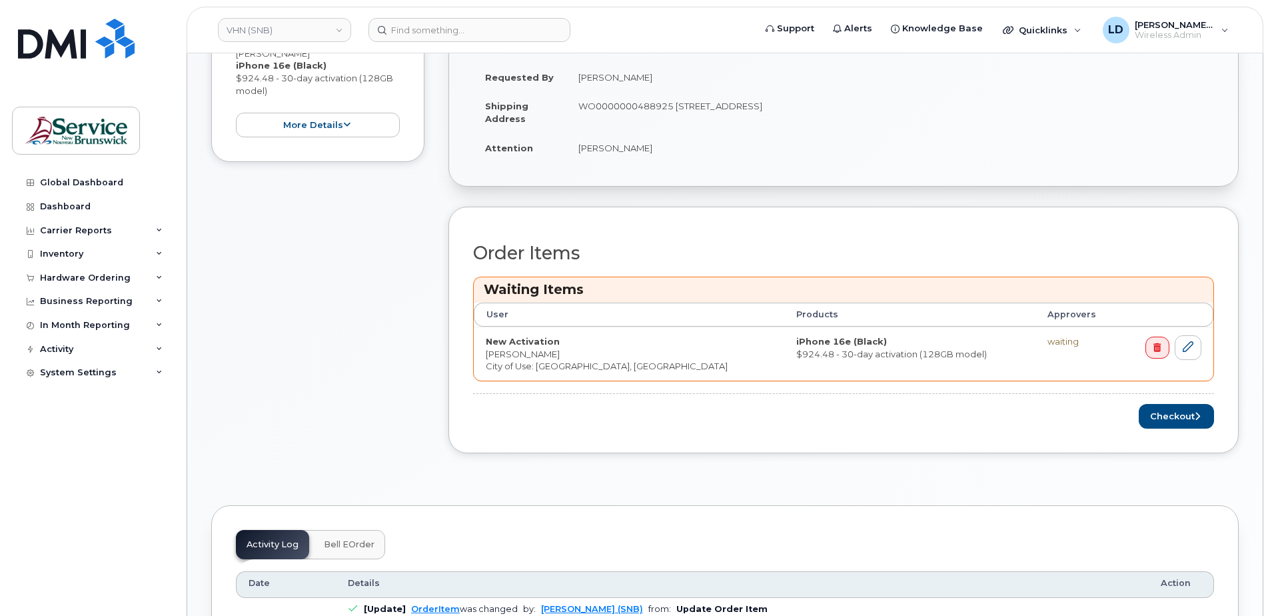
scroll to position [533, 0]
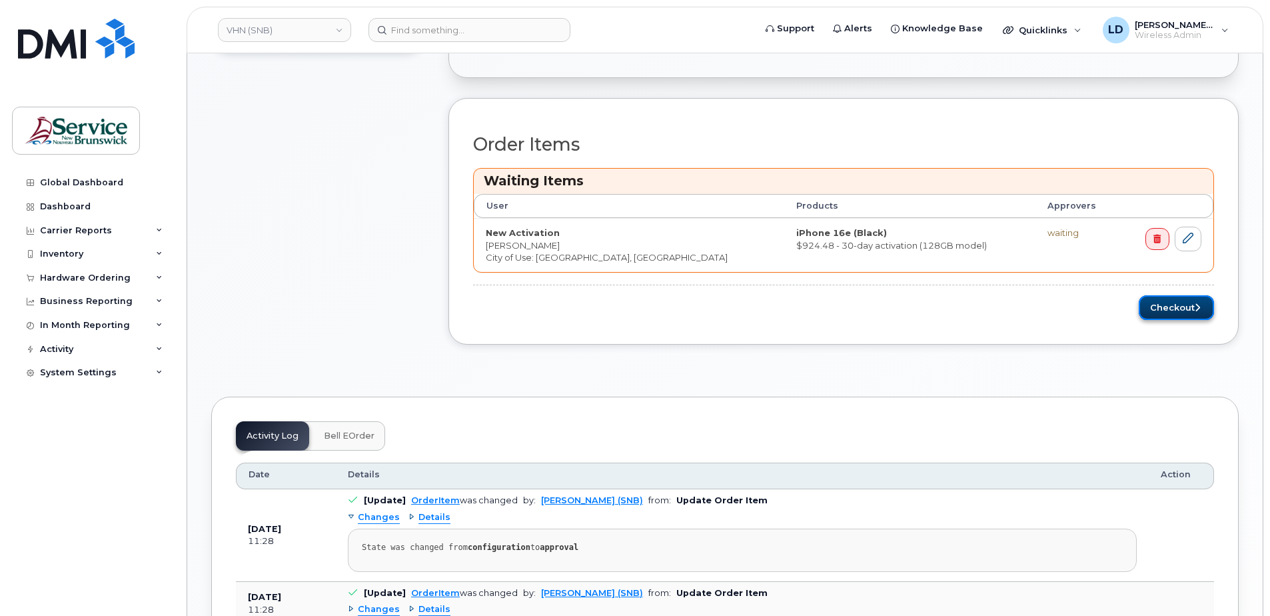
click at [1162, 309] on button "Checkout" at bounding box center [1176, 307] width 75 height 25
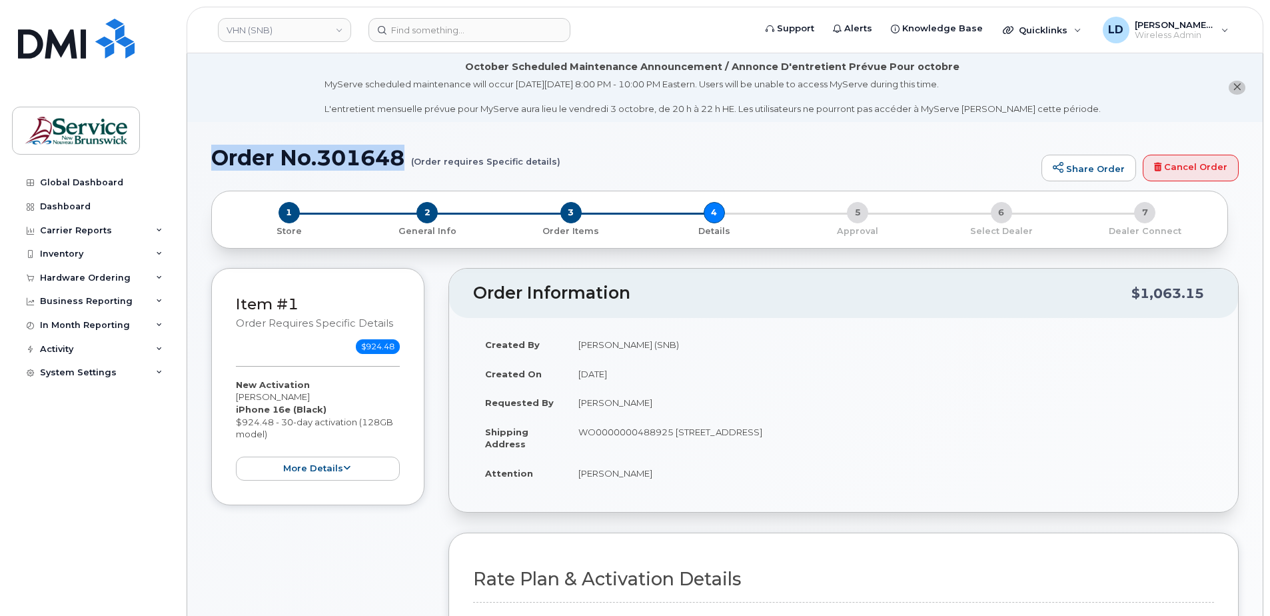
drag, startPoint x: 213, startPoint y: 156, endPoint x: 408, endPoint y: 155, distance: 194.6
click at [408, 155] on h1 "Order No.301648 (Order requires Specific details)" at bounding box center [623, 157] width 824 height 23
copy h1 "Order No.301648"
click at [1192, 163] on link "Cancel Order" at bounding box center [1191, 168] width 96 height 27
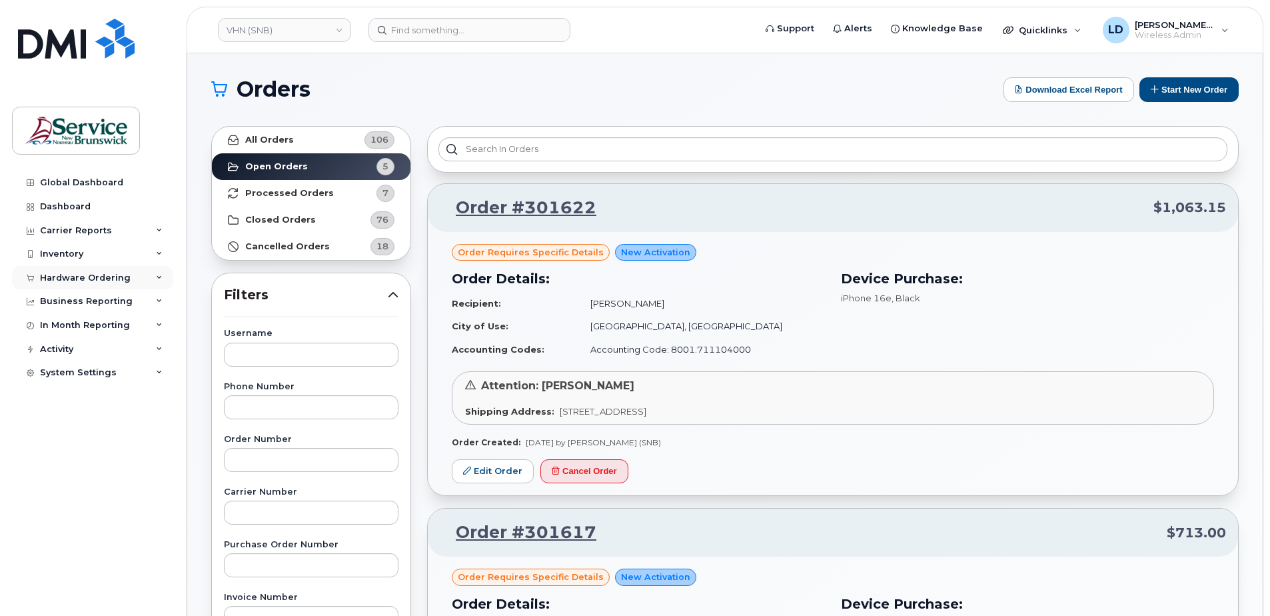
click at [47, 275] on div "Hardware Ordering" at bounding box center [85, 278] width 91 height 11
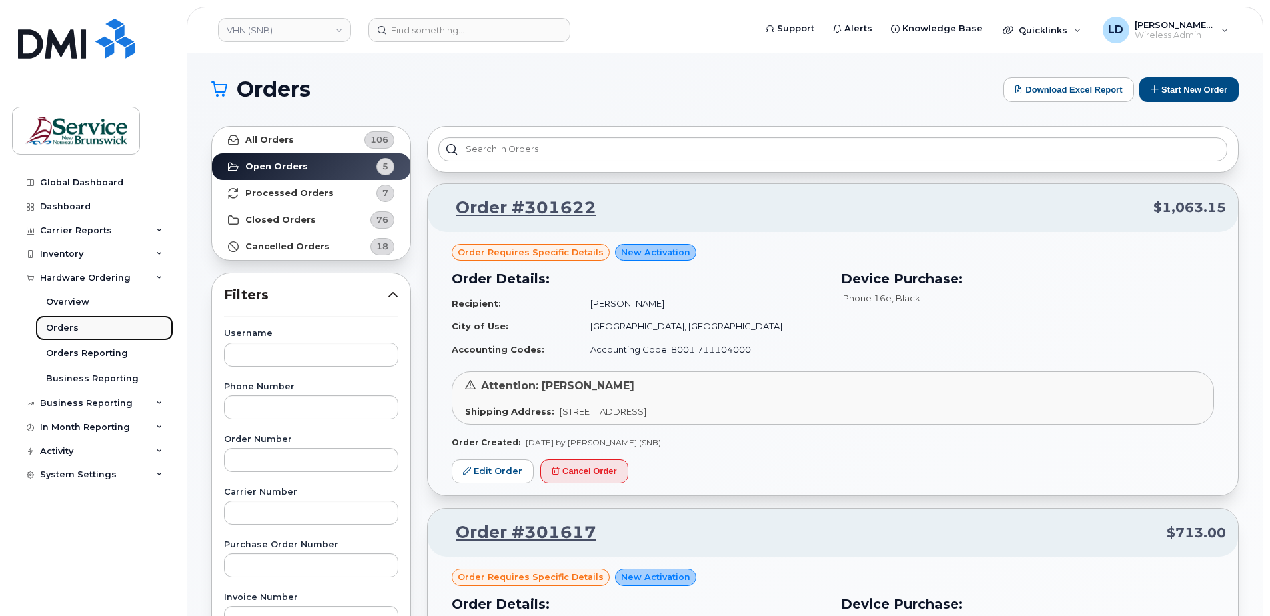
click at [61, 324] on div "Orders" at bounding box center [62, 328] width 33 height 12
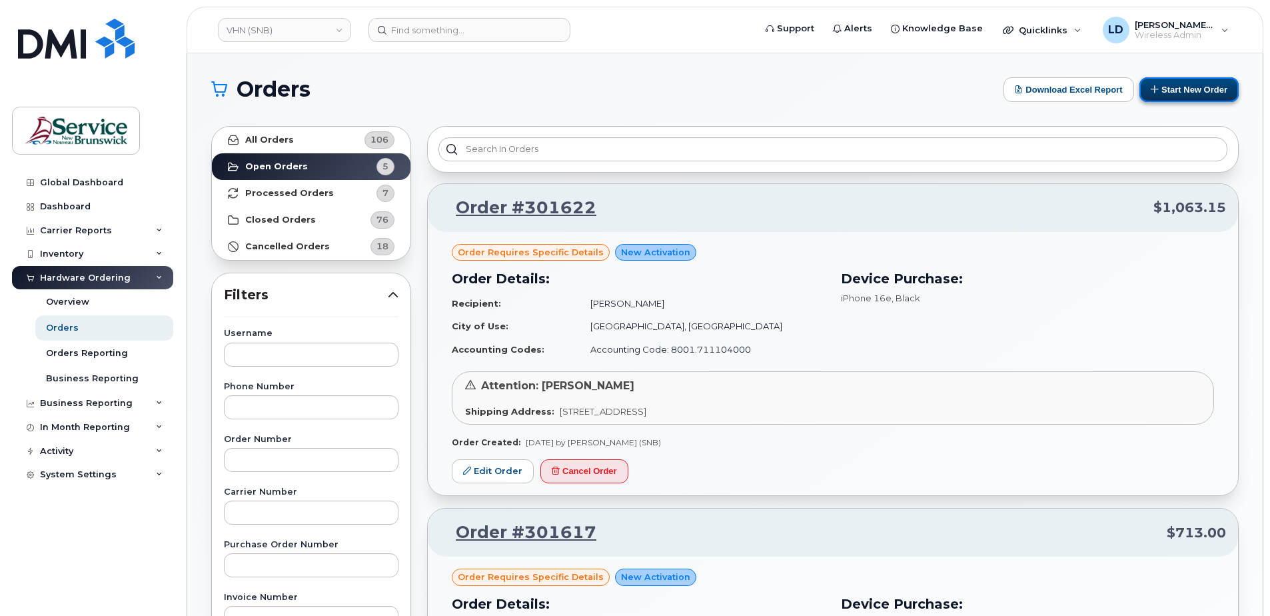
click at [1196, 78] on button "Start New Order" at bounding box center [1189, 89] width 99 height 25
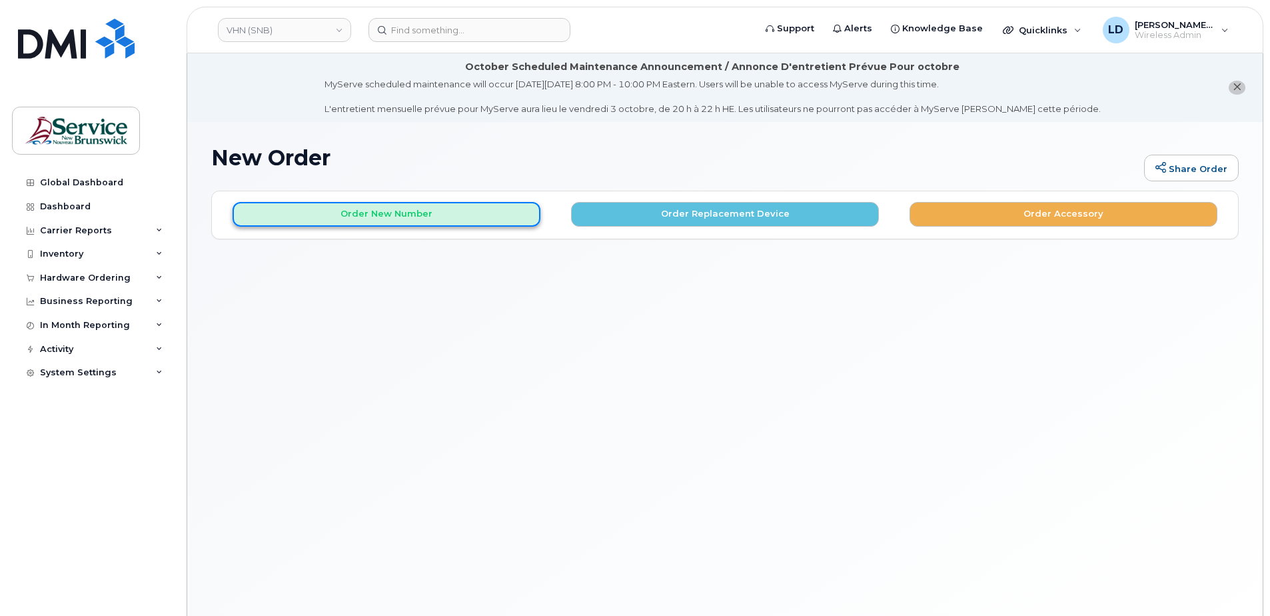
click at [327, 216] on button "Order New Number" at bounding box center [387, 214] width 308 height 25
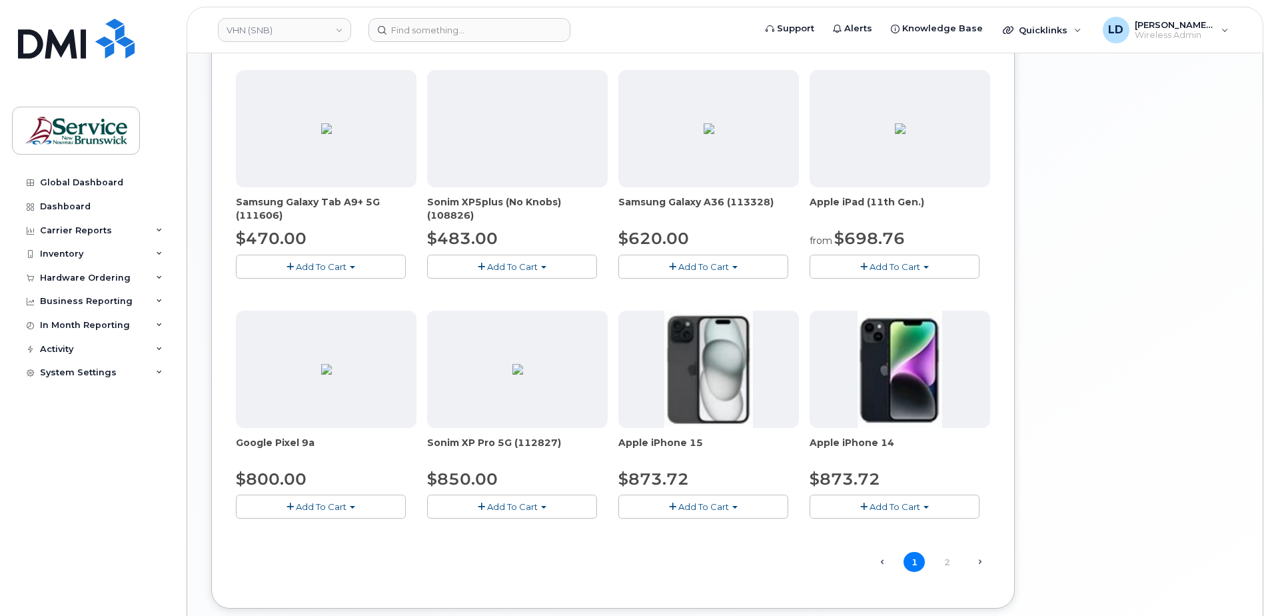
scroll to position [817, 0]
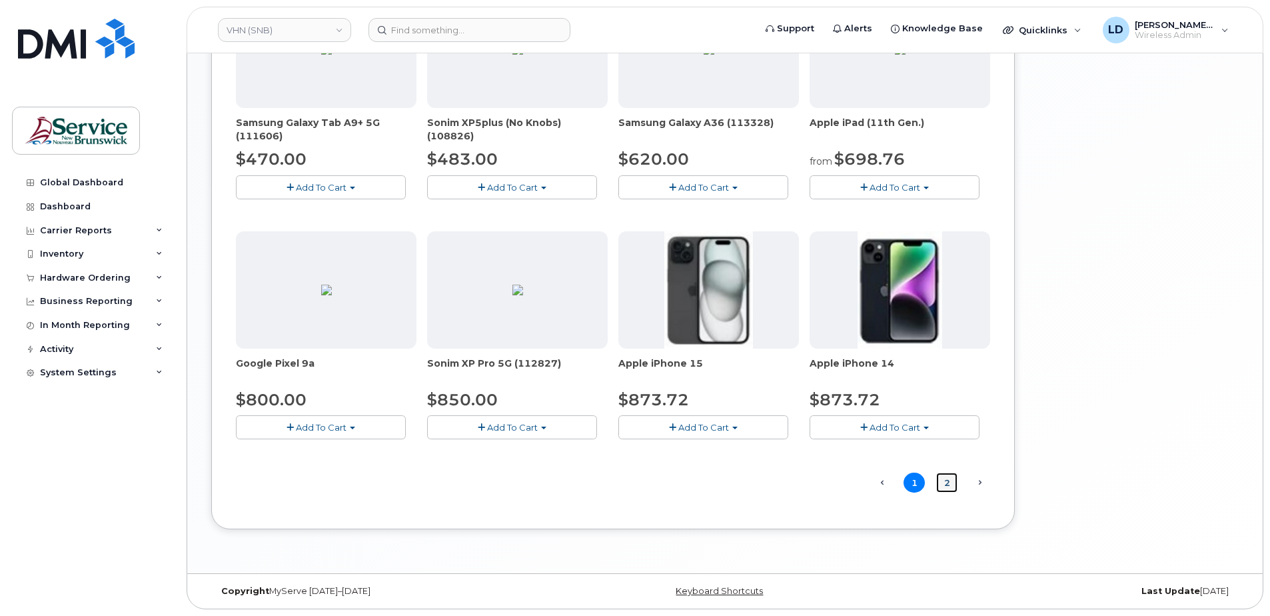
click at [948, 484] on link "2" at bounding box center [946, 483] width 21 height 21
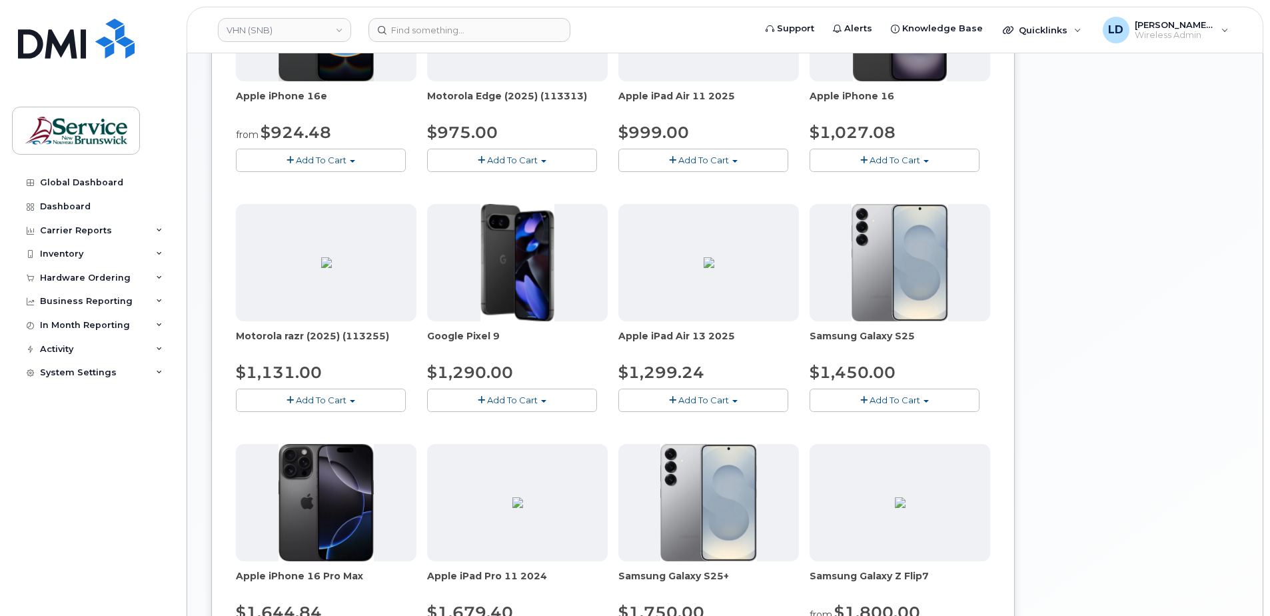
scroll to position [142, 0]
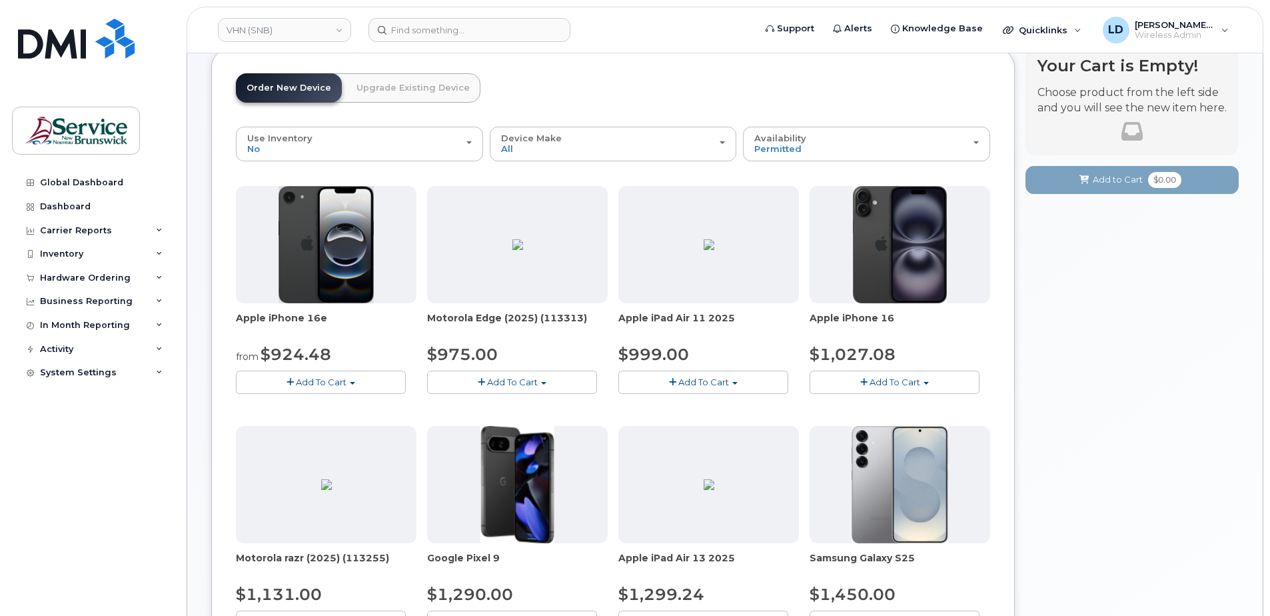
click at [311, 377] on button "Add To Cart" at bounding box center [321, 382] width 170 height 23
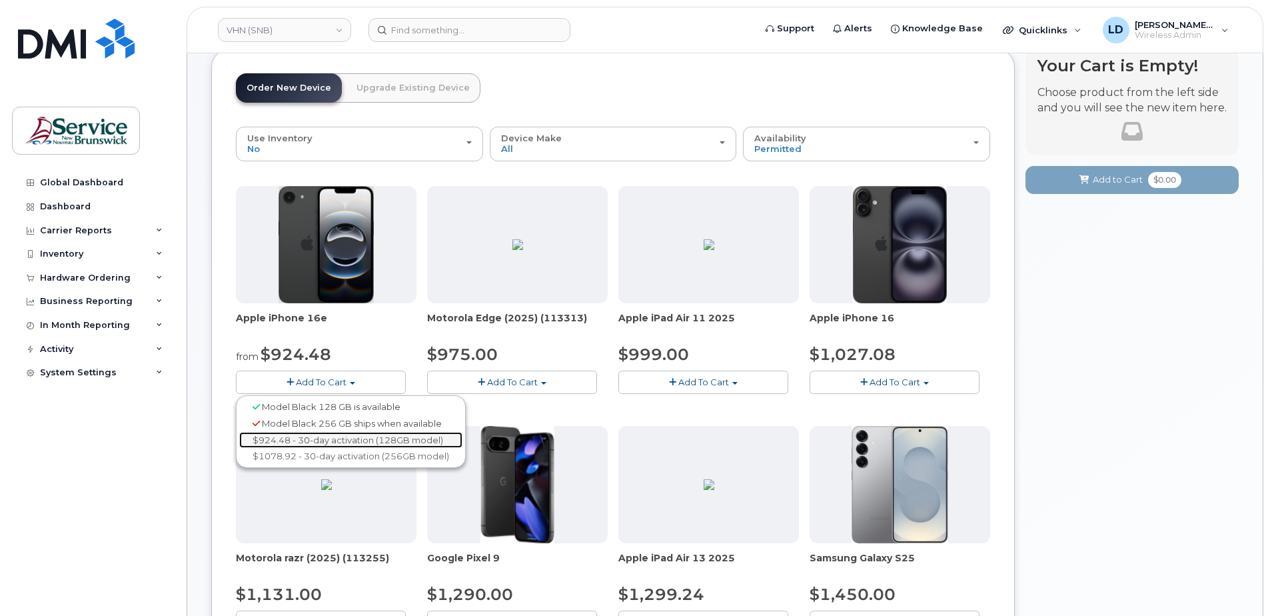
click at [309, 438] on link "$924.48 - 30-day activation (128GB model)" at bounding box center [350, 440] width 223 height 17
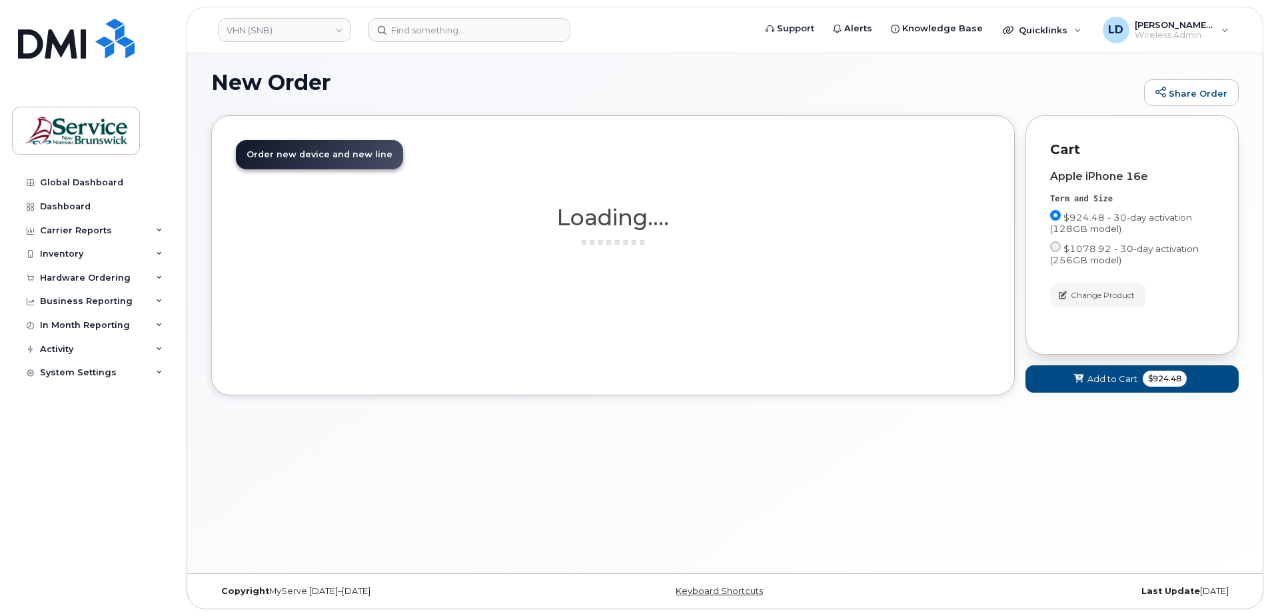
scroll to position [75, 0]
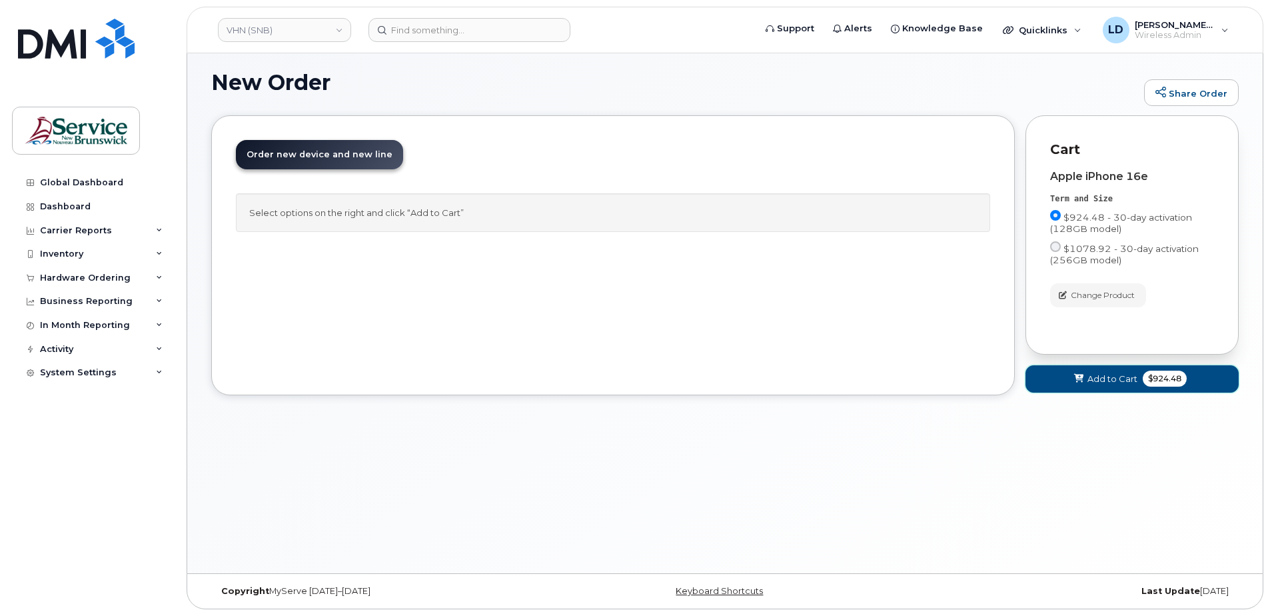
click at [1097, 375] on span "Add to Cart" at bounding box center [1113, 379] width 50 height 13
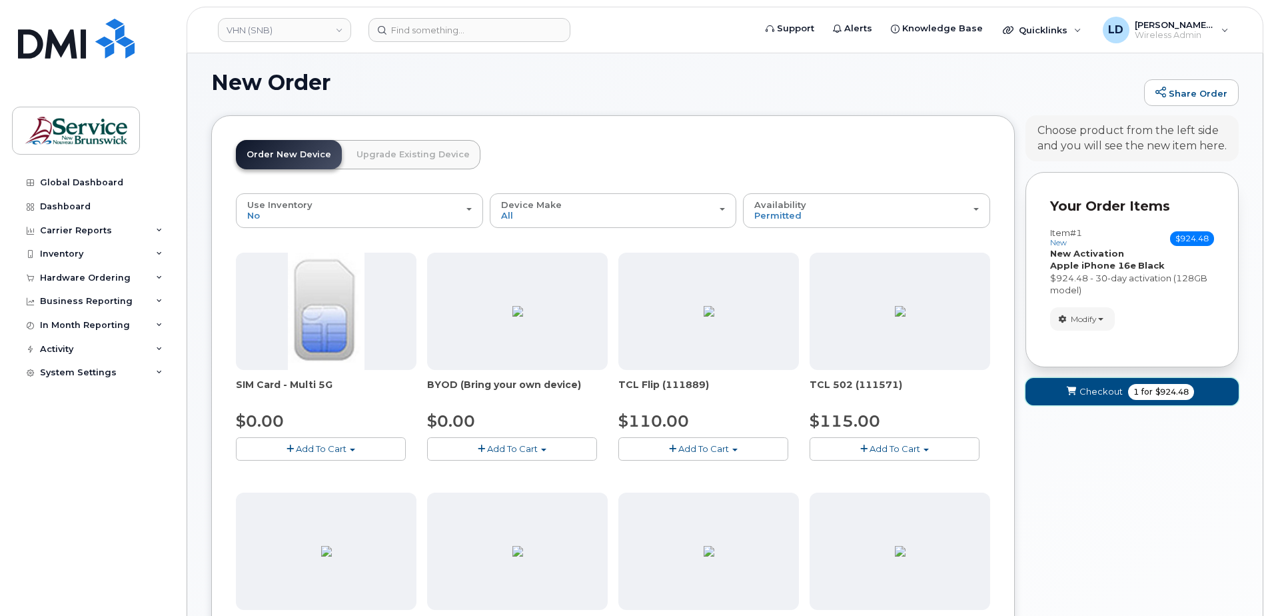
click at [1091, 397] on span "Checkout" at bounding box center [1101, 391] width 43 height 13
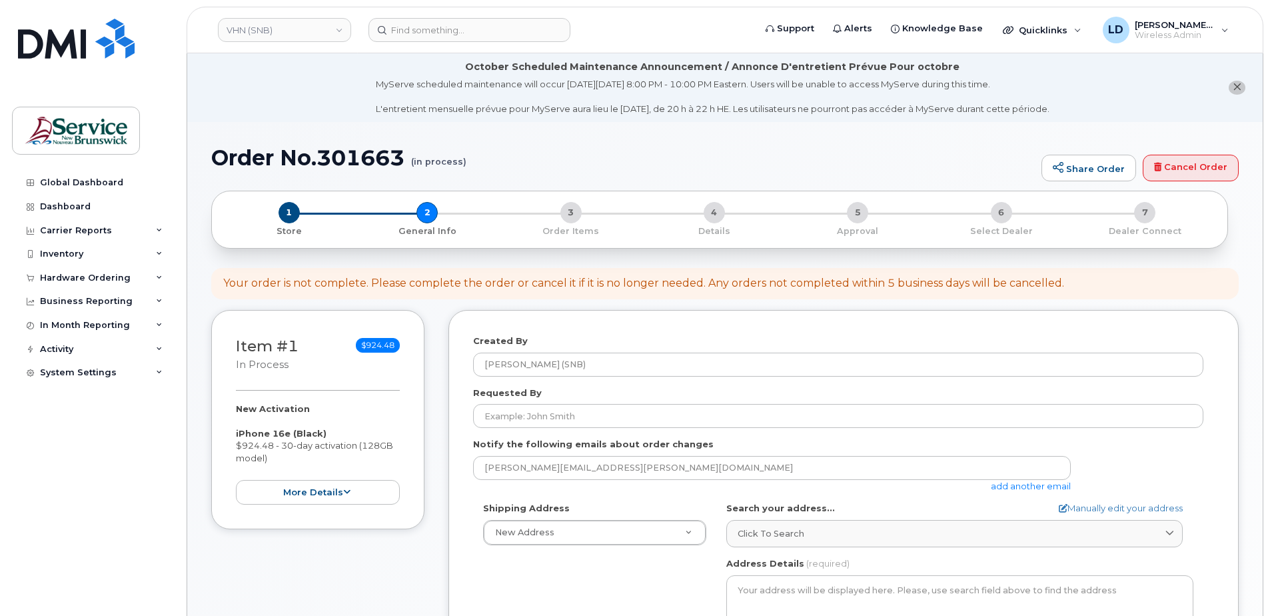
select select
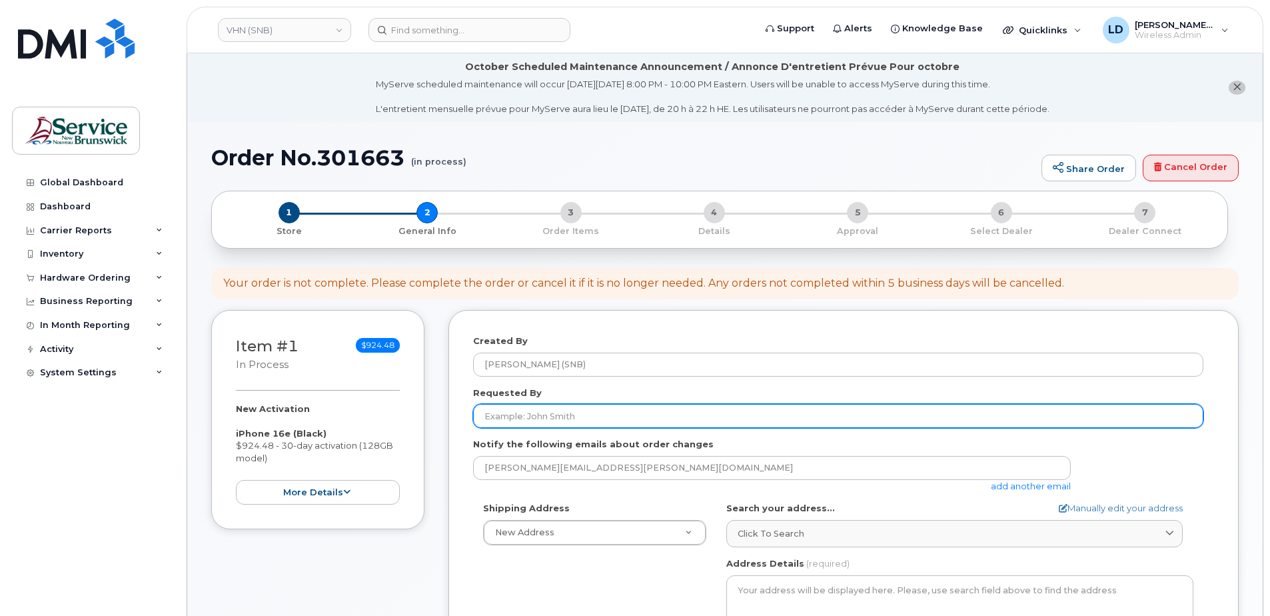
drag, startPoint x: 500, startPoint y: 416, endPoint x: 518, endPoint y: 416, distance: 18.0
click at [500, 416] on input "Requested By" at bounding box center [838, 416] width 731 height 24
click at [501, 417] on input "Requested By" at bounding box center [838, 416] width 731 height 24
paste input "[PERSON_NAME]"
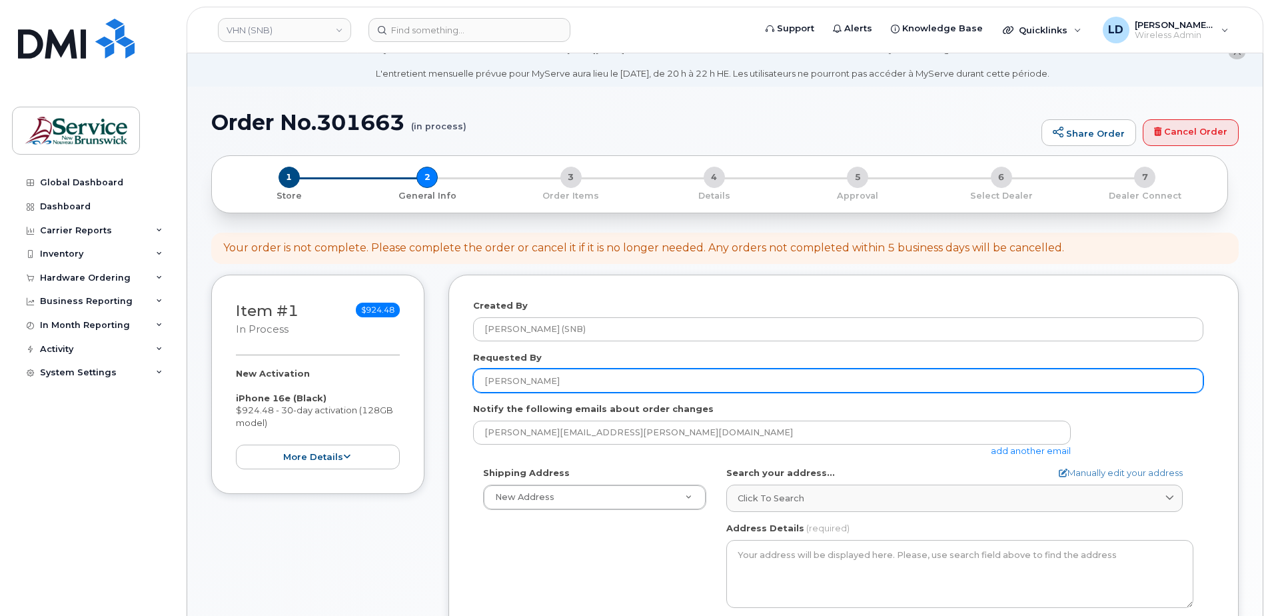
scroll to position [133, 0]
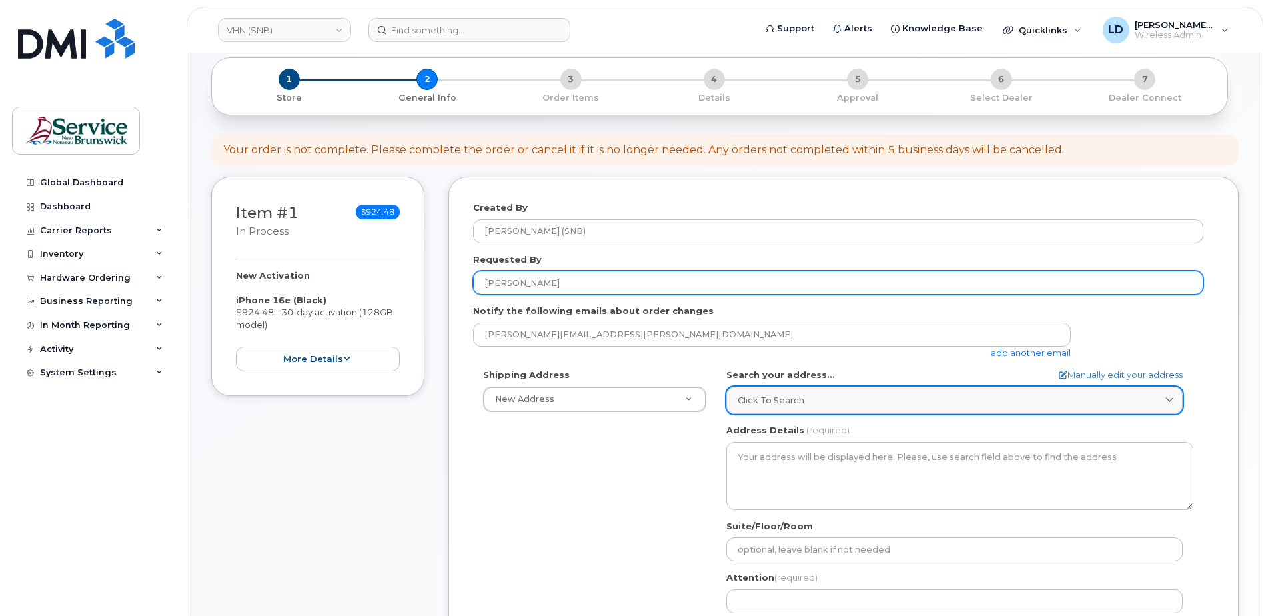
type input "[PERSON_NAME]"
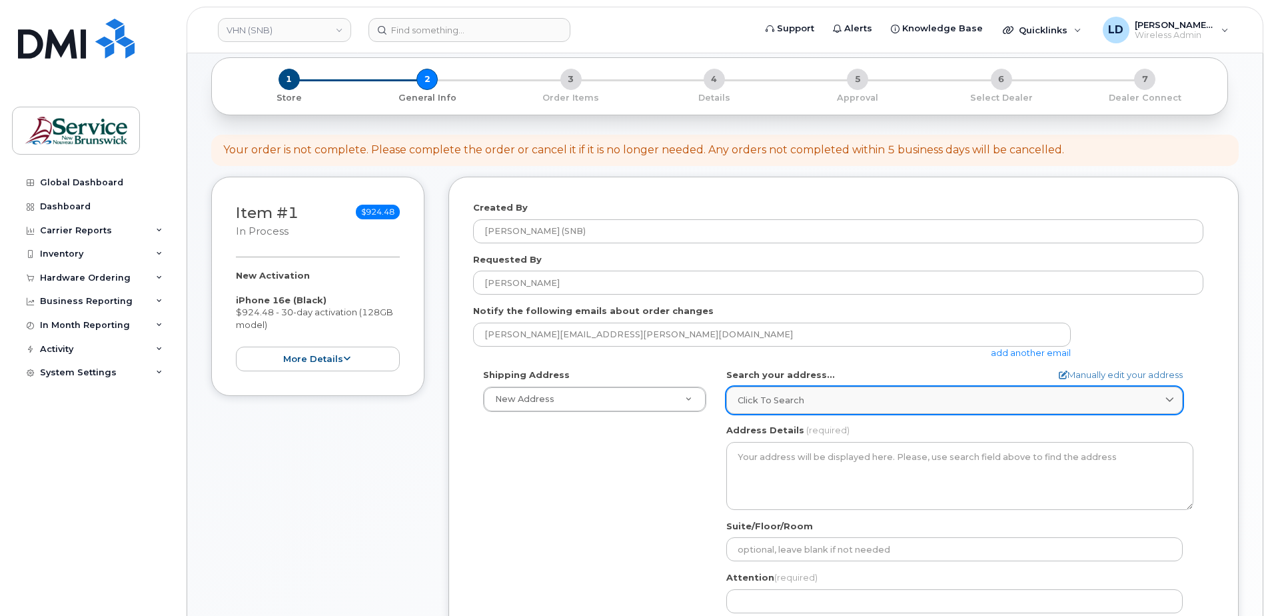
click at [771, 394] on span "Click to search" at bounding box center [771, 400] width 67 height 13
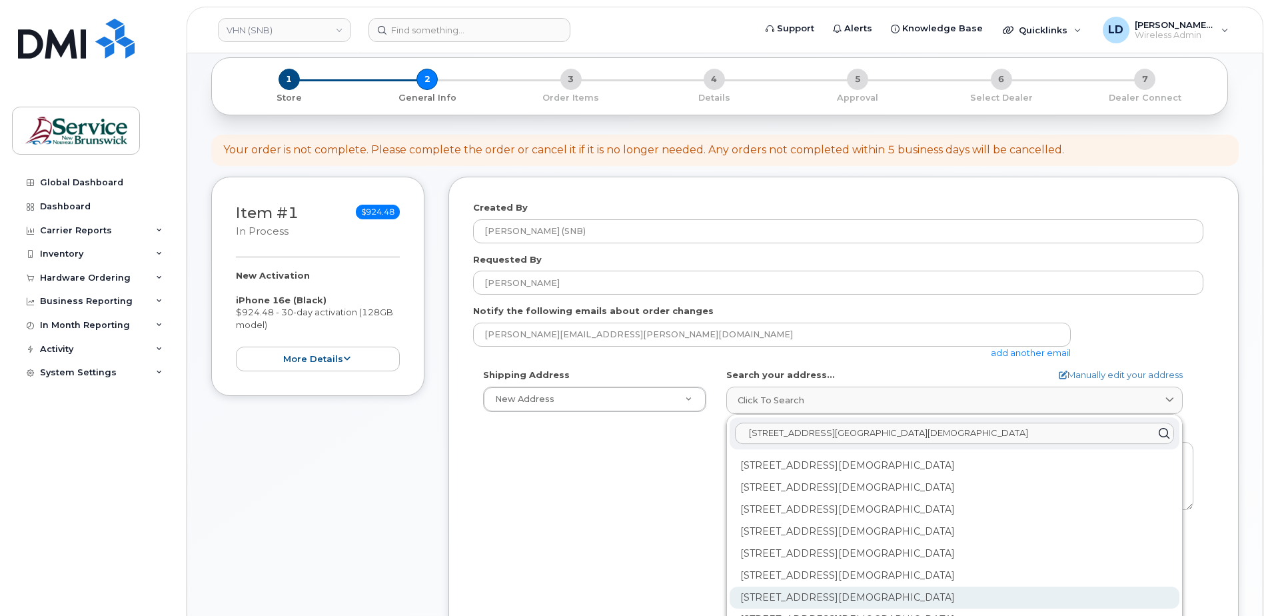
type input "15 rue de l'eglise edmundston"
click at [762, 592] on div "202-15 Rue De l'Église Edmundston NB E3V 1J3" at bounding box center [955, 598] width 450 height 22
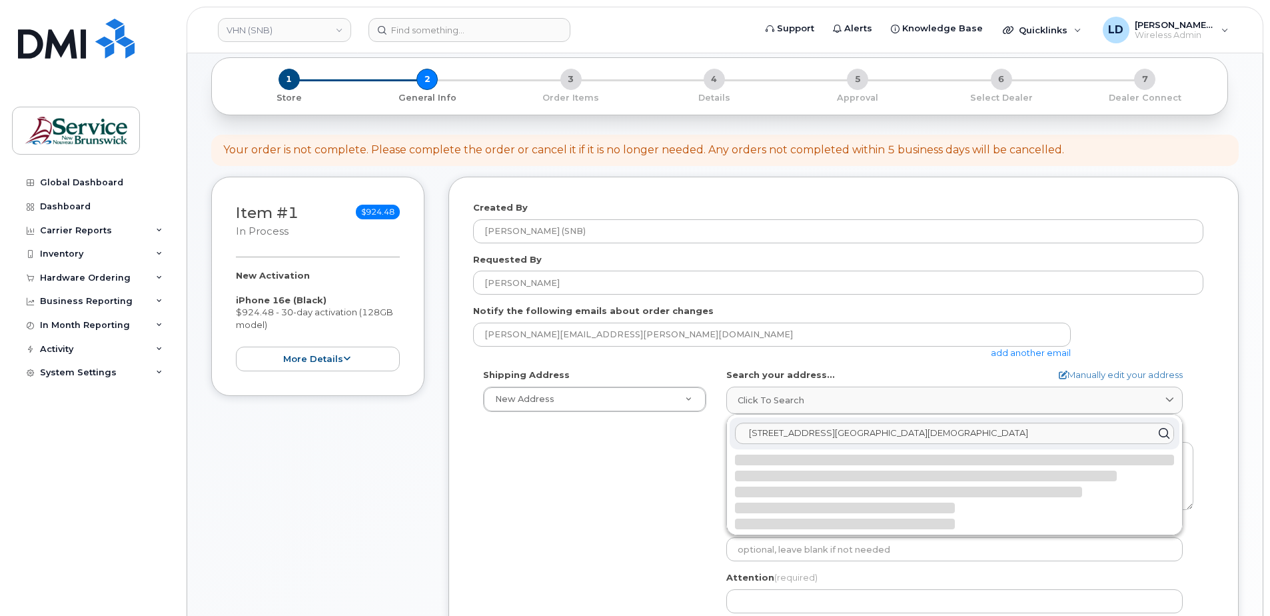
select select
type textarea "202-15 Rue De l'Église EDMUNDSTON NB E3V 1J3 CANADA"
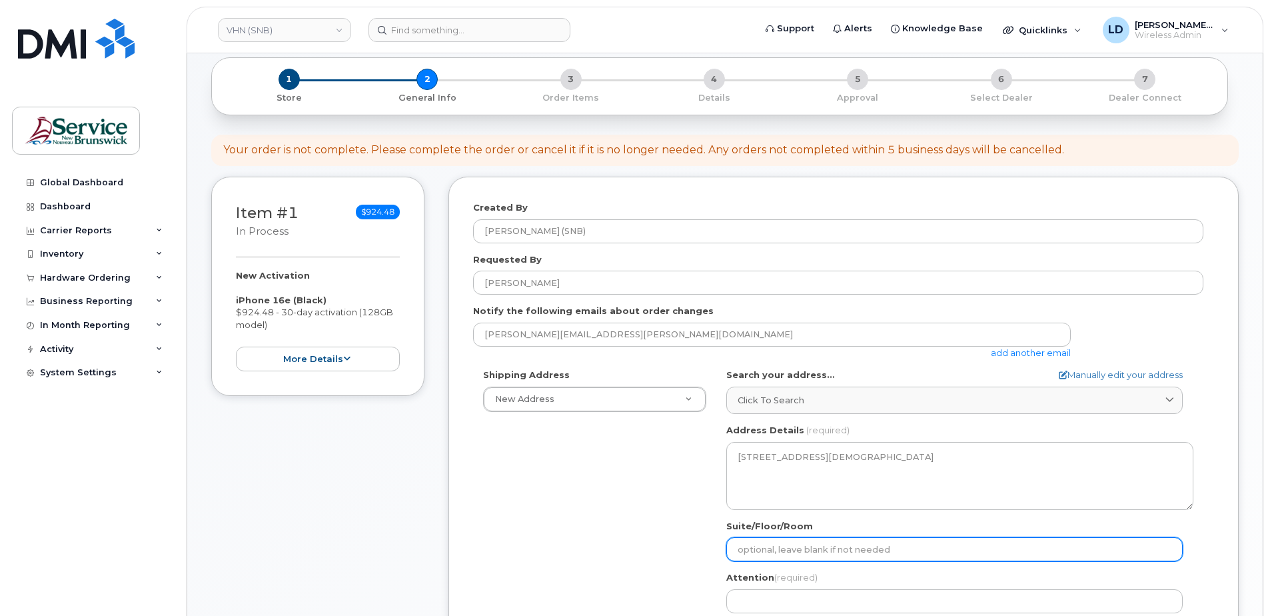
drag, startPoint x: 760, startPoint y: 549, endPoint x: 769, endPoint y: 548, distance: 9.4
click at [760, 549] on input "Suite/Floor/Room" at bounding box center [955, 549] width 457 height 24
click at [755, 545] on input "Suite/Floor/Room" at bounding box center [955, 549] width 457 height 24
paste input "WO0000000490376"
select select
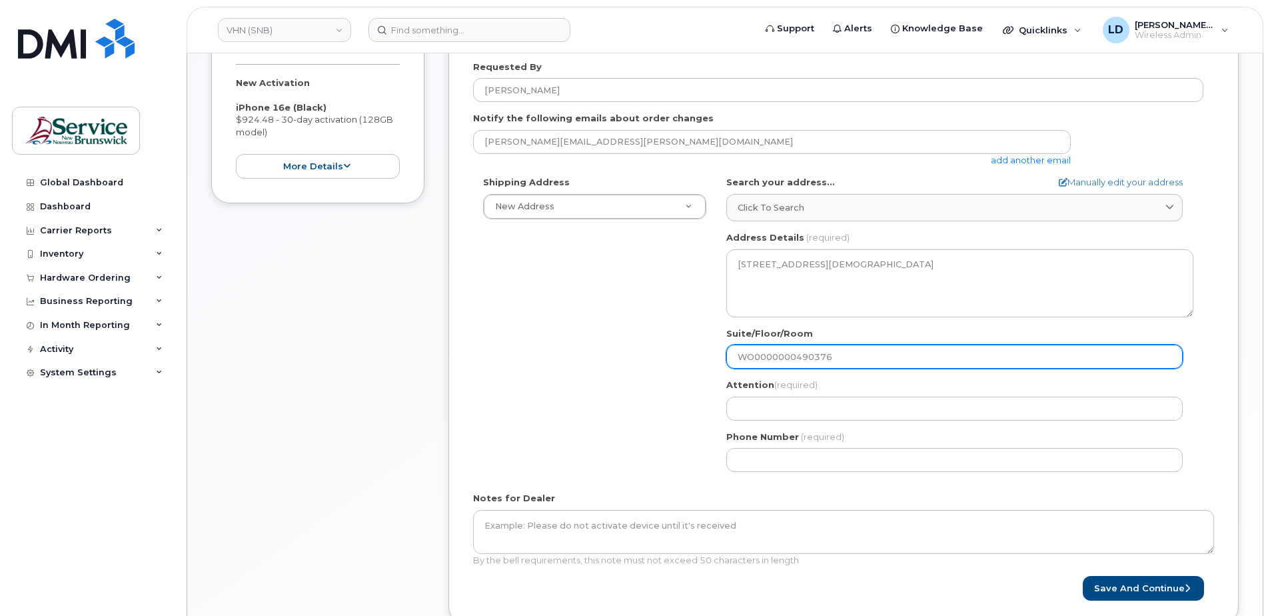
scroll to position [333, 0]
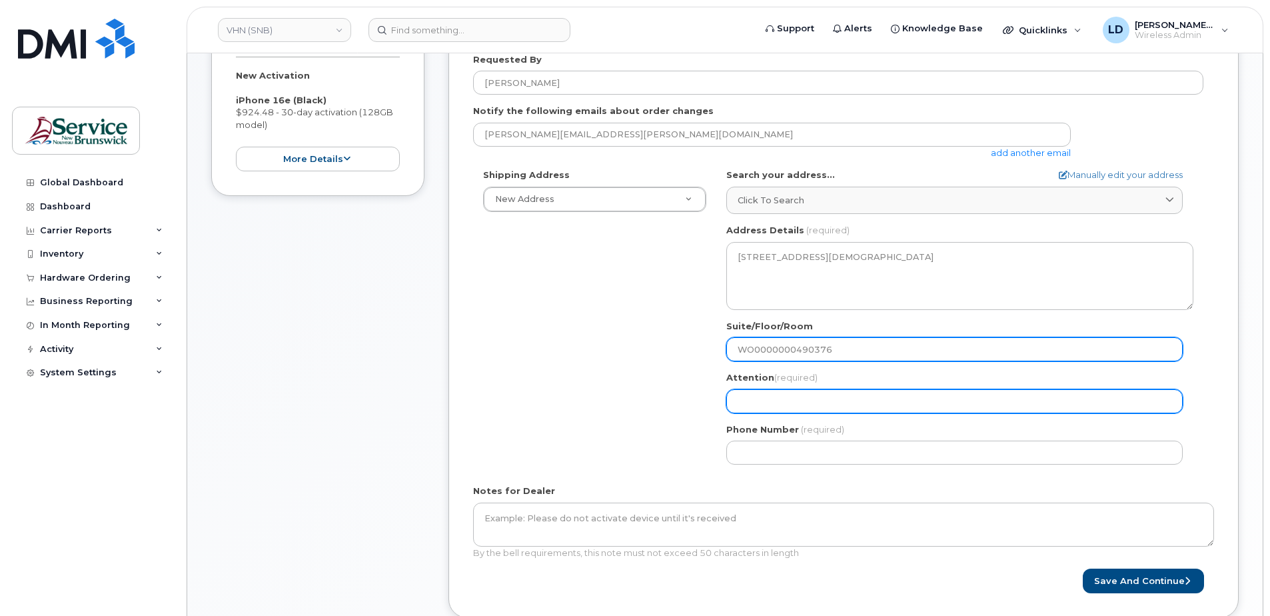
type input "WO0000000490376"
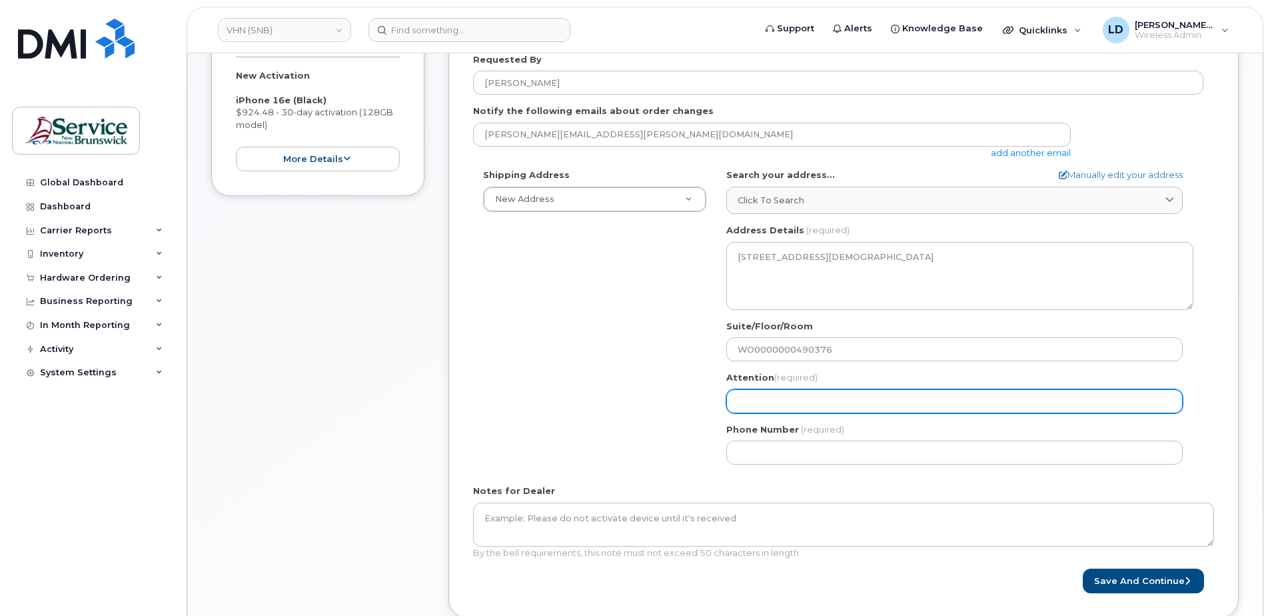
click at [777, 392] on input "Attention (required)" at bounding box center [955, 401] width 457 height 24
select select
type input "D"
select select
type input "Da"
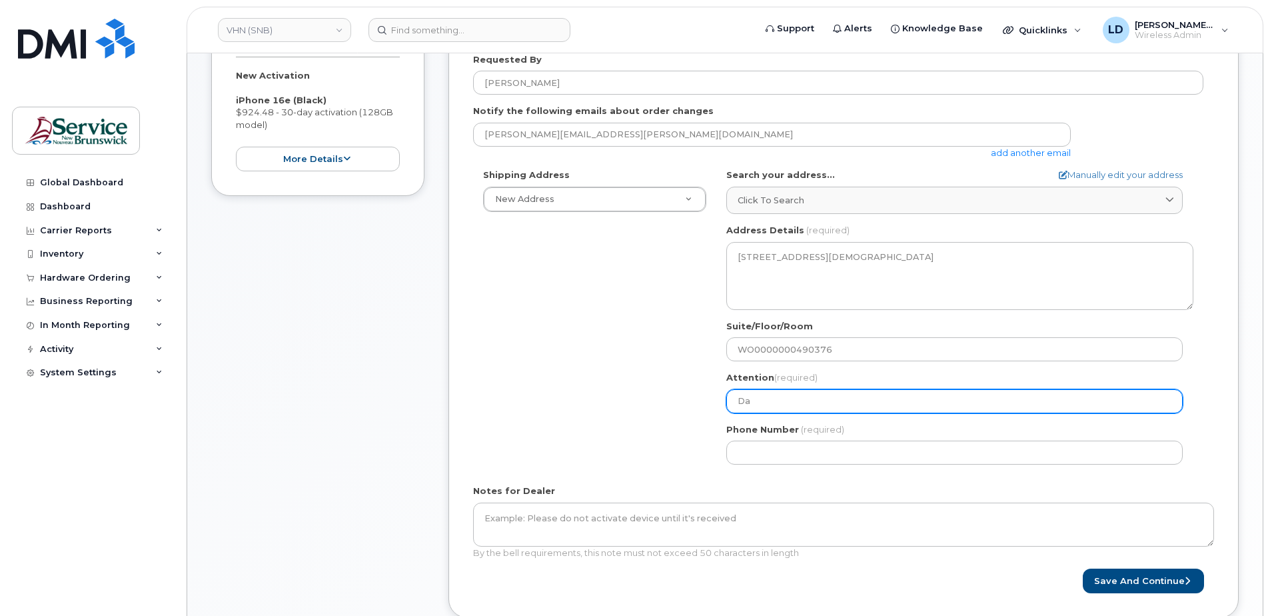
select select
type input "Dan"
select select
type input "Dani"
select select
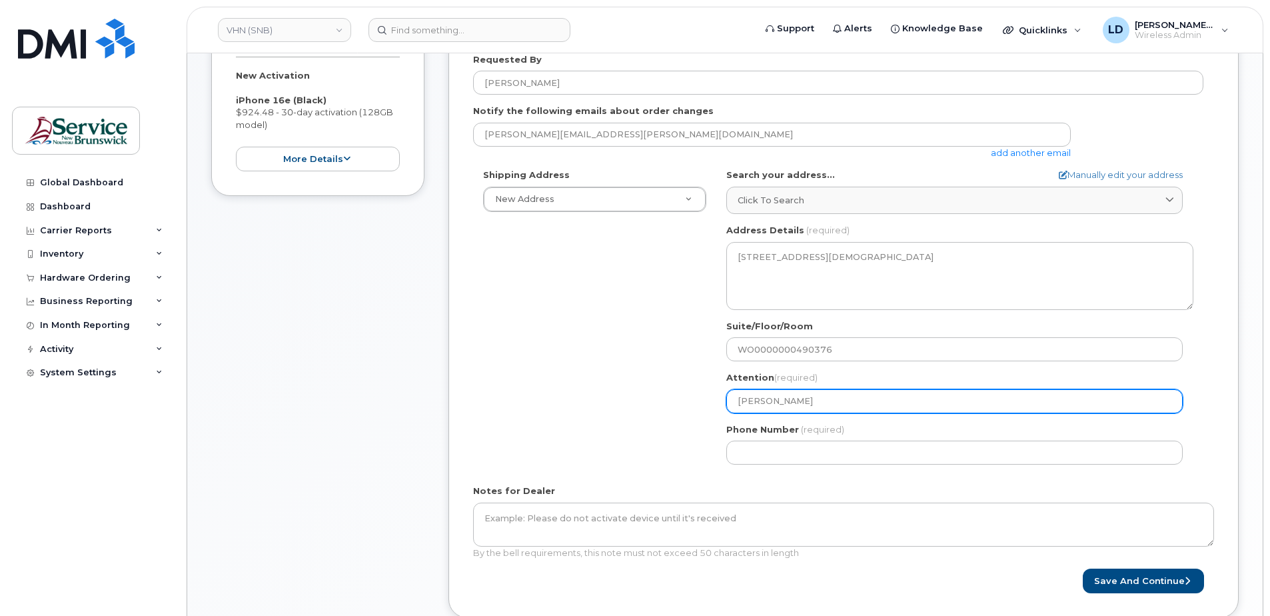
type input "Danie"
select select
type input "Daniel"
select select
type input "Daniel L"
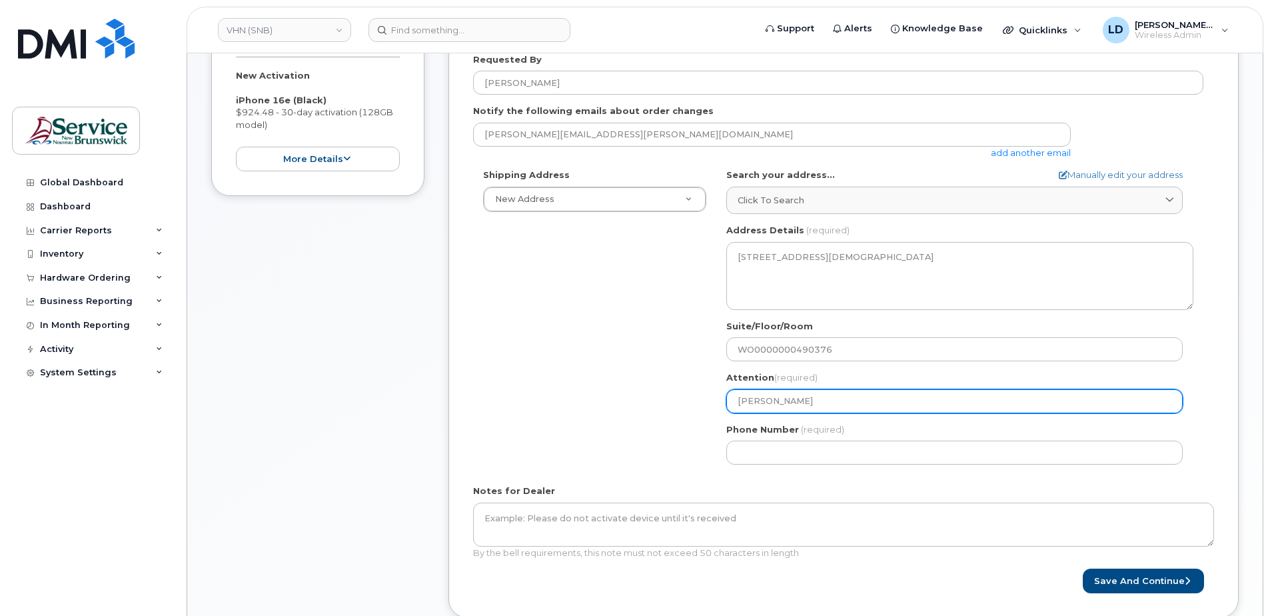
select select
type input "Daniel Le"
select select
type input "Daniel Lev"
select select
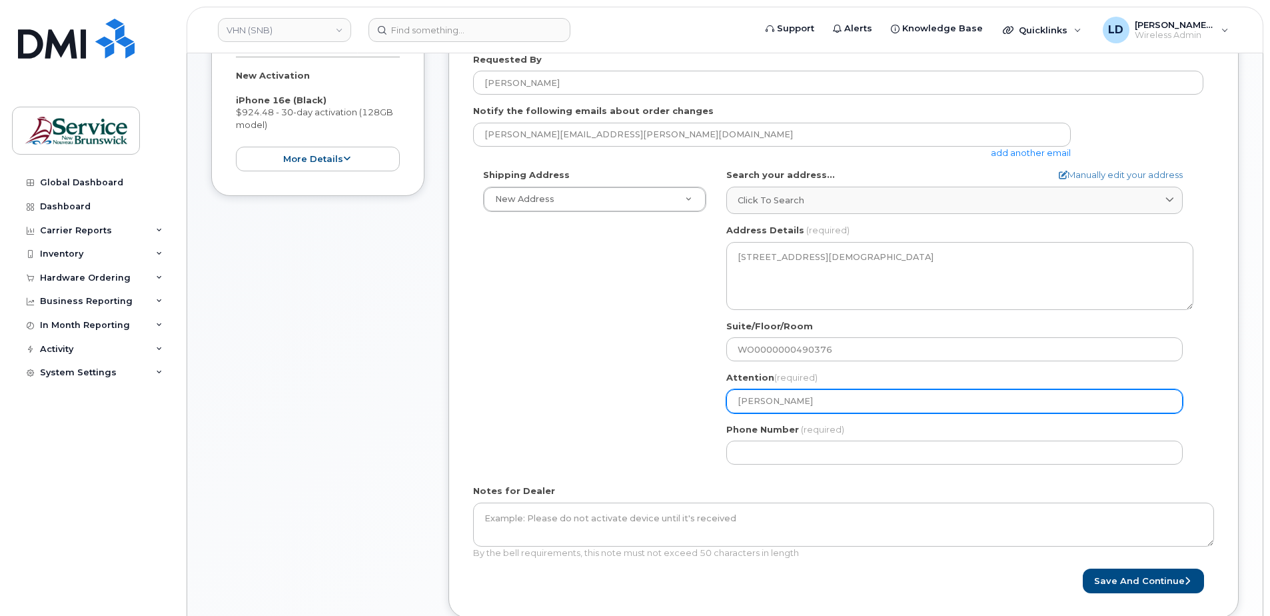
type input "Daniel Leve"
select select
type input "Daniel Leves"
select select
type input "Daniel Levesq"
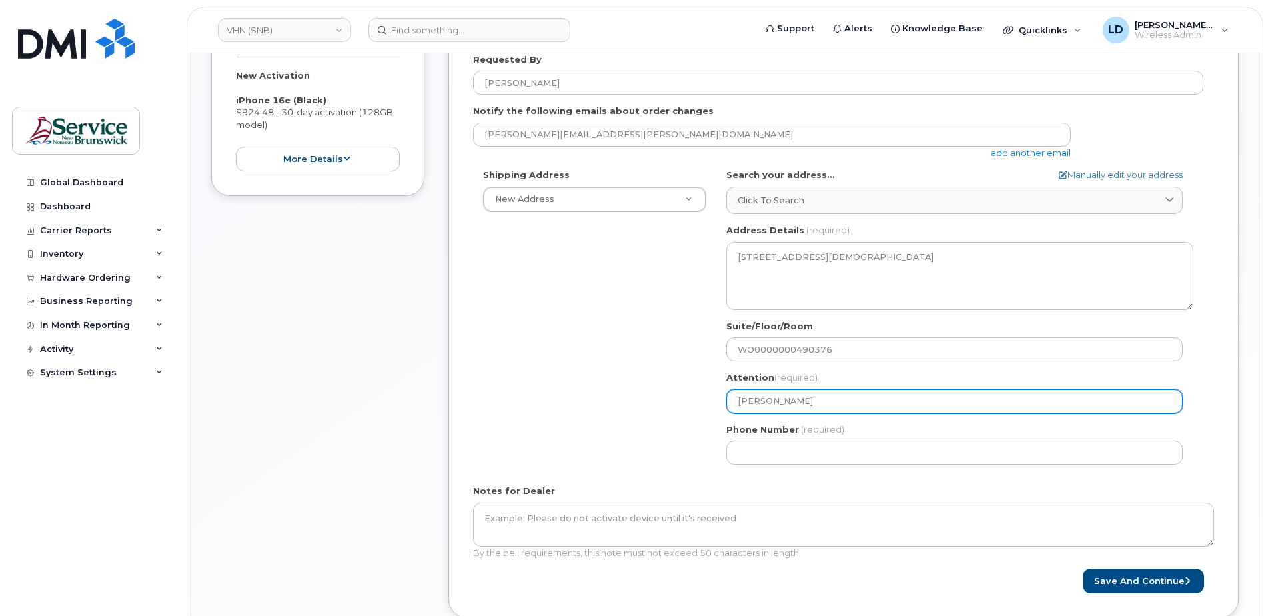
select select
type input "Daniel Levesqu"
select select
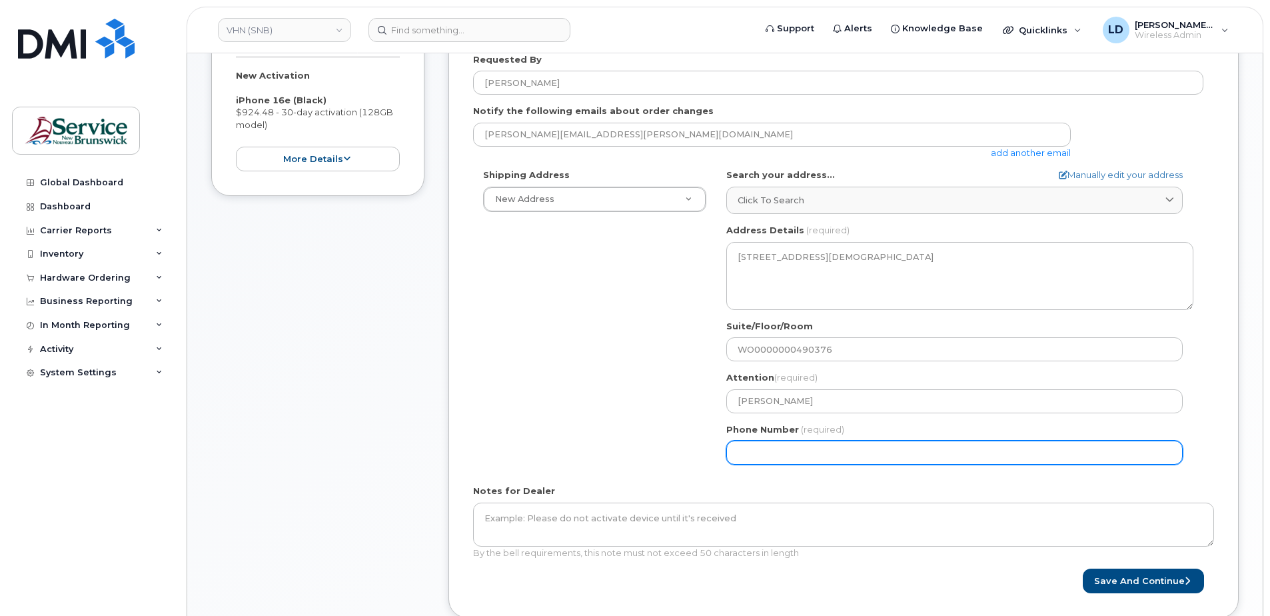
type input "[PERSON_NAME]"
type input "5068383572"
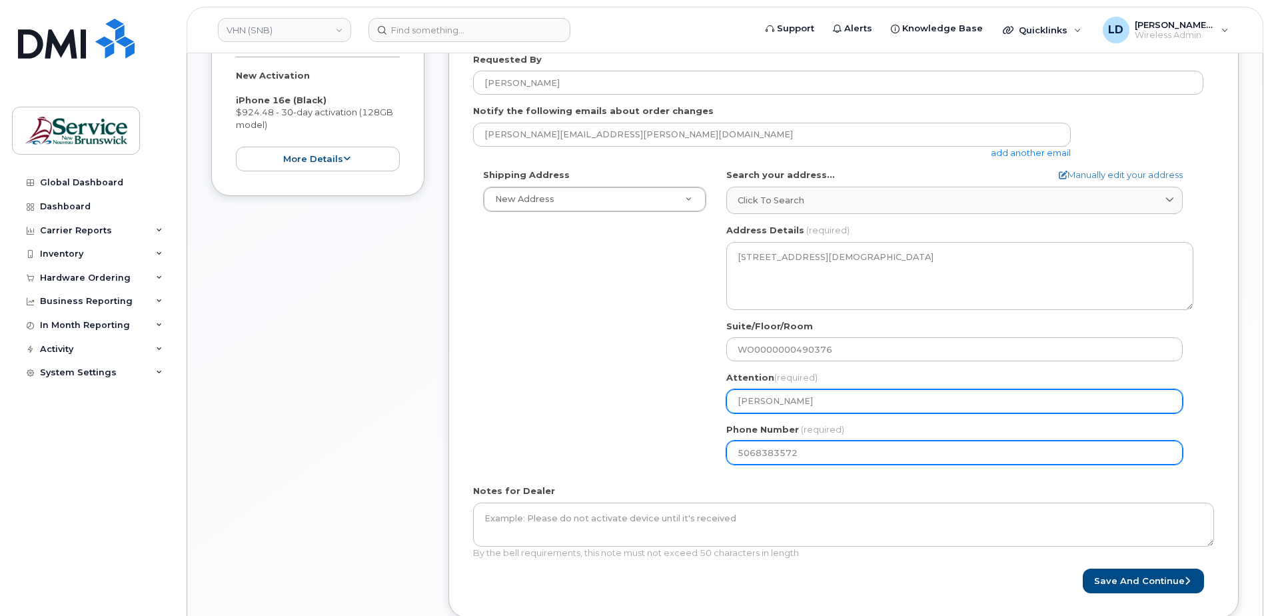
select select
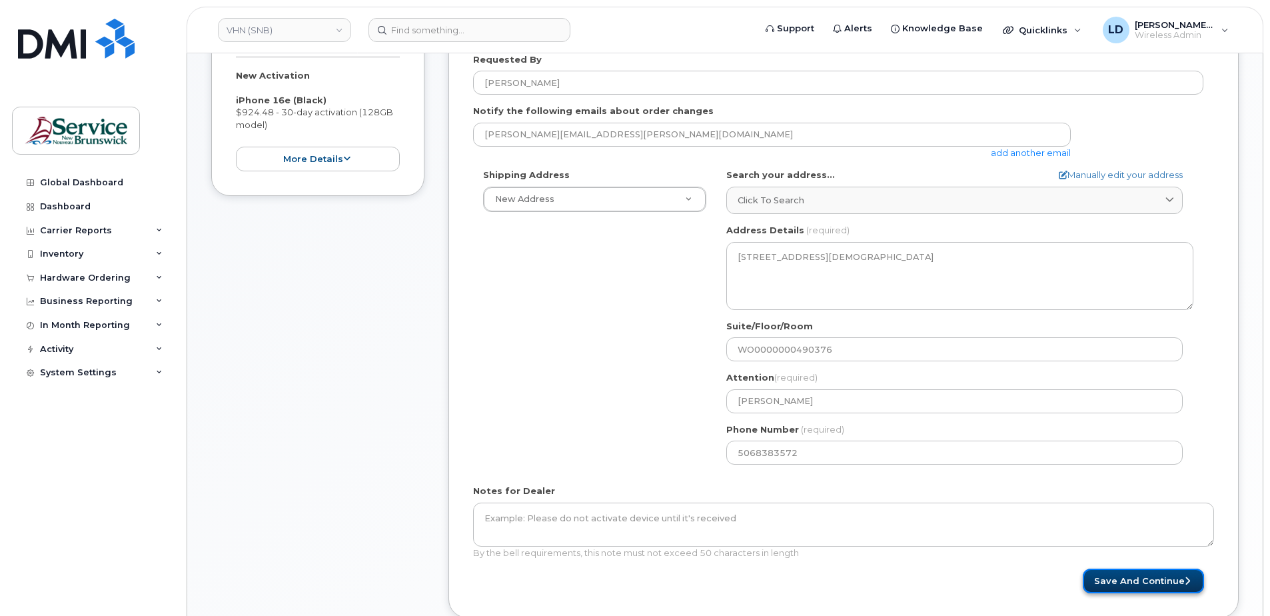
click at [1124, 581] on button "Save and Continue" at bounding box center [1143, 581] width 121 height 25
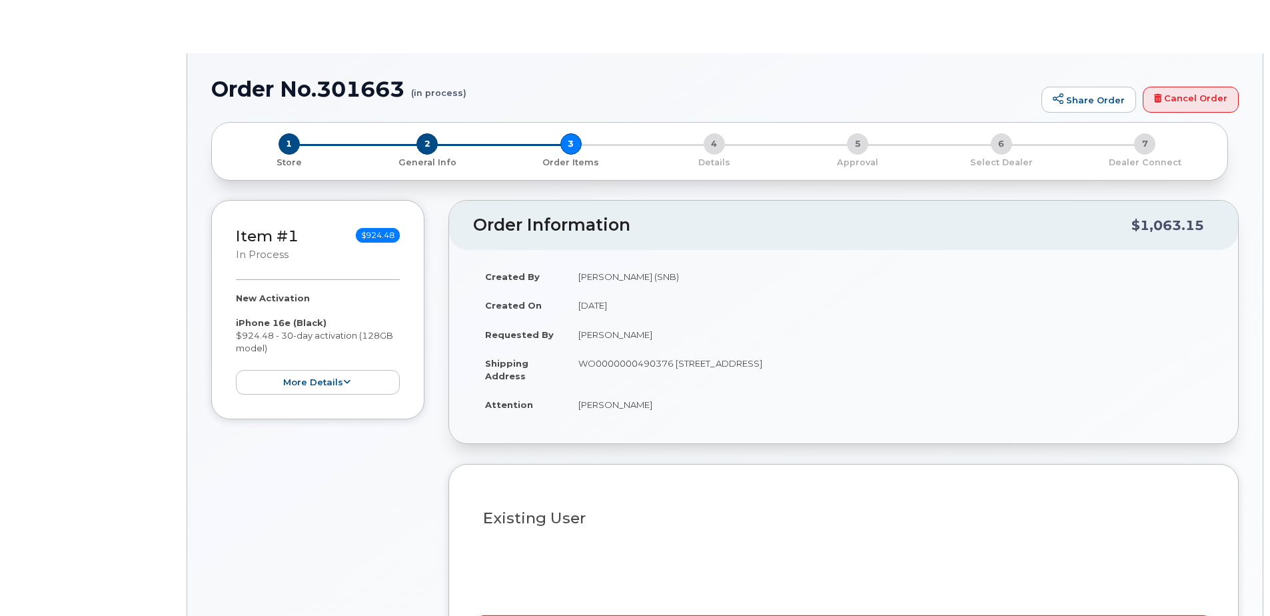
select select
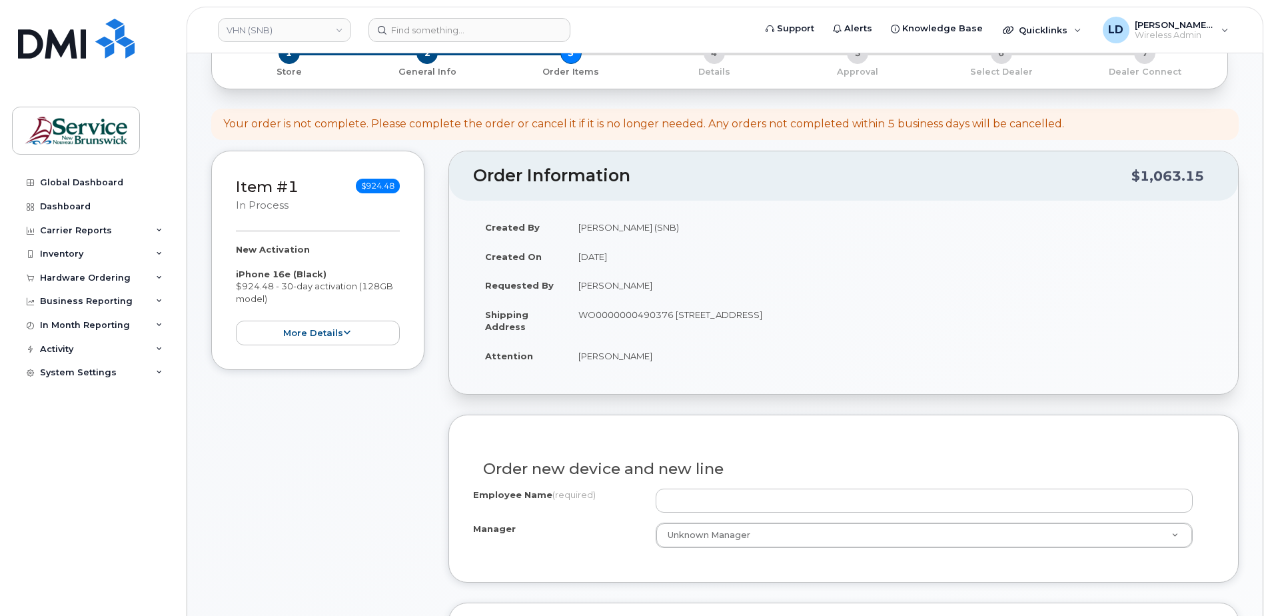
scroll to position [267, 0]
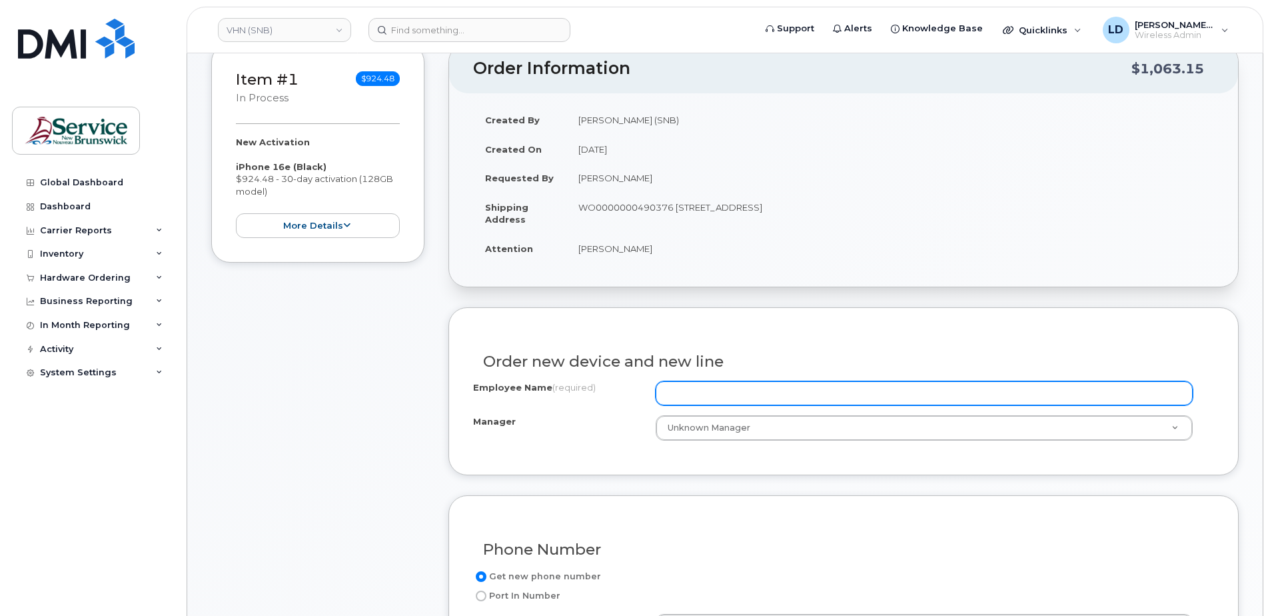
drag, startPoint x: 678, startPoint y: 397, endPoint x: 701, endPoint y: 392, distance: 23.3
click at [679, 397] on input "Employee Name (required)" at bounding box center [924, 393] width 537 height 24
click at [683, 391] on input "Employee Name (required)" at bounding box center [924, 393] width 537 height 24
paste input "[PERSON_NAME]"
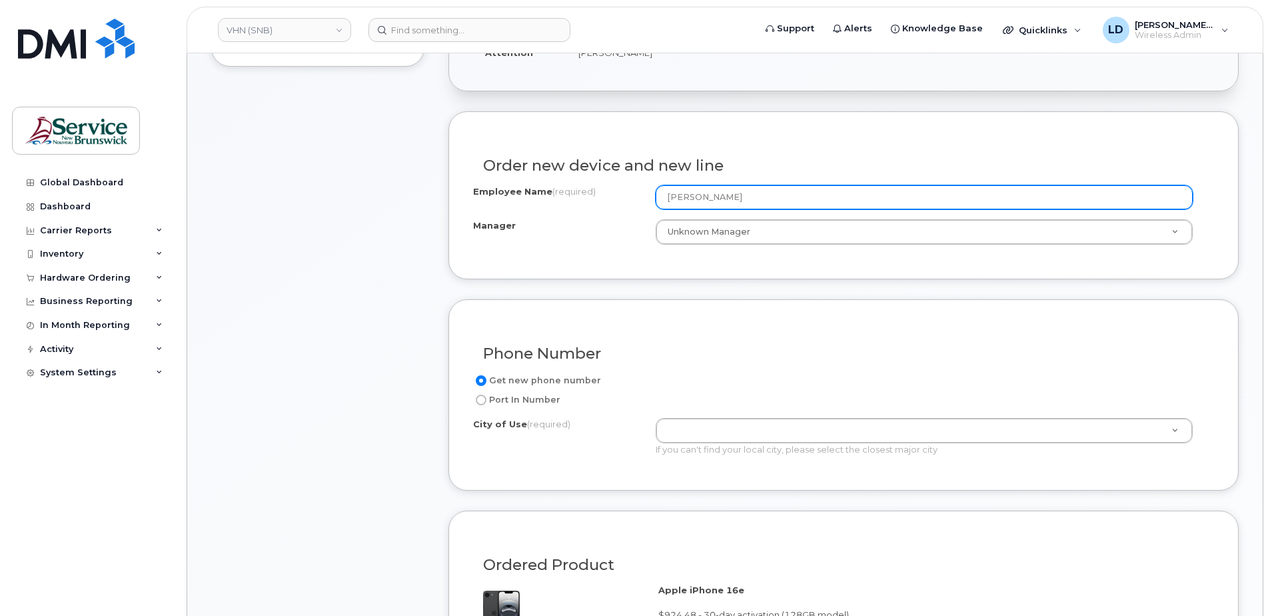
scroll to position [533, 0]
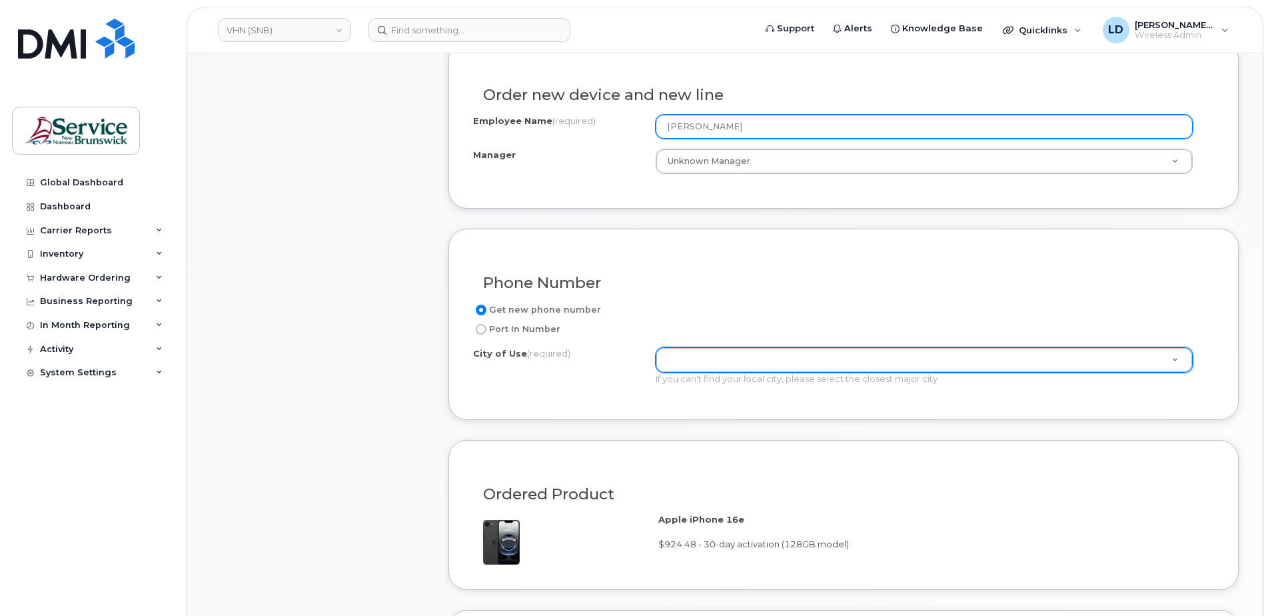
type input "[PERSON_NAME]"
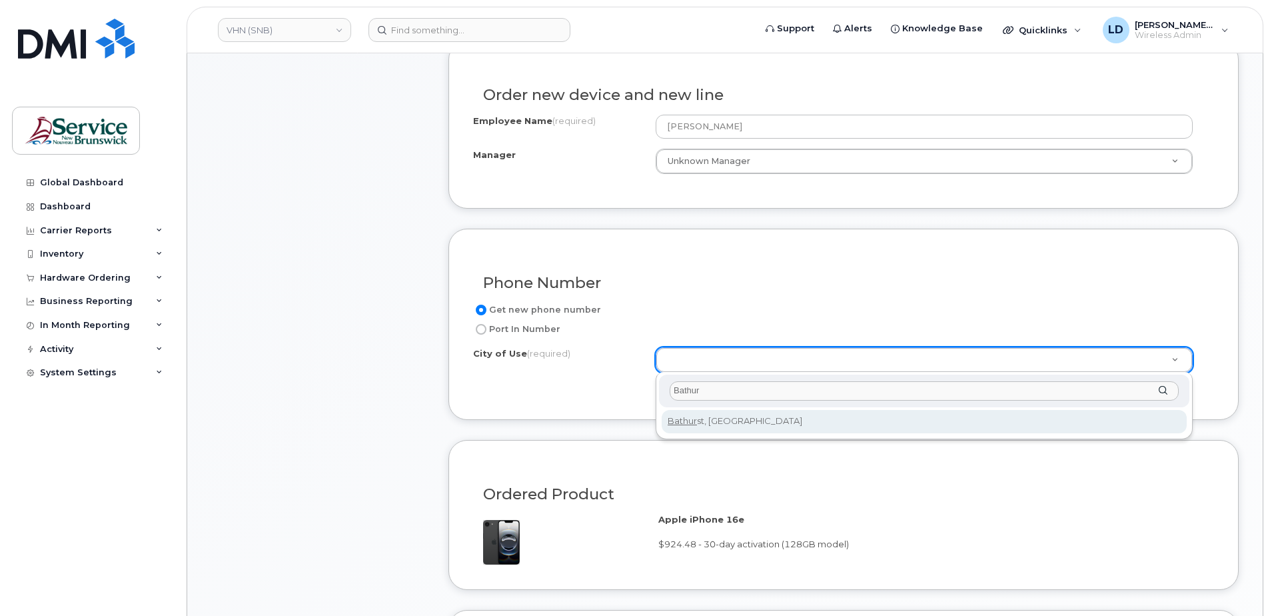
type input "Bathur"
type input "1368"
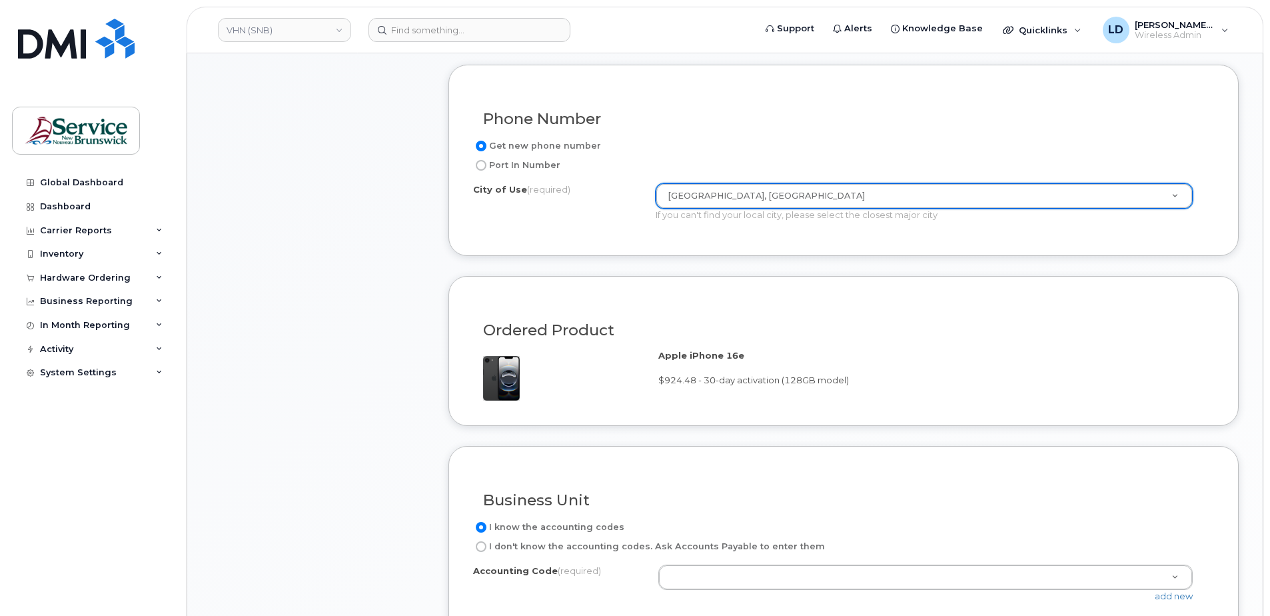
scroll to position [733, 0]
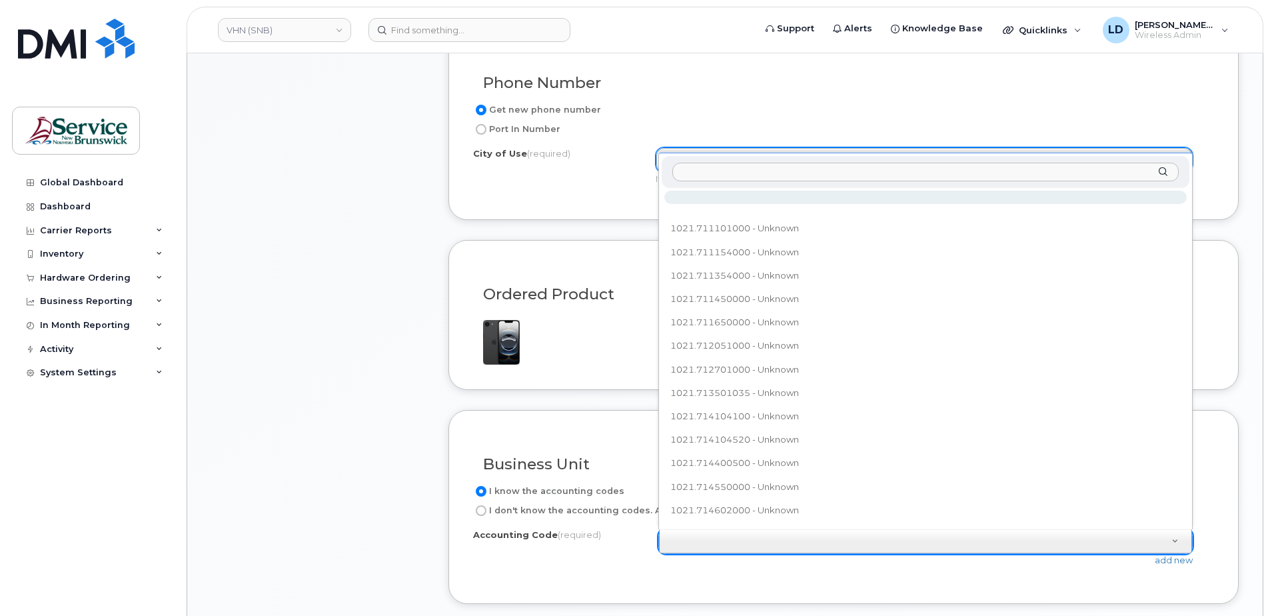
click at [708, 175] on input "text" at bounding box center [926, 172] width 507 height 19
paste input "602.711650000"
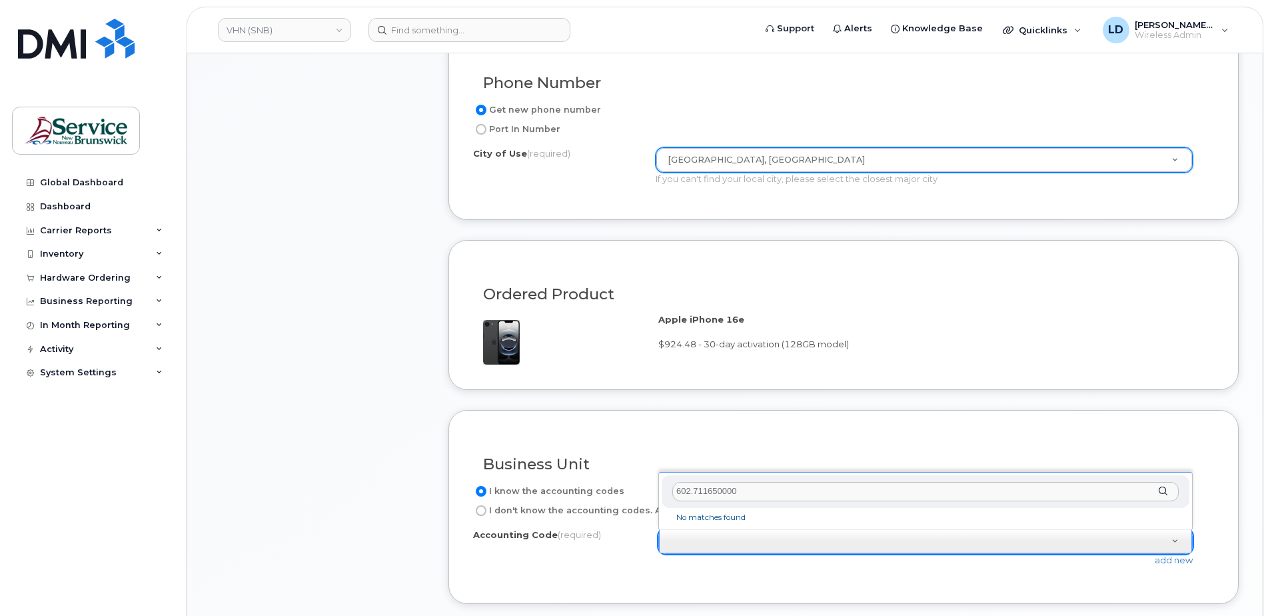
click at [695, 489] on input "602.711650000" at bounding box center [926, 491] width 507 height 19
click at [693, 489] on input "602.711650000" at bounding box center [926, 491] width 507 height 19
type input "6021.711650000"
drag, startPoint x: 770, startPoint y: 488, endPoint x: 647, endPoint y: 495, distance: 123.5
click at [636, 495] on body "VHN (SNB) Support Alerts Knowledge Base Quicklinks Suspend / Cancel Device Chan…" at bounding box center [635, 326] width 1270 height 2119
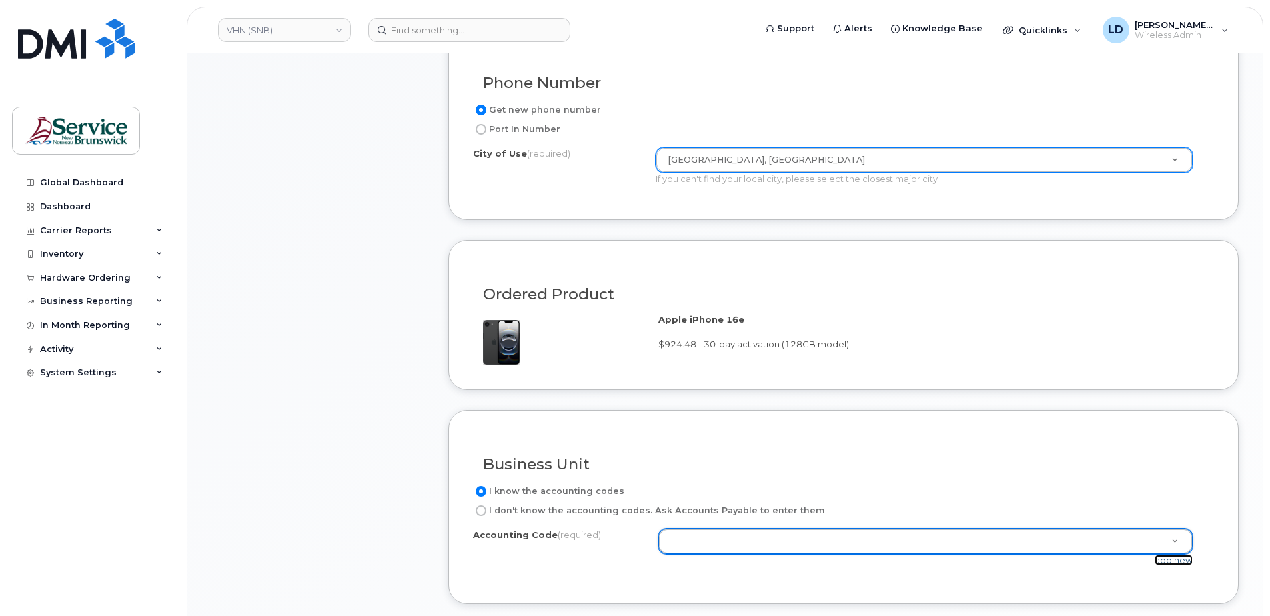
click at [1176, 559] on link "add new" at bounding box center [1174, 560] width 38 height 11
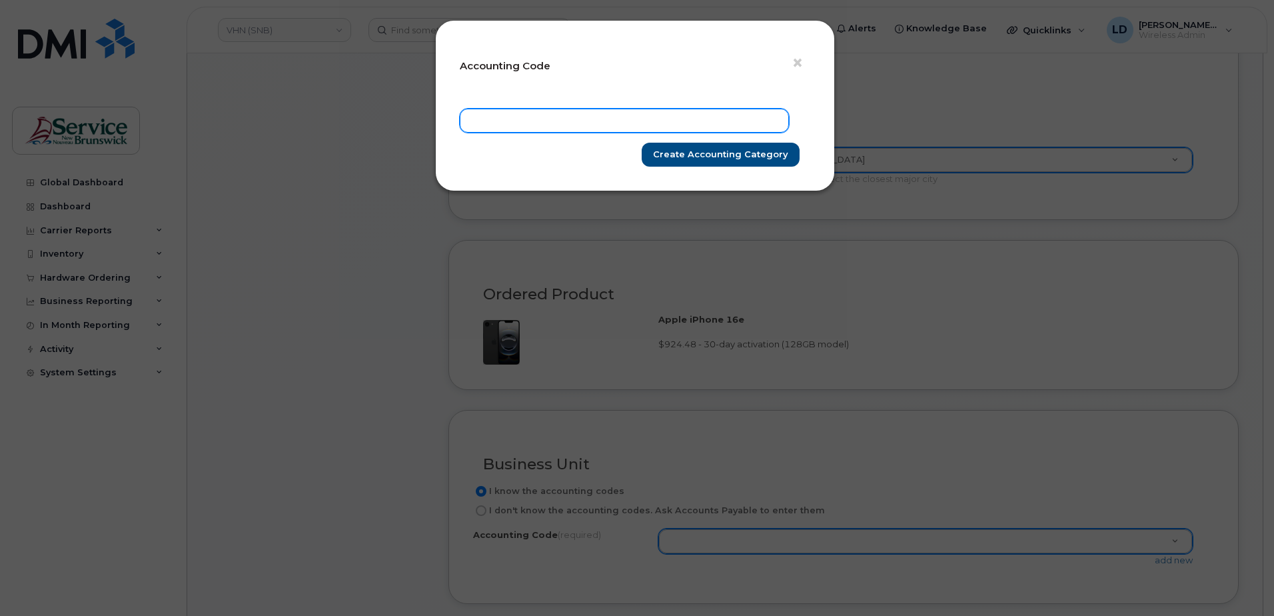
click at [513, 121] on input "text" at bounding box center [624, 121] width 329 height 24
paste input "6021.711650000"
type input "6021.711650000"
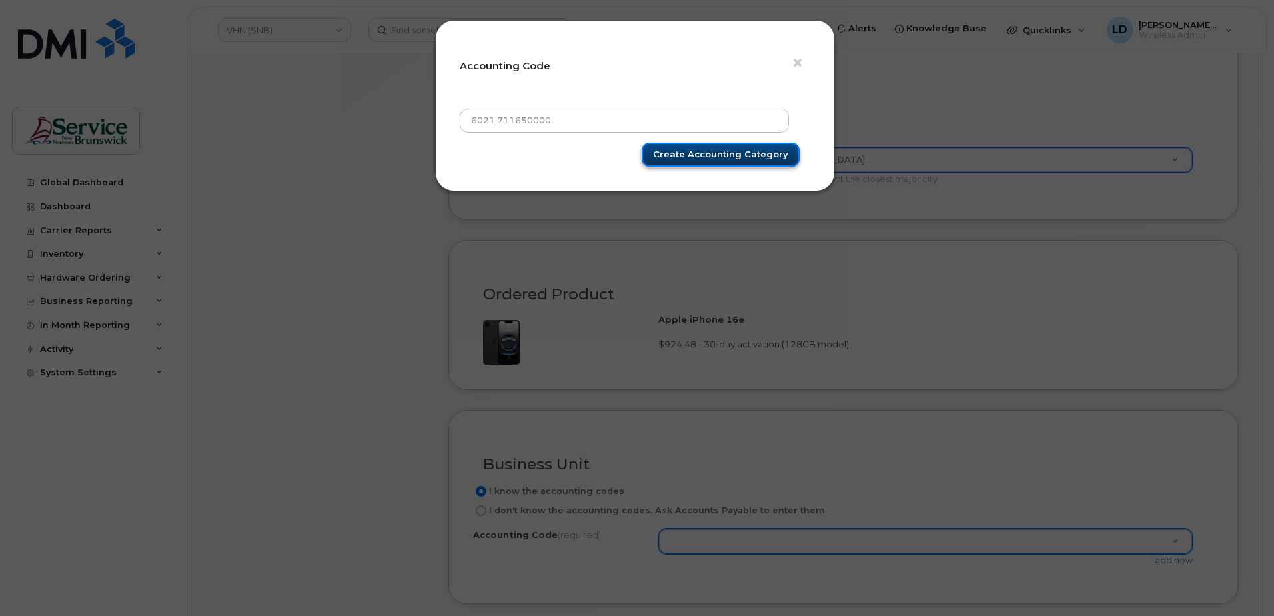
click at [703, 147] on input "Create Accounting category" at bounding box center [721, 155] width 158 height 25
type input "Create Accounting category"
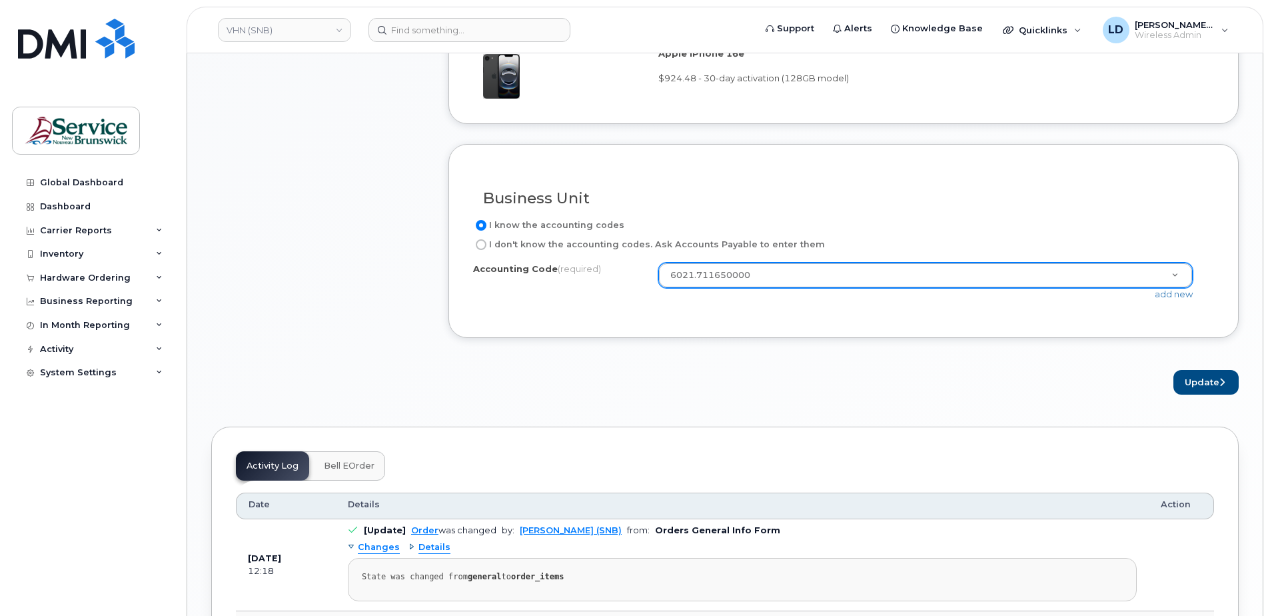
scroll to position [1000, 0]
click at [1206, 382] on button "Update" at bounding box center [1206, 381] width 65 height 25
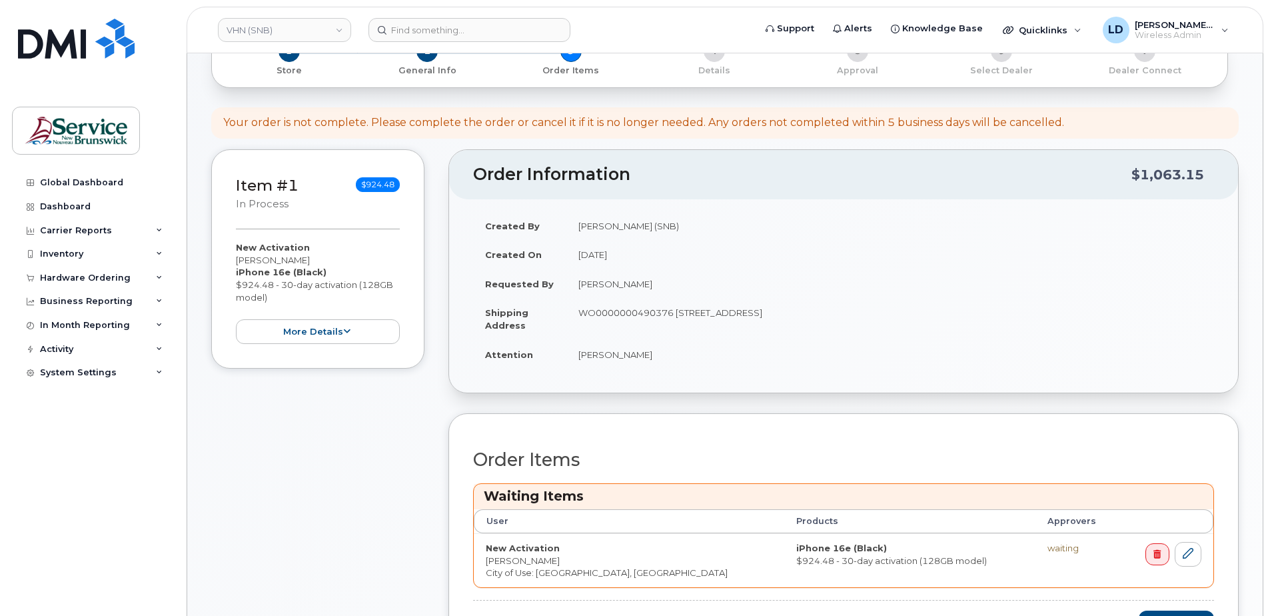
scroll to position [533, 0]
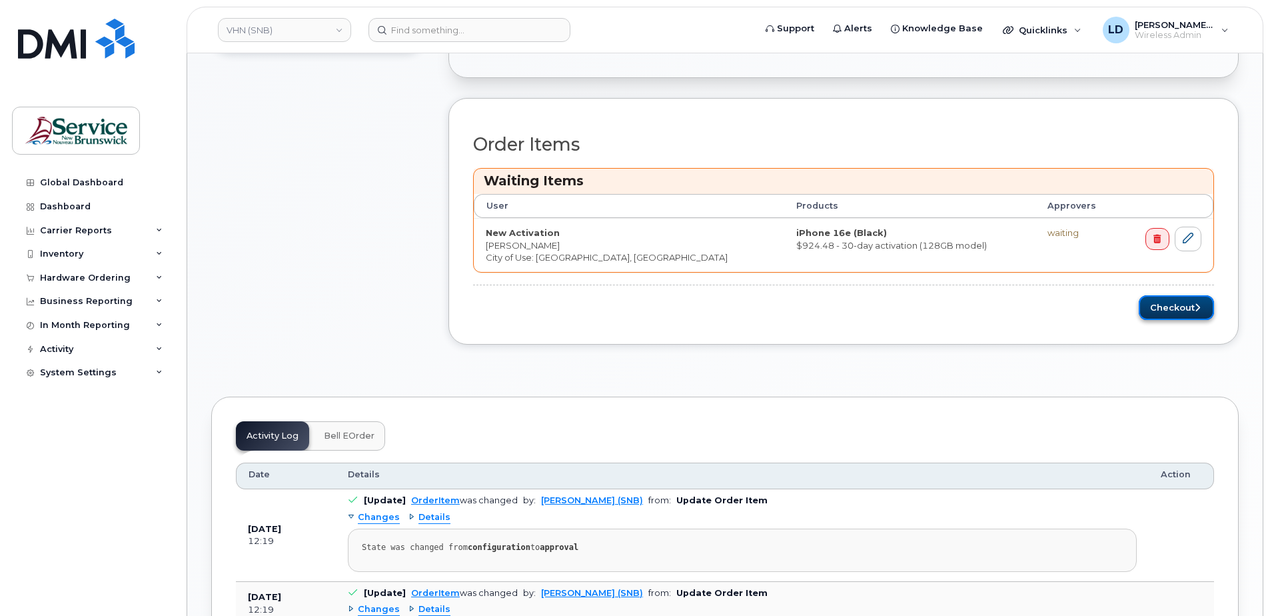
click at [1162, 309] on button "Checkout" at bounding box center [1176, 307] width 75 height 25
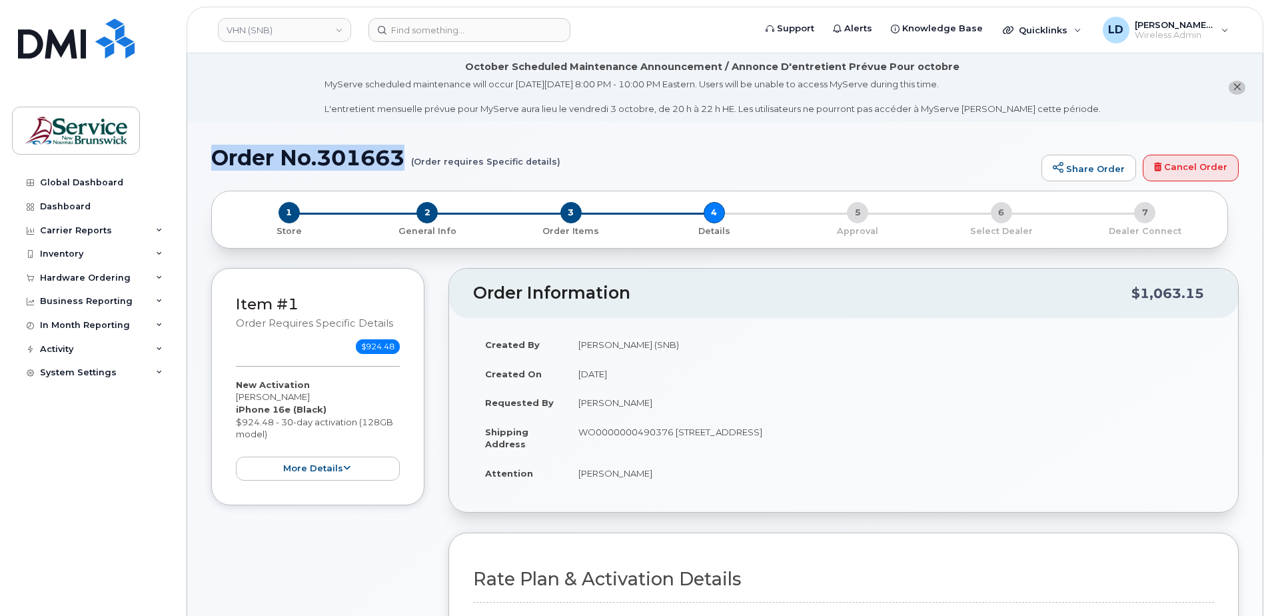
drag, startPoint x: 208, startPoint y: 156, endPoint x: 409, endPoint y: 149, distance: 201.4
drag, startPoint x: 409, startPoint y: 149, endPoint x: 375, endPoint y: 154, distance: 35.1
copy h1 "Order No.301663"
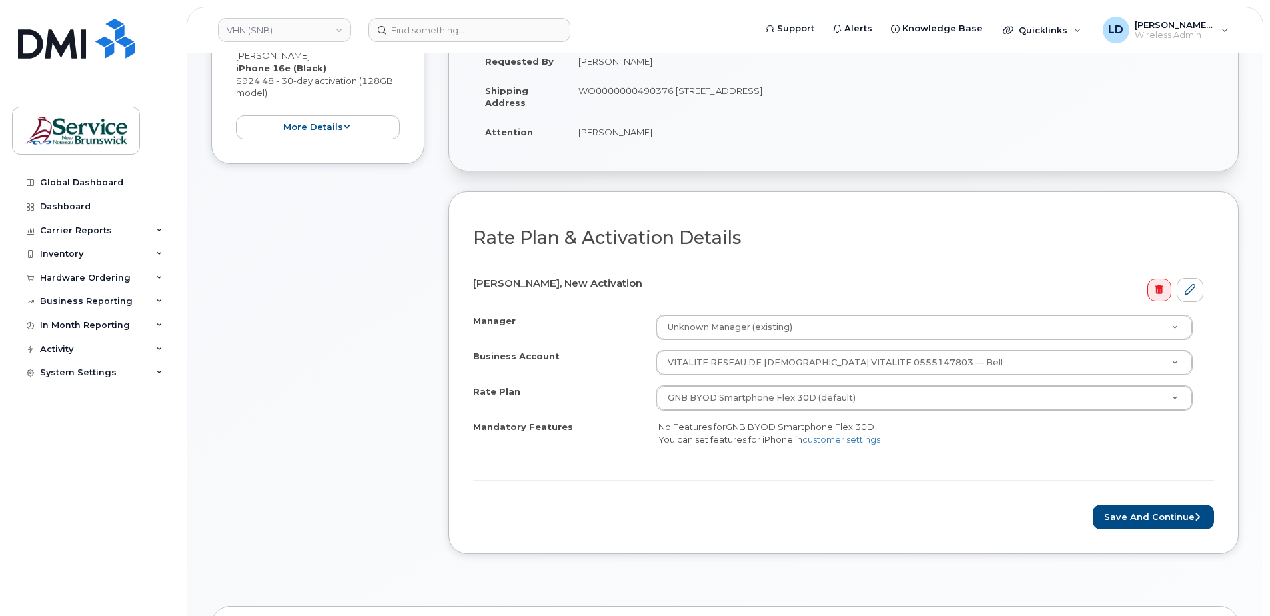
scroll to position [400, 0]
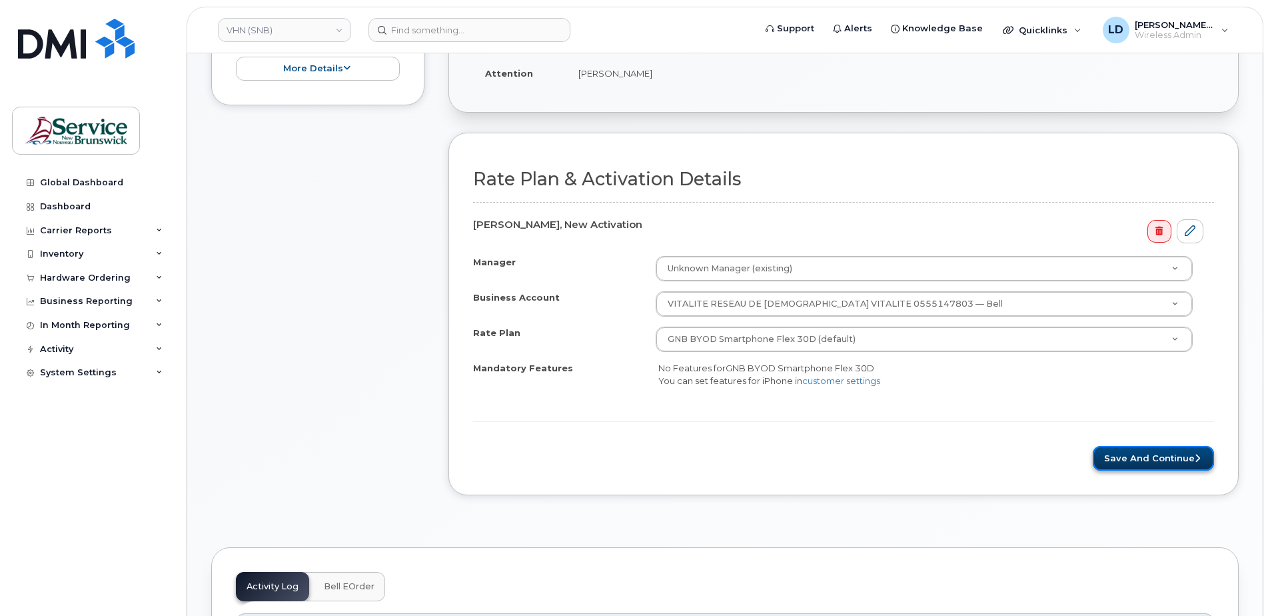
click at [1143, 459] on button "Save and Continue" at bounding box center [1153, 458] width 121 height 25
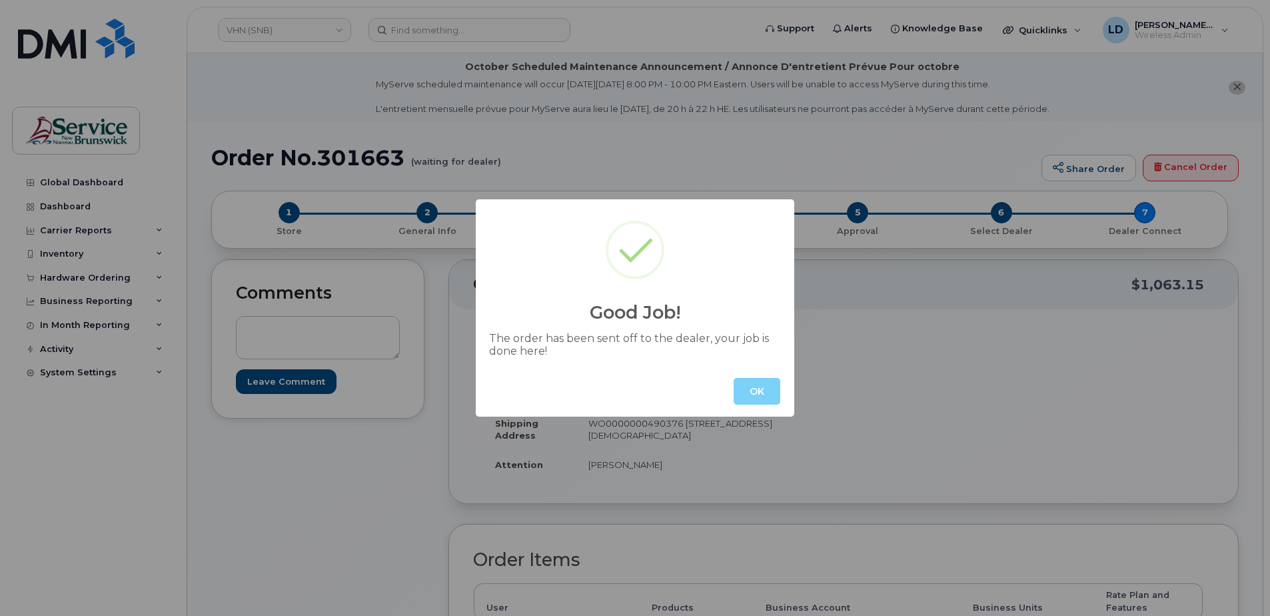
click at [764, 389] on button "OK" at bounding box center [757, 391] width 47 height 27
